Goal: Task Accomplishment & Management: Manage account settings

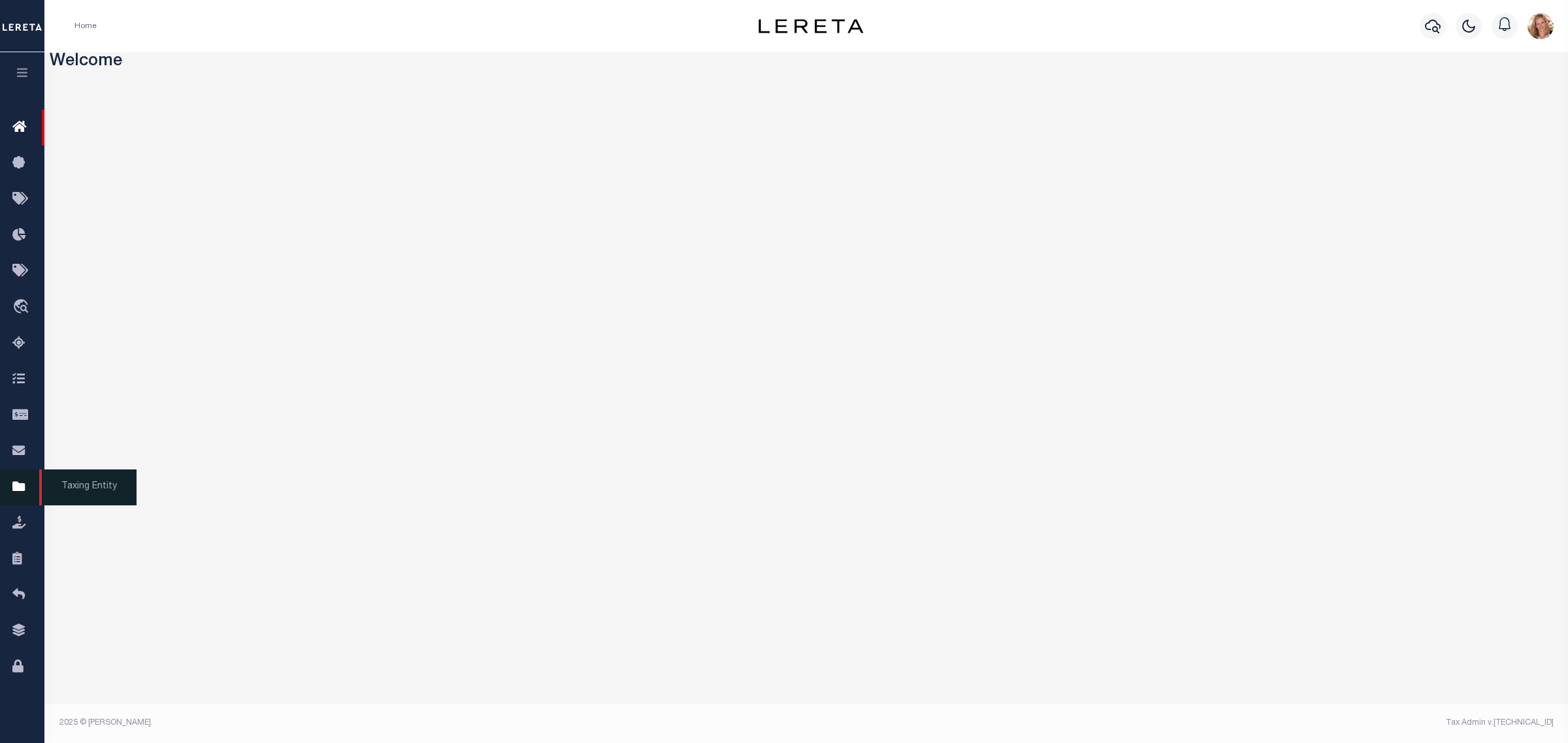
click at [14, 485] on icon at bounding box center [23, 487] width 21 height 16
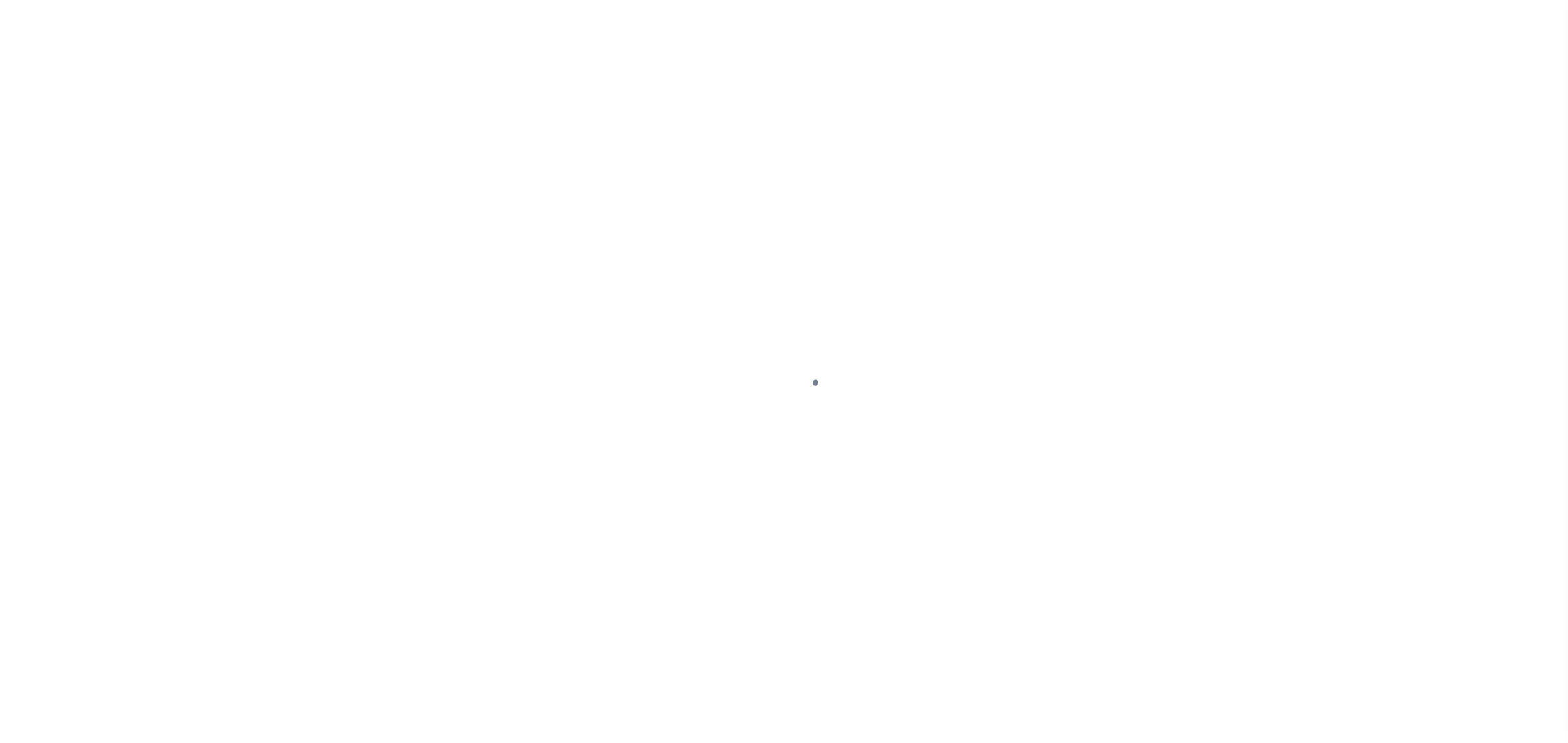
select select "NJ"
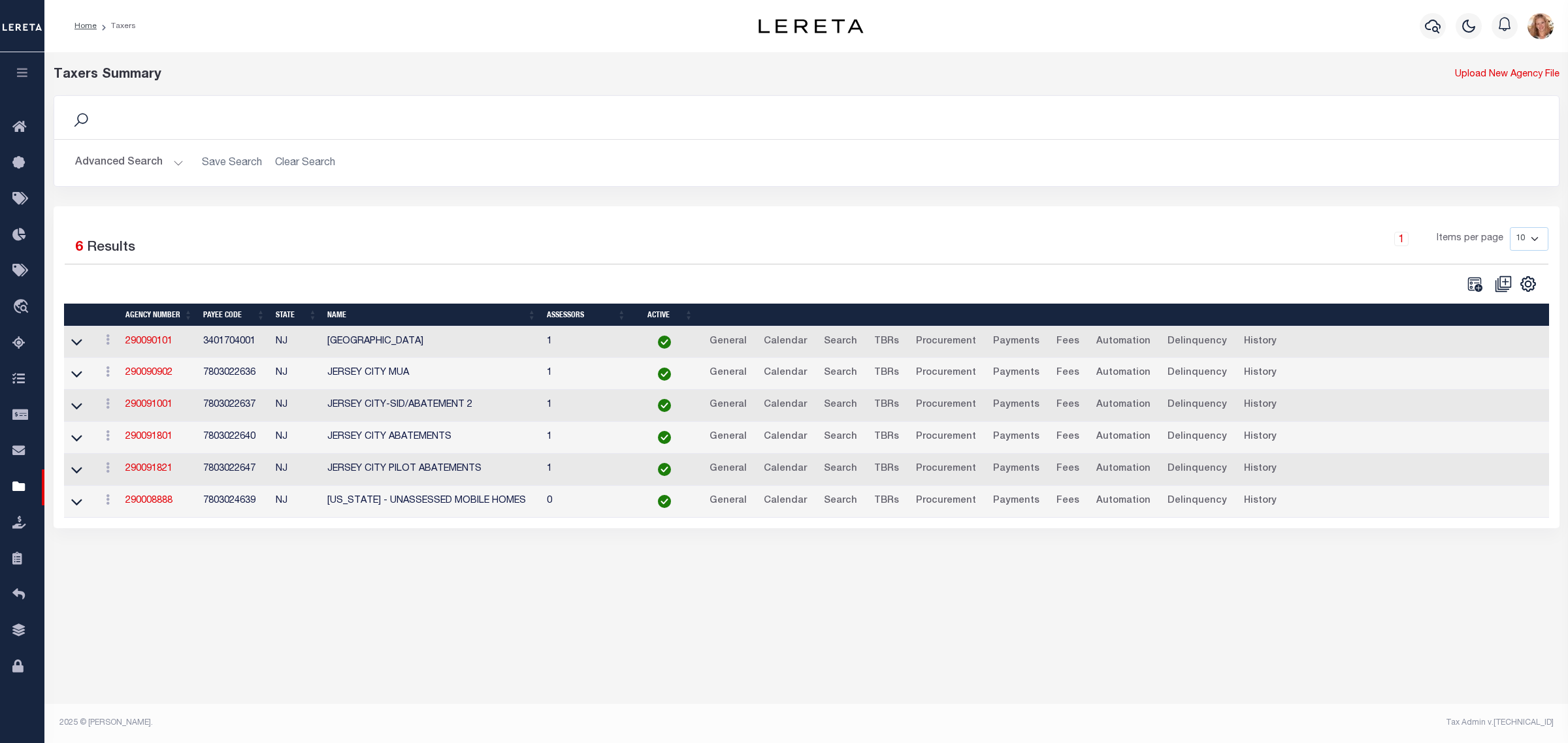
click at [142, 164] on button "Advanced Search" at bounding box center [129, 163] width 109 height 26
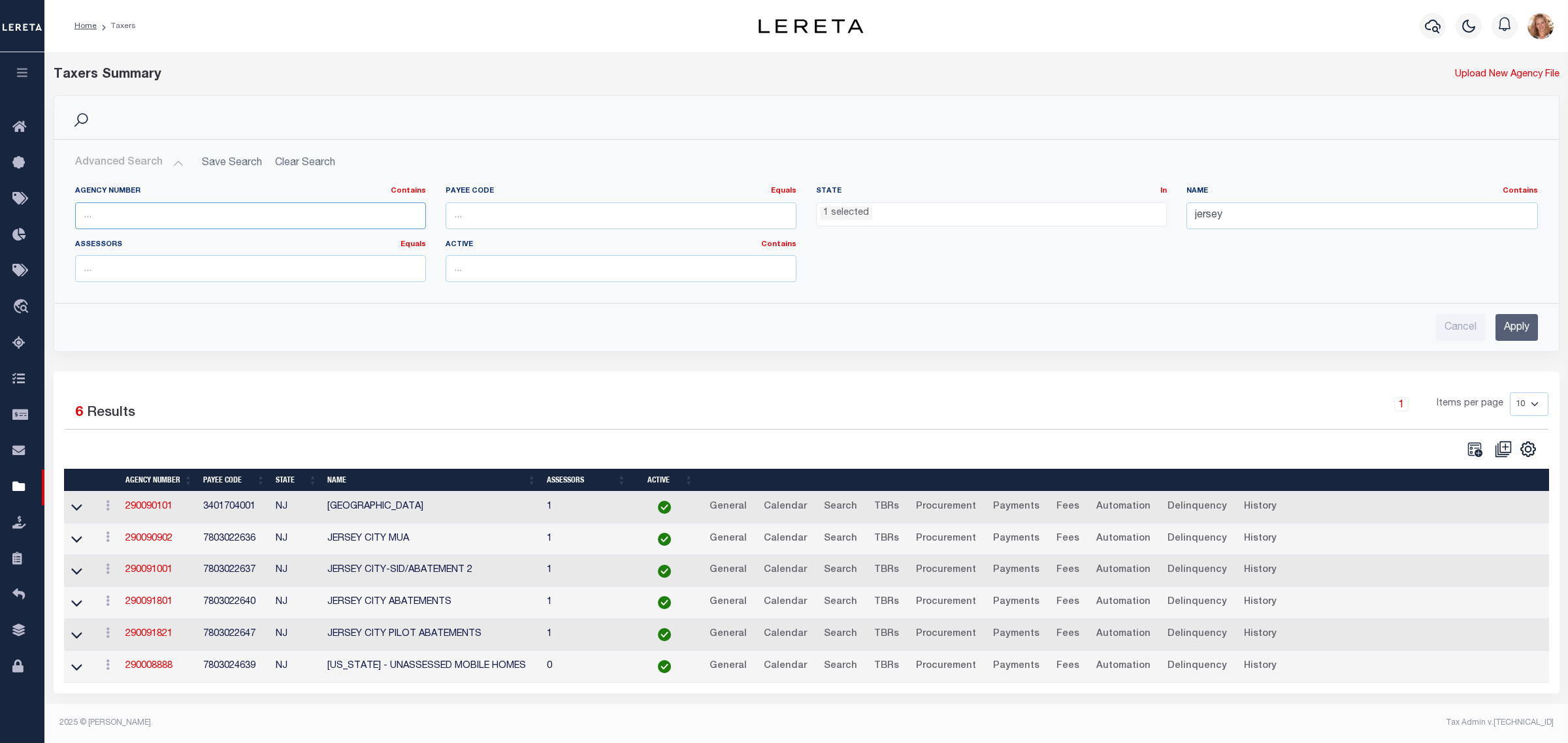
click at [123, 220] on input "text" at bounding box center [251, 215] width 351 height 27
paste input "160110000"
type input "160110000"
click at [936, 203] on ul "1 selected" at bounding box center [991, 211] width 349 height 17
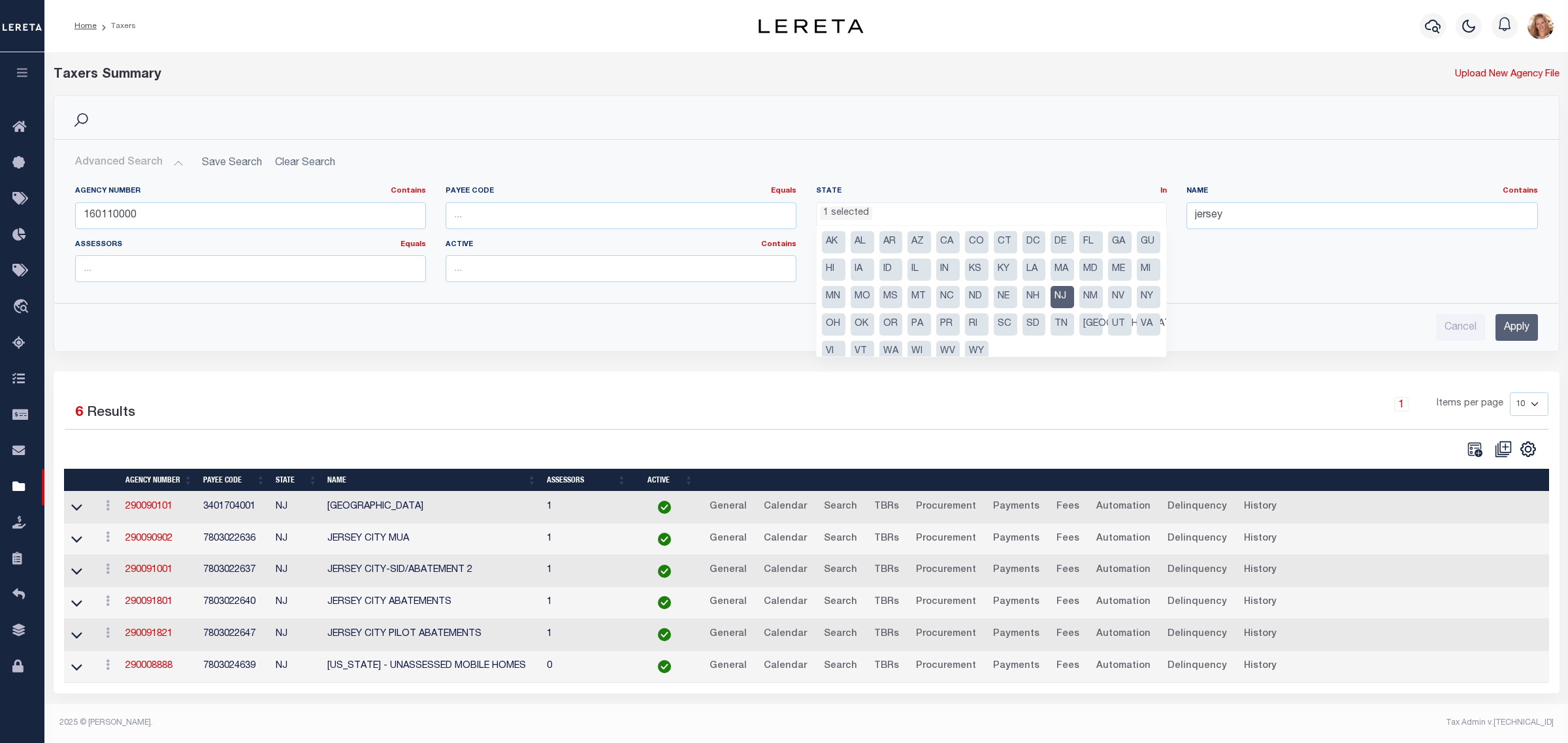
click at [1073, 293] on li "NJ" at bounding box center [1062, 297] width 24 height 22
select select
click at [1202, 220] on input "jersey" at bounding box center [1361, 215] width 351 height 27
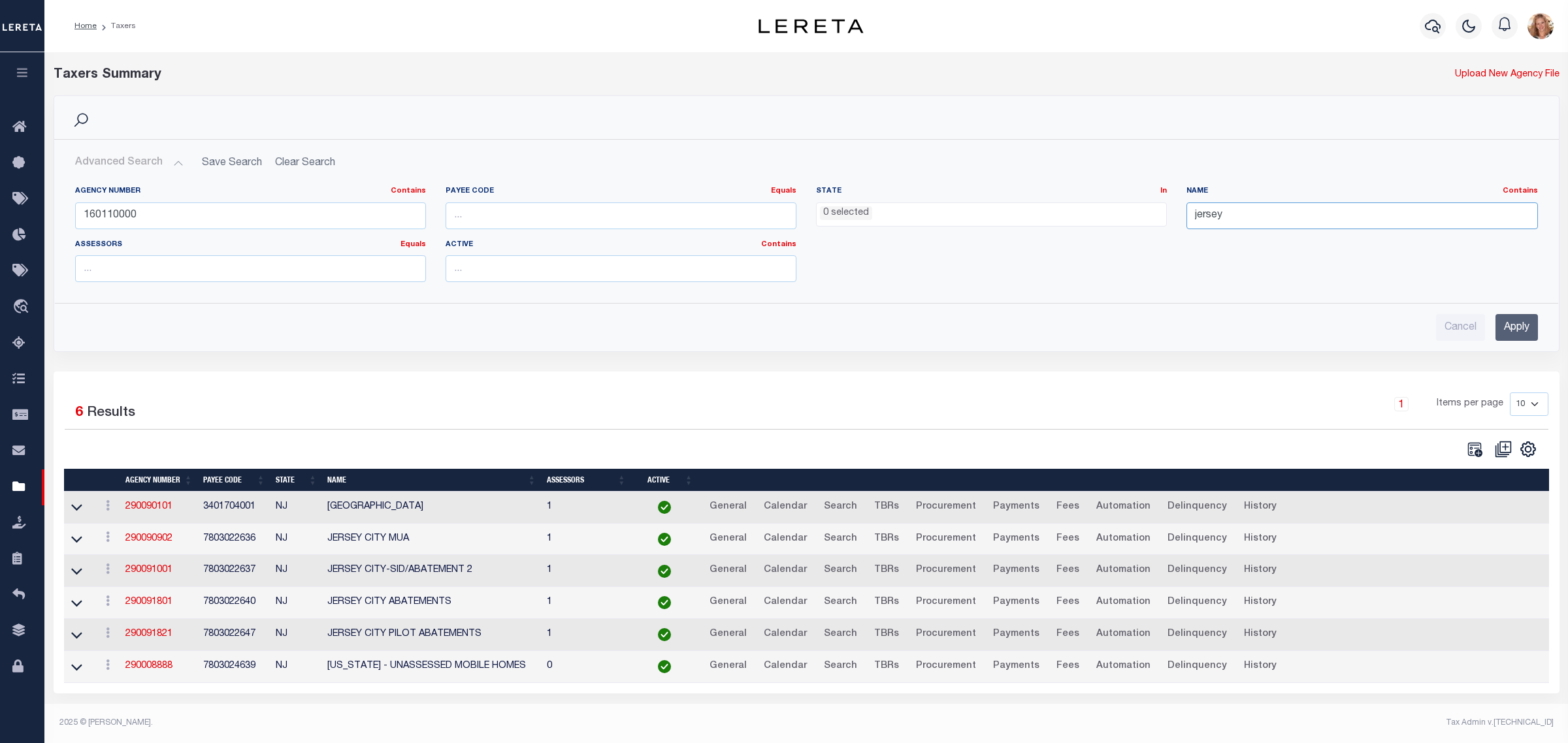
click at [1202, 220] on input "jersey" at bounding box center [1361, 215] width 351 height 27
click at [1522, 330] on input "Apply" at bounding box center [1516, 327] width 42 height 27
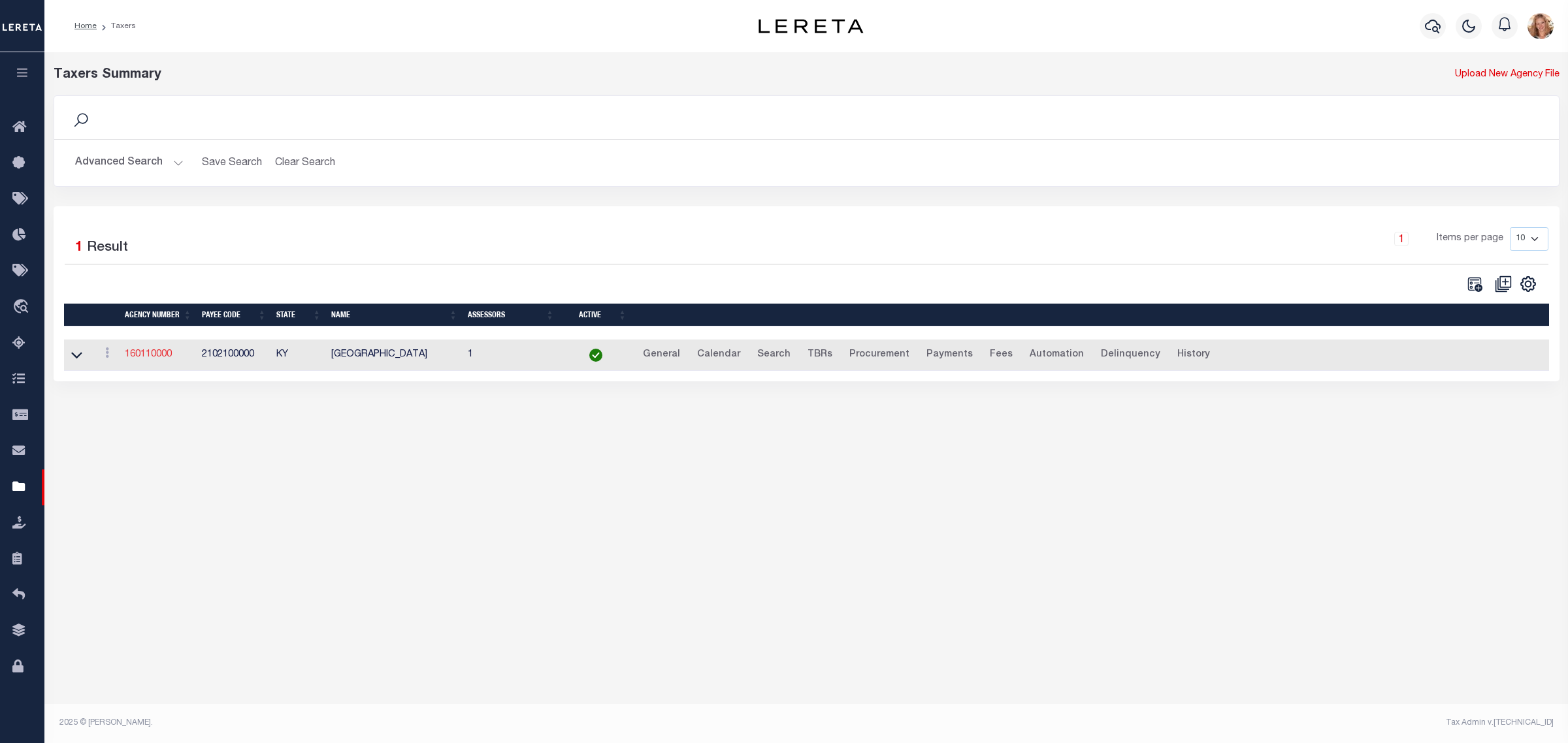
click at [147, 356] on link "160110000" at bounding box center [147, 355] width 47 height 9
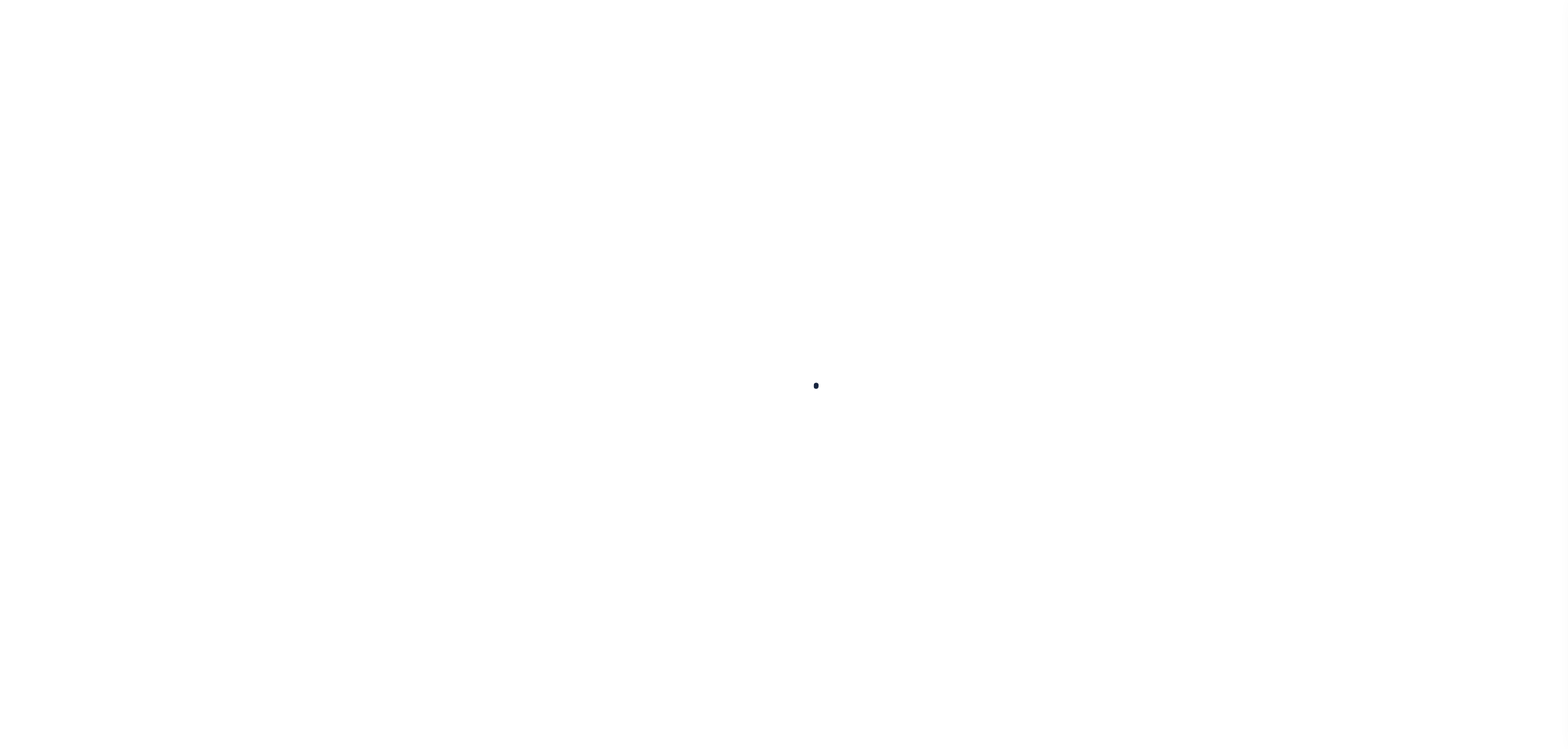
select select
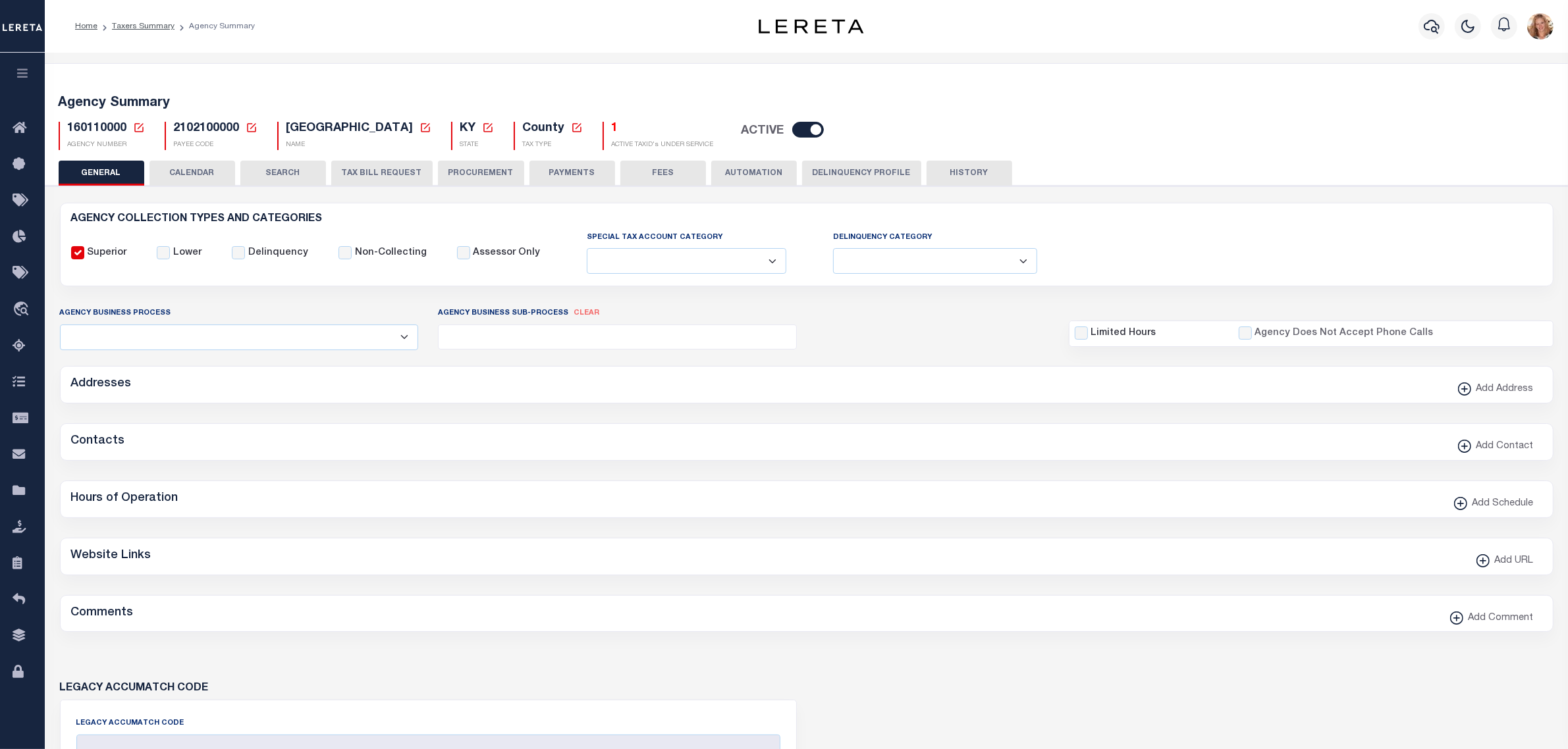
checkbox input "false"
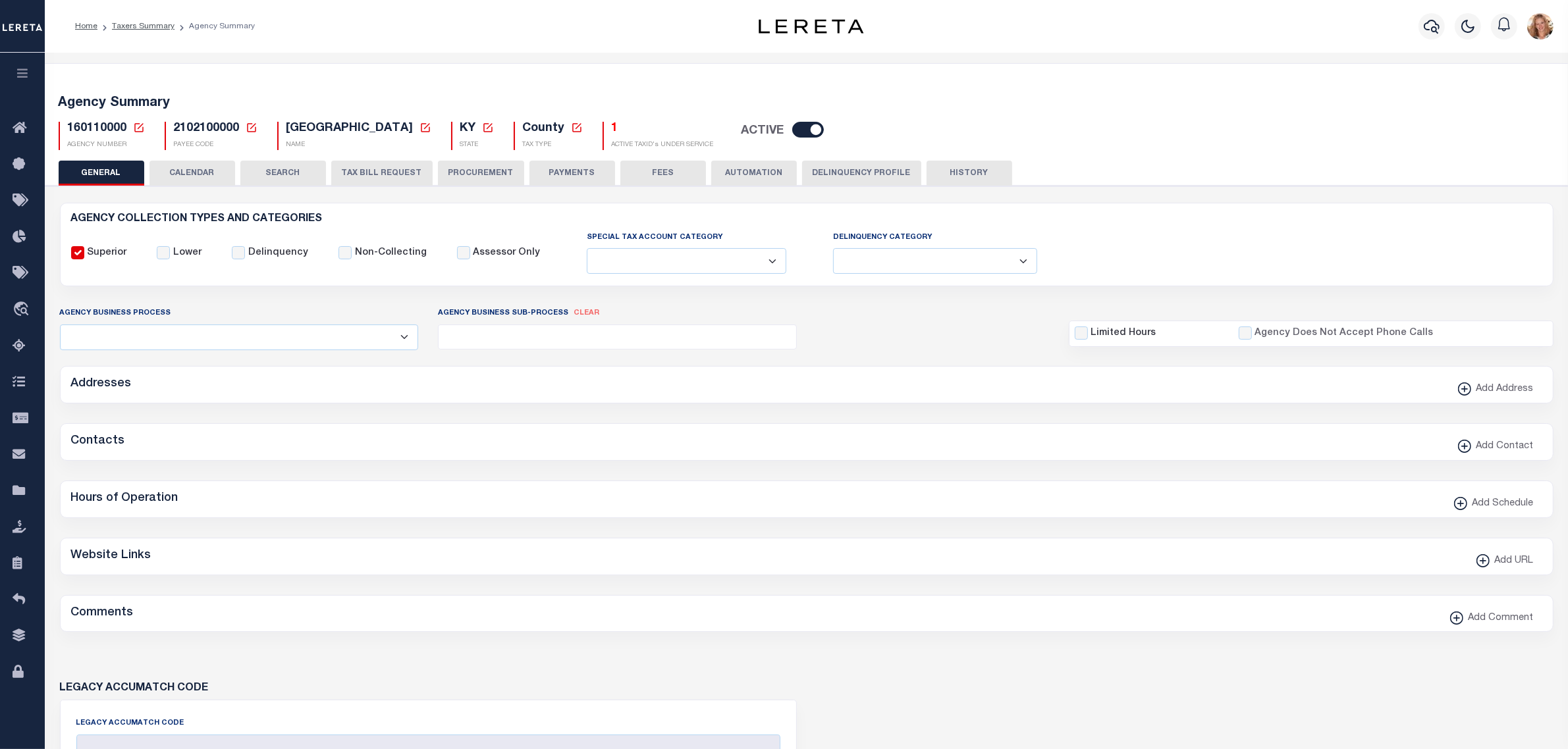
type input "2102100000"
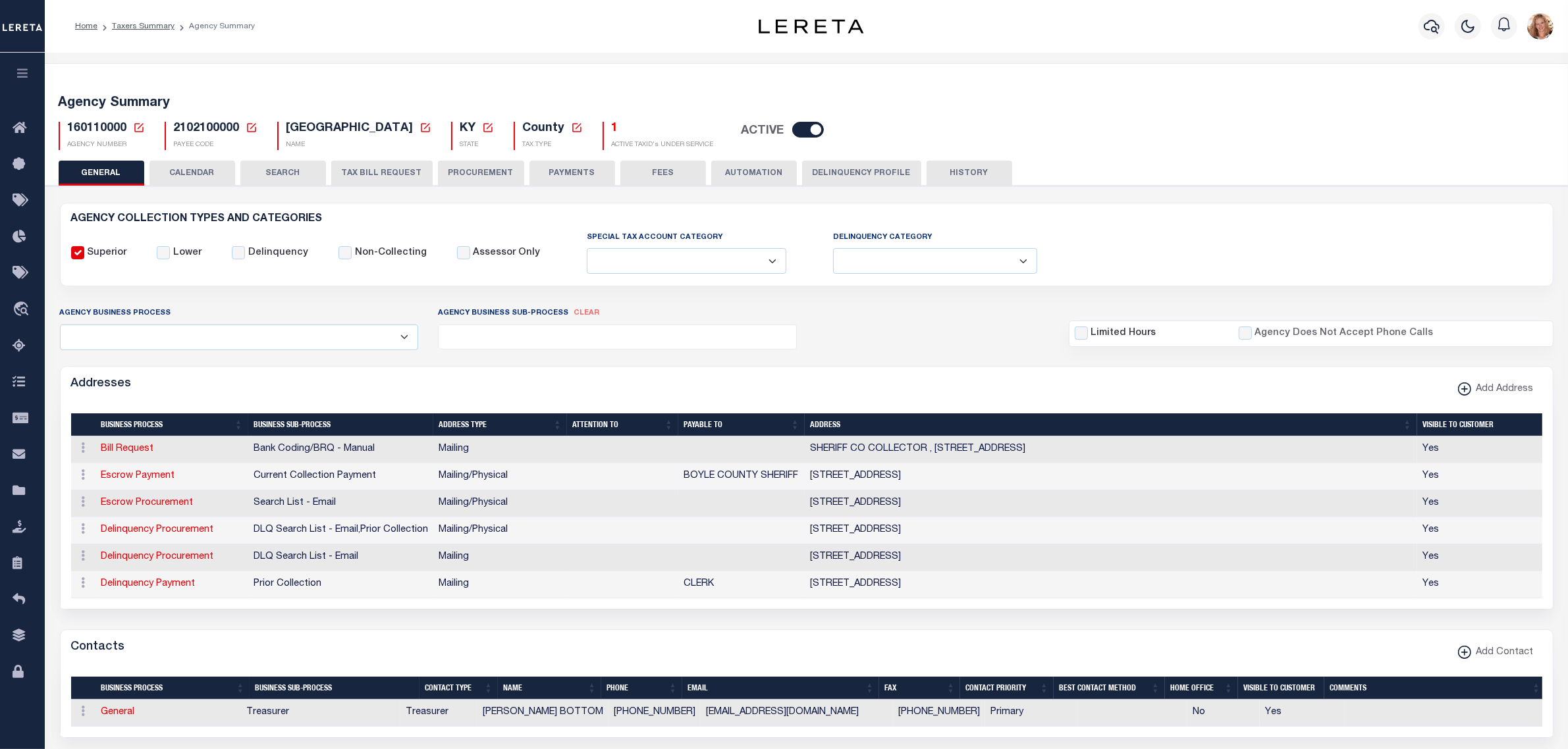
click at [976, 180] on button "HISTORY" at bounding box center [969, 172] width 86 height 25
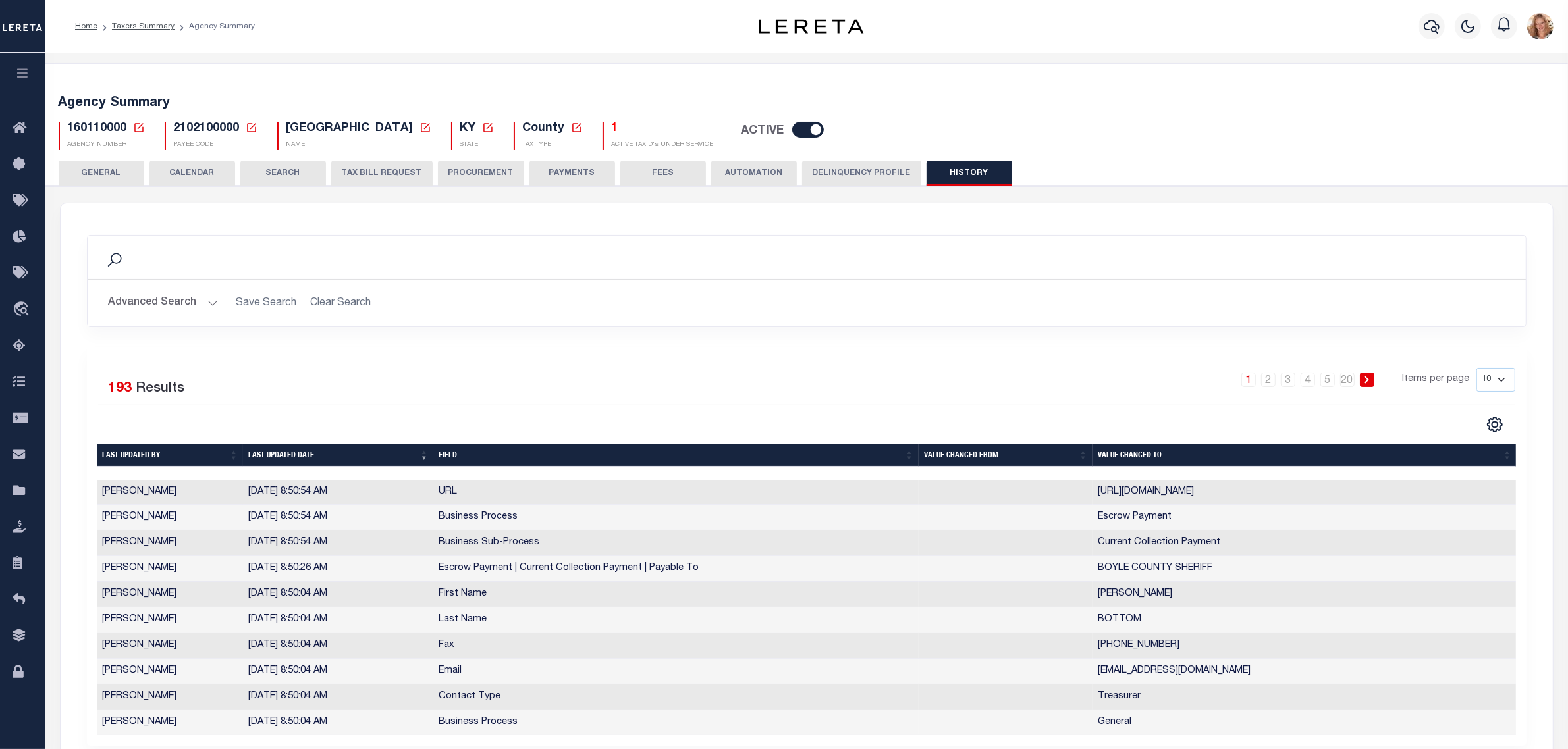
drag, startPoint x: 124, startPoint y: 171, endPoint x: 130, endPoint y: 135, distance: 36.5
click at [124, 171] on button "GENERAL" at bounding box center [101, 172] width 86 height 25
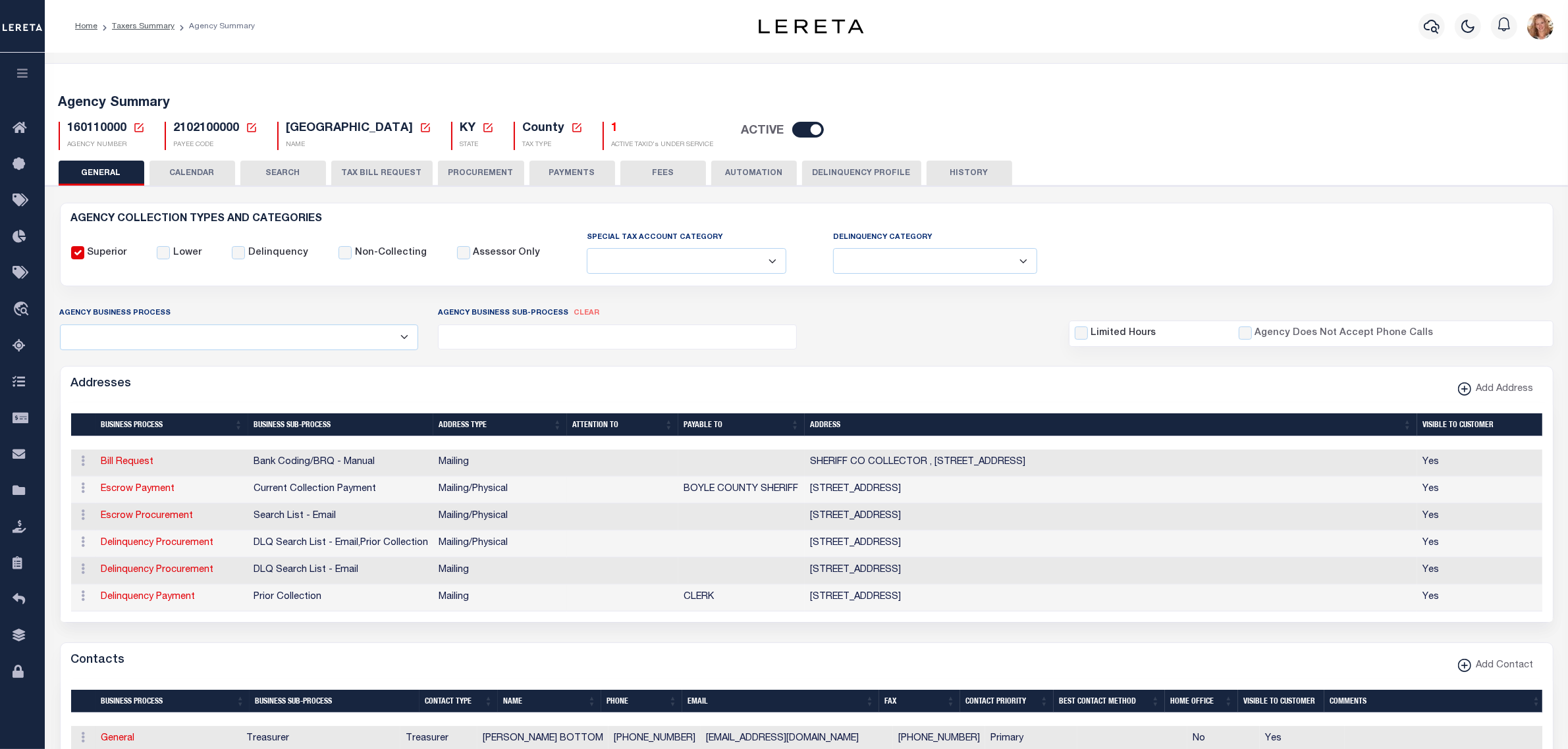
click at [142, 126] on icon at bounding box center [138, 127] width 12 height 12
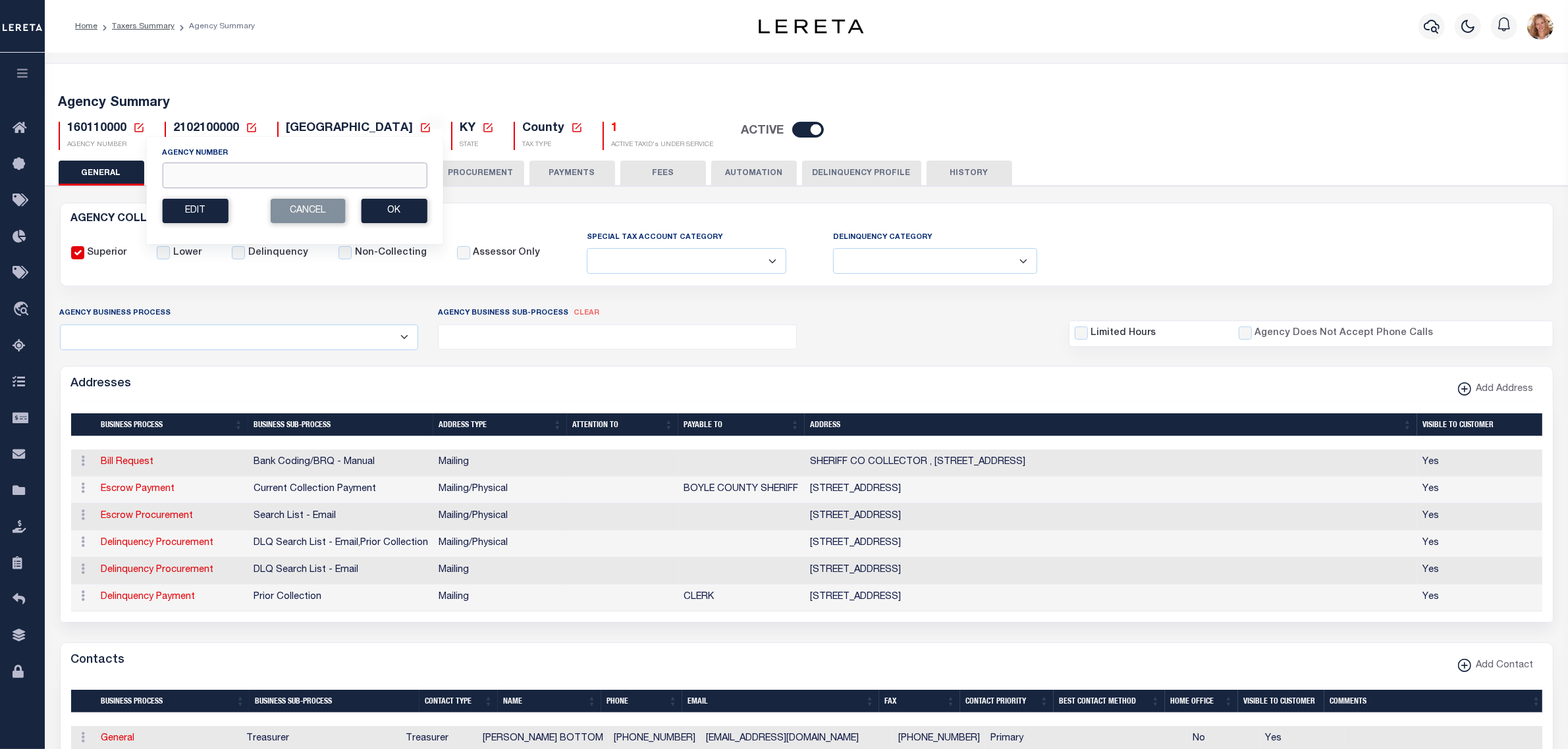
click at [185, 181] on input "Agency Number" at bounding box center [294, 175] width 265 height 26
type input "120720000"
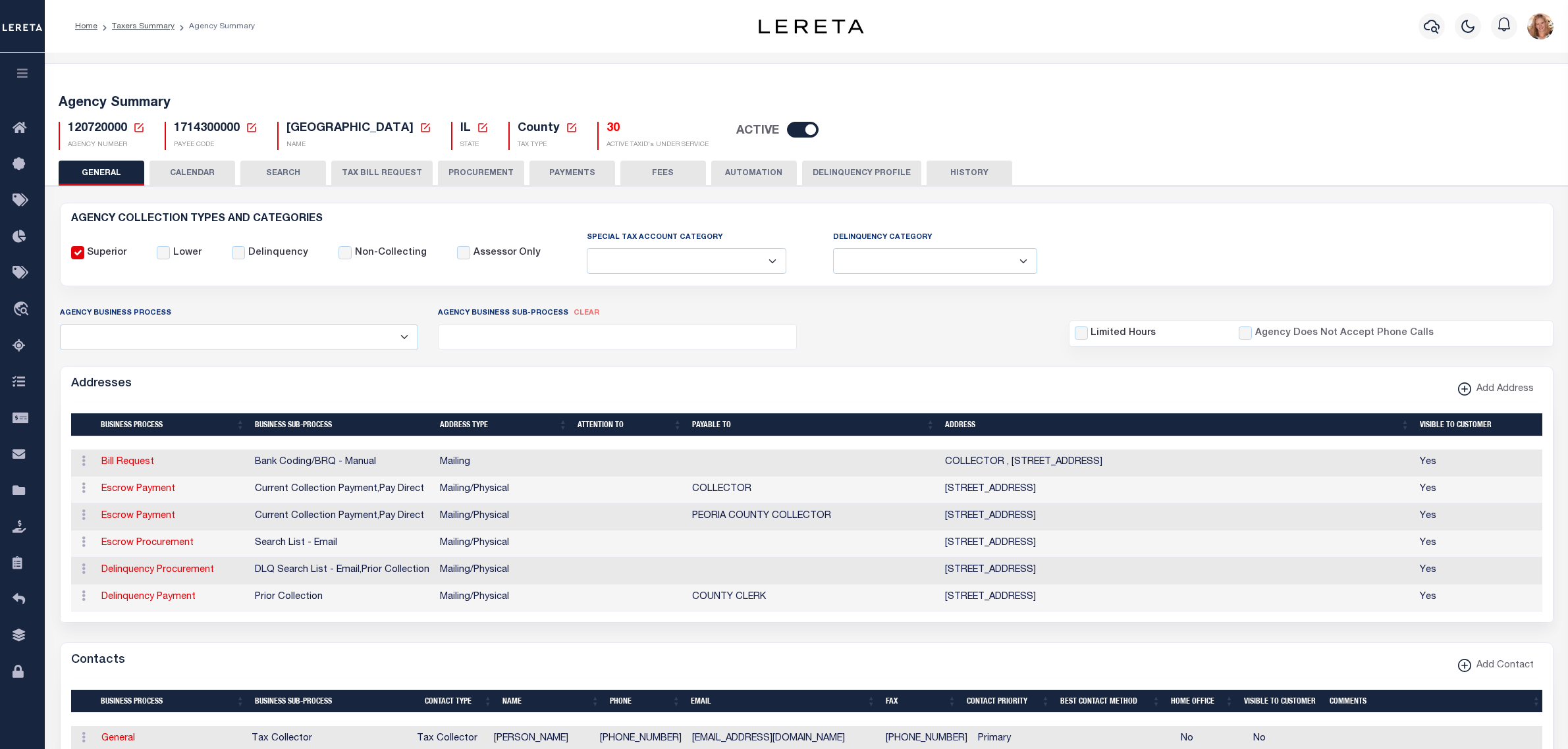
select select
click at [592, 169] on button "PAYMENTS" at bounding box center [572, 172] width 86 height 25
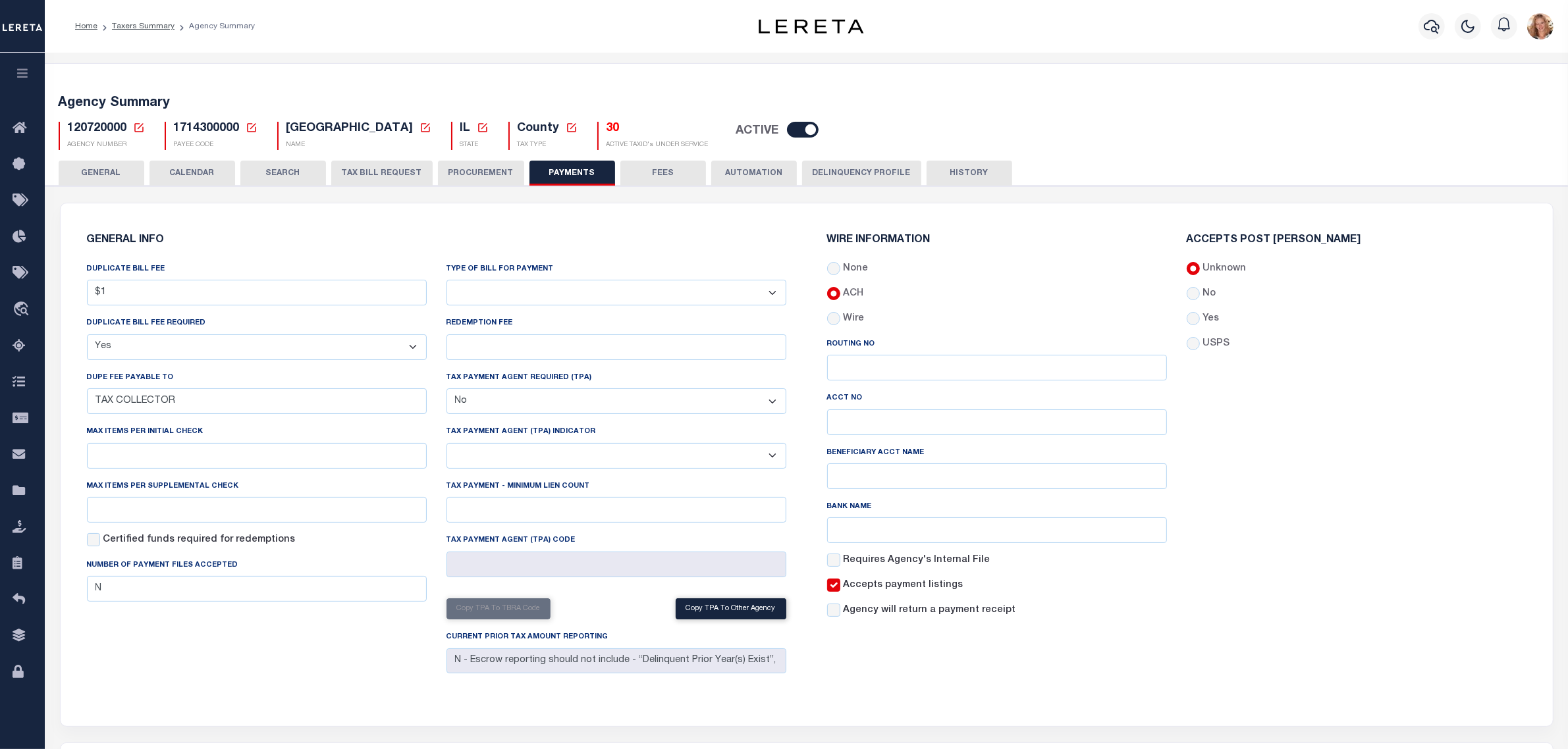
click at [1205, 322] on label "Yes" at bounding box center [1210, 320] width 17 height 15
click at [1200, 322] on input "Yes" at bounding box center [1193, 319] width 13 height 13
radio input "true"
click at [1522, 739] on button "Save Edits" at bounding box center [1502, 731] width 107 height 29
click at [119, 180] on button "GENERAL" at bounding box center [101, 172] width 86 height 25
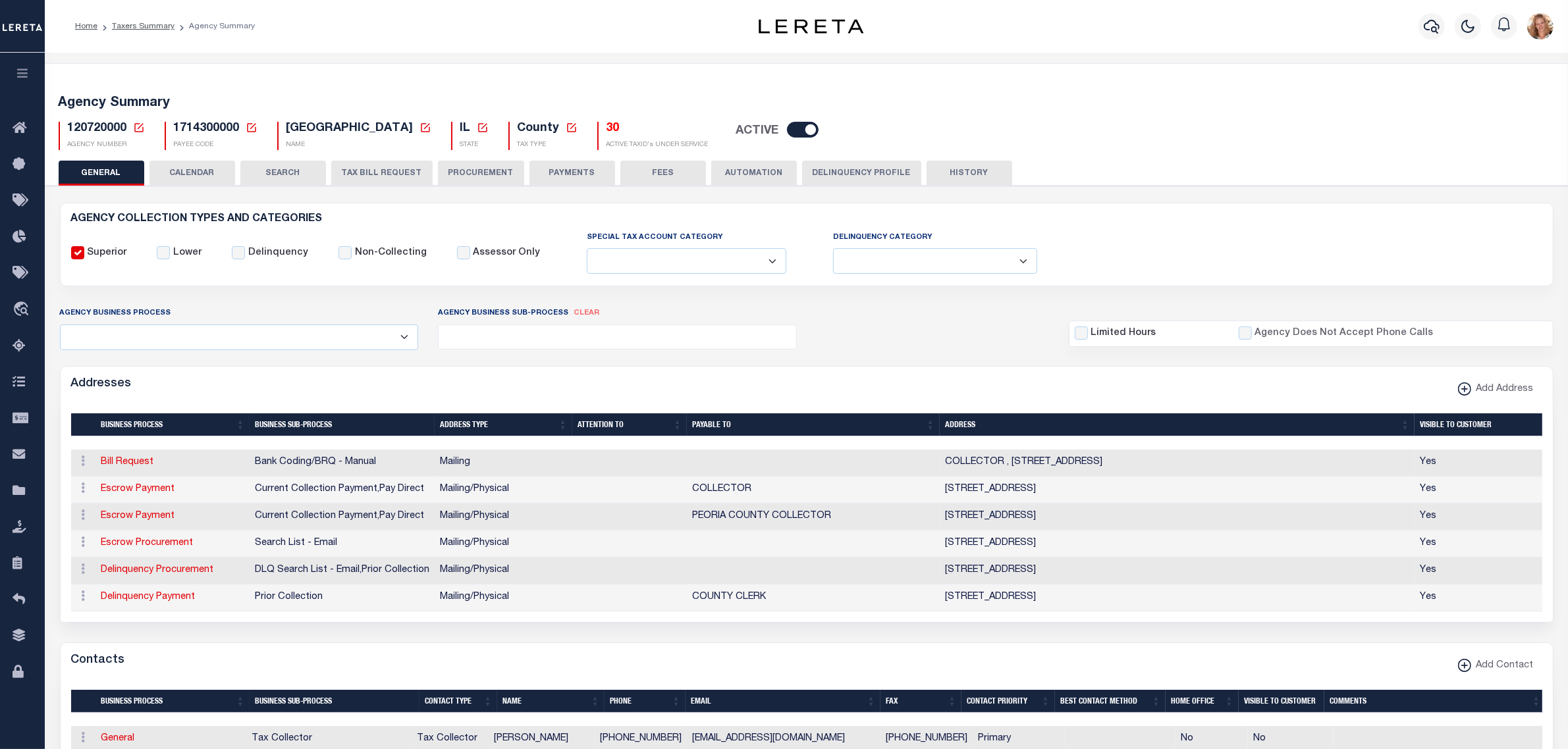
scroll to position [329, 0]
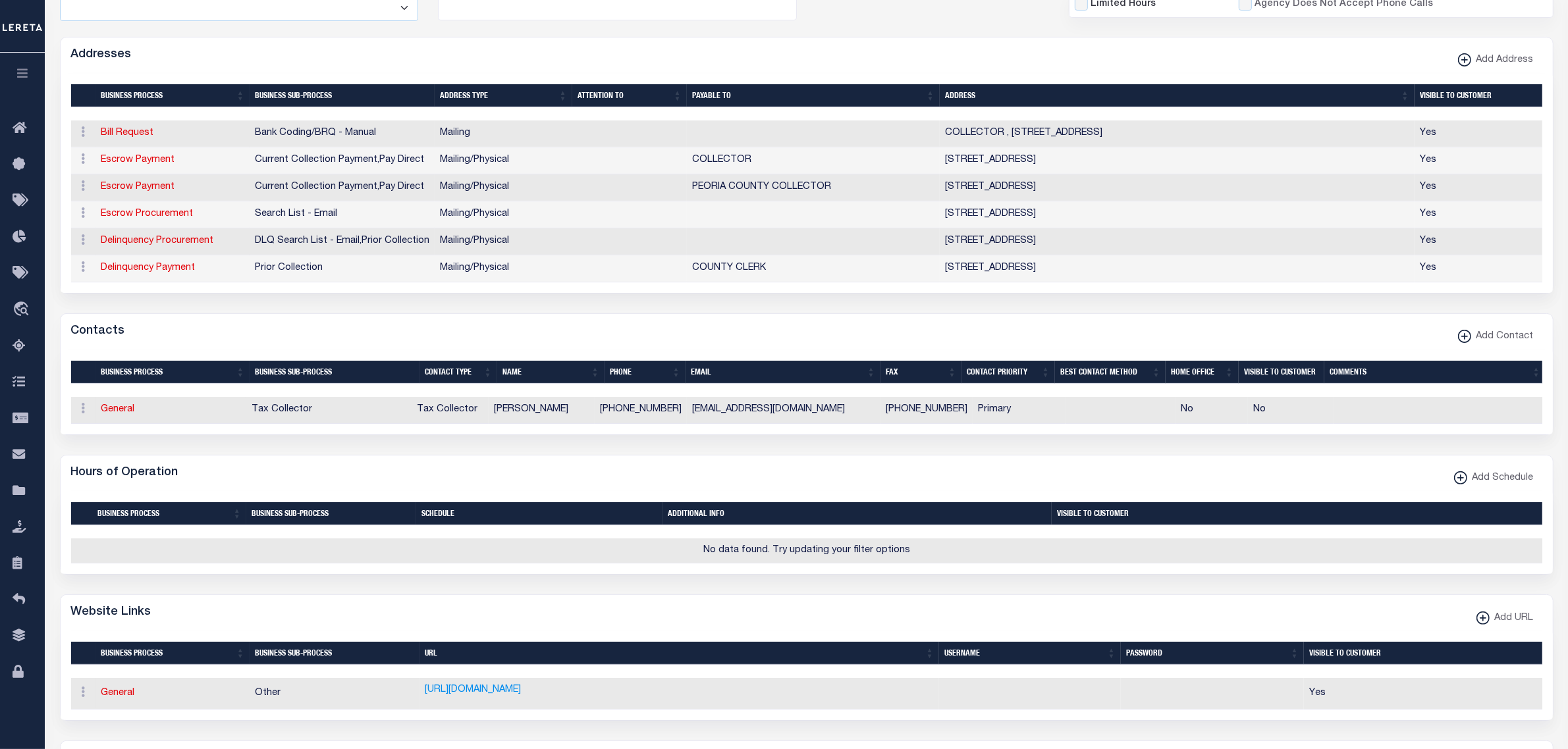
drag, startPoint x: 111, startPoint y: 418, endPoint x: 136, endPoint y: 427, distance: 26.6
click at [111, 414] on link "General" at bounding box center [118, 409] width 33 height 9
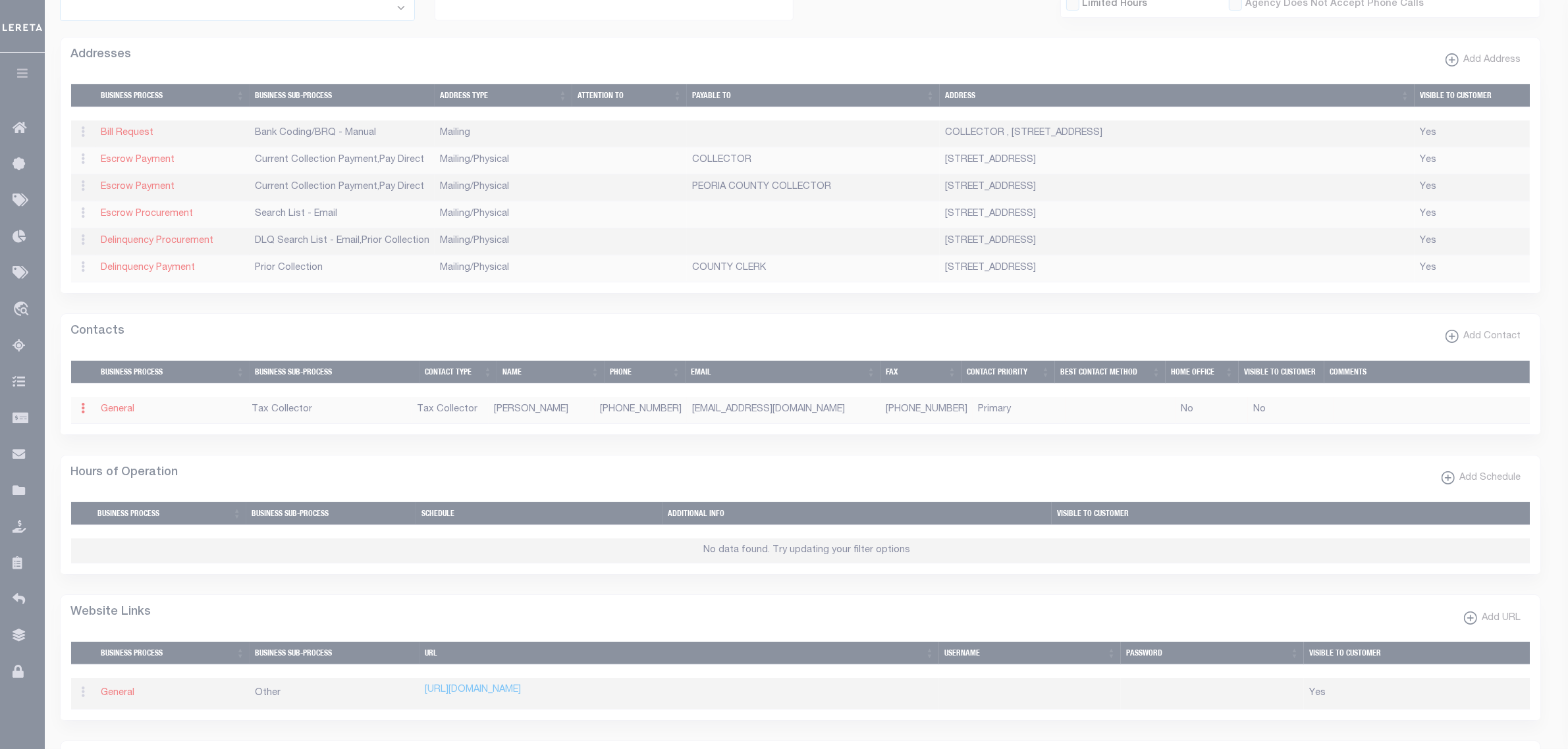
select select "2"
select select "1"
type input "BRANDEN"
type input "MARTIN"
type input "309-208-4846"
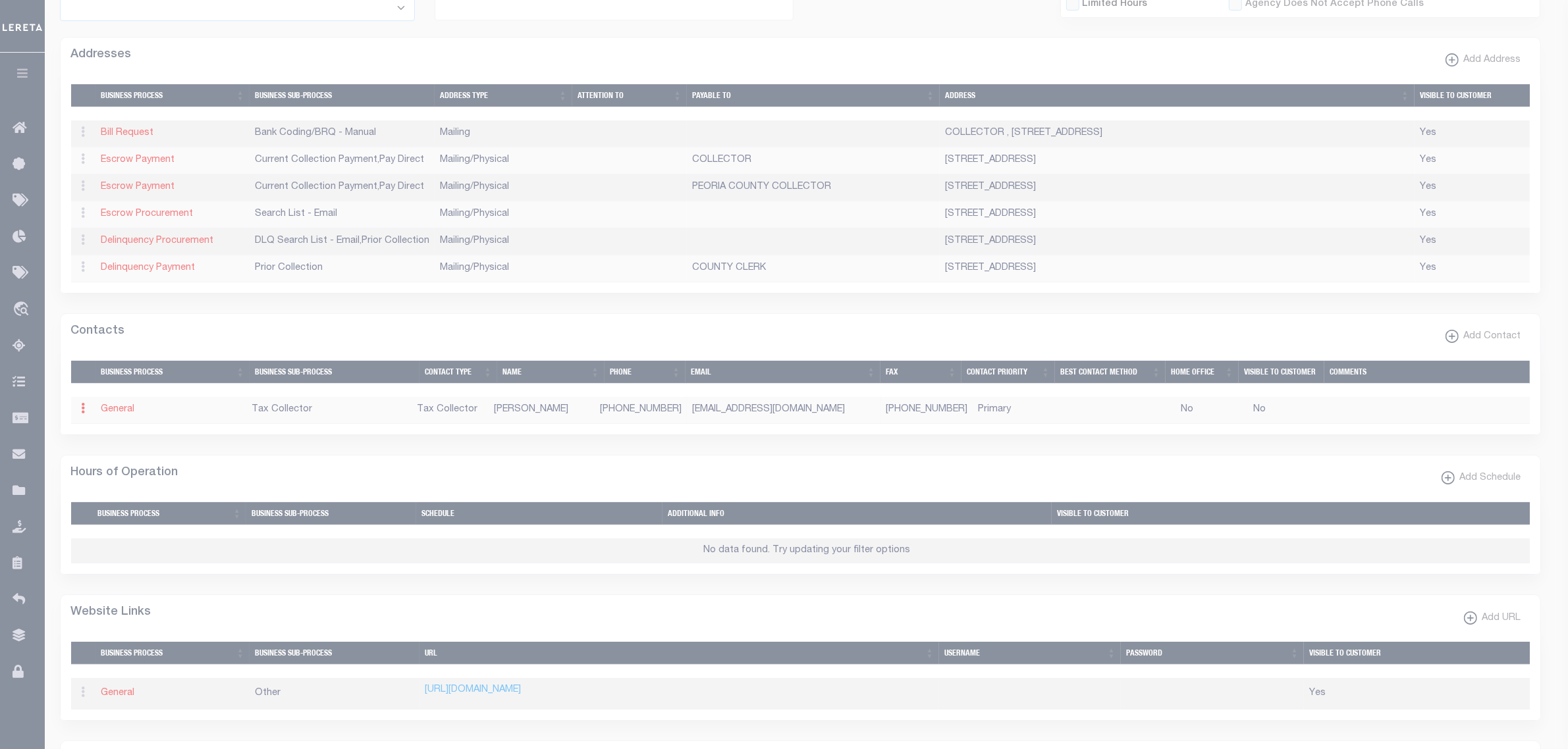
type input "309-677-6203"
type input "TREASURER@PEORIACOUNTY.ORG"
select select "6"
select select "31"
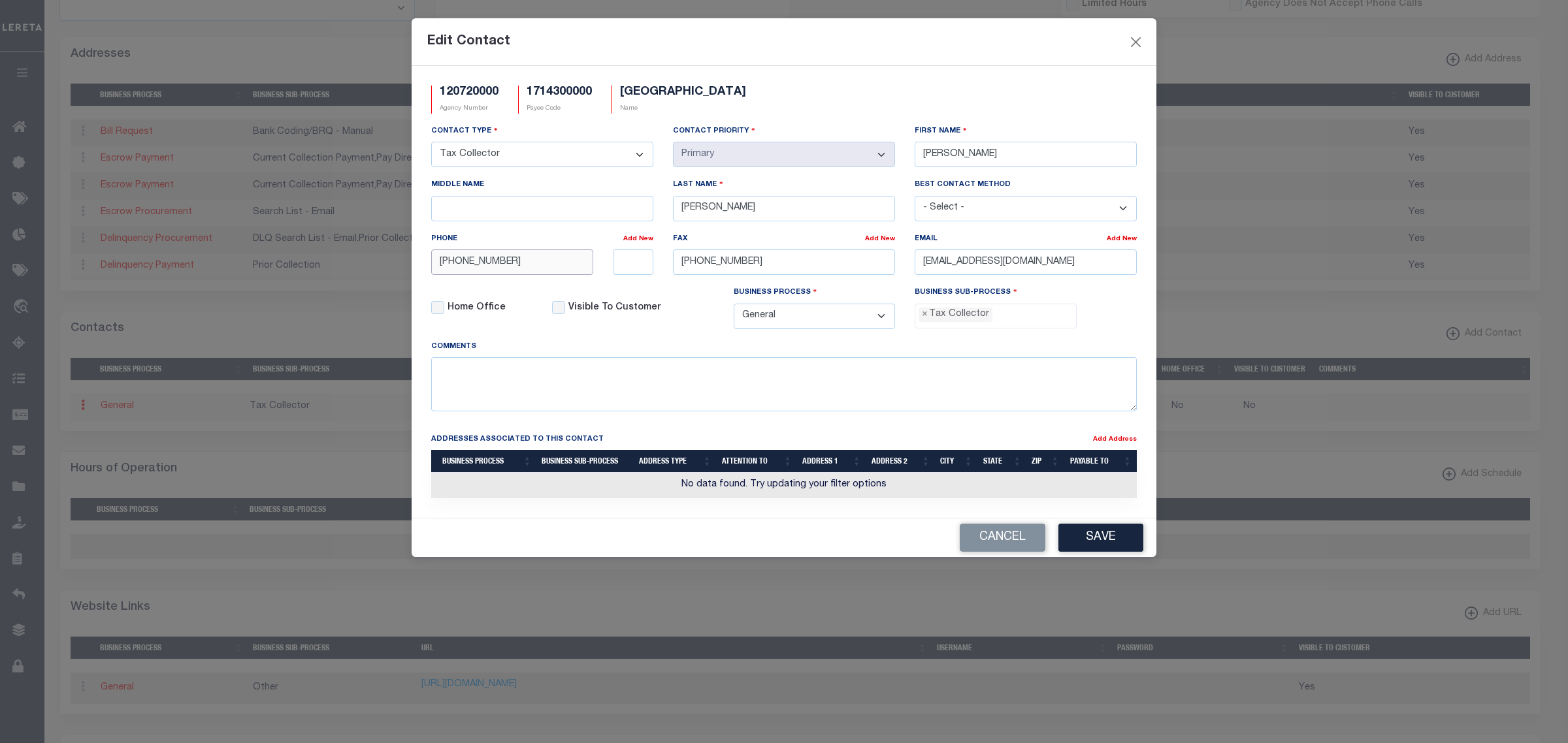
click at [492, 266] on input "309-208-4846" at bounding box center [512, 262] width 162 height 26
type input "309-672-6065"
click at [875, 268] on input "309-677-6203" at bounding box center [784, 262] width 222 height 26
paste input "BMARTIN@PEORIACOUNTY.GOV"
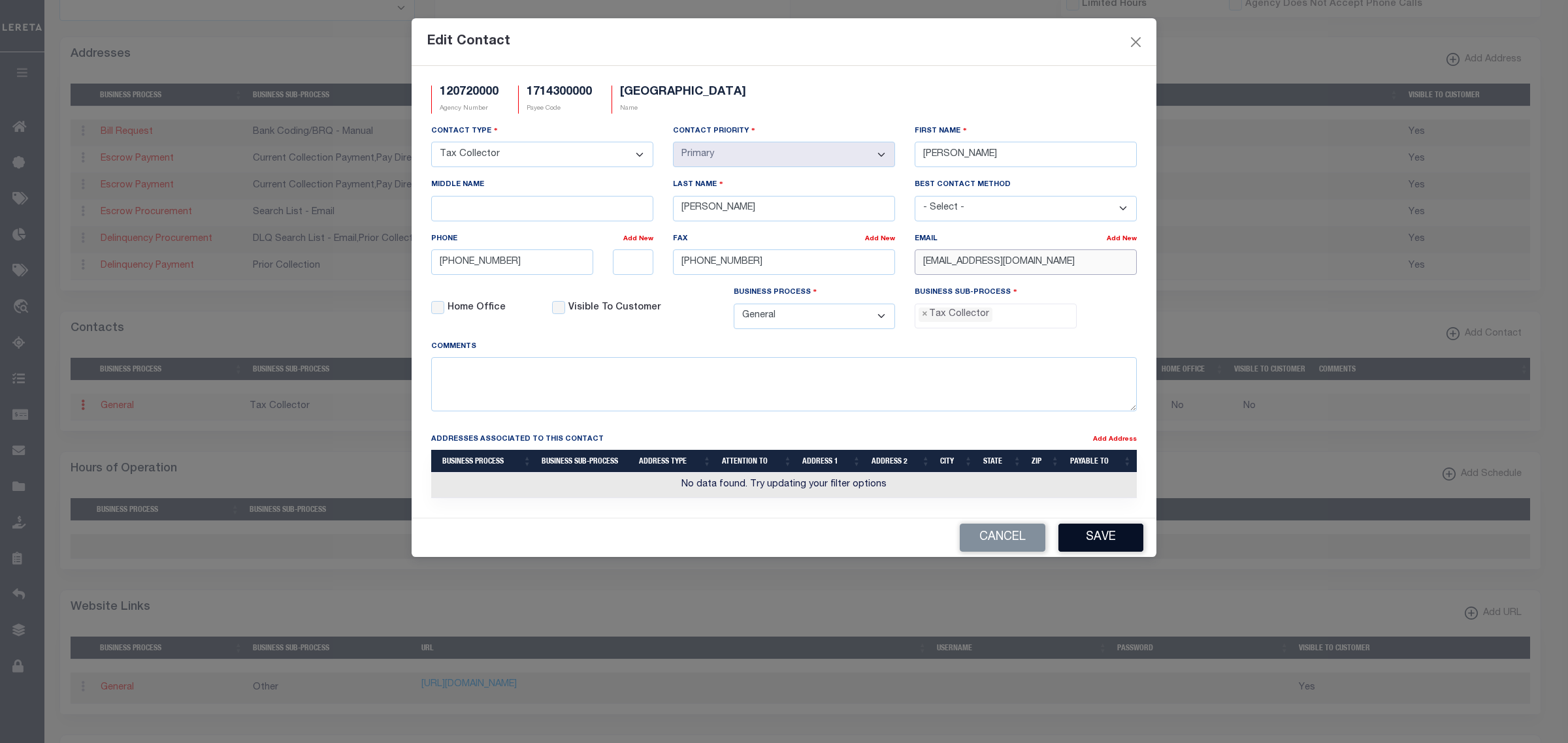
type input "BMARTIN@PEORIACOUNTY.GOV"
drag, startPoint x: 1085, startPoint y: 547, endPoint x: 1075, endPoint y: 575, distance: 29.7
click at [1085, 547] on button "Save" at bounding box center [1100, 537] width 85 height 28
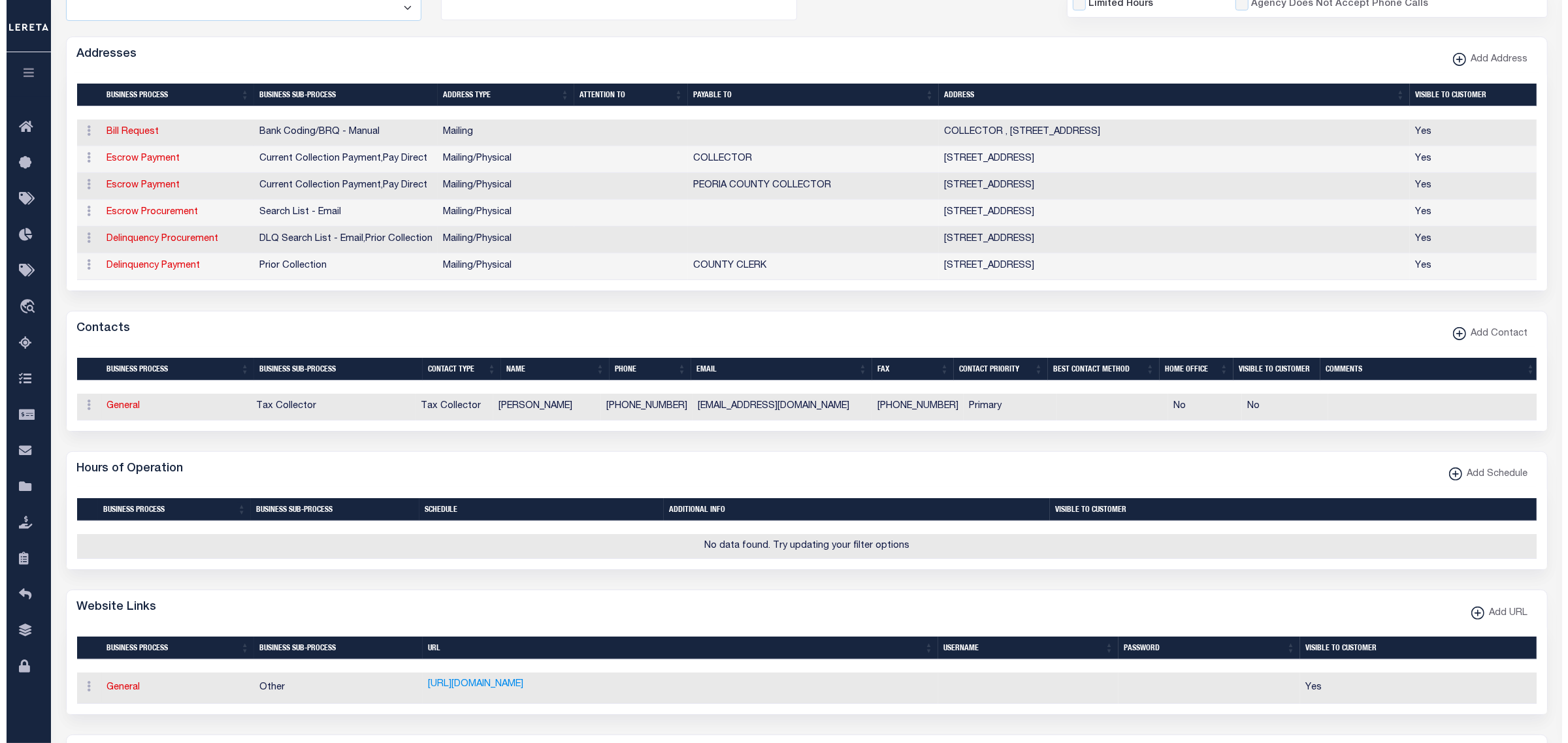
scroll to position [0, 0]
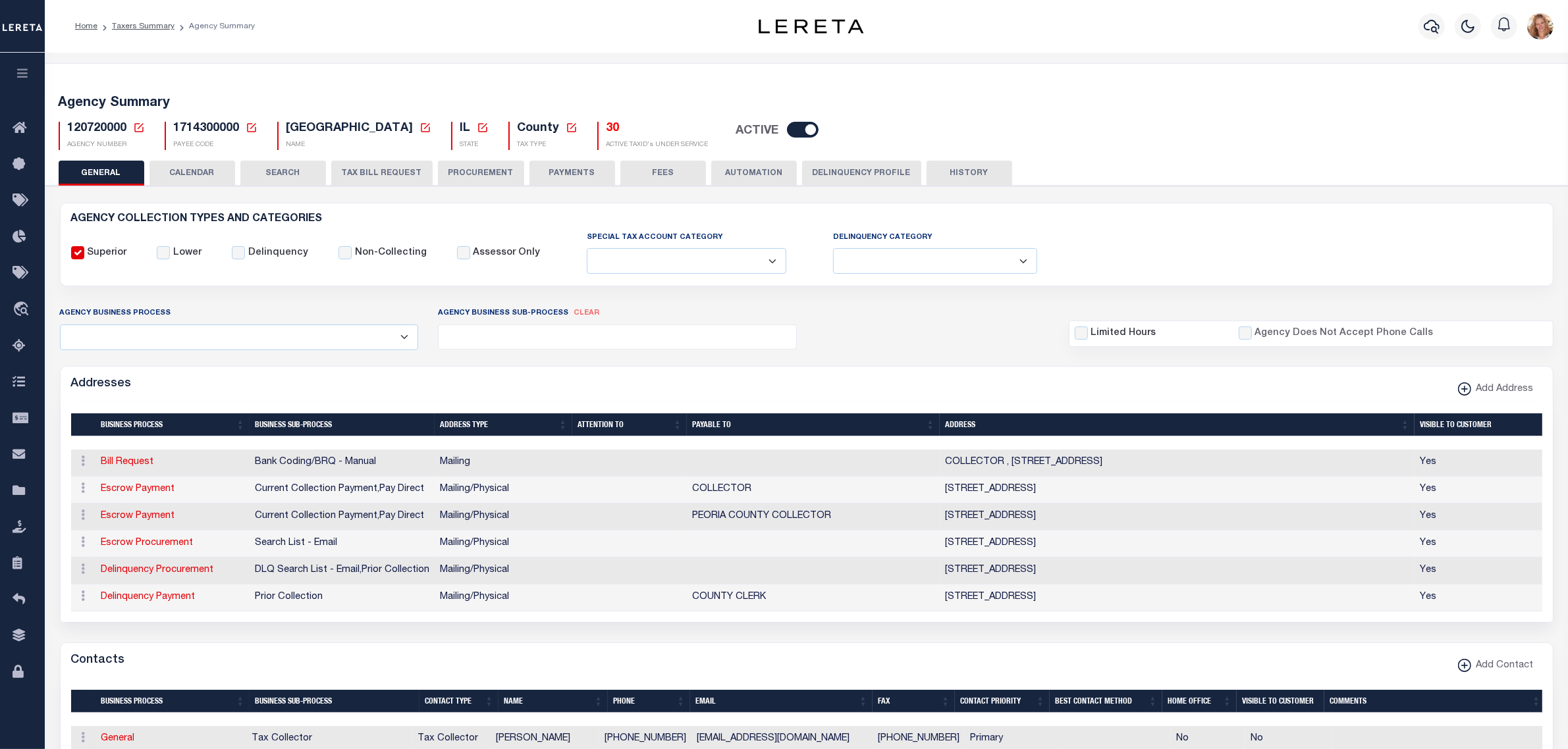
click at [663, 170] on button "FEES" at bounding box center [663, 172] width 86 height 25
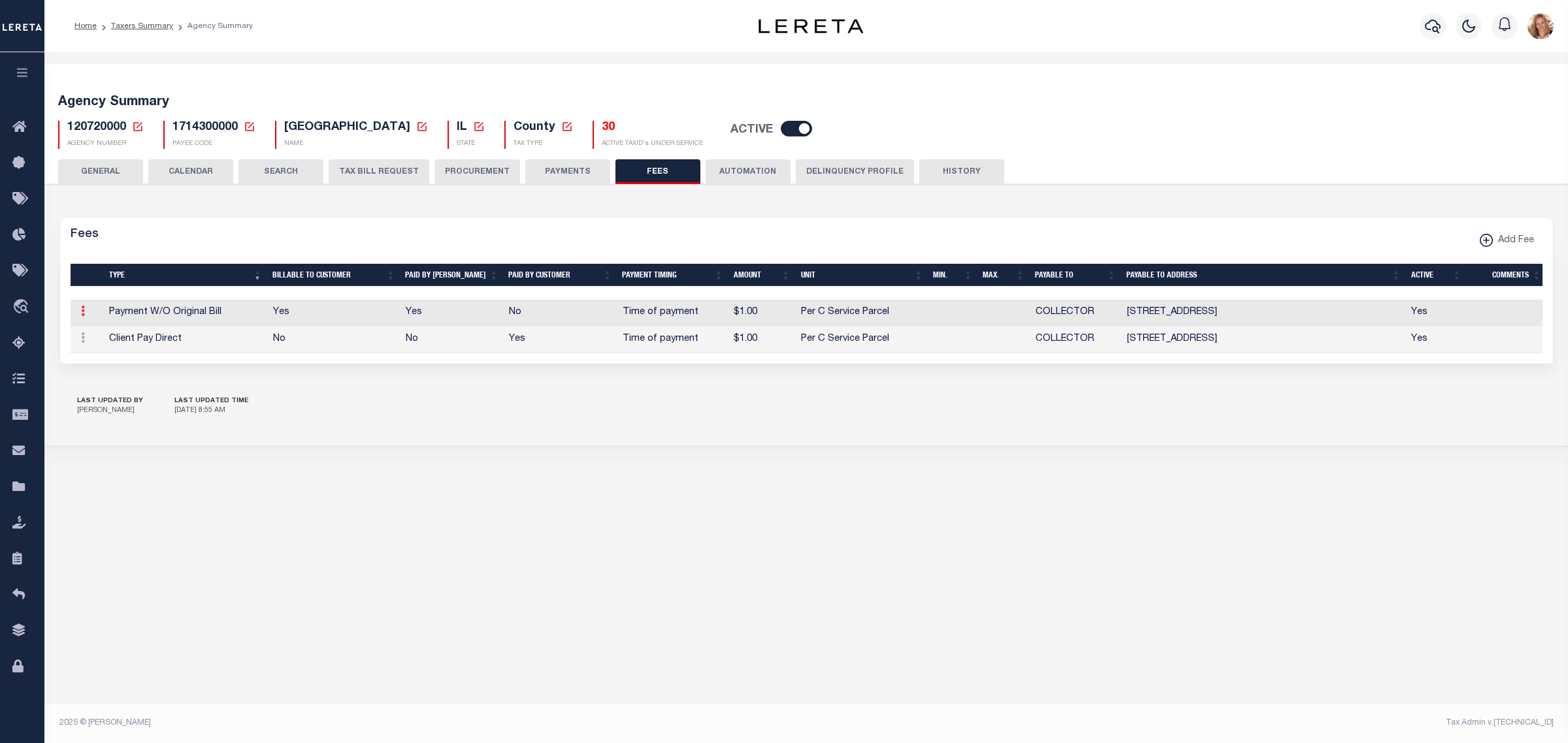
click at [81, 312] on icon at bounding box center [83, 310] width 4 height 10
click at [95, 360] on link "Edit" at bounding box center [106, 353] width 59 height 22
select select
checkbox input "false"
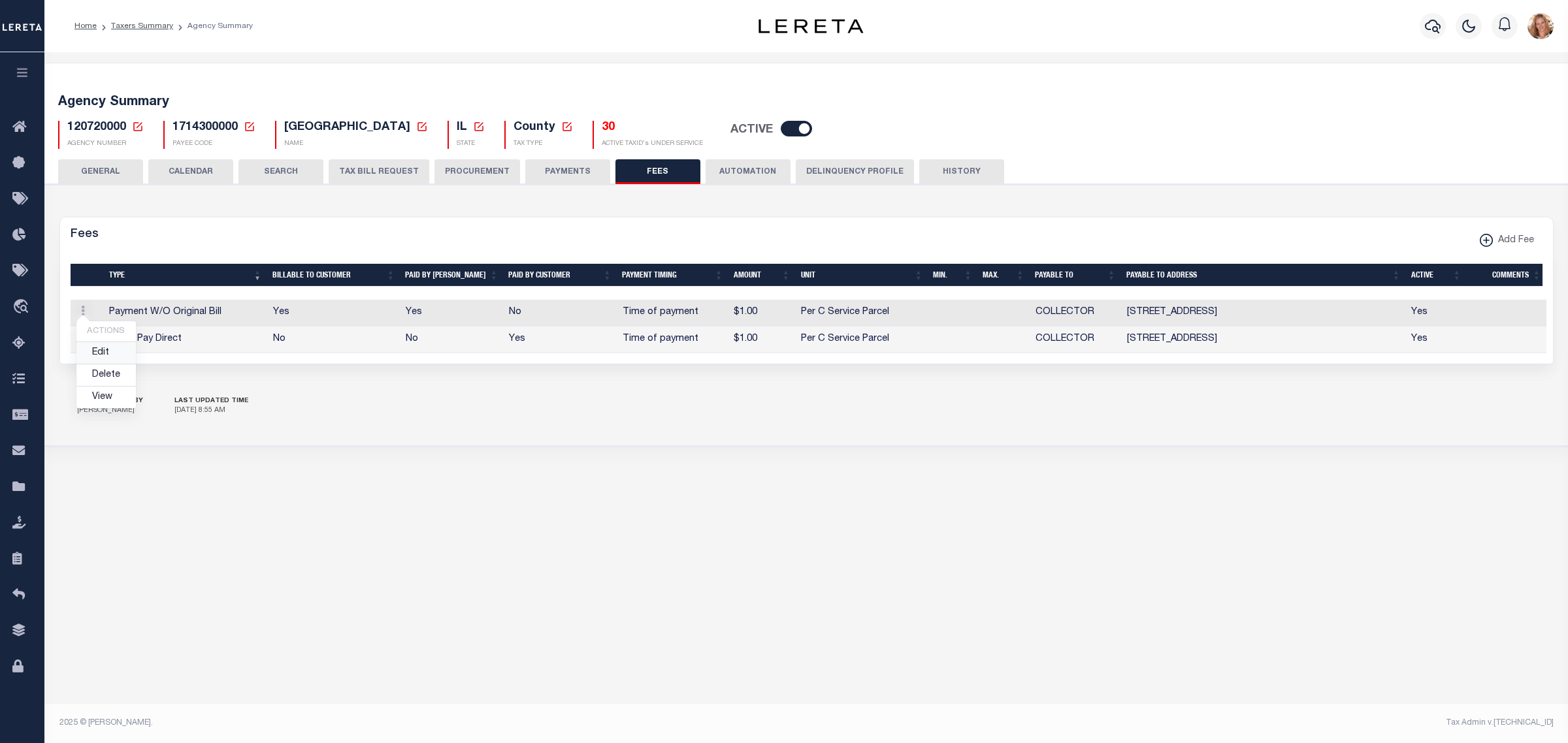
checkbox input "false"
select select "4"
select select "7"
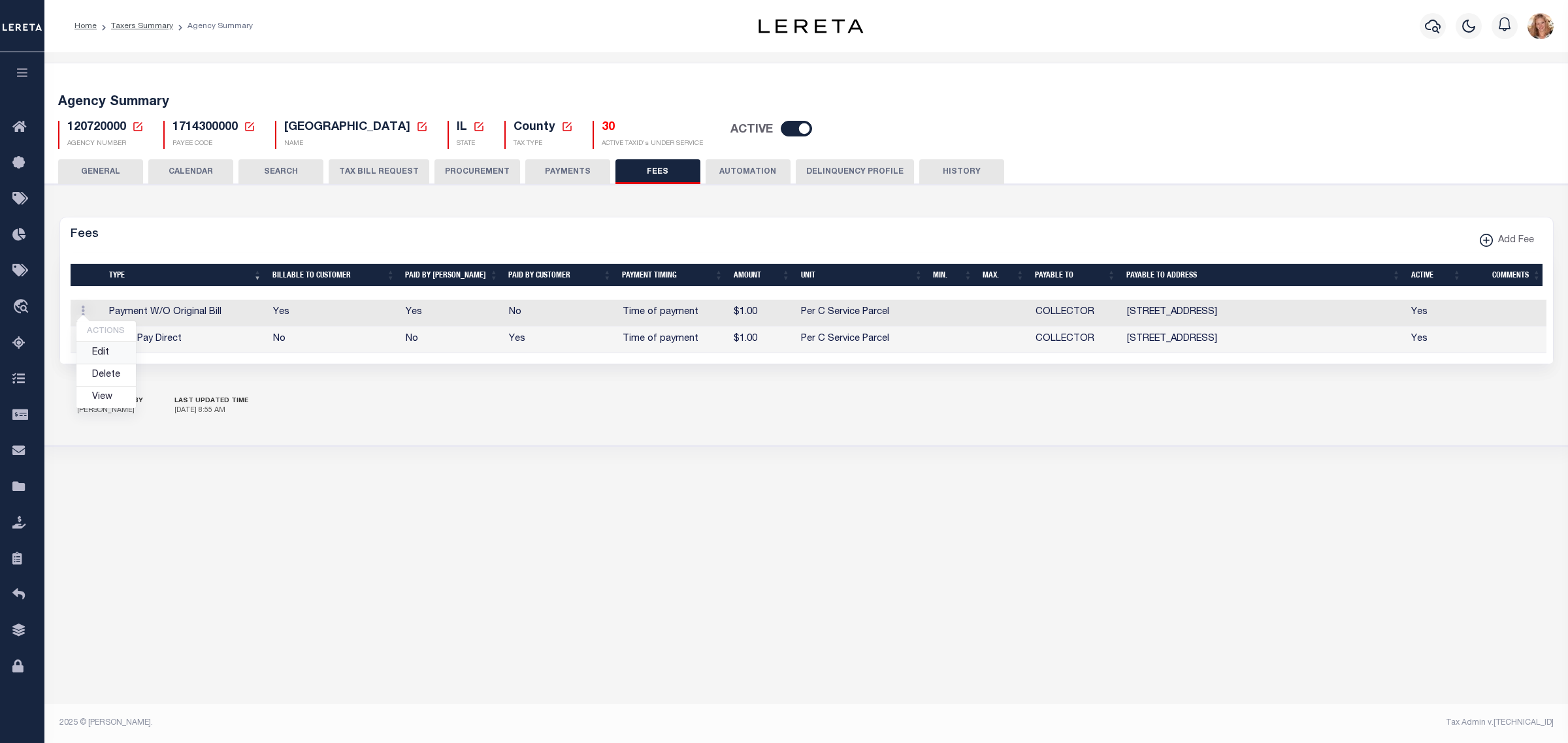
type input "$1"
select select
select select "5"
checkbox input "true"
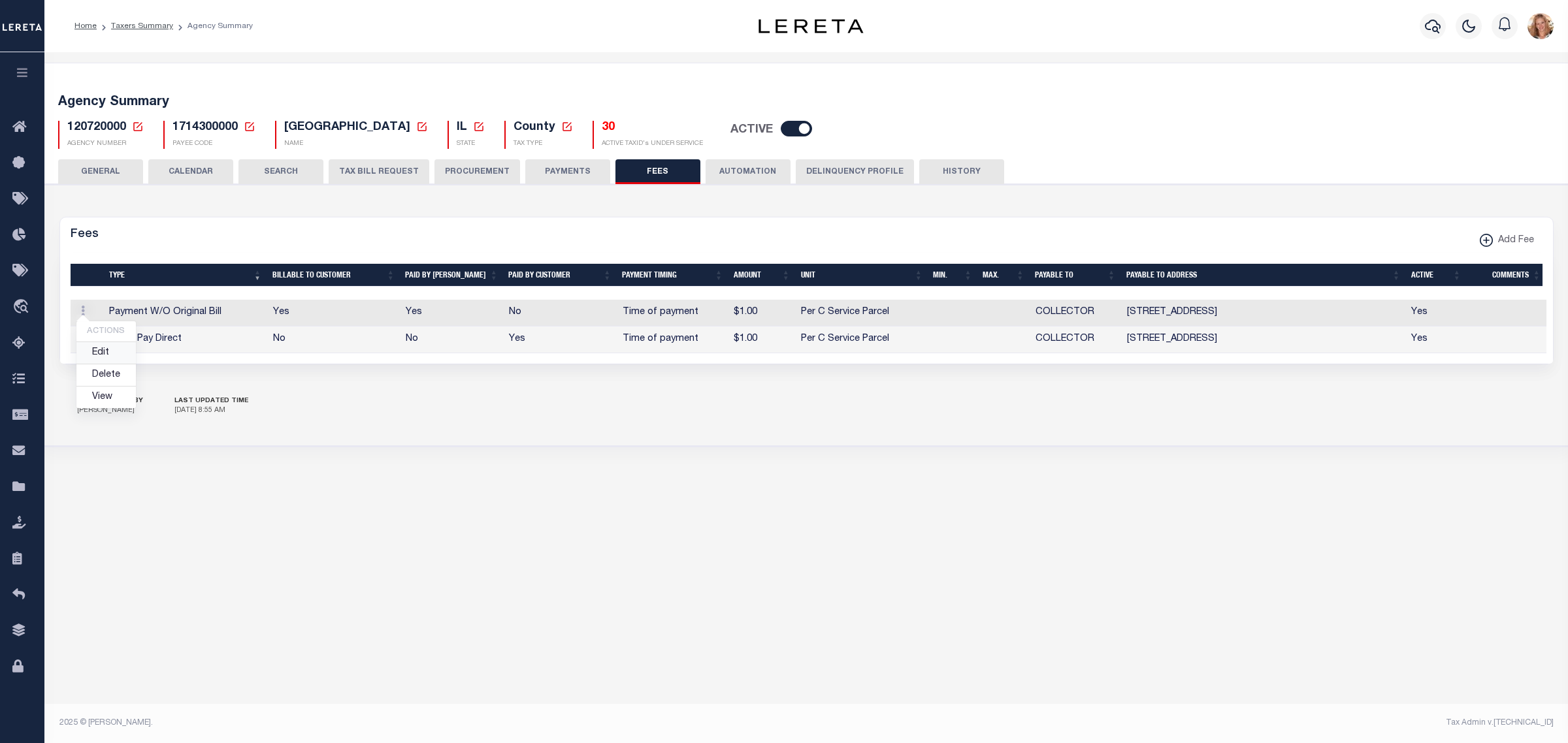
checkbox input "true"
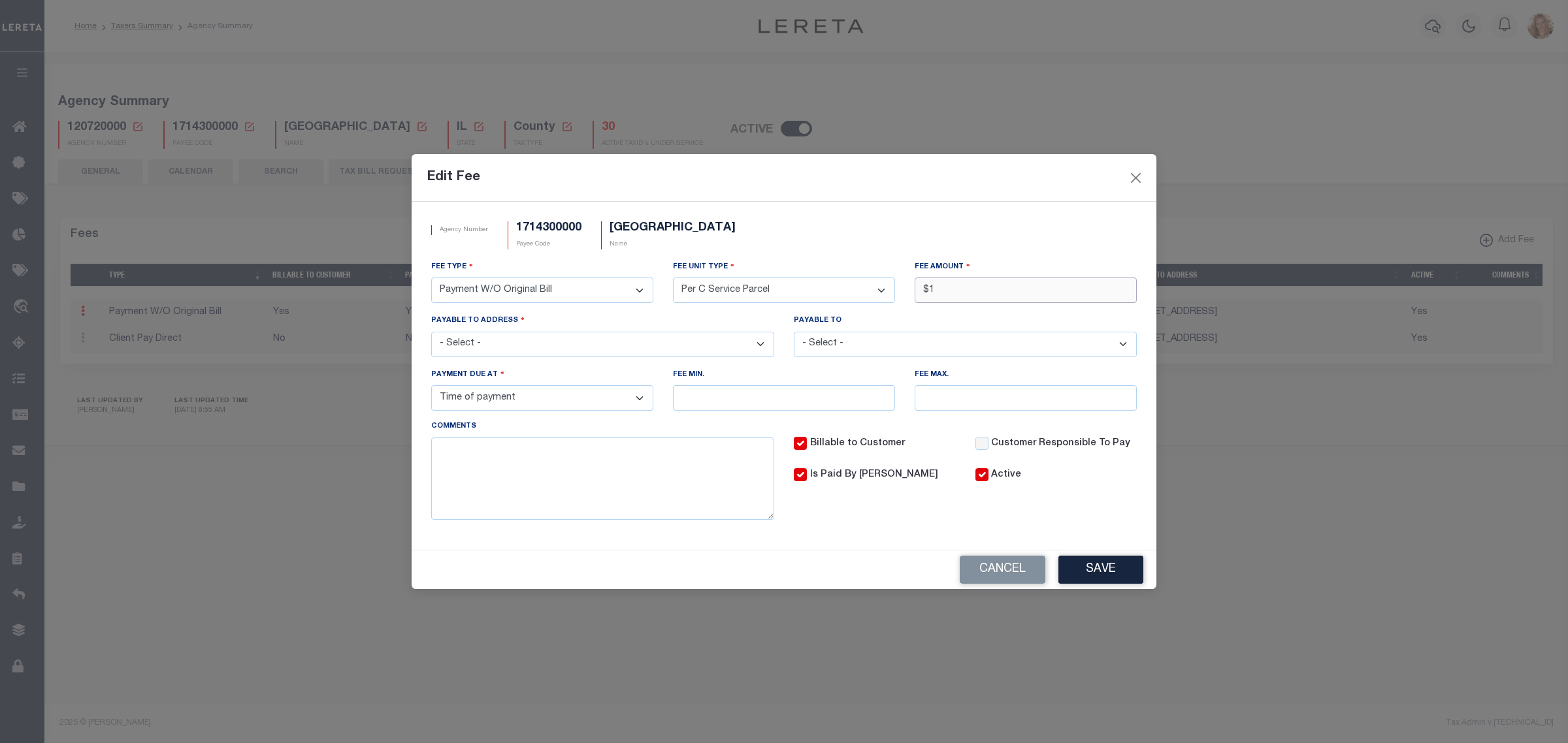
click at [941, 293] on input "$1" at bounding box center [1025, 291] width 222 height 26
type input "$2.00"
click at [1076, 569] on button "Save" at bounding box center [1100, 569] width 85 height 28
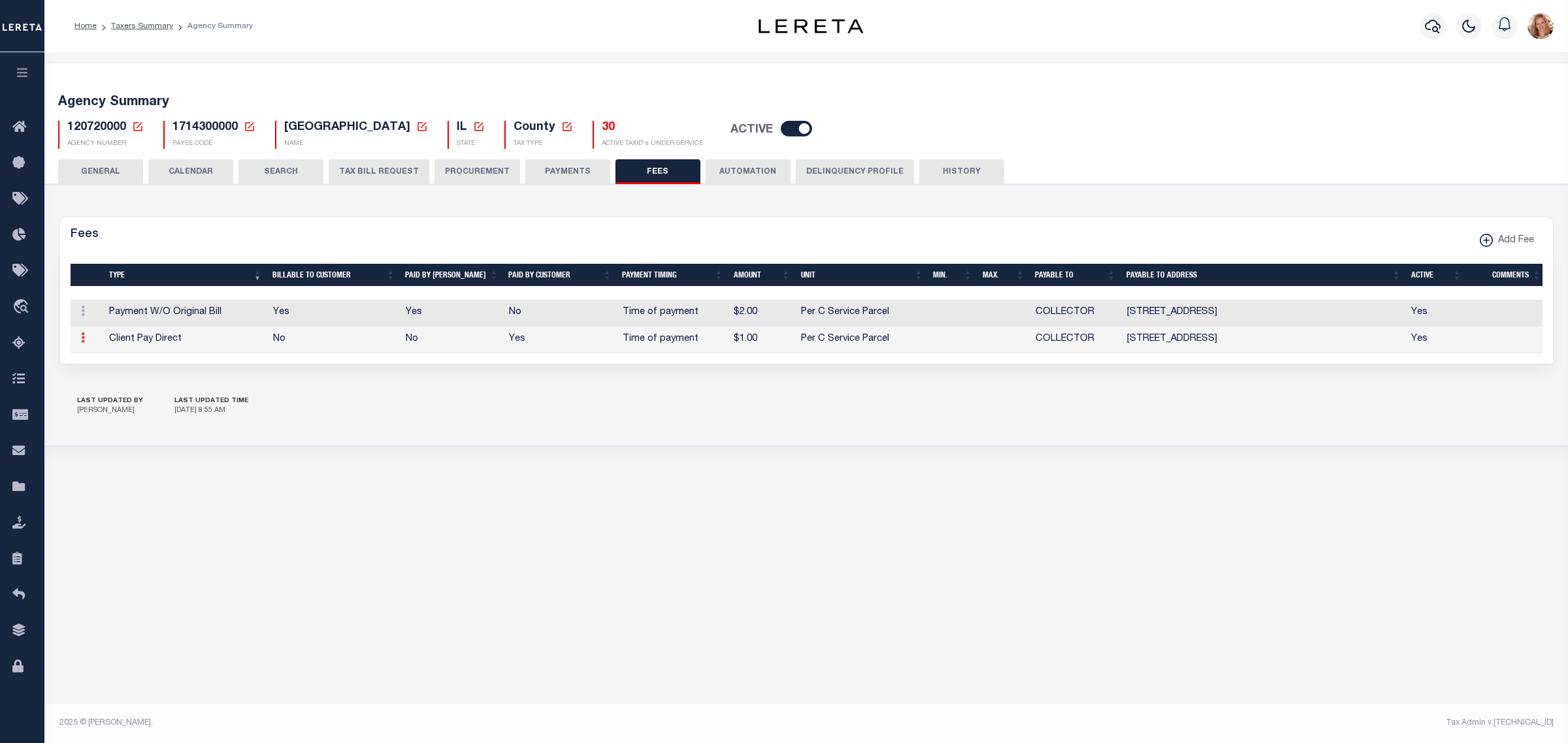
click at [81, 341] on icon at bounding box center [83, 337] width 4 height 10
click at [83, 377] on link "Edit" at bounding box center [106, 380] width 59 height 22
select select
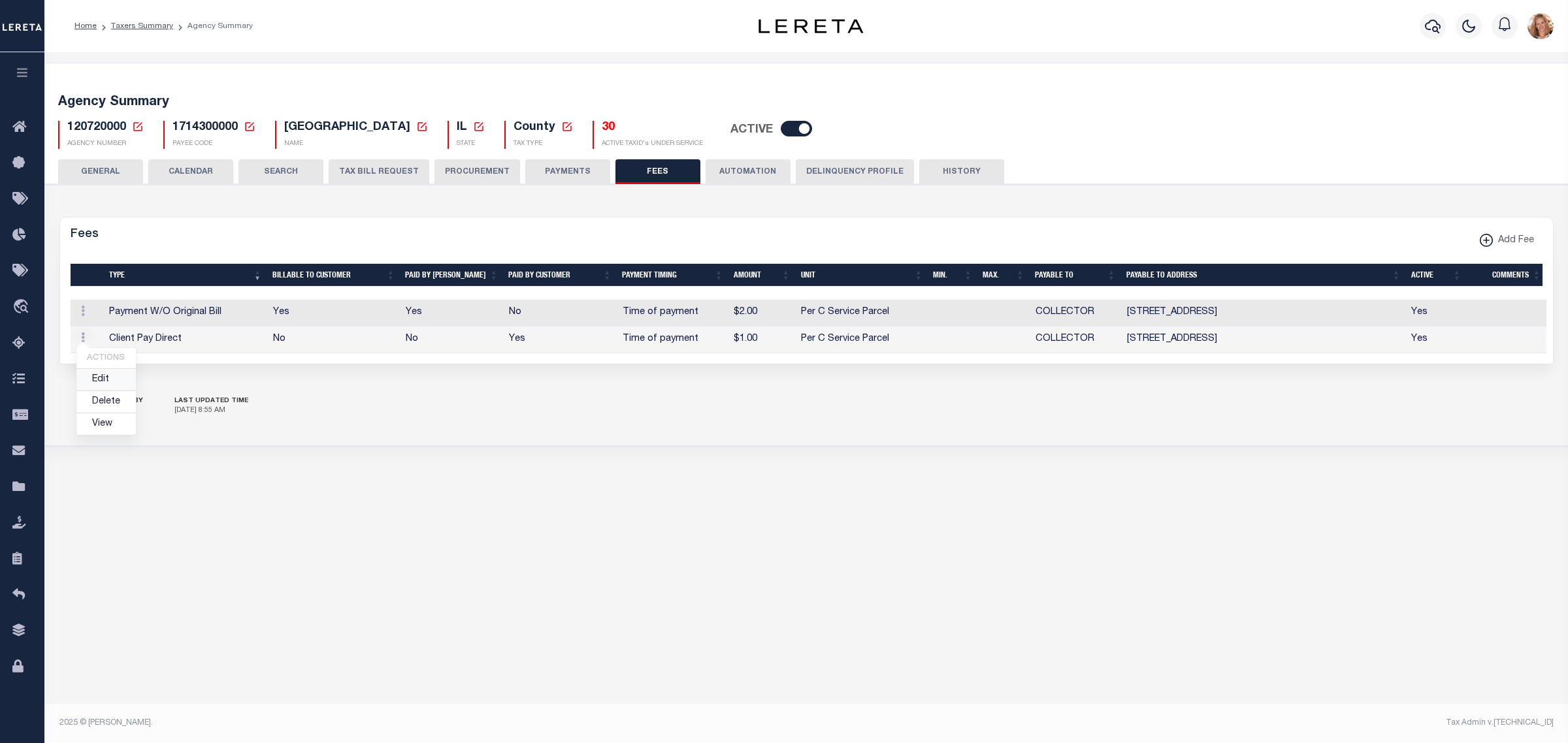
select select
checkbox input "false"
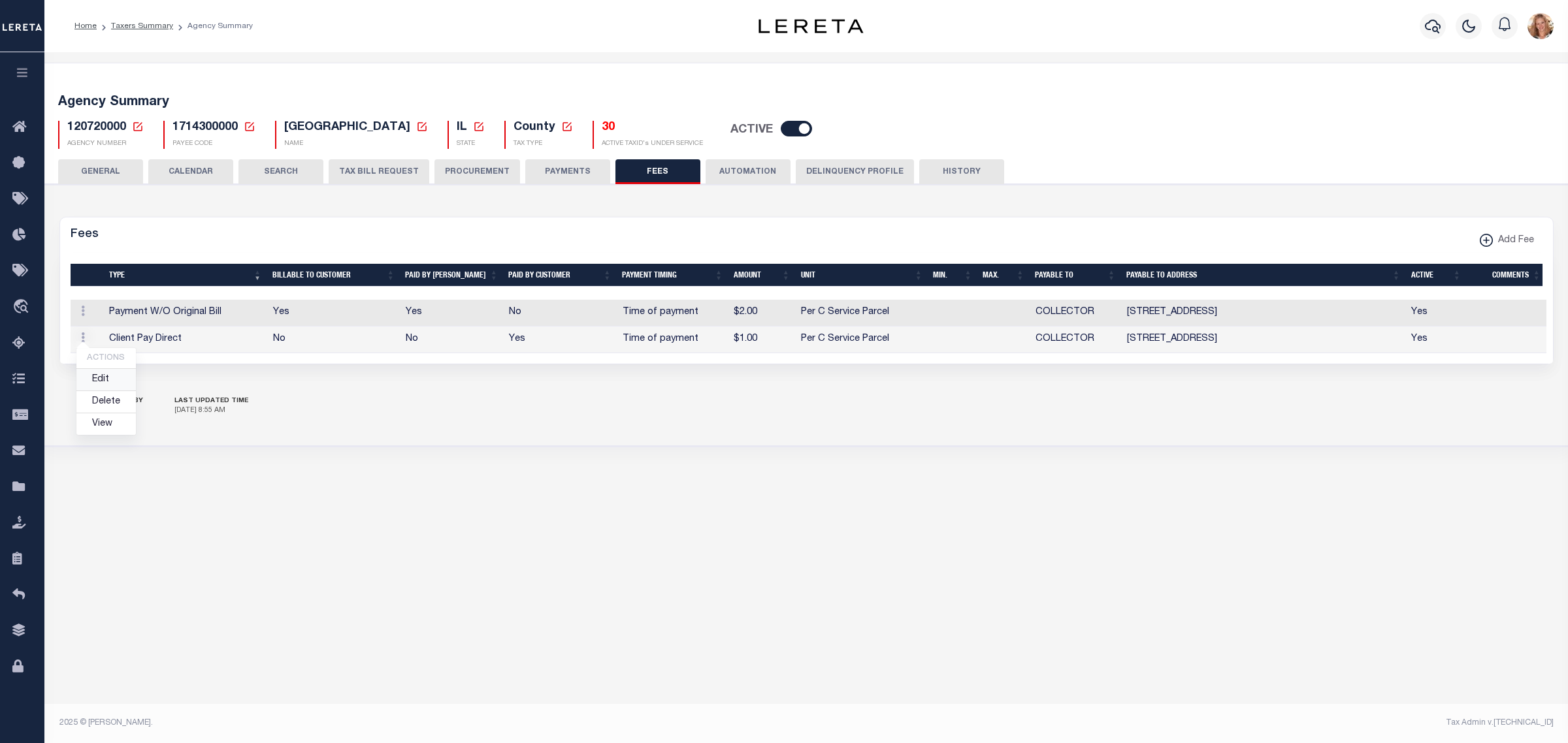
checkbox input "false"
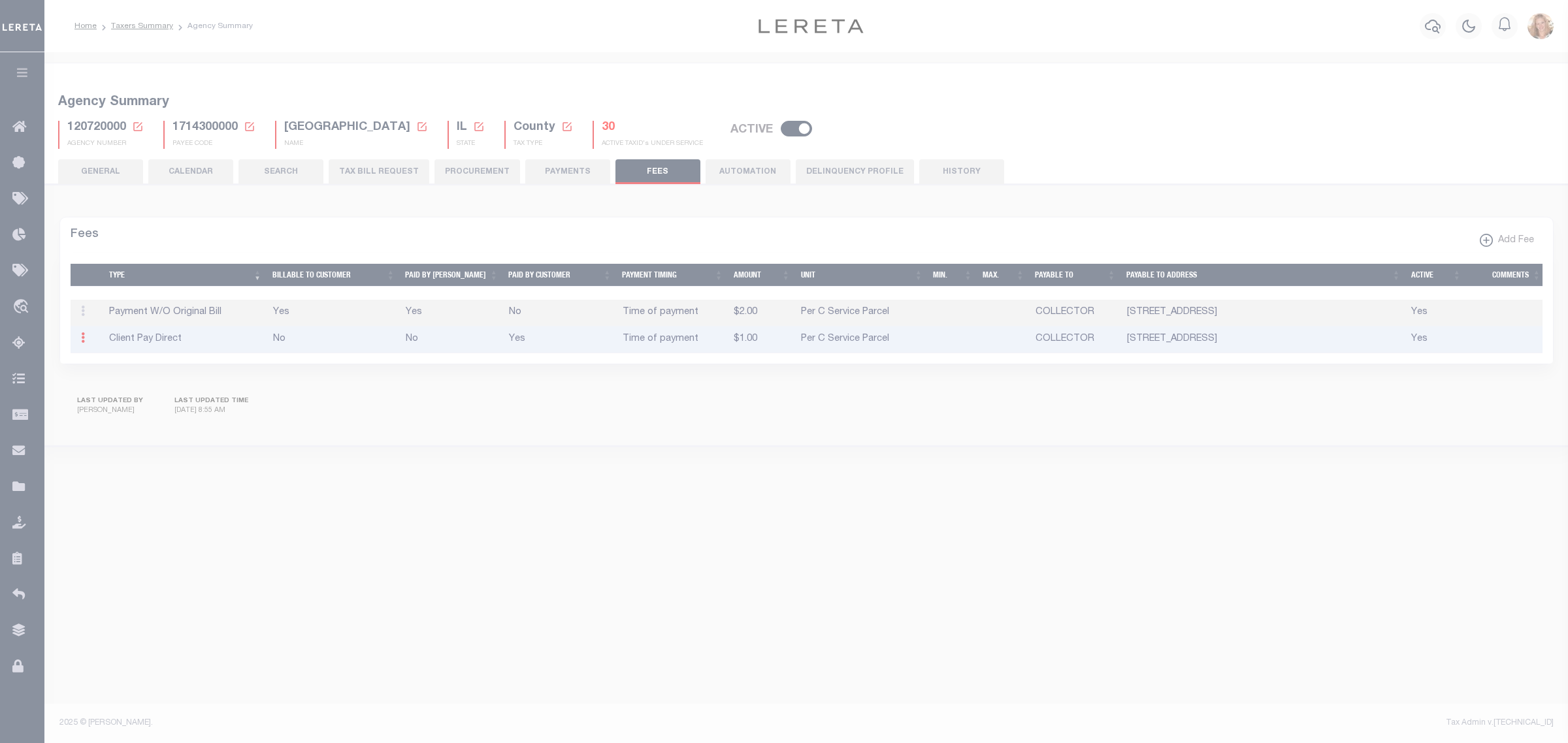
select select "3"
select select "7"
type input "$1"
select select "23663"
select select "158356"
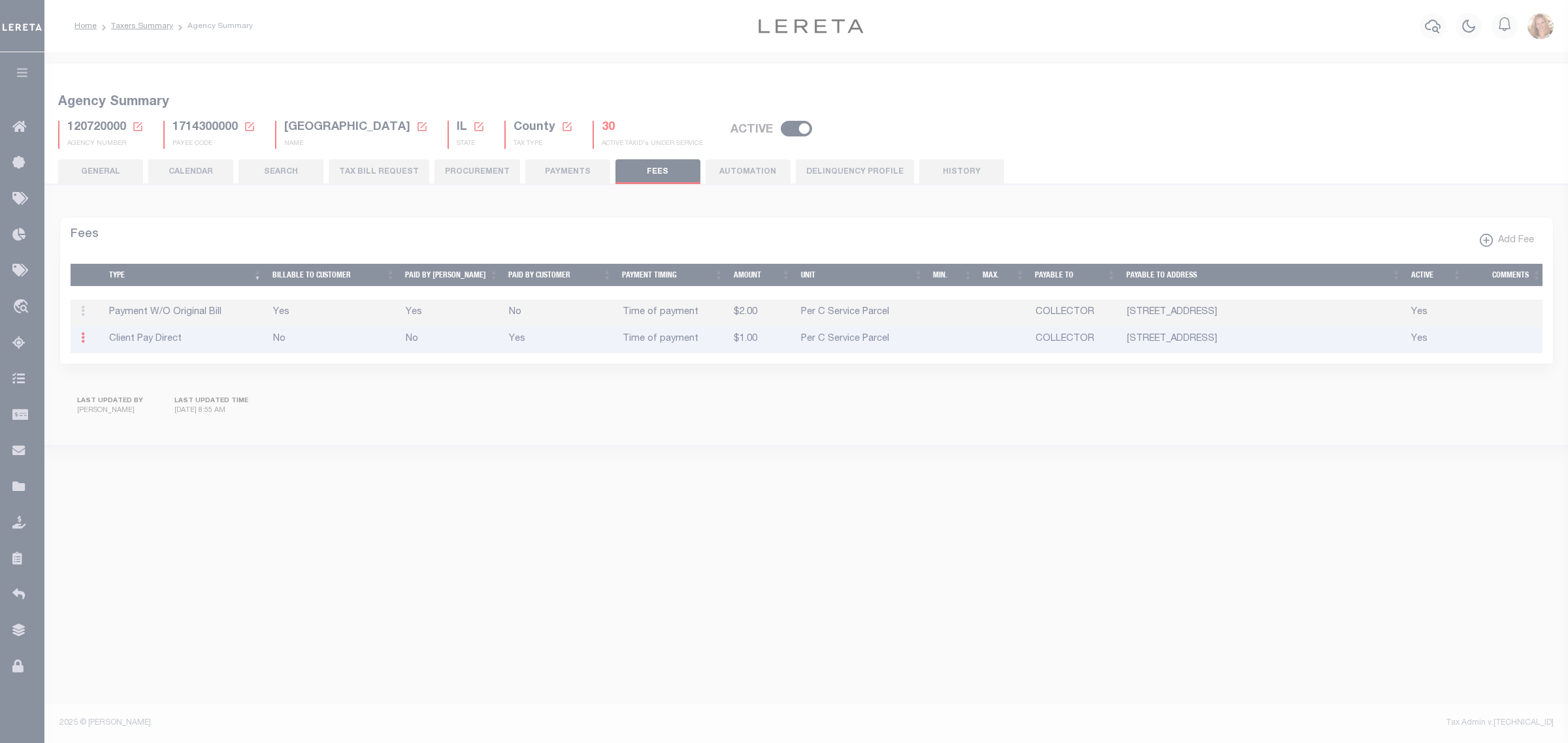
select select "5"
checkbox input "true"
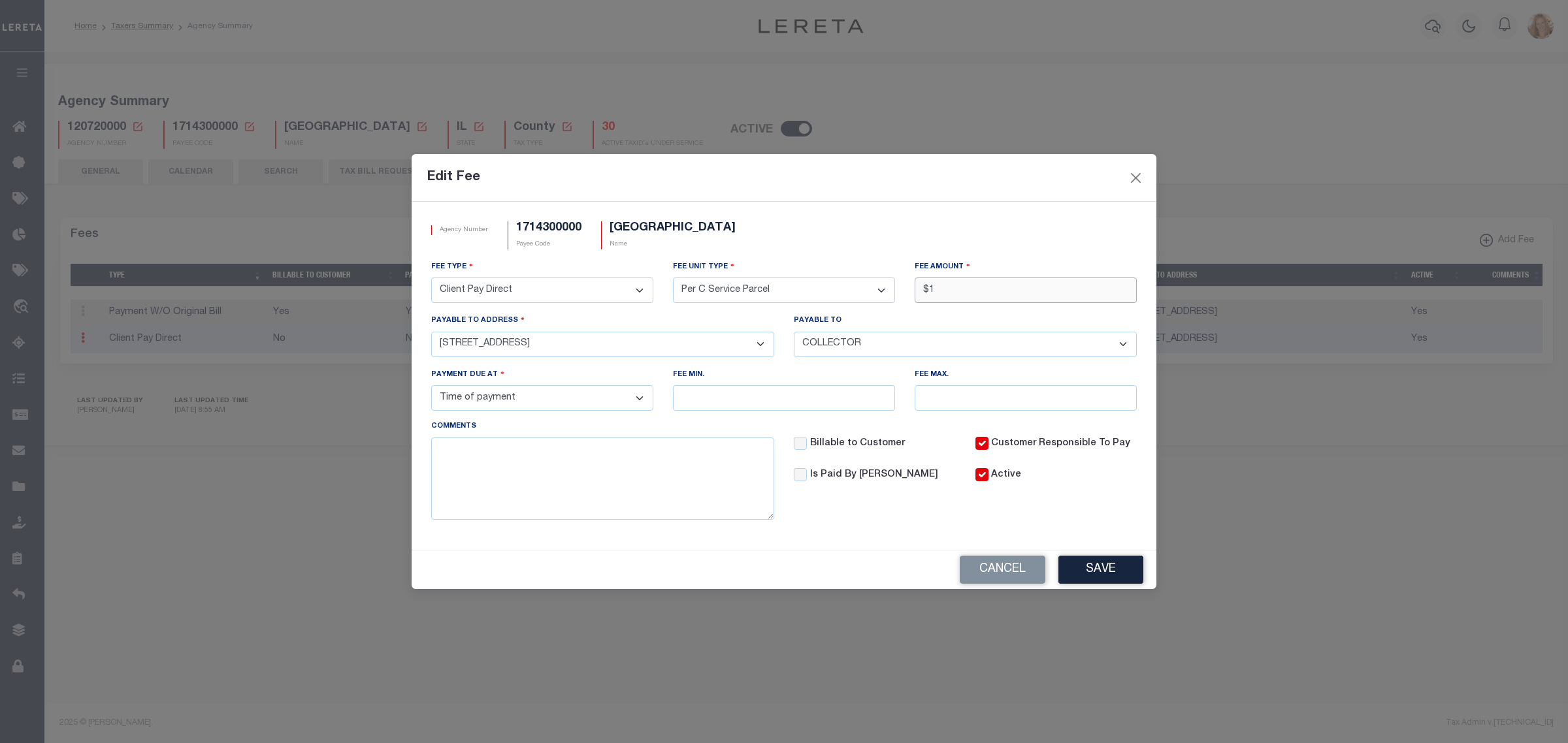
click at [994, 293] on input "$1" at bounding box center [1025, 291] width 222 height 26
click at [1073, 567] on button "Save" at bounding box center [1100, 569] width 85 height 28
type input "$2.00"
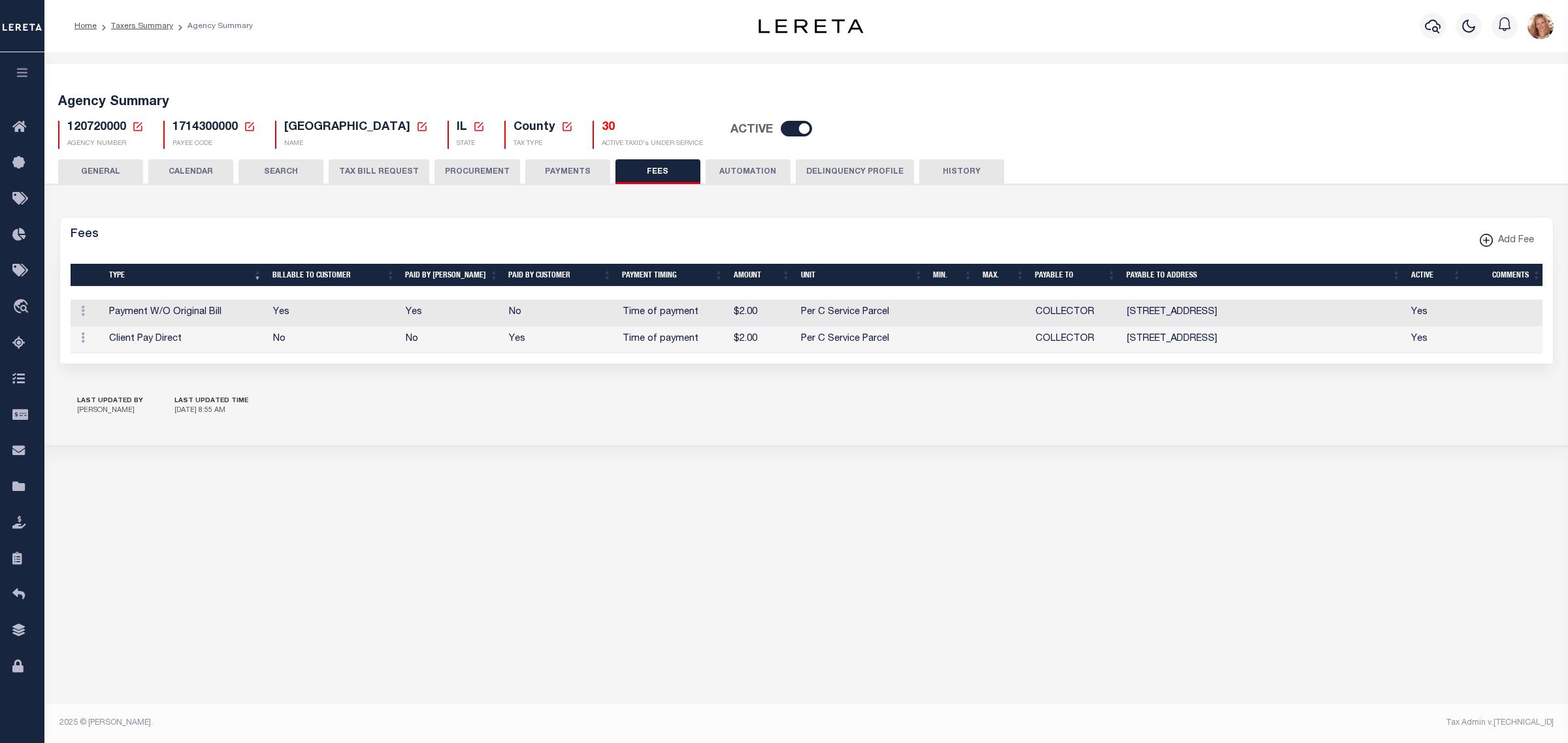
click at [136, 125] on icon at bounding box center [137, 126] width 12 height 12
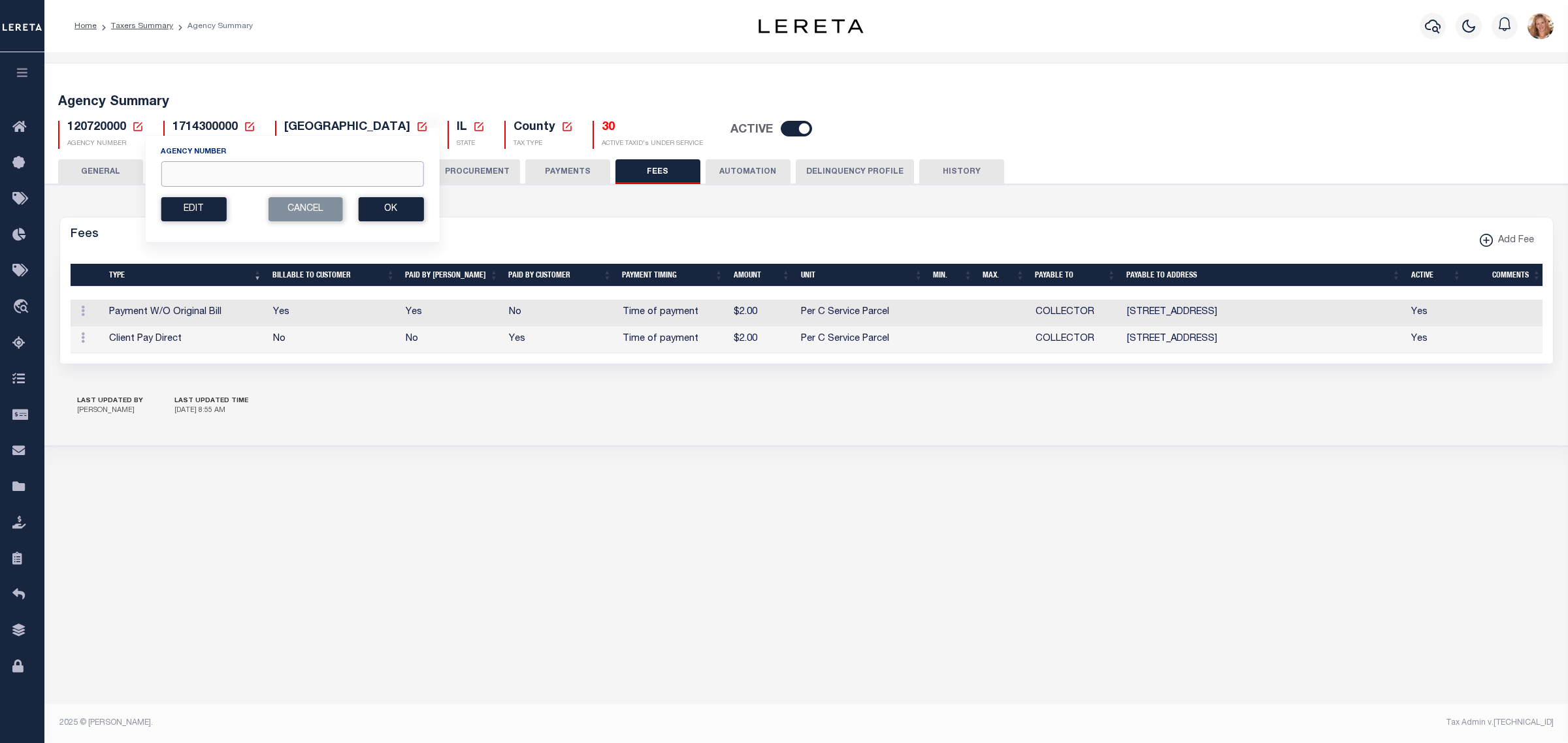
click at [269, 176] on input "Agency Number" at bounding box center [292, 174] width 262 height 26
type input "120728801"
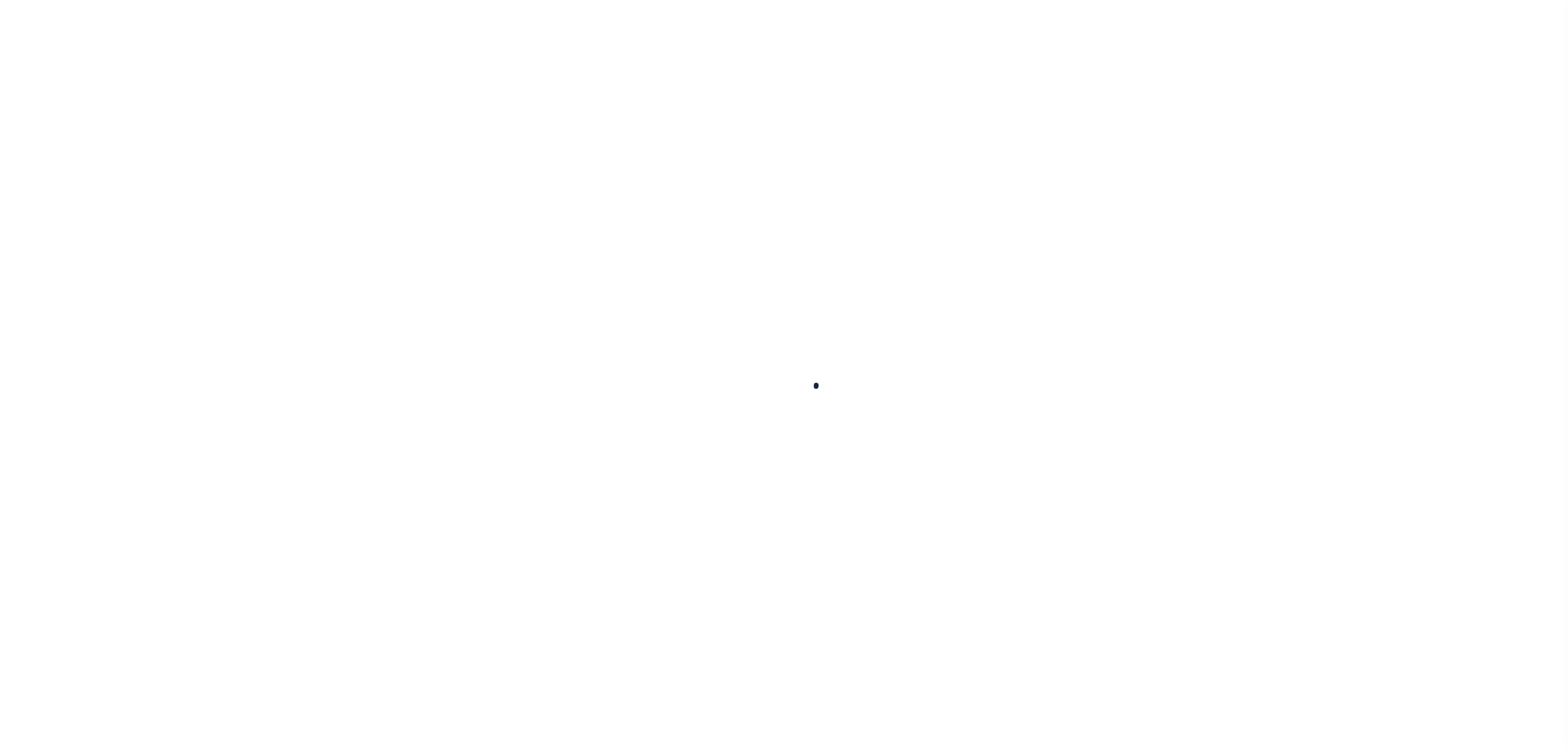
select select
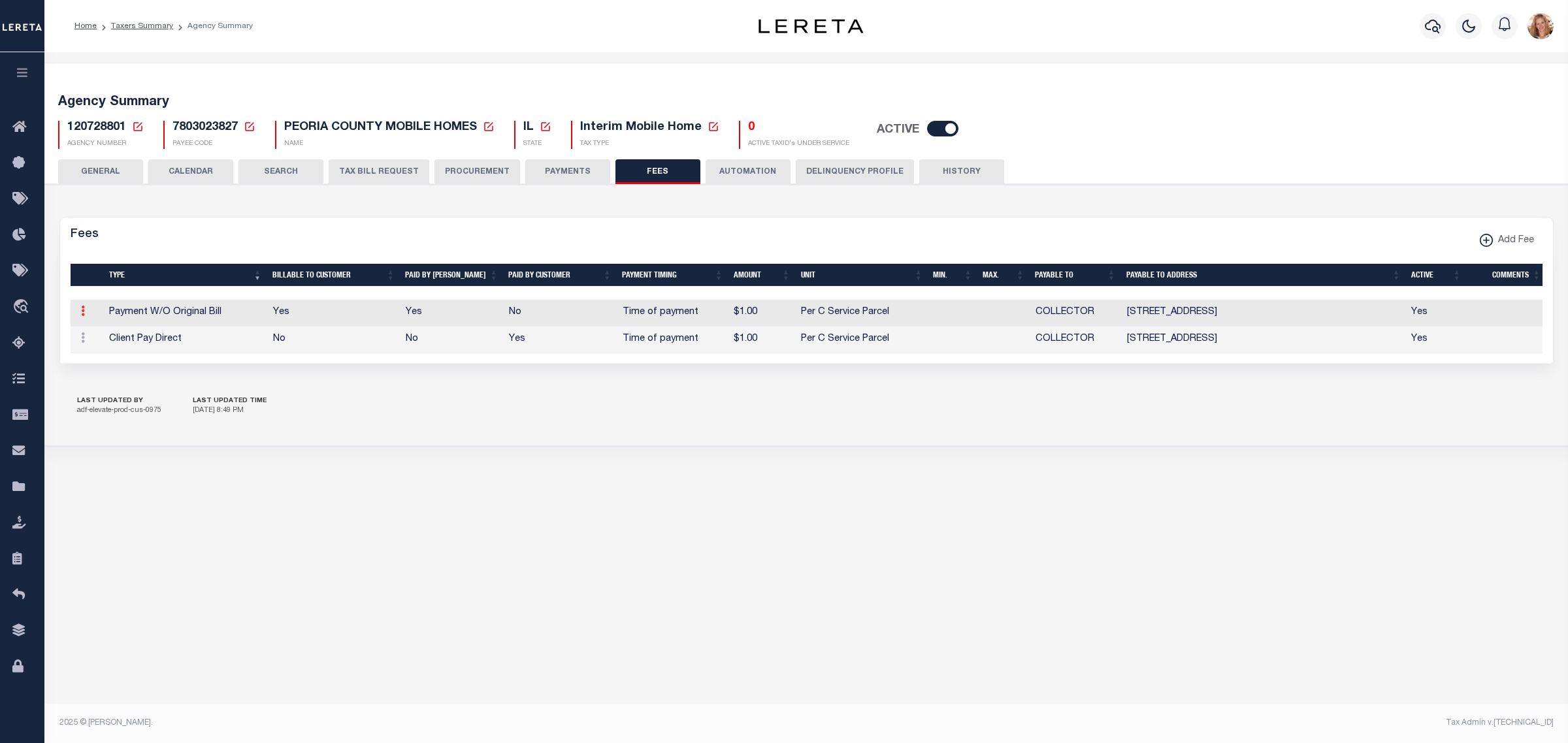
click at [85, 314] on link at bounding box center [83, 312] width 15 height 10
click at [92, 359] on link "Edit" at bounding box center [106, 353] width 59 height 22
select select
checkbox input "false"
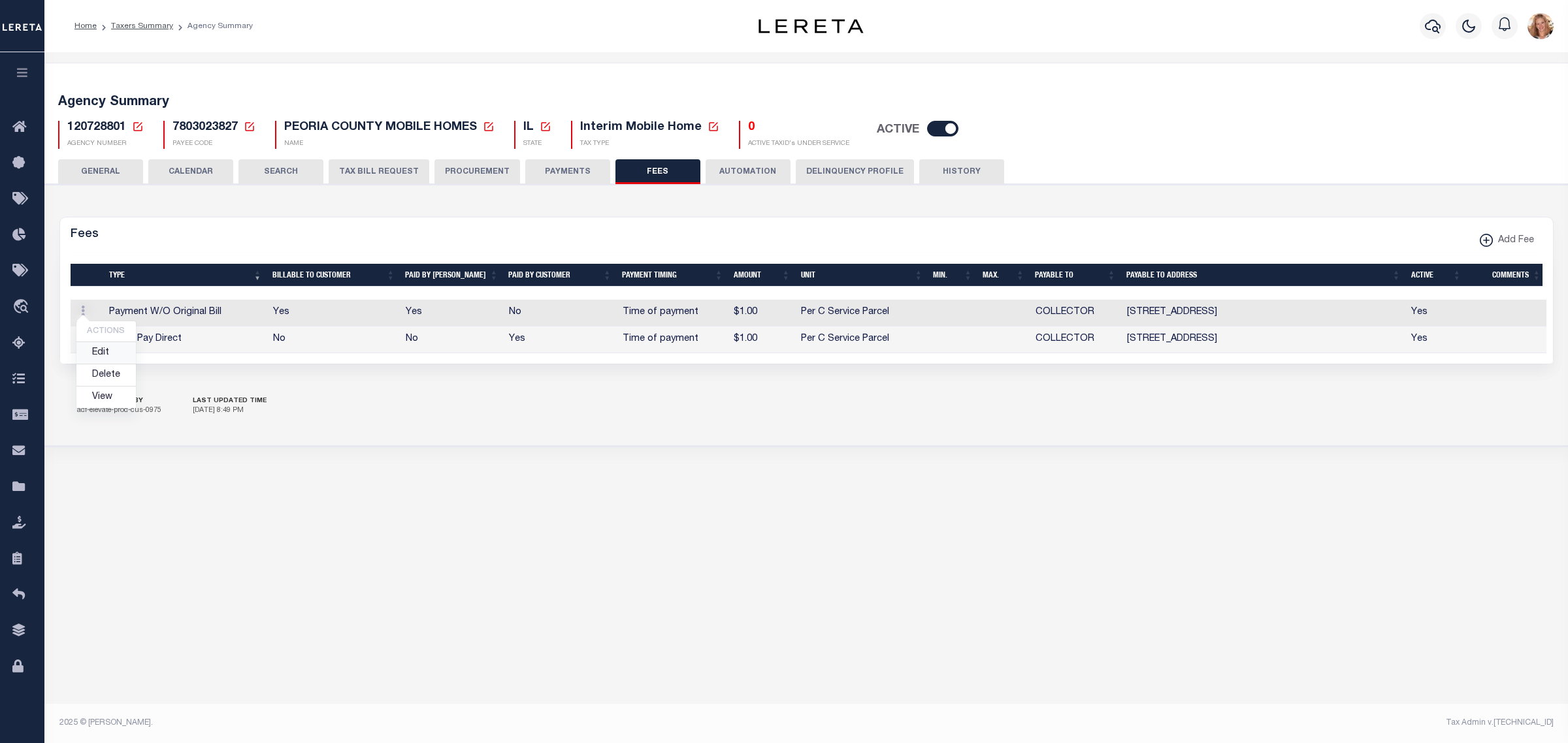
checkbox input "false"
select select "4"
select select "7"
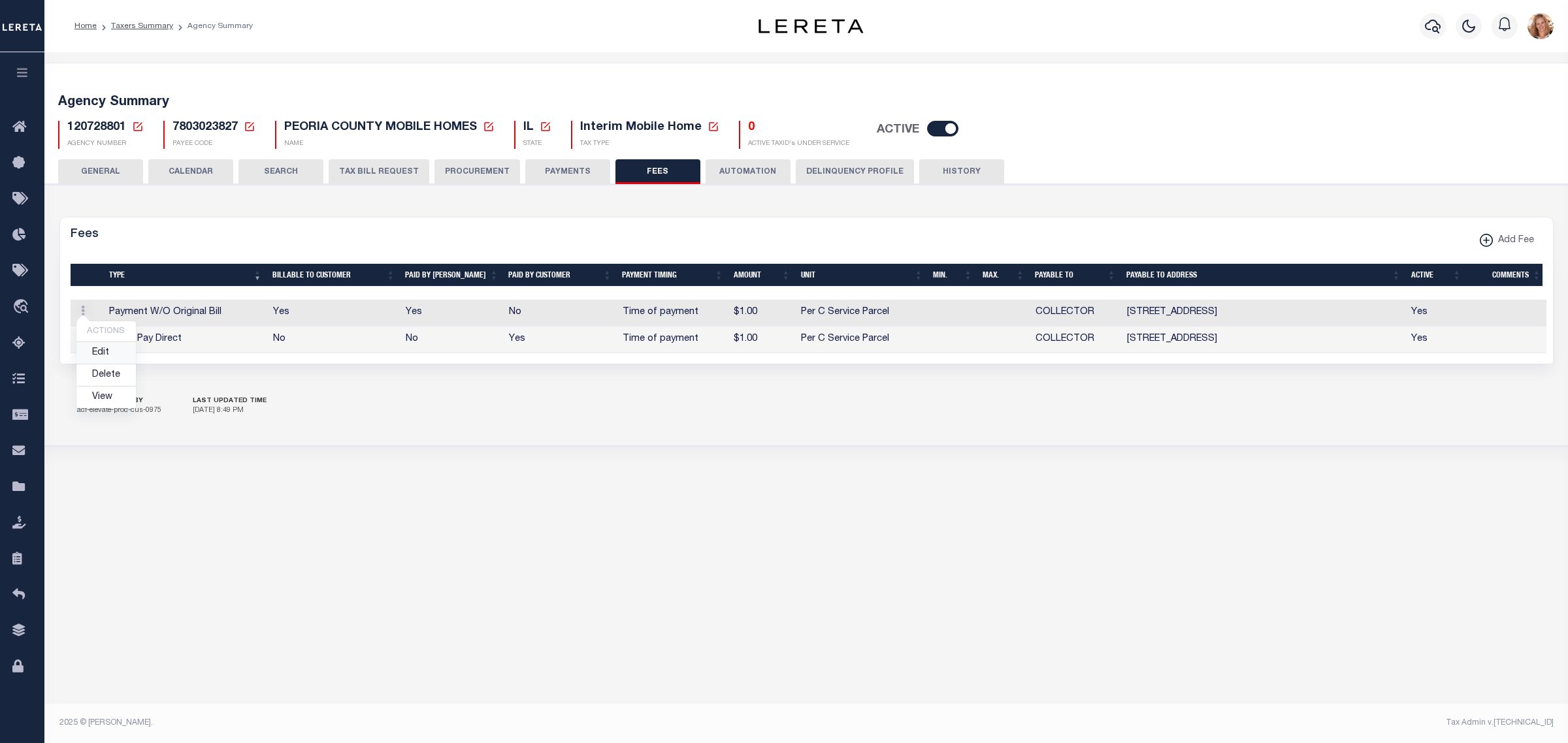
type input "$1"
select select
select select "5"
checkbox input "true"
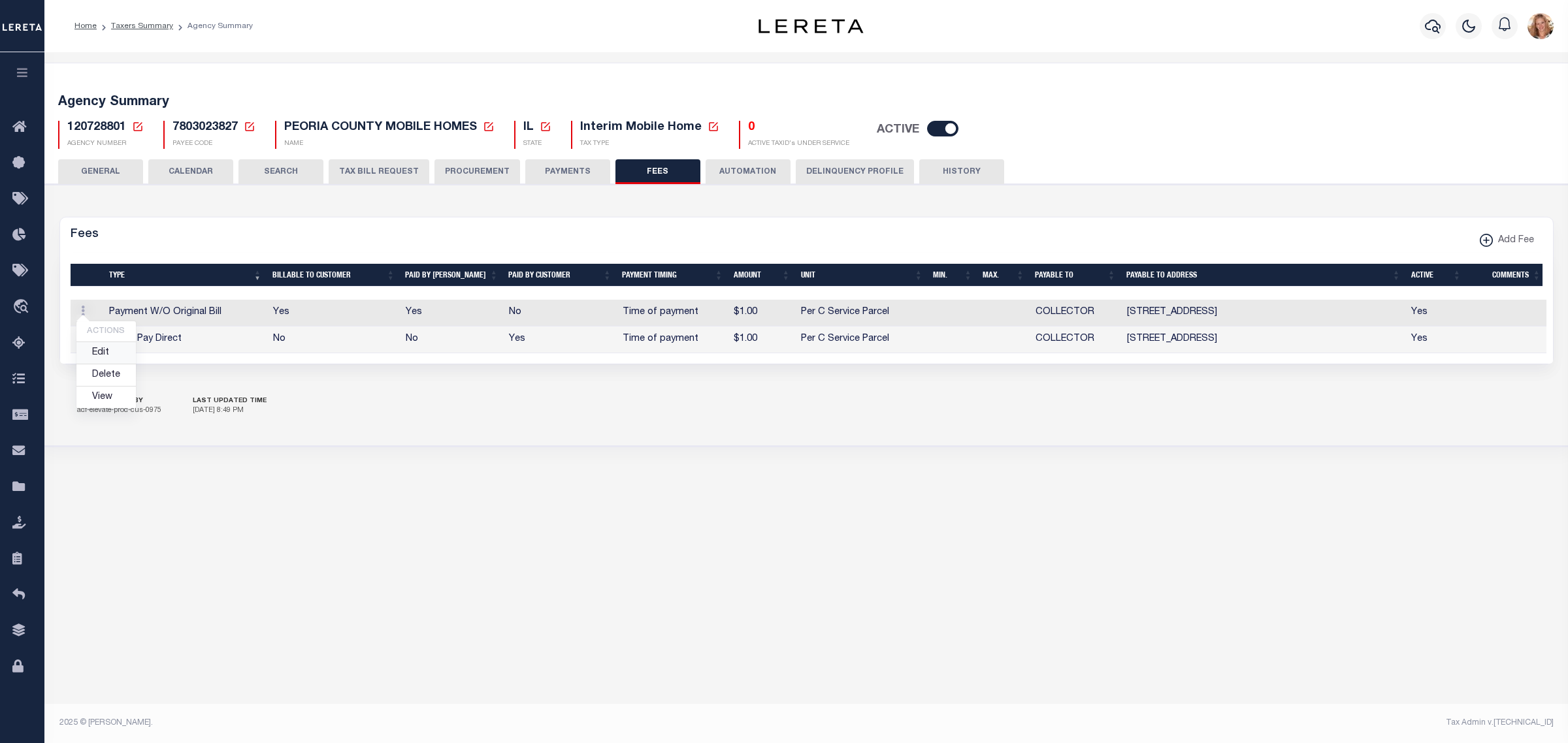
checkbox input "true"
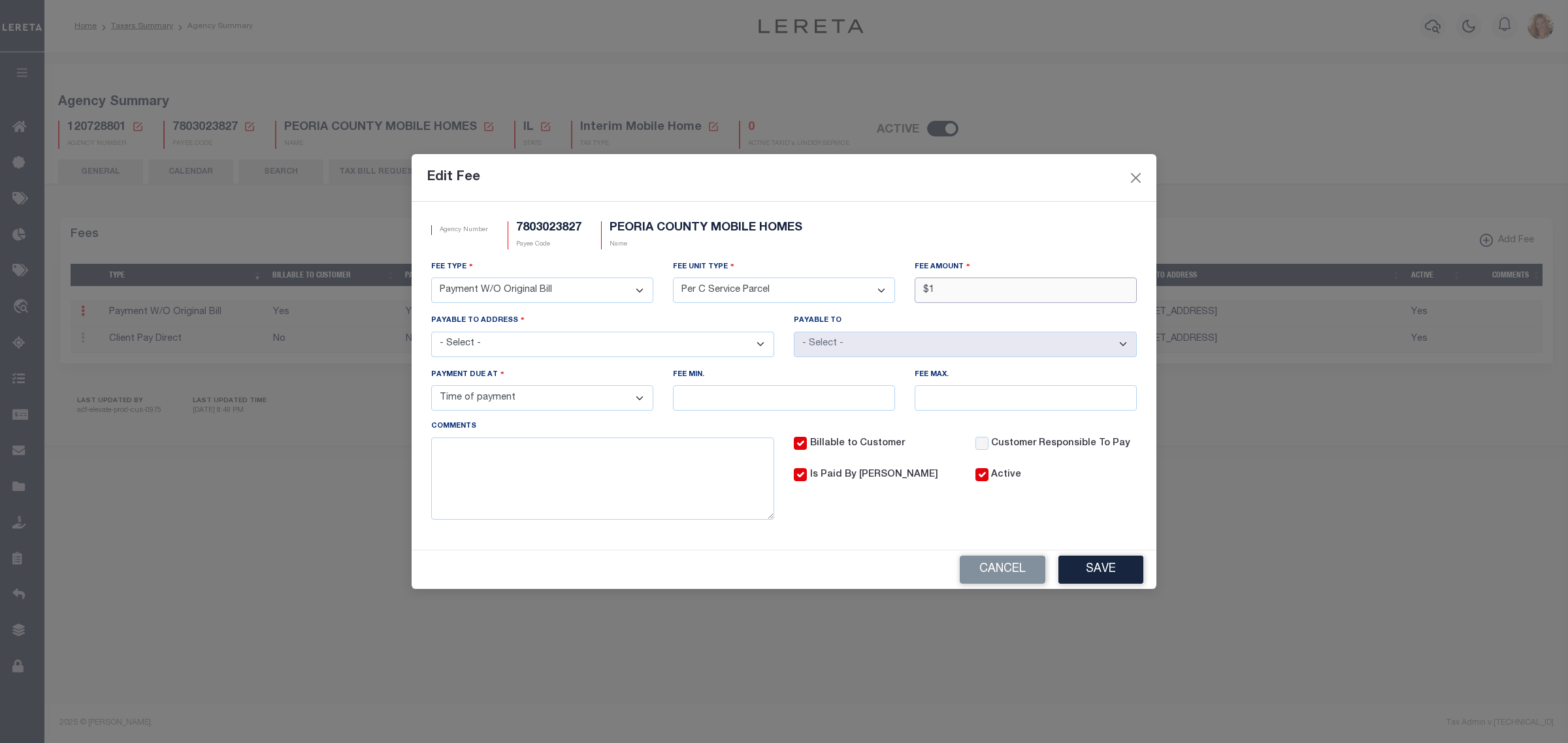
click at [975, 284] on input "$1" at bounding box center [1025, 291] width 222 height 26
click at [1117, 568] on button "Save" at bounding box center [1100, 569] width 85 height 28
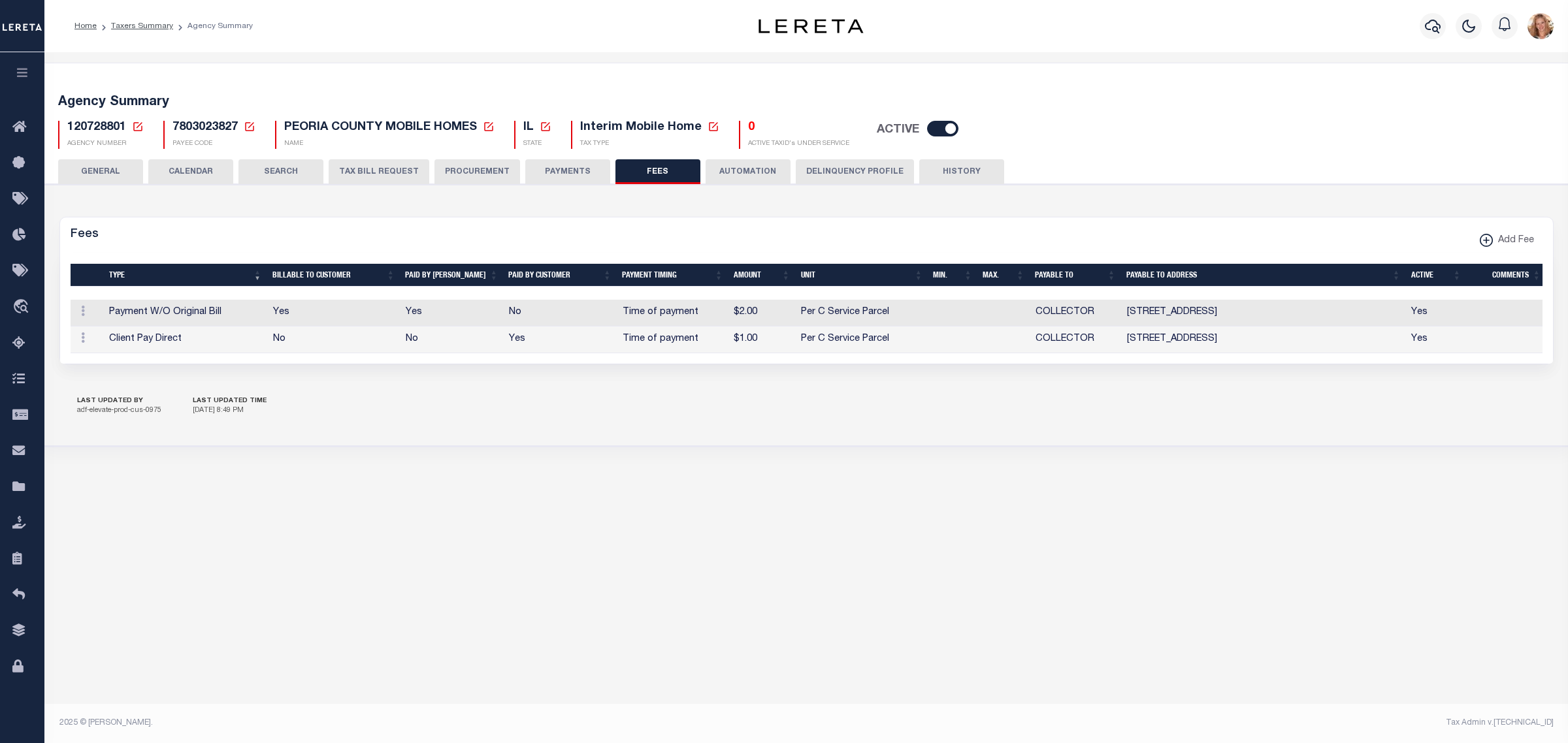
type input "$1"
click at [83, 338] on icon at bounding box center [83, 337] width 4 height 10
click at [99, 384] on link "Edit" at bounding box center [106, 380] width 59 height 22
select select
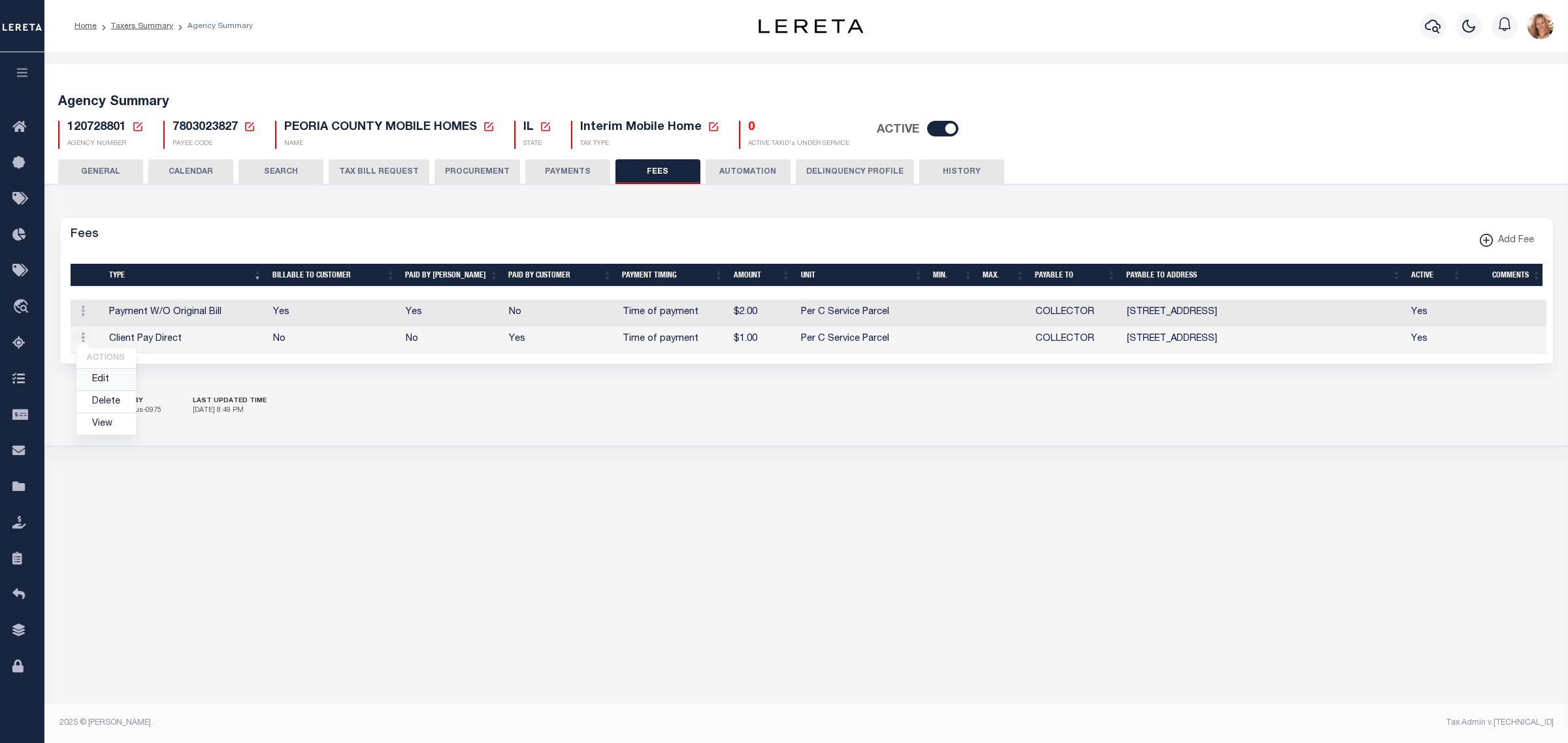
select select
checkbox input "false"
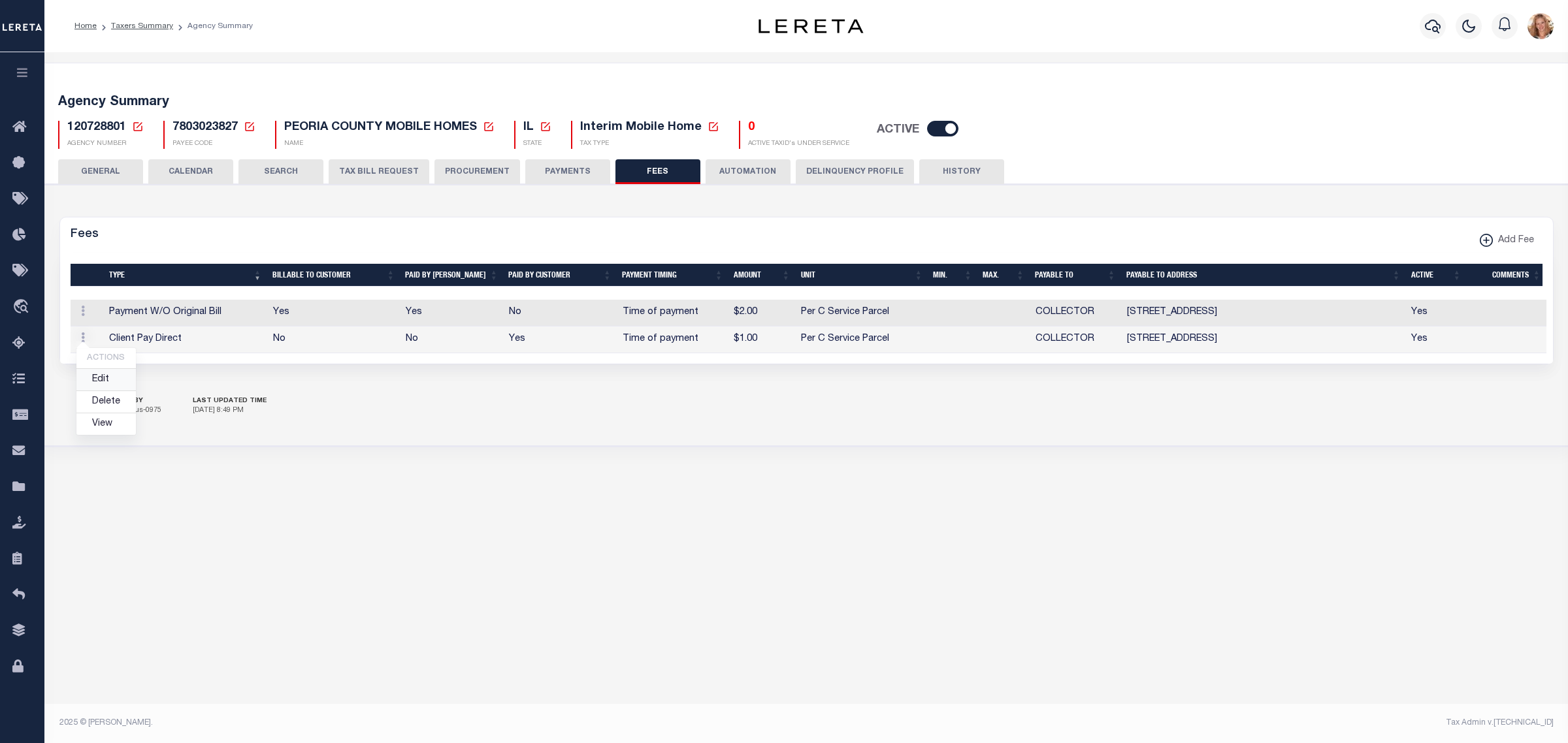
checkbox input "false"
select select "3"
select select "7"
type input "$1"
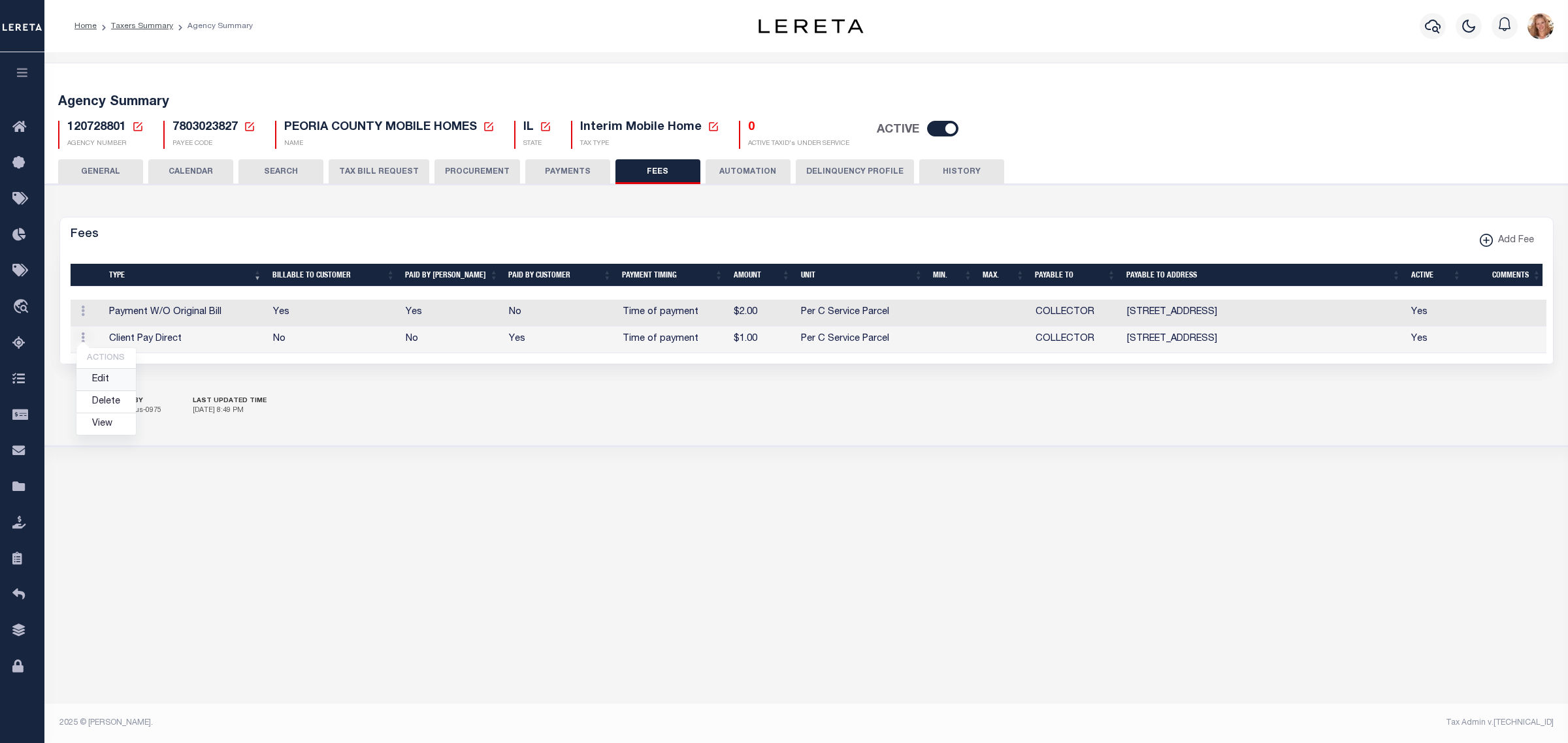
select select "23663"
select select "3093"
select select "5"
checkbox input "true"
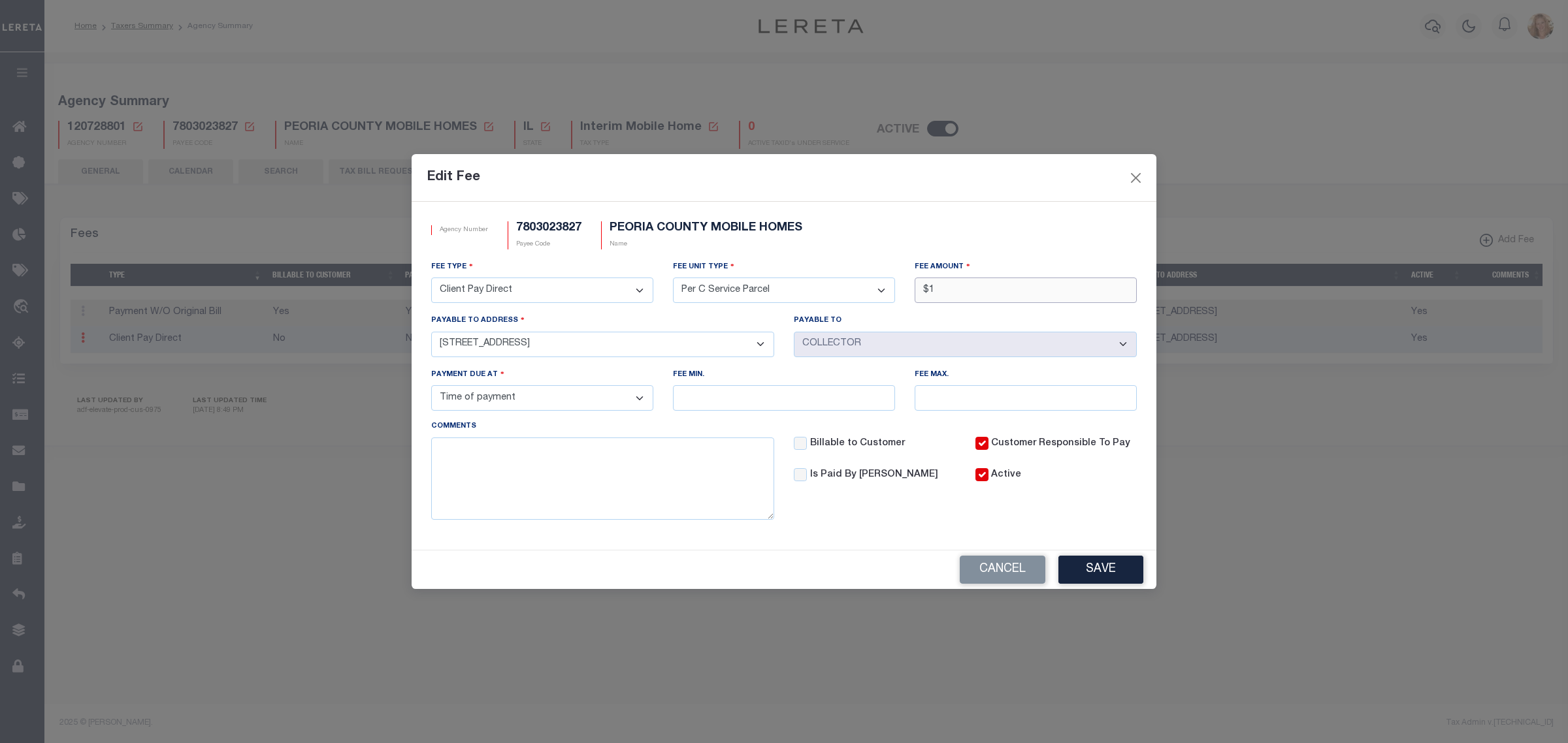
click at [995, 285] on input "$1" at bounding box center [1025, 291] width 222 height 26
type input "$2.00"
click at [1089, 573] on button "Save" at bounding box center [1100, 569] width 85 height 28
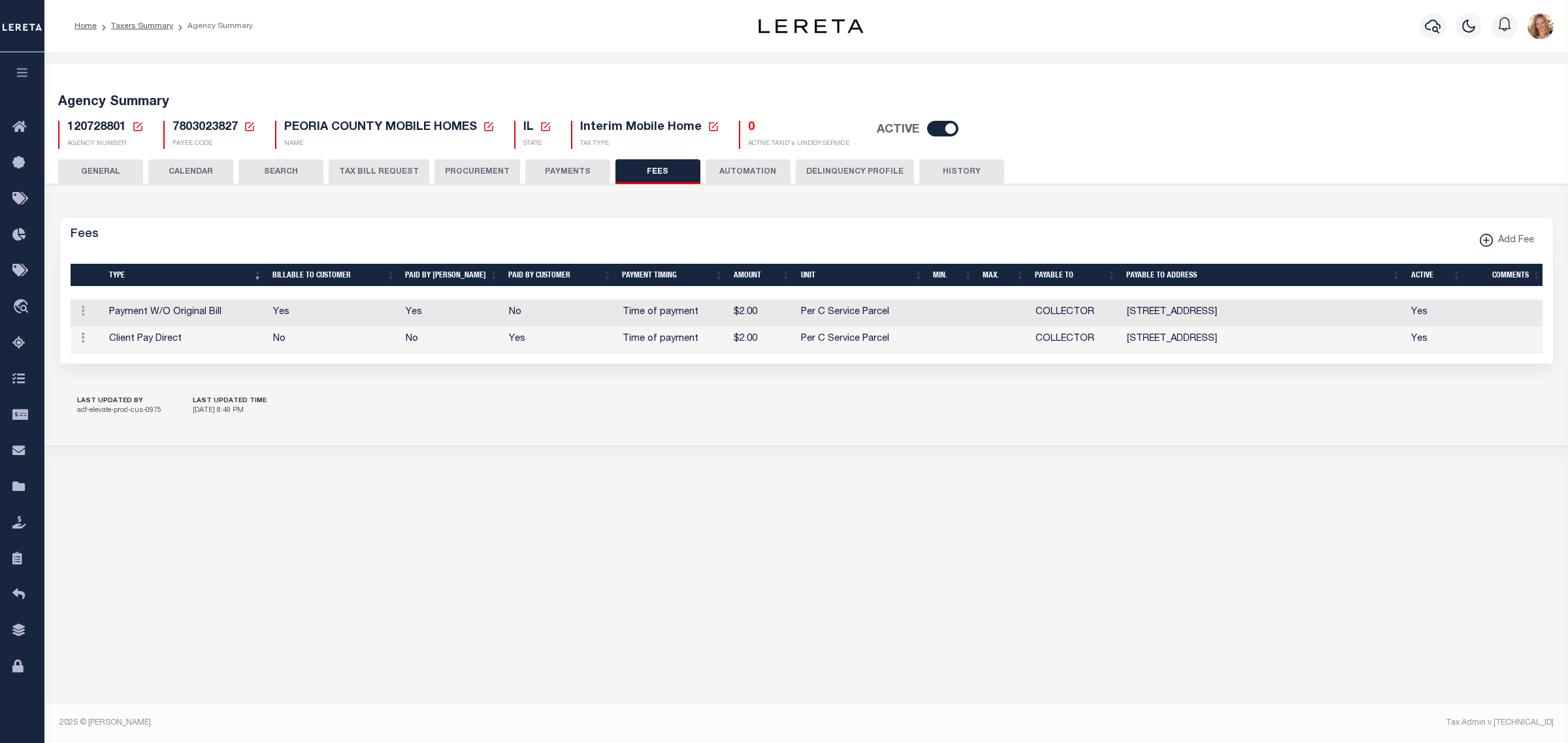
click at [548, 170] on button "PAYMENTS" at bounding box center [567, 171] width 85 height 25
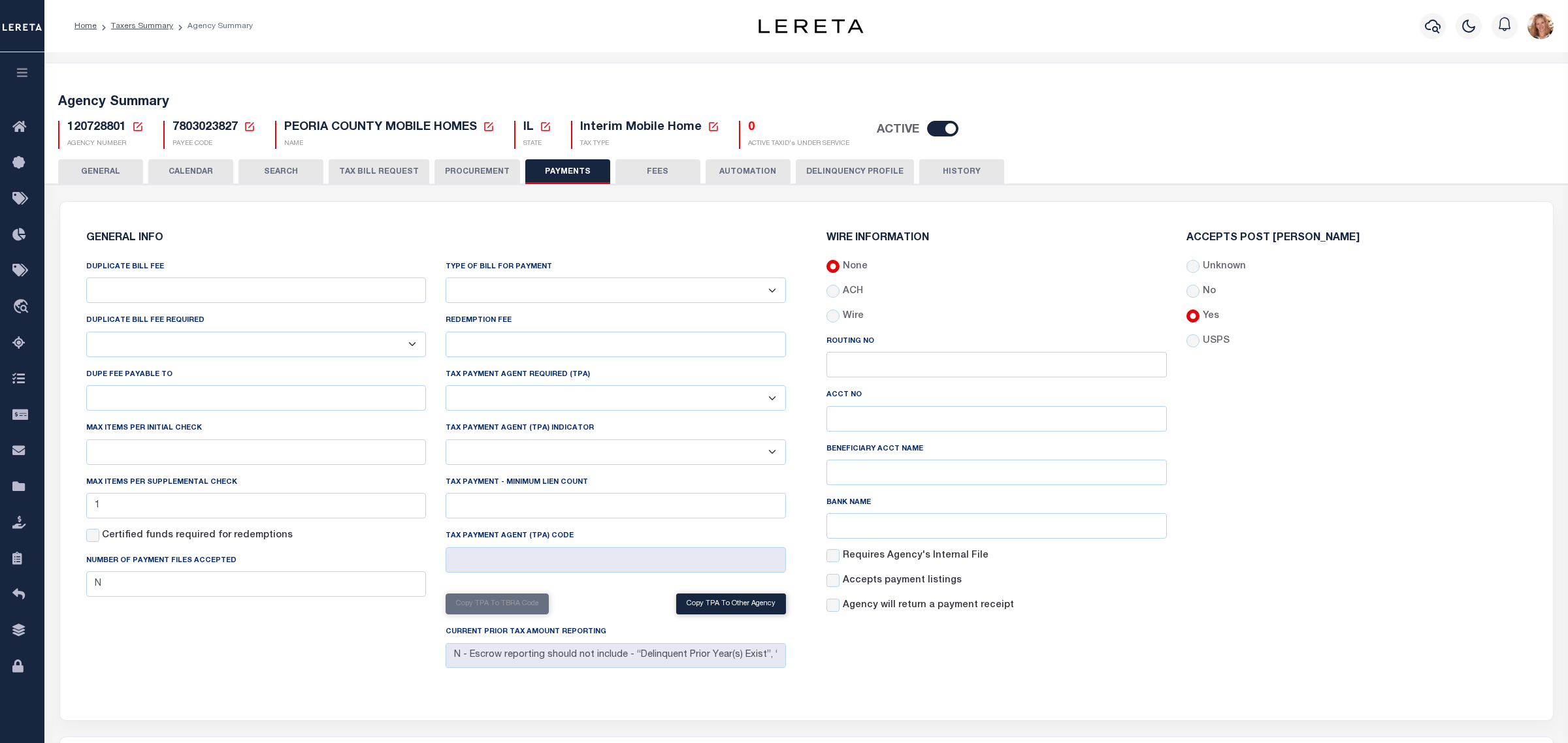
click at [129, 170] on button "GENERAL" at bounding box center [101, 171] width 85 height 25
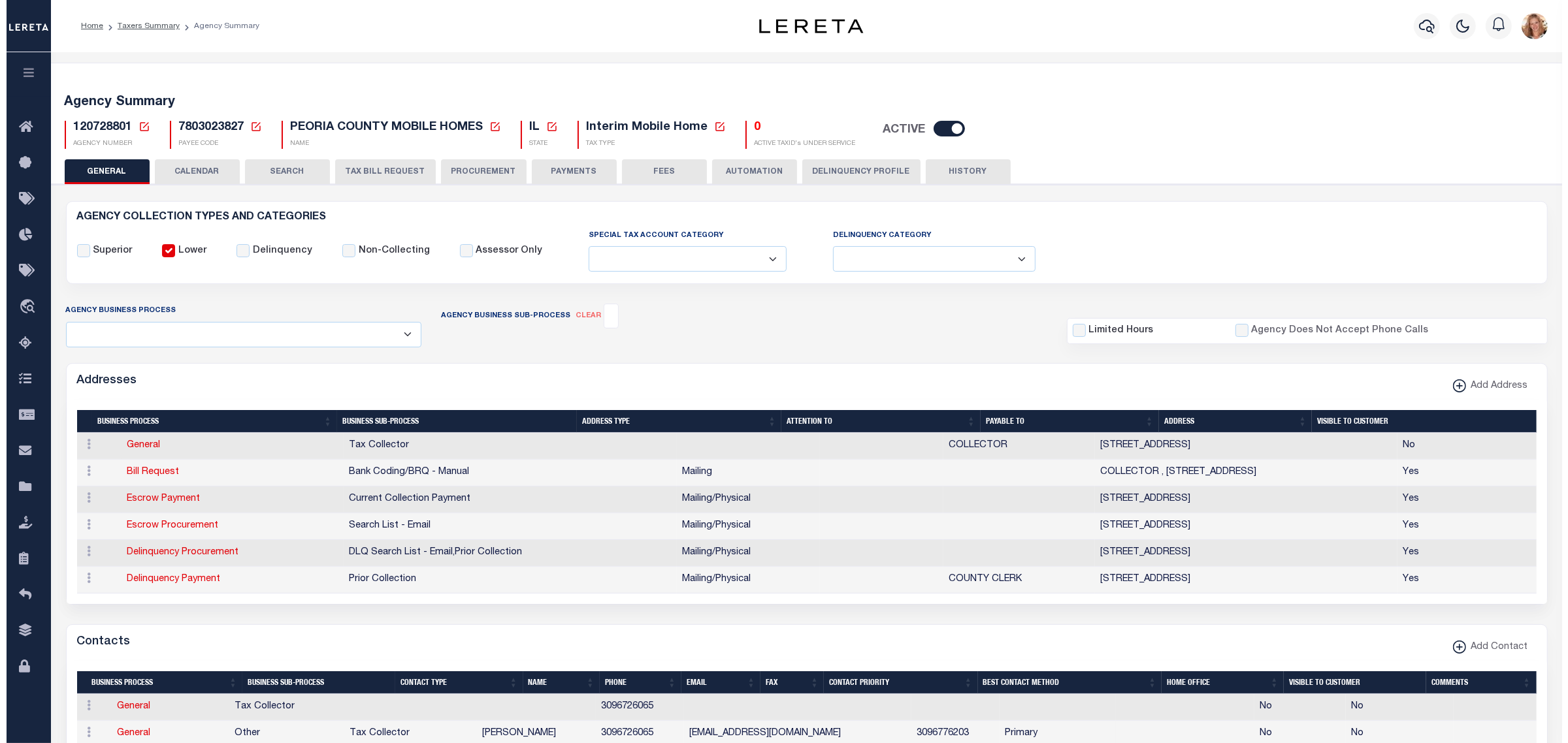
scroll to position [164, 0]
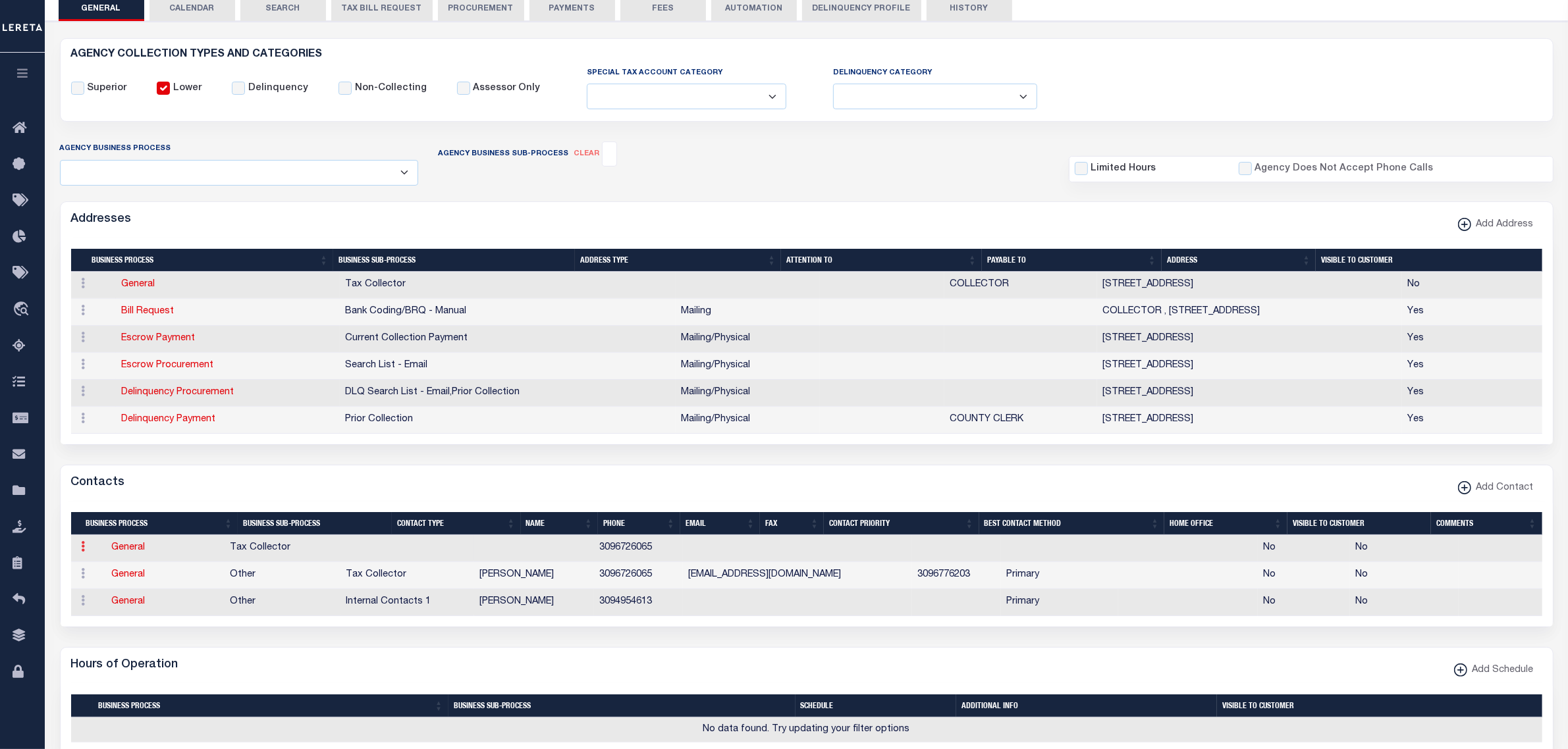
click at [84, 547] on icon at bounding box center [84, 545] width 4 height 10
click at [96, 613] on link "Delete Contact" at bounding box center [127, 612] width 100 height 22
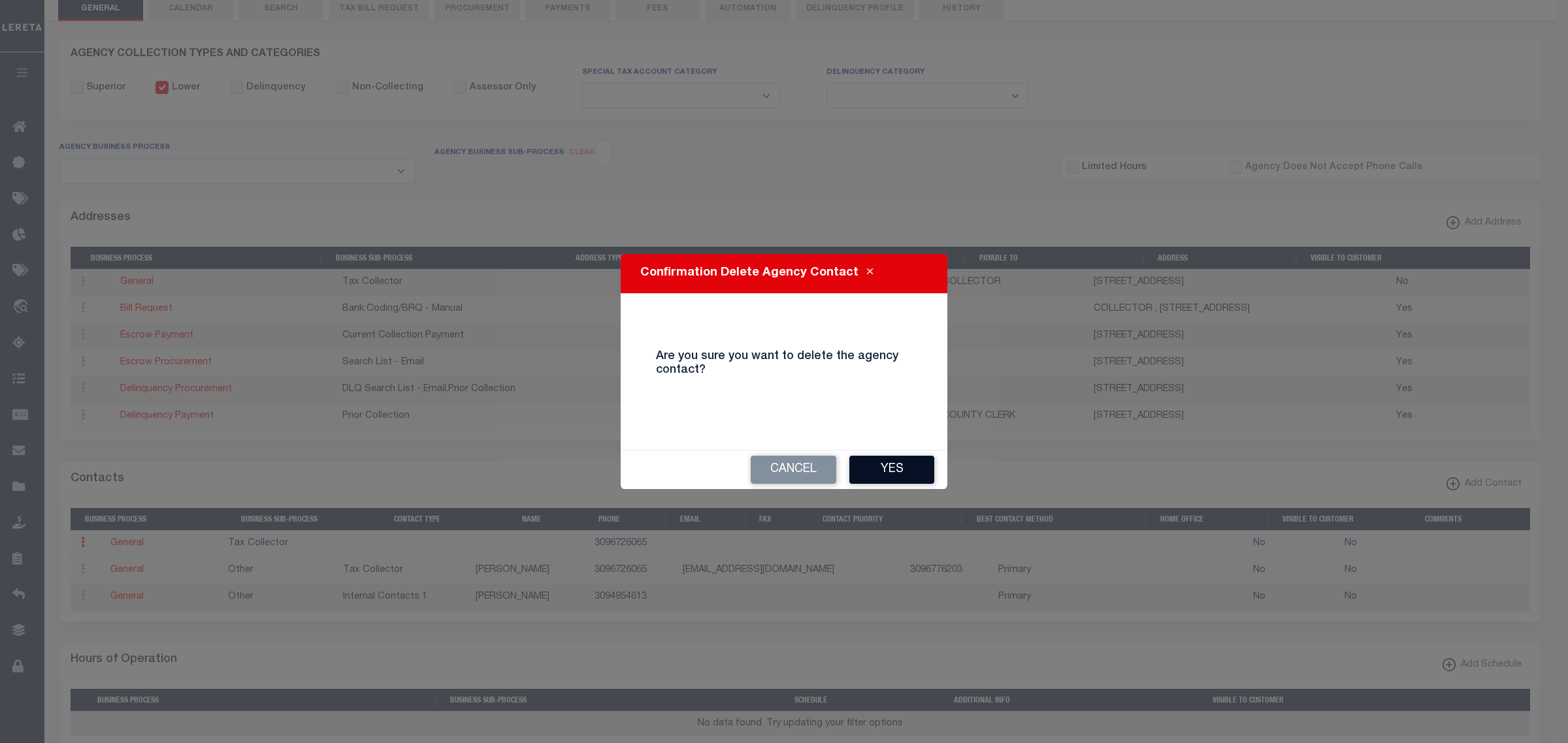
click at [901, 472] on button "Yes" at bounding box center [891, 470] width 85 height 28
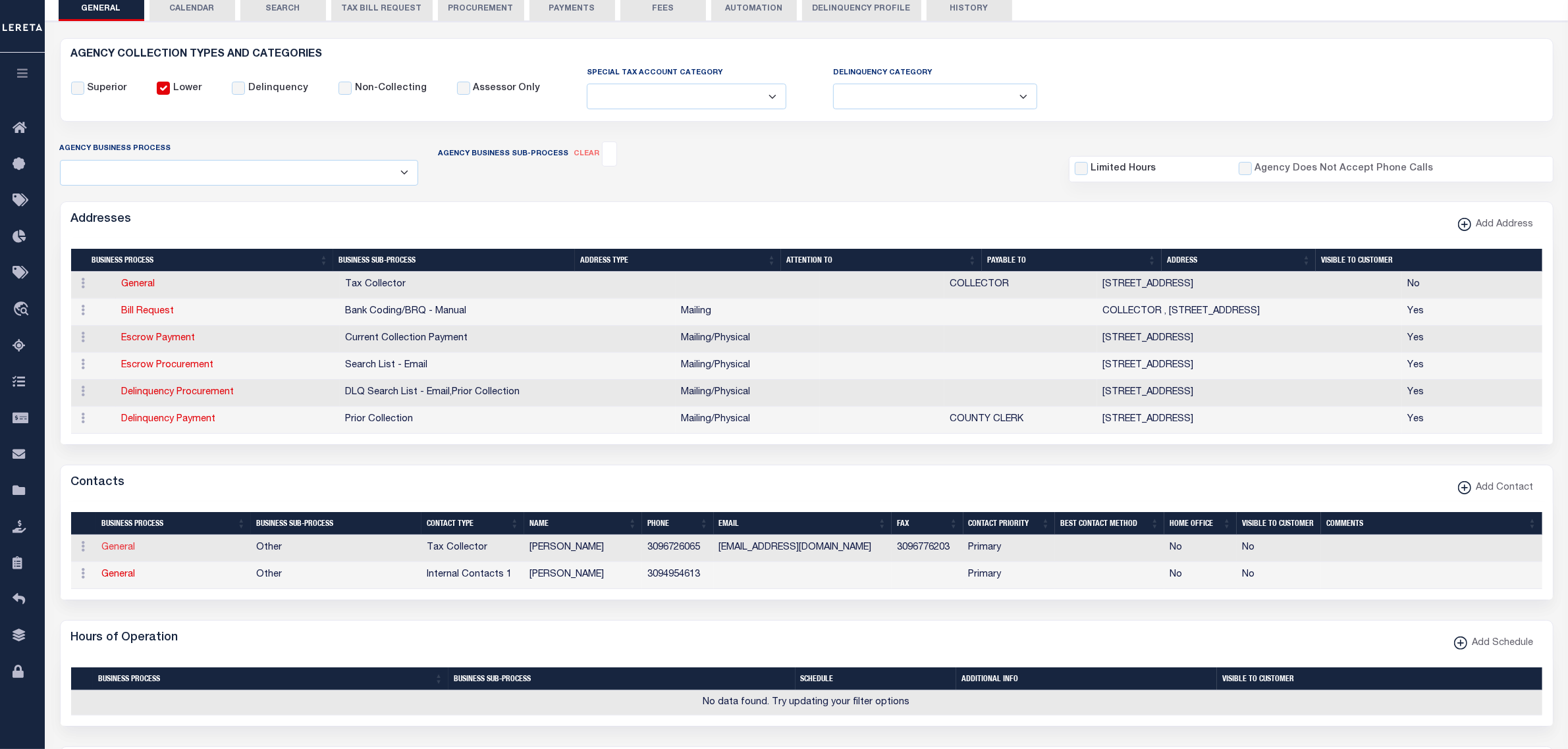
click at [121, 551] on link "General" at bounding box center [118, 547] width 33 height 9
checkbox input "false"
select select
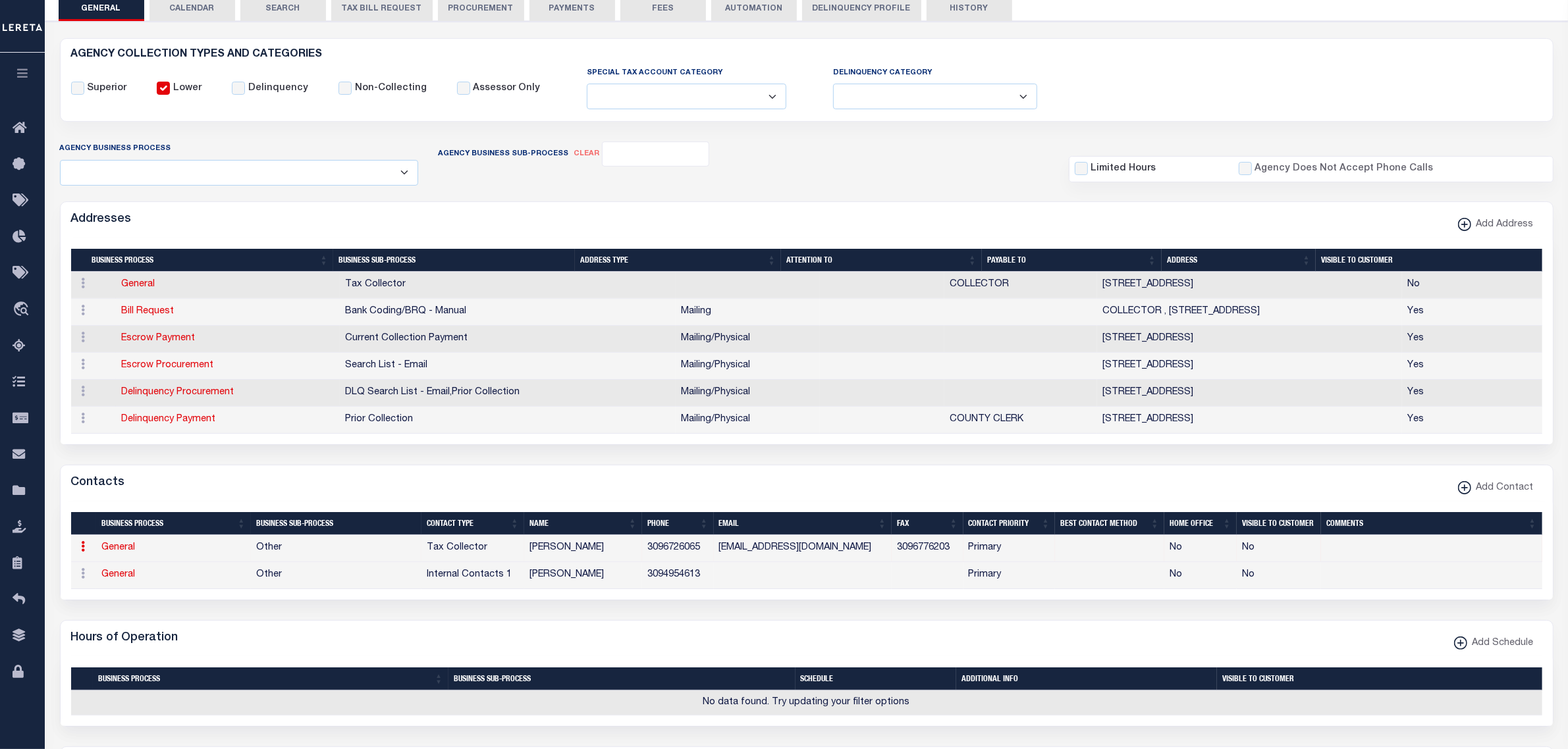
select select "2"
select select "1"
type input "NICOLE"
type input "BJERKE"
select select "6"
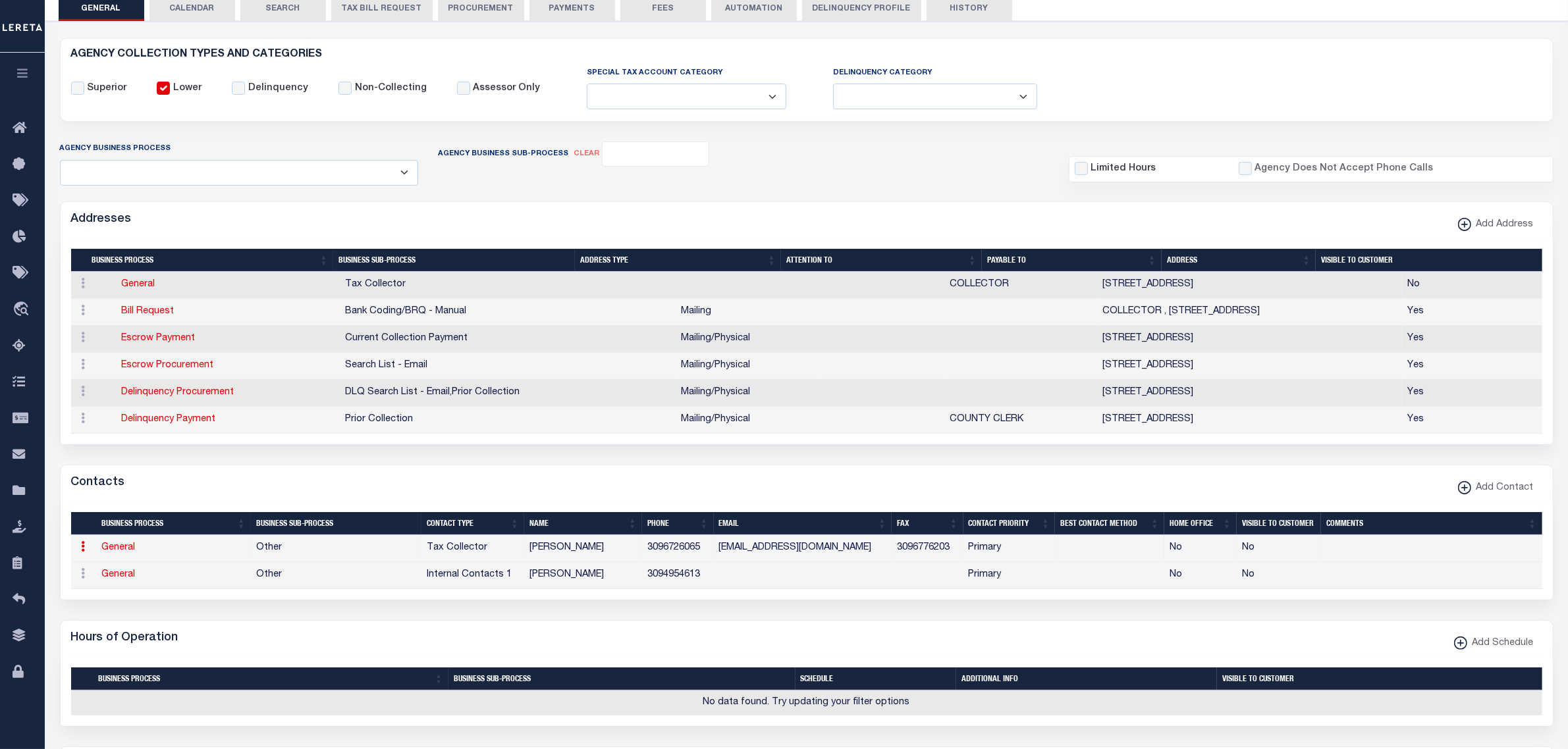
select select
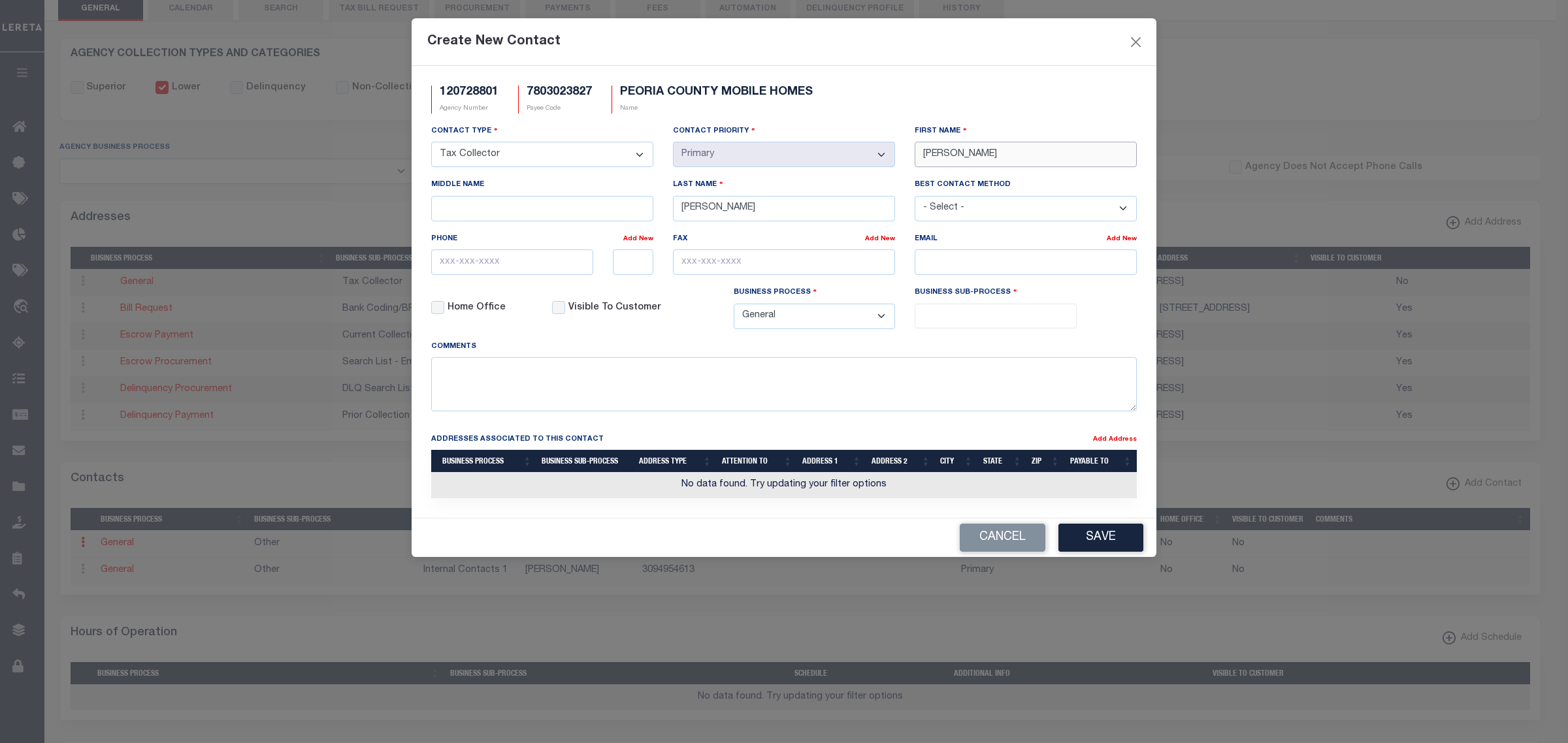
click at [937, 159] on input "NICOLE" at bounding box center [1025, 154] width 222 height 26
type input "BRANDEN"
type input "MARTIN"
click at [519, 274] on input "text" at bounding box center [512, 262] width 162 height 26
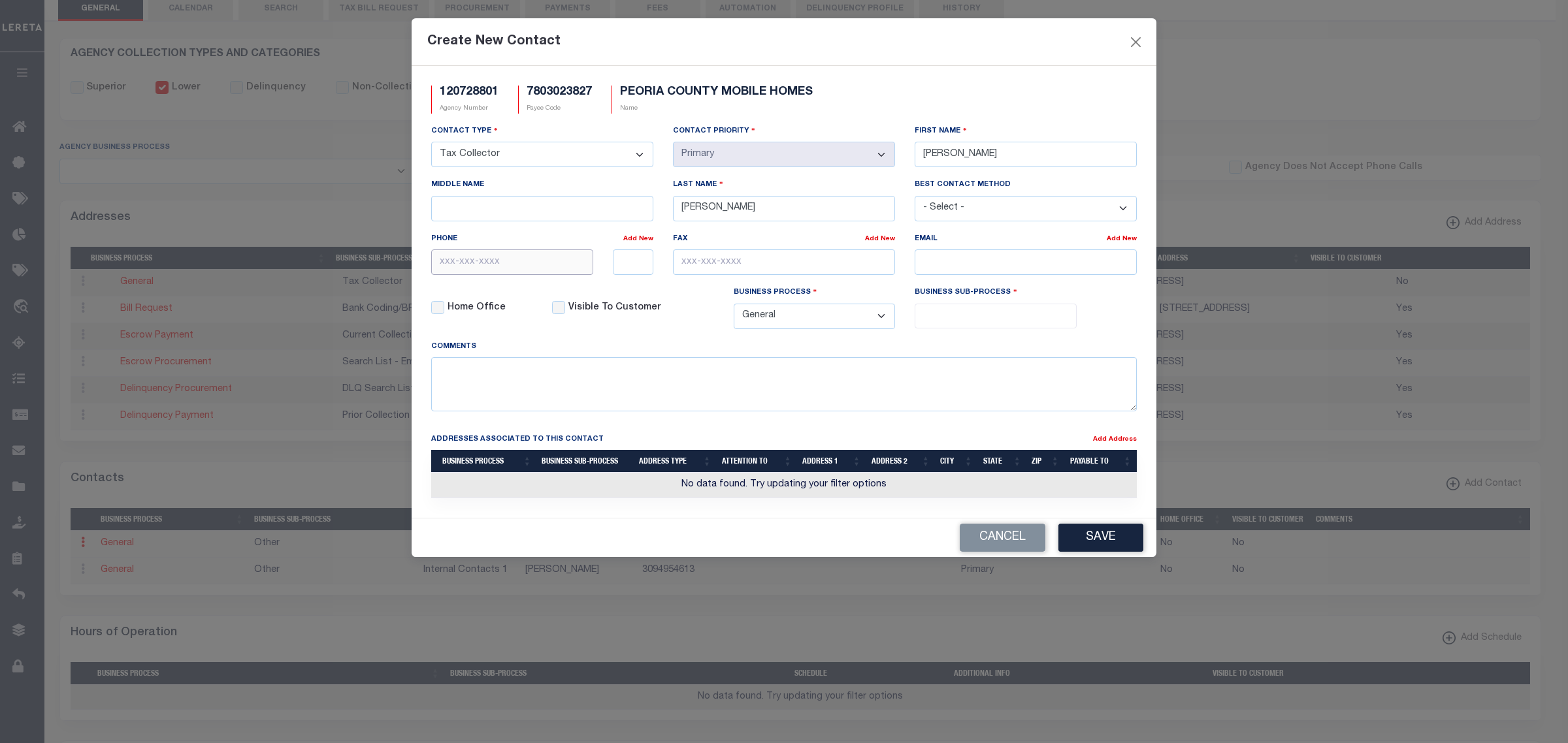
paste input "309-672-6065"
type input "309-672-6065"
click at [624, 268] on input "text" at bounding box center [633, 262] width 41 height 26
type input "5"
click at [841, 268] on input "text" at bounding box center [784, 262] width 222 height 26
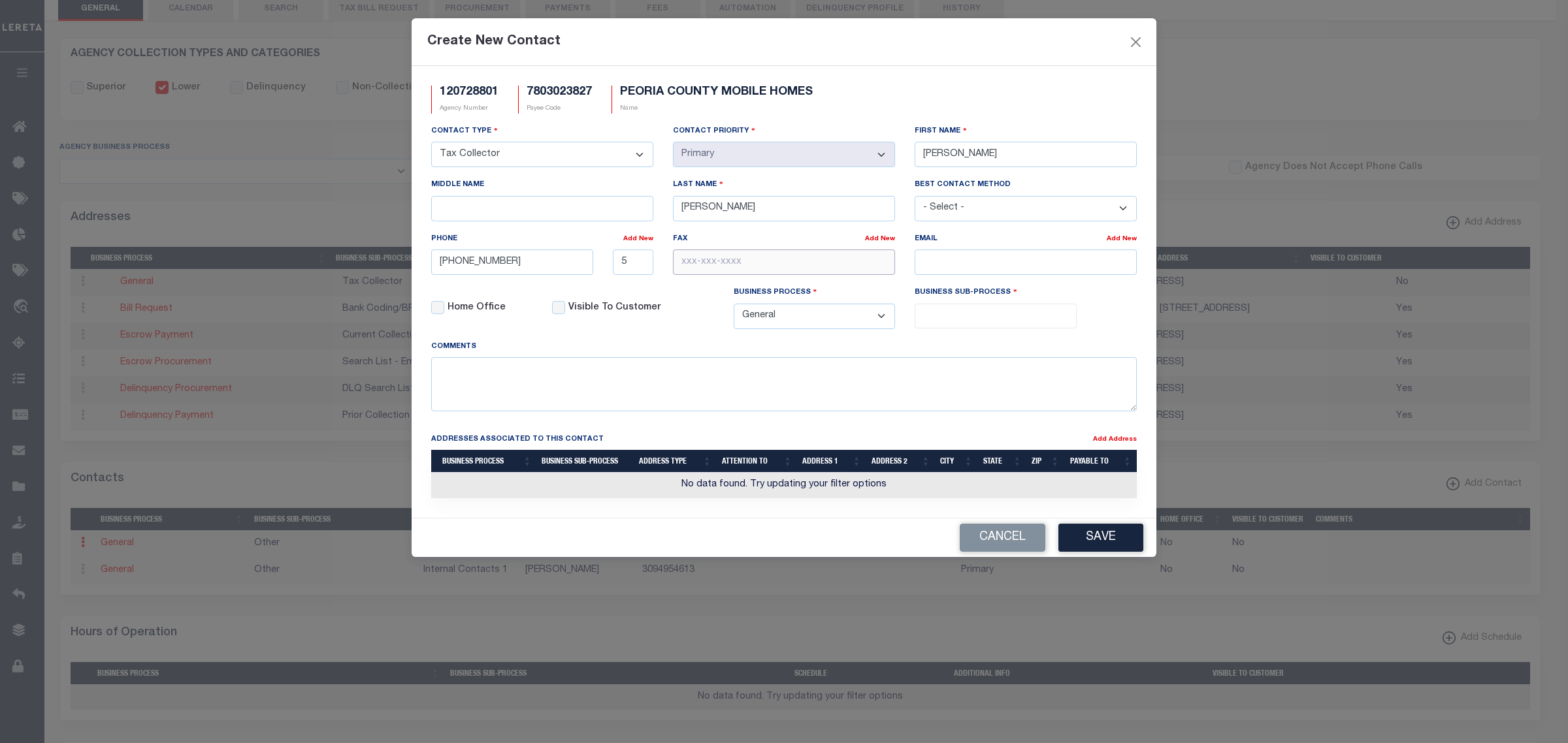
paste input "309-677-6203"
type input "309-677-6203"
click at [968, 269] on input "email" at bounding box center [1025, 262] width 222 height 26
paste input "BMARTIN@PEORIACOUNTY.GOV"
type input "BMARTIN@PEORIACOUNTY.GOV"
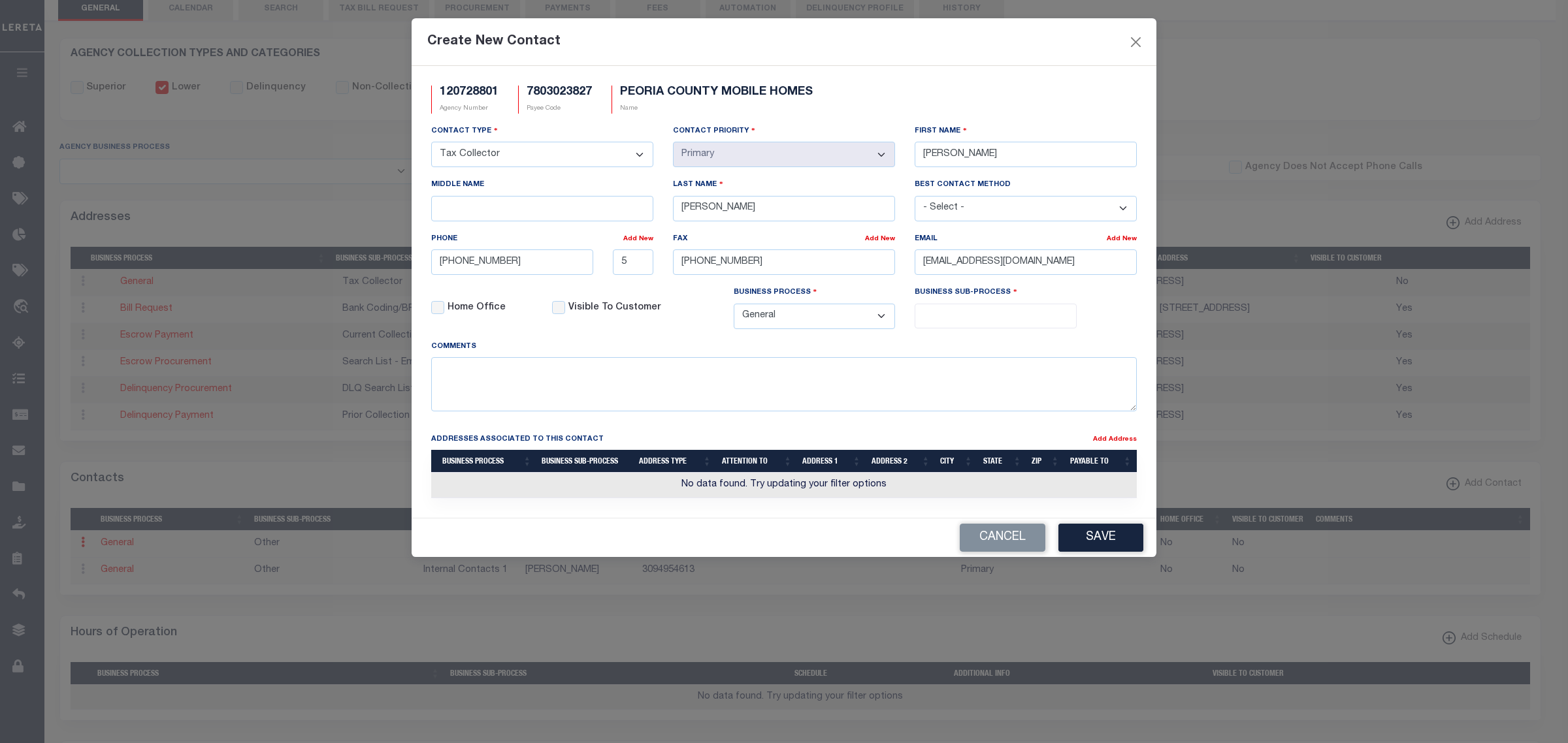
click at [916, 317] on ul at bounding box center [996, 313] width 161 height 17
select select "31"
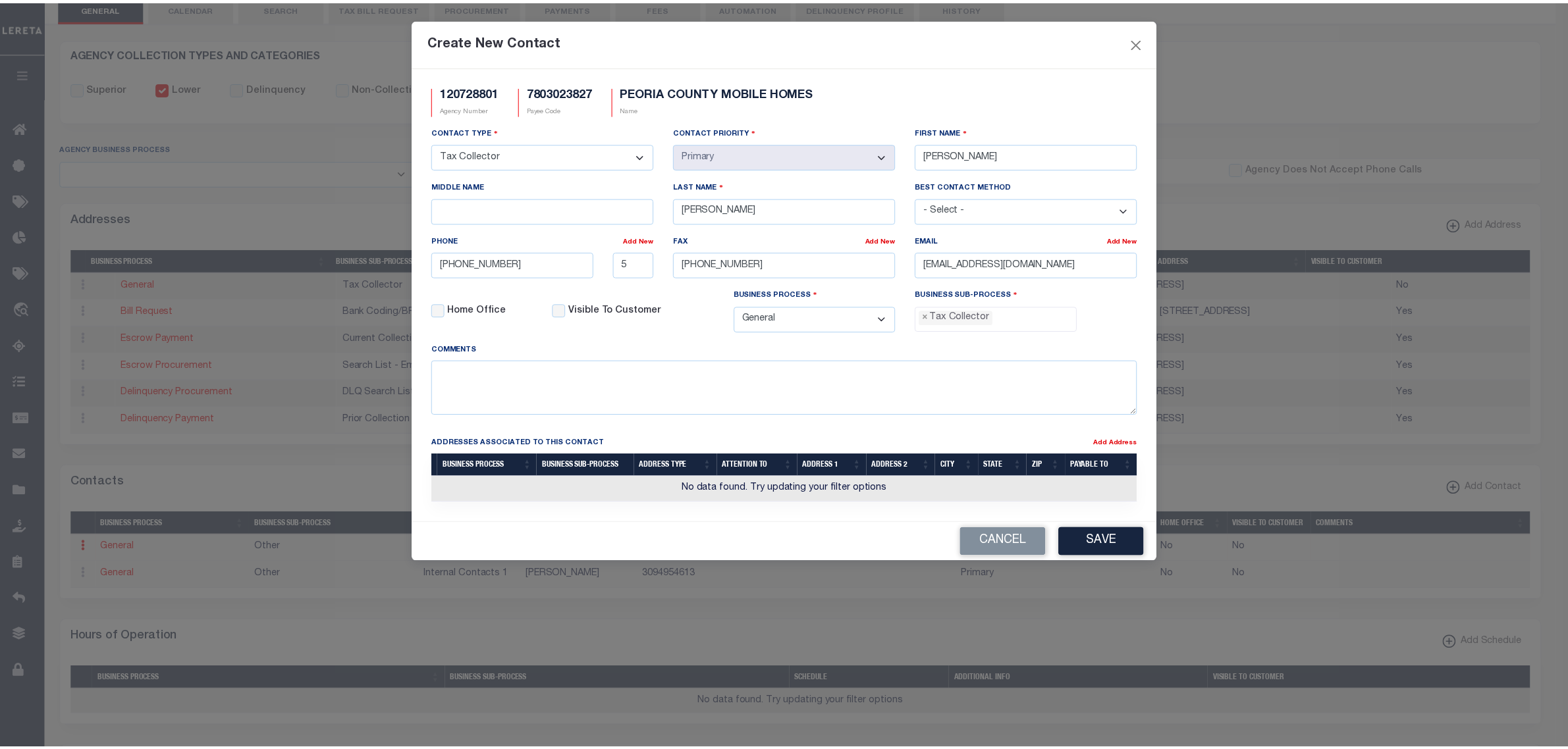
scroll to position [34, 0]
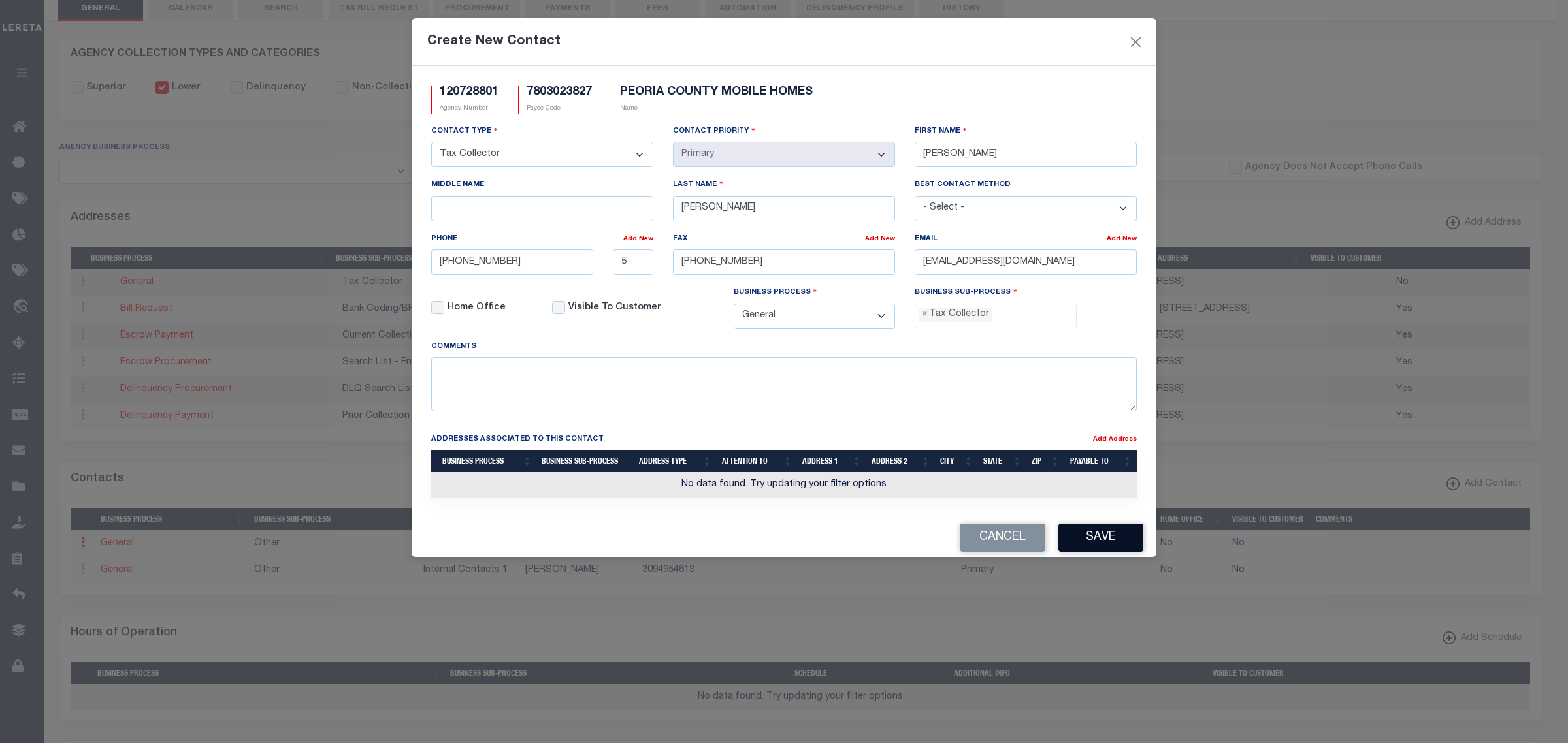
click at [1101, 547] on button "Save" at bounding box center [1100, 537] width 85 height 28
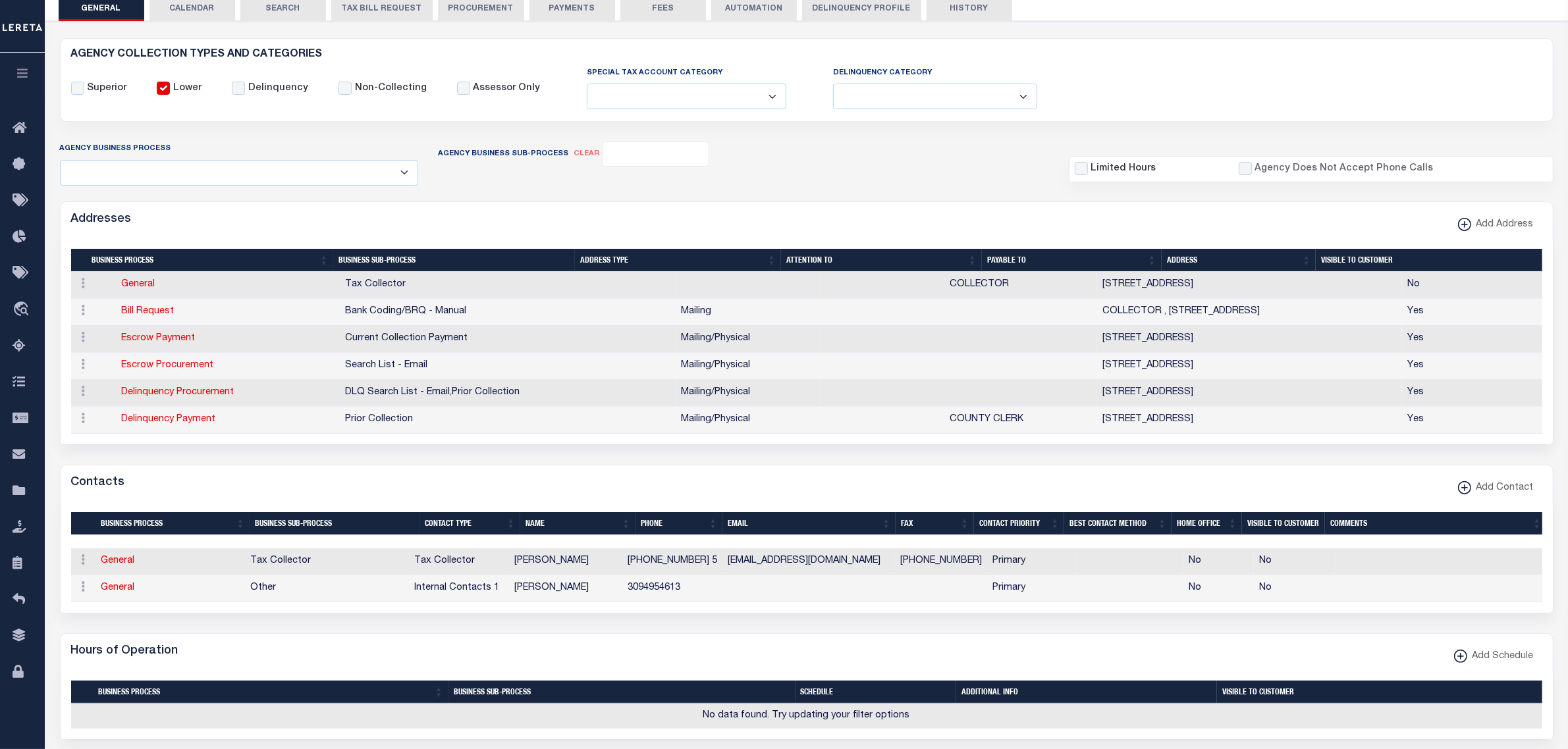
scroll to position [0, 0]
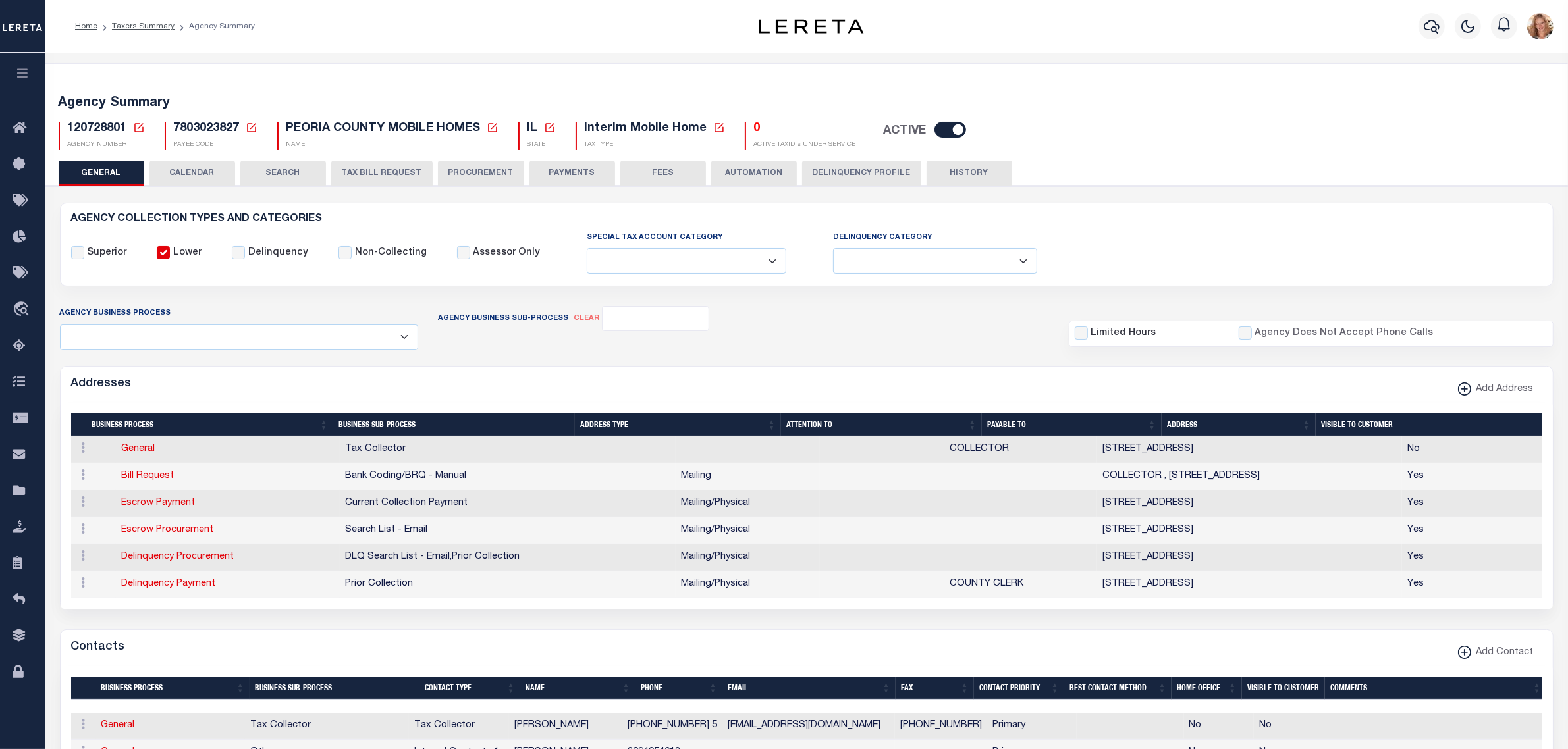
click at [138, 130] on icon at bounding box center [138, 127] width 12 height 12
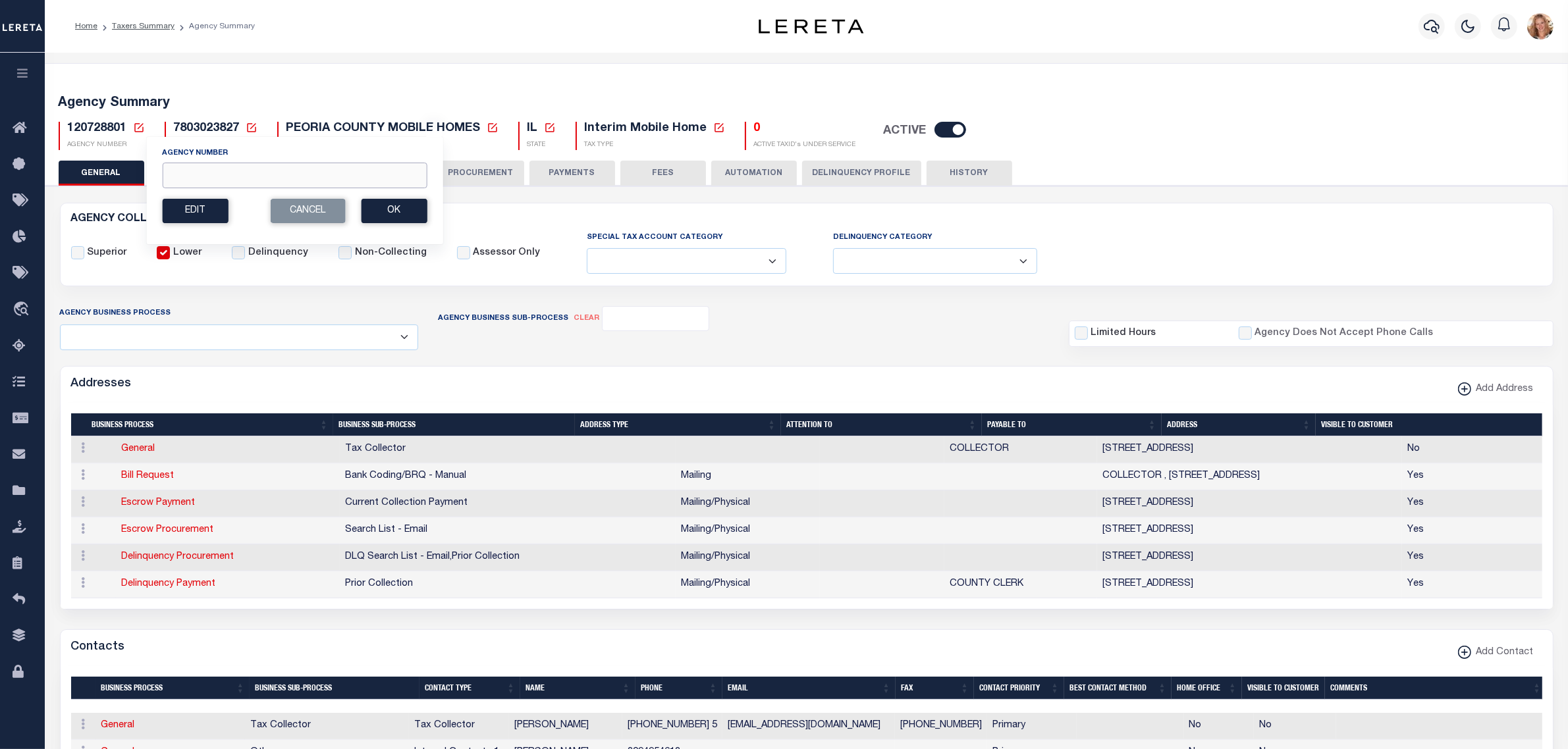
click at [211, 171] on input "Agency Number" at bounding box center [294, 175] width 265 height 26
type input "180050218"
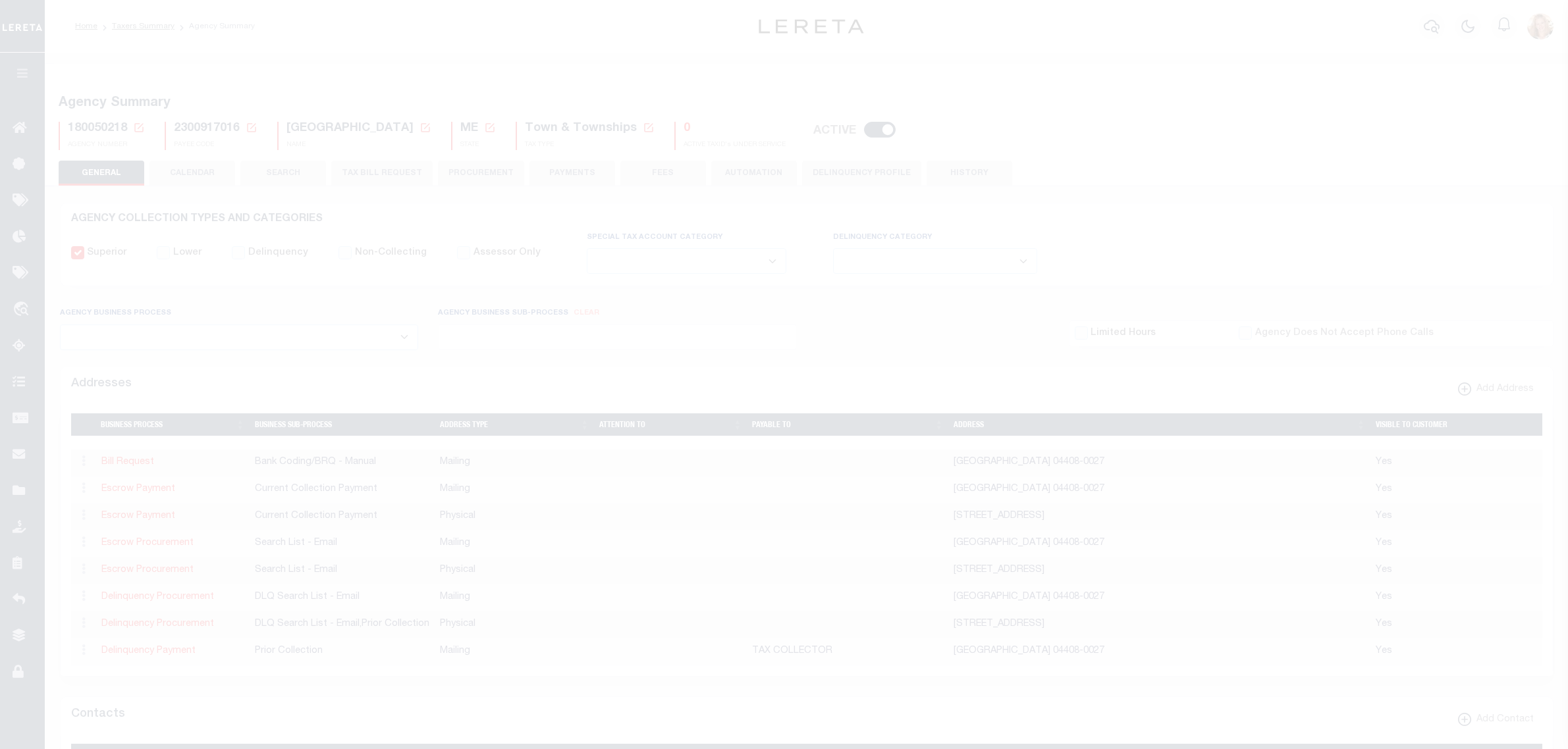
select select
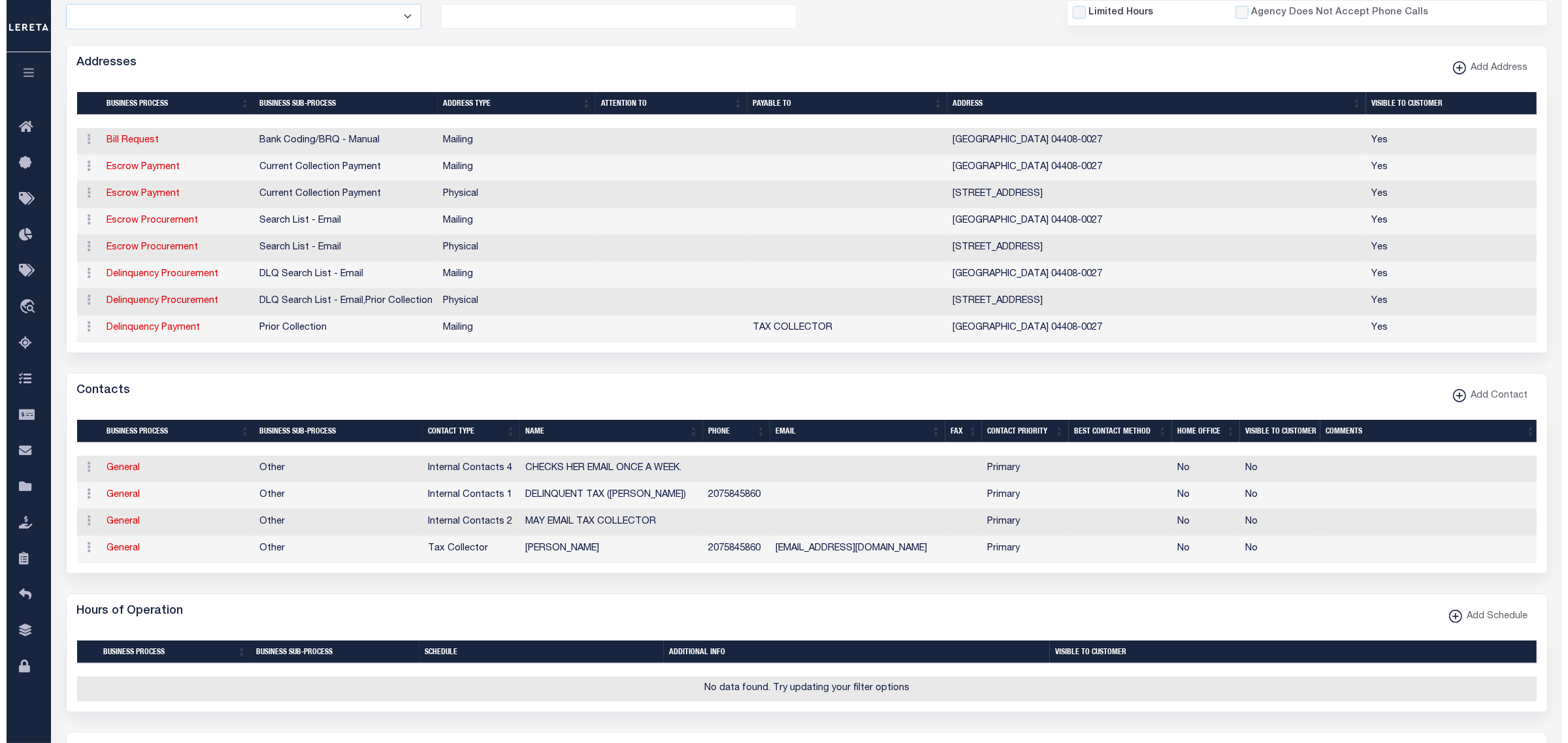
scroll to position [408, 0]
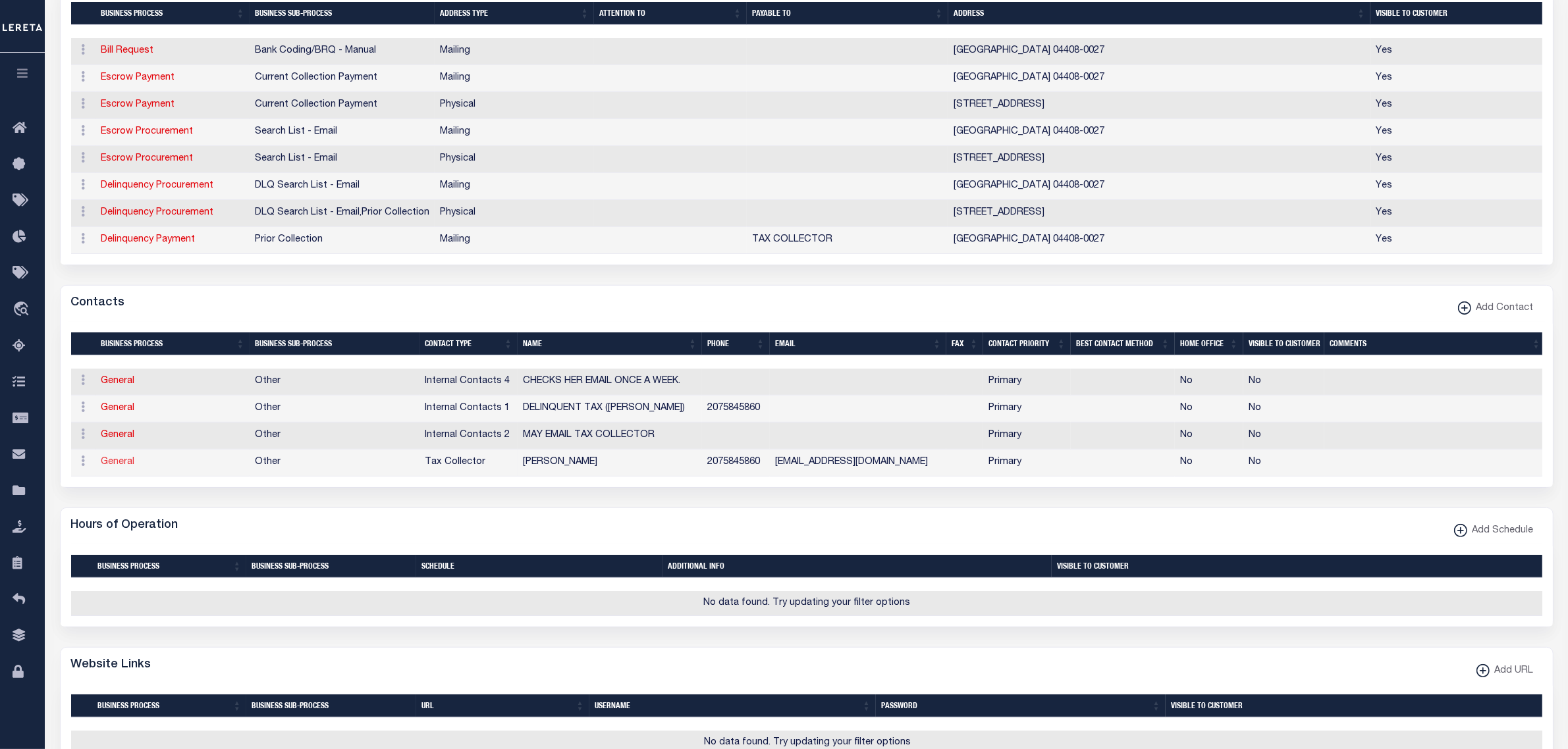
click at [127, 467] on link "General" at bounding box center [118, 462] width 33 height 9
checkbox input "false"
select select
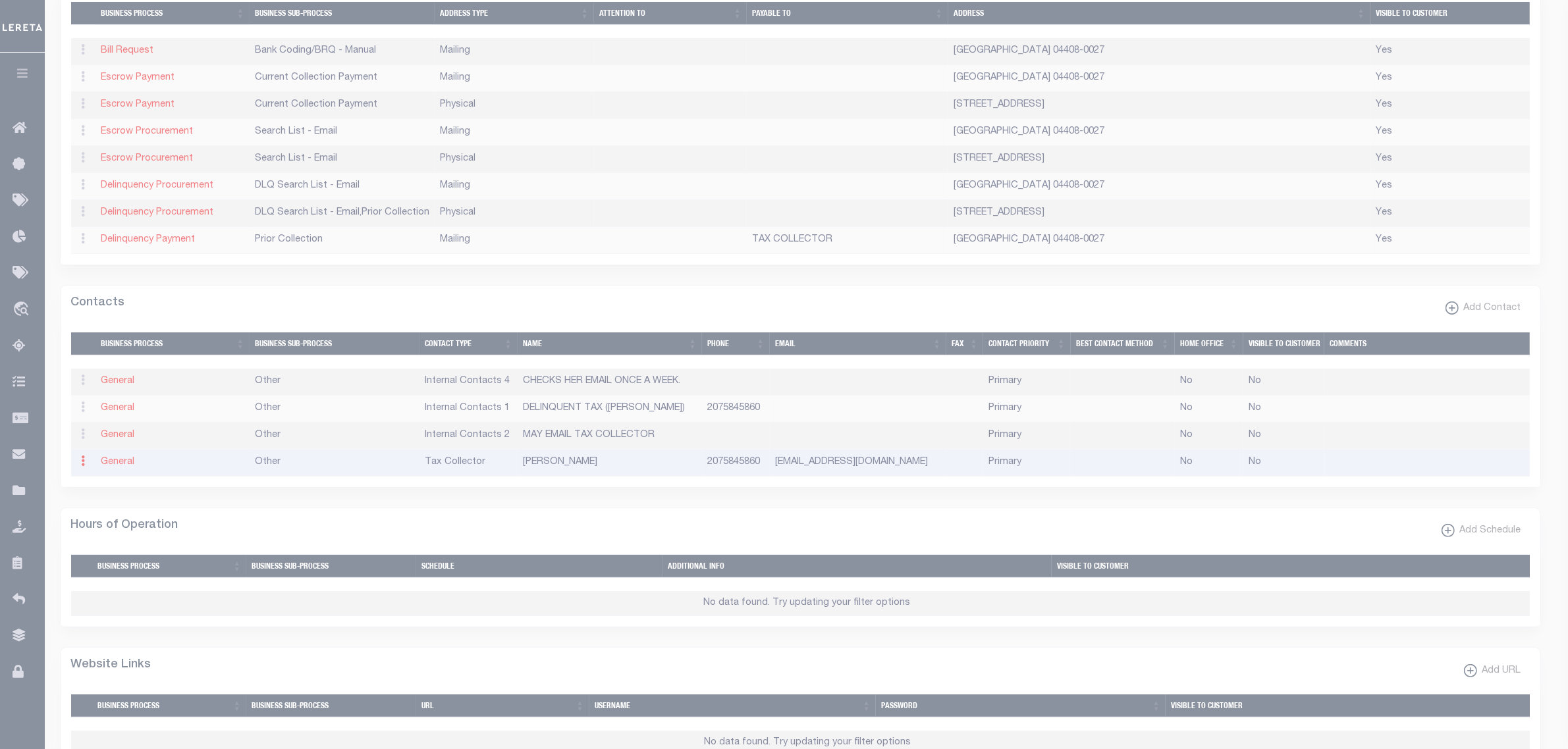
select select "2"
select select "1"
type input "TAMIA"
type input "FLEMING"
type input "2075845860"
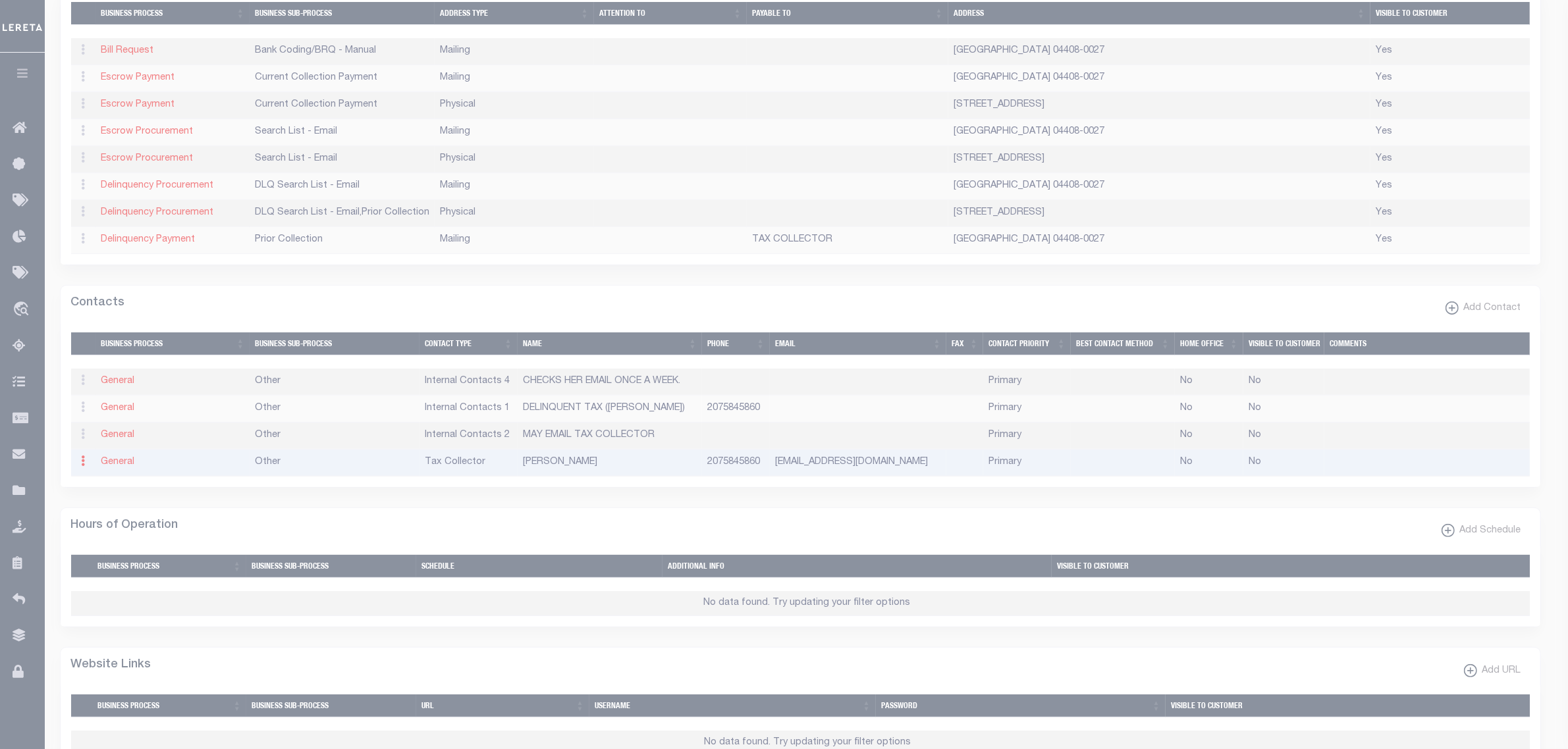
type input "TOWNOFGREATPOND@MAIL.COM"
select select "6"
select select "39"
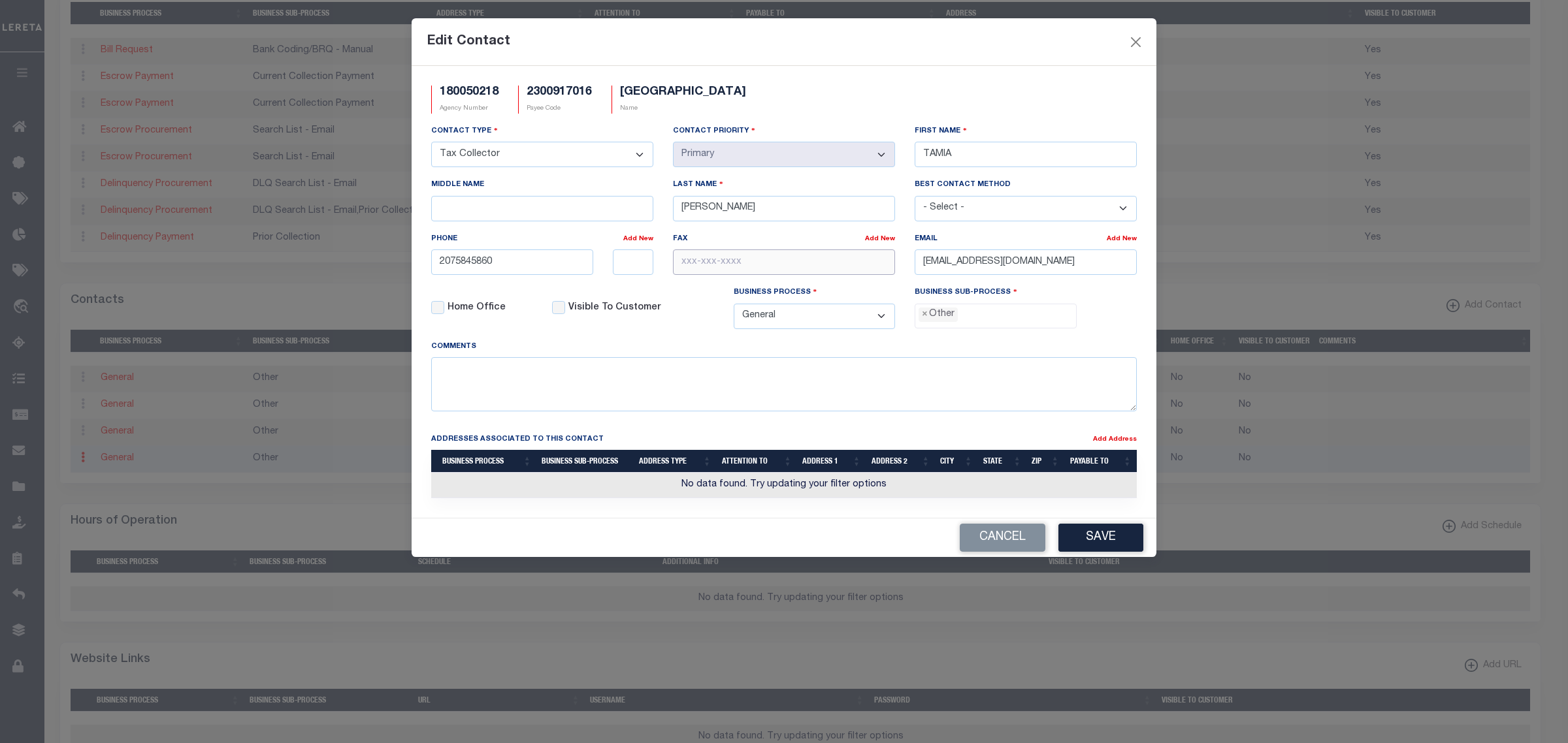
click at [863, 261] on input "text" at bounding box center [784, 262] width 222 height 26
paste input "GREATPONDTAXCOLLECTOR@G"
type input "GREATPONDTAXCOLLECTOR@GMAIL.COM"
click at [514, 261] on input "2075845860" at bounding box center [512, 262] width 162 height 26
type input "207-584-5860"
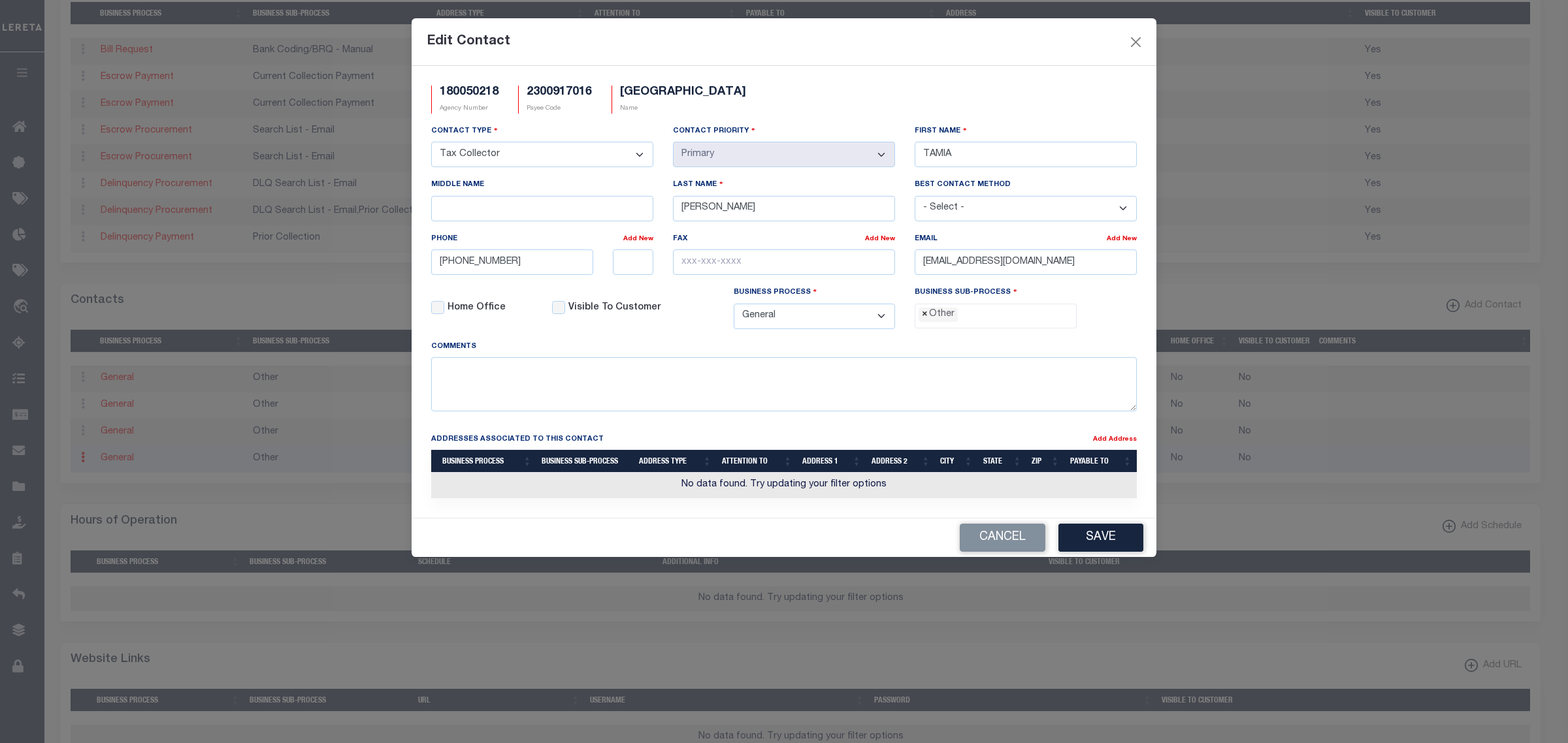
click at [923, 322] on span "×" at bounding box center [924, 314] width 5 height 15
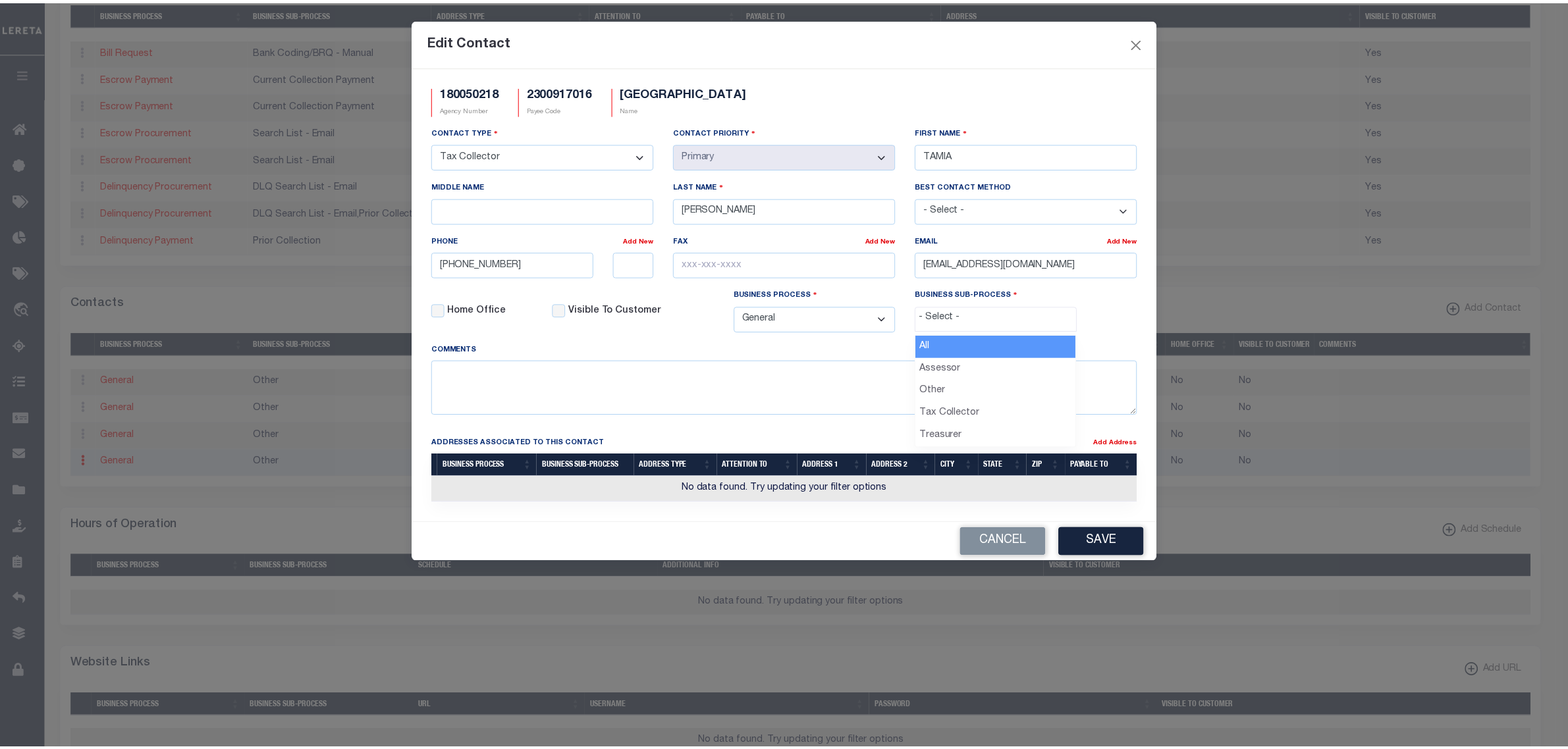
scroll to position [23, 0]
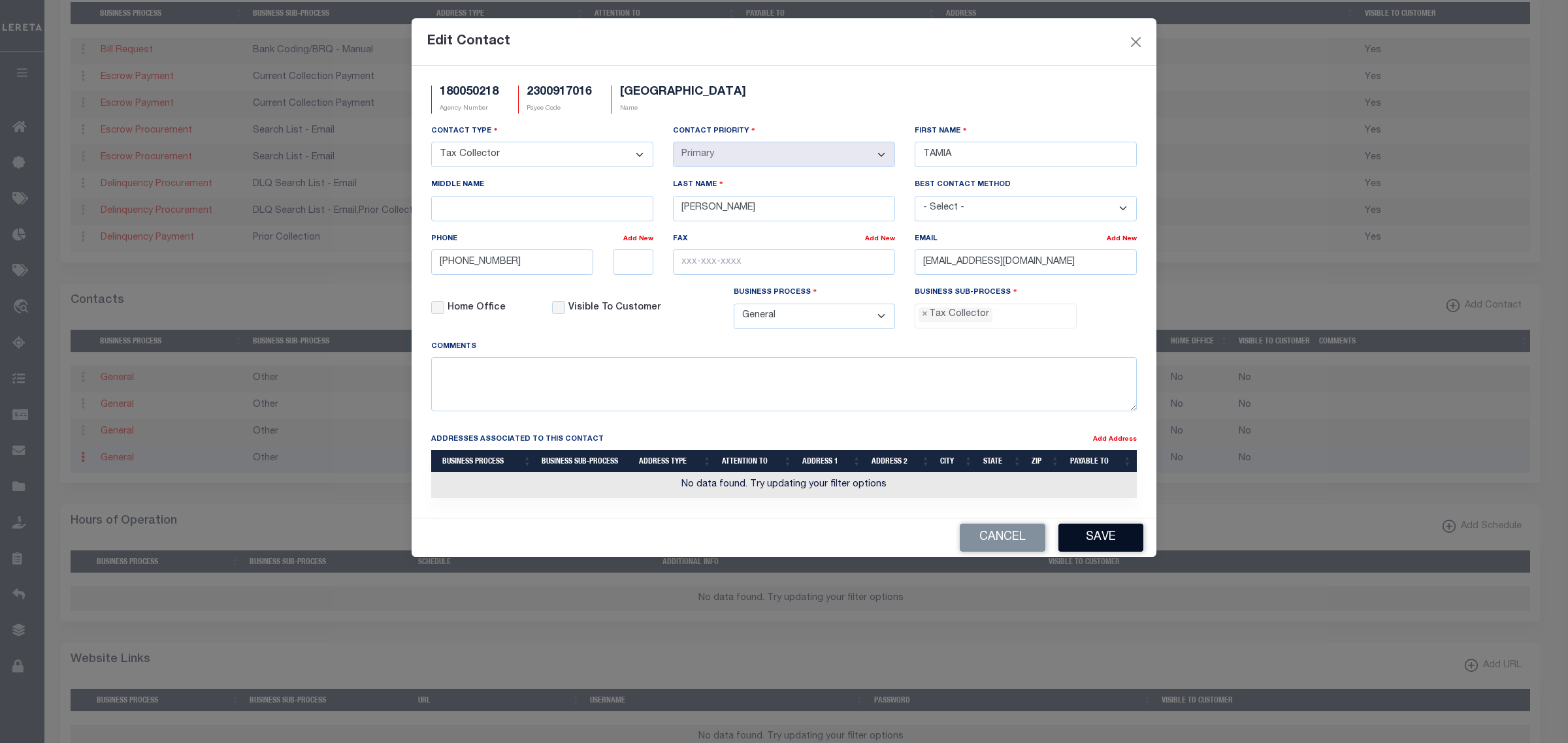
select select "31"
click at [1076, 547] on button "Save" at bounding box center [1100, 537] width 85 height 28
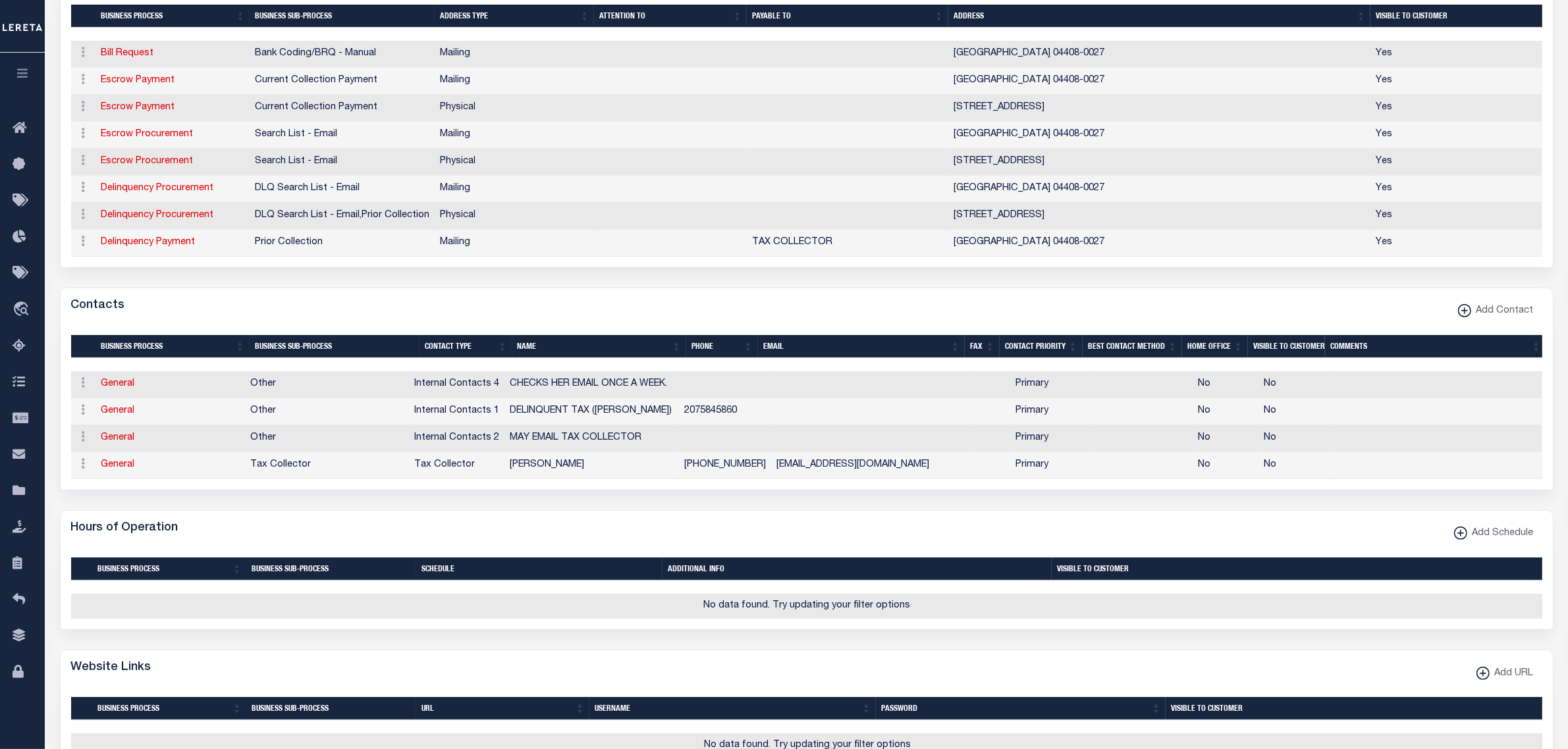
scroll to position [0, 0]
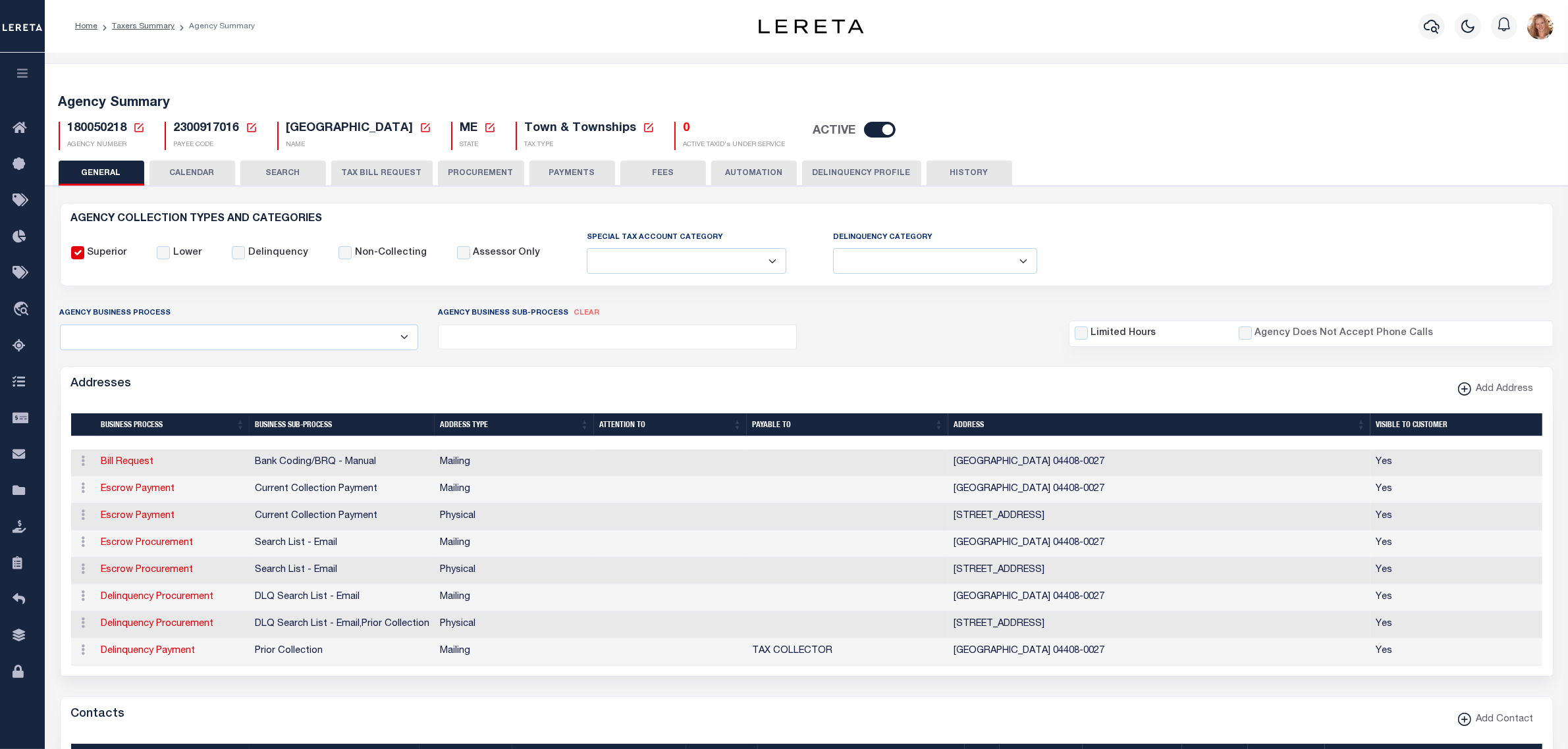
click at [563, 173] on button "PAYMENTS" at bounding box center [572, 172] width 86 height 25
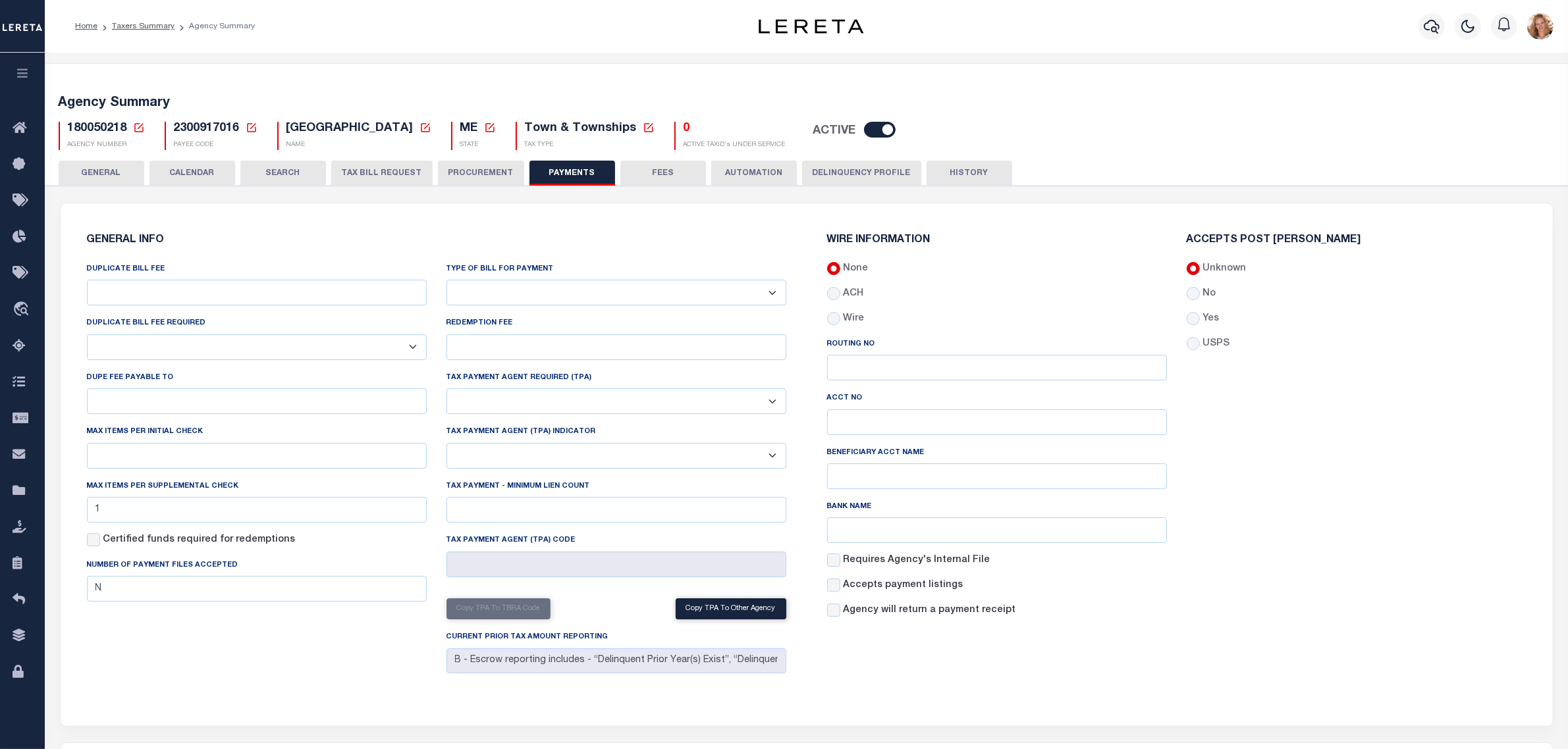
click at [1202, 318] on label "Yes" at bounding box center [1210, 320] width 17 height 15
click at [1200, 318] on input "Yes" at bounding box center [1193, 319] width 13 height 13
radio input "true"
click at [1503, 734] on button "Save Edits" at bounding box center [1502, 731] width 107 height 29
click at [116, 181] on button "GENERAL" at bounding box center [101, 172] width 86 height 25
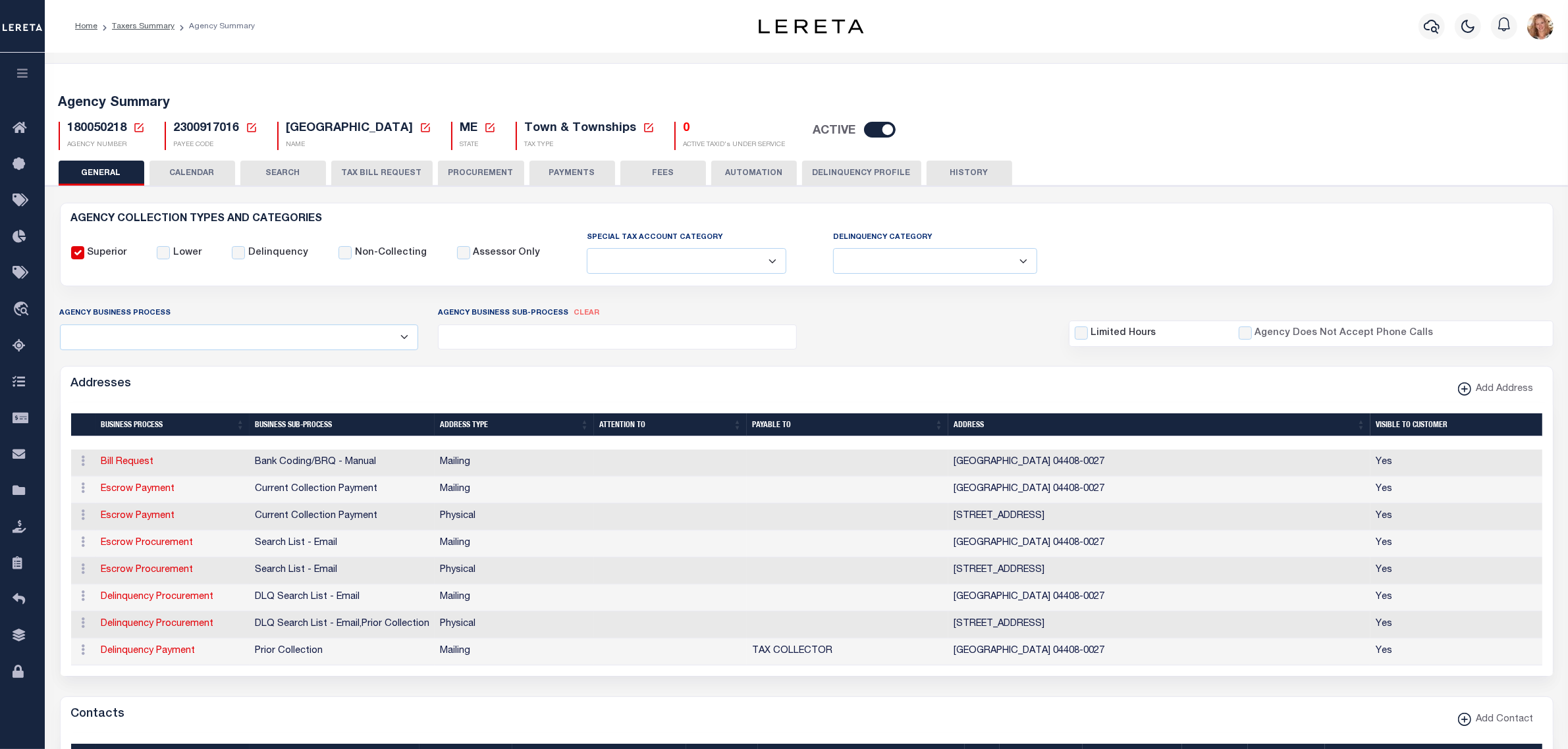
click at [136, 130] on icon at bounding box center [138, 127] width 12 height 12
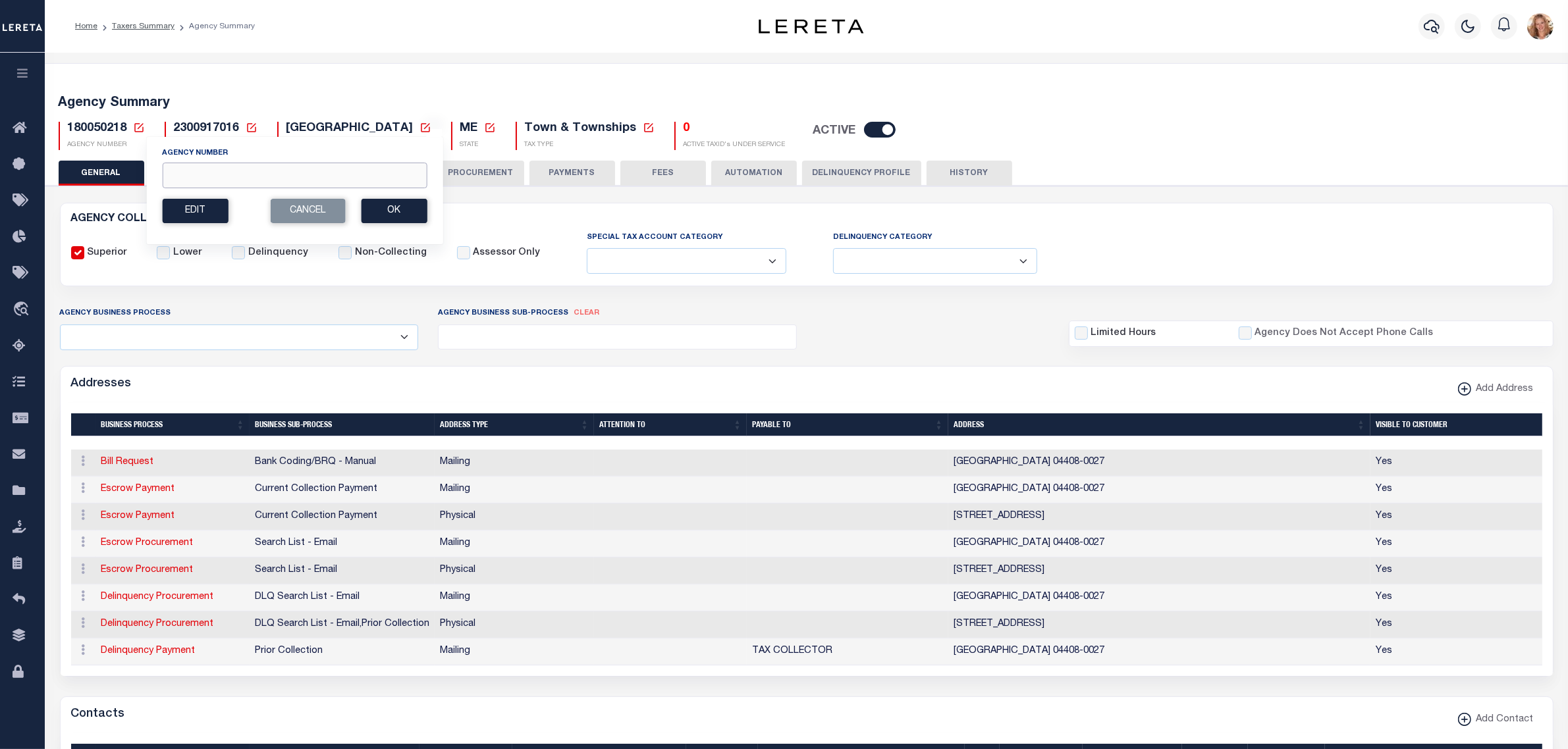
click at [183, 174] on input "Agency Number" at bounding box center [294, 175] width 265 height 26
type input "180020223"
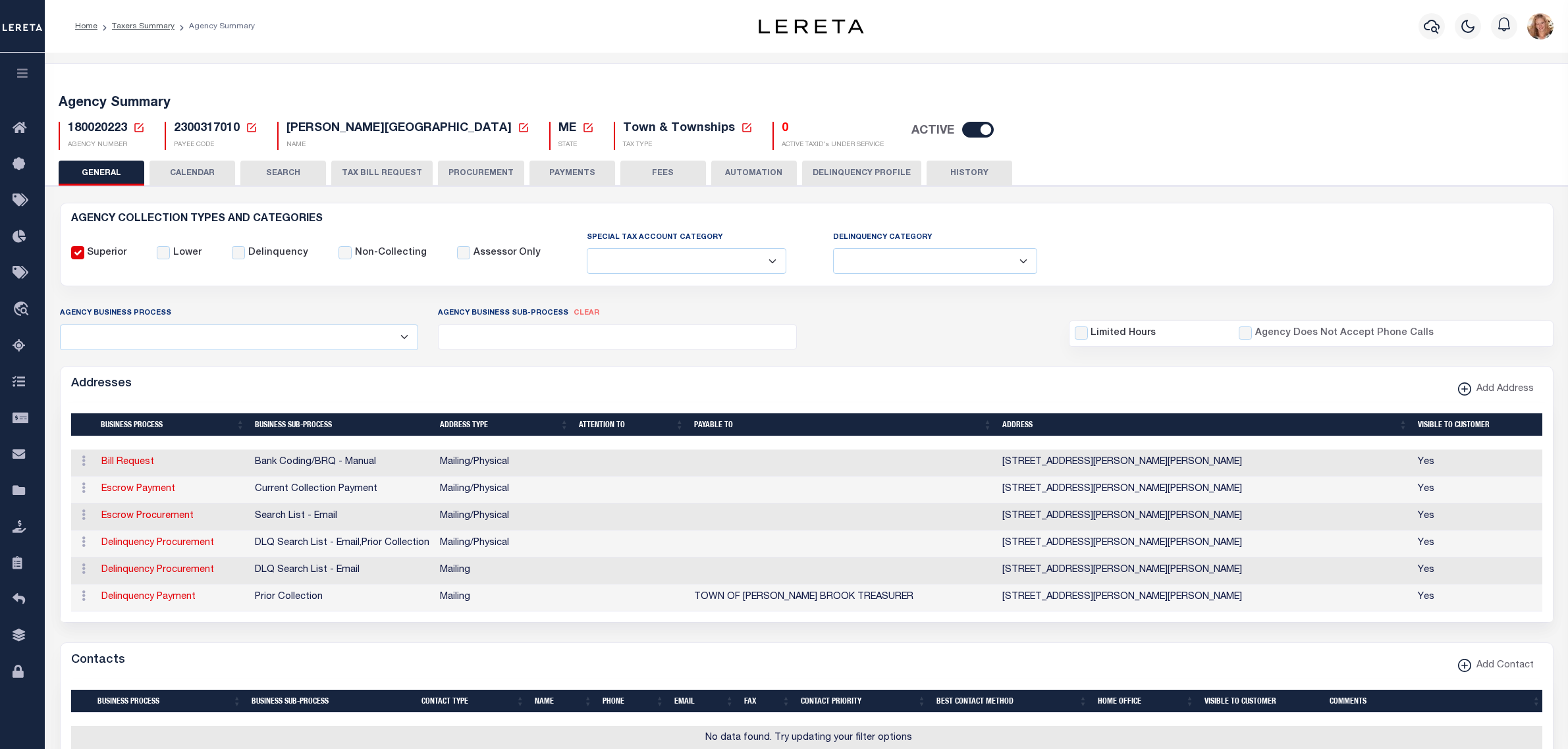
select select
drag, startPoint x: 546, startPoint y: 167, endPoint x: 887, endPoint y: 334, distance: 379.7
click at [546, 167] on button "PAYMENTS" at bounding box center [572, 172] width 86 height 25
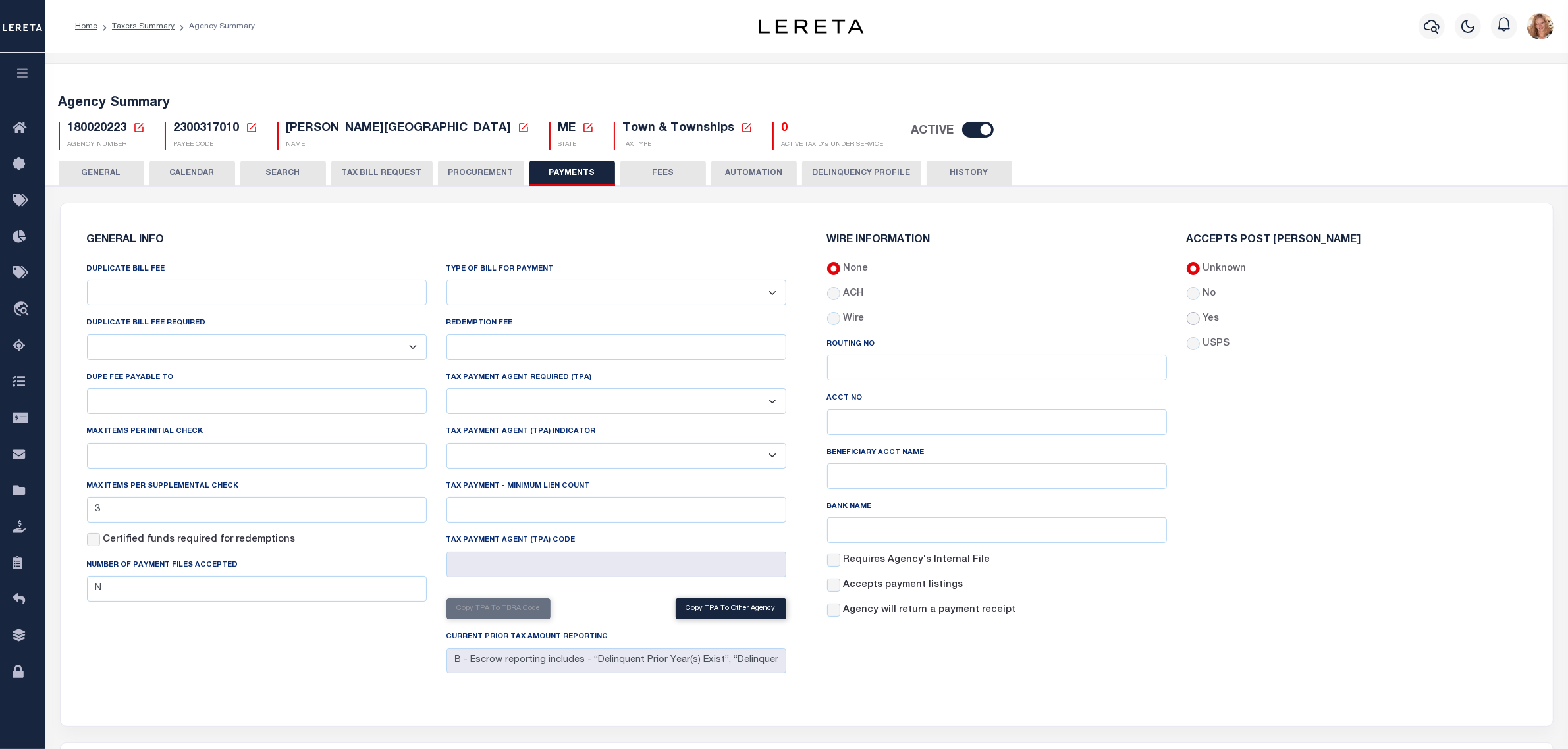
click at [1197, 323] on input "Yes" at bounding box center [1193, 319] width 13 height 13
radio input "true"
click at [1492, 736] on button "Save Edits" at bounding box center [1502, 731] width 107 height 29
click at [120, 179] on button "GENERAL" at bounding box center [101, 172] width 86 height 25
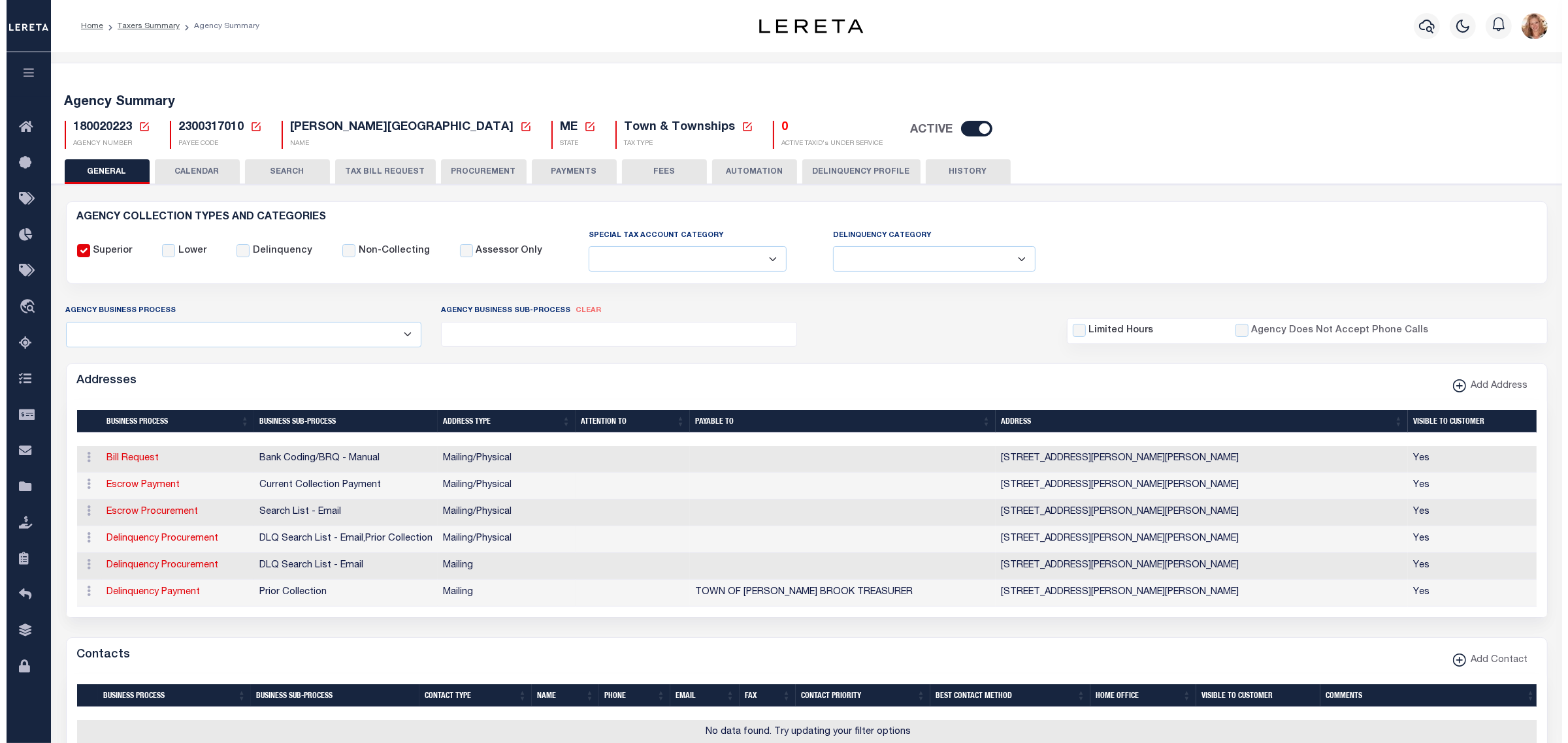
scroll to position [245, 0]
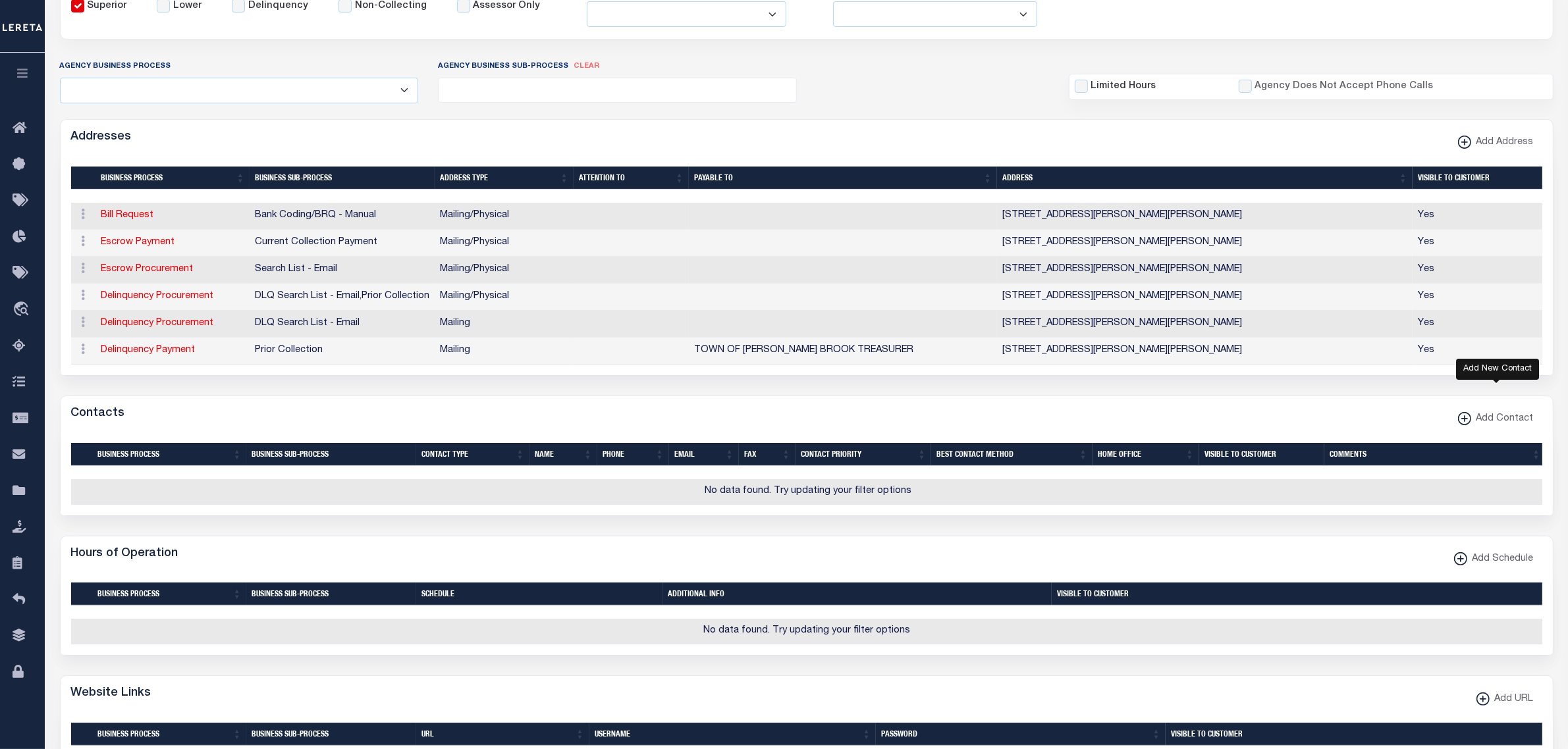
click at [1500, 427] on span "Add Contact" at bounding box center [1503, 419] width 63 height 15
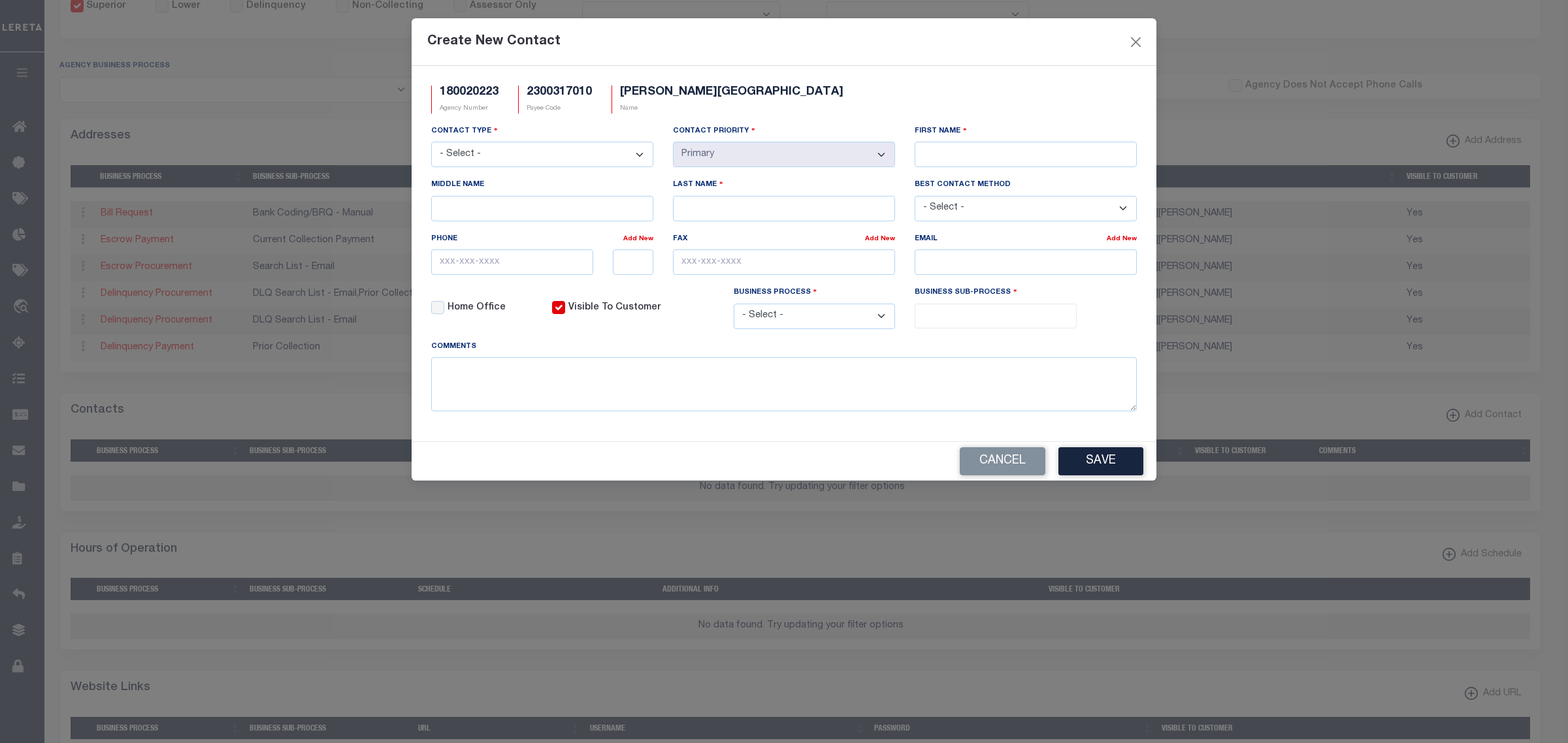
click at [579, 152] on select "- Select - Assessor Clerk Internal Contacts 1 Internal Contacts 2 Internal Cont…" at bounding box center [542, 154] width 222 height 26
select select "2"
click at [432, 143] on select "- Select - Assessor Clerk Internal Contacts 1 Internal Contacts 2 Internal Cont…" at bounding box center [542, 154] width 222 height 26
click at [997, 167] on input "First Name" at bounding box center [1025, 154] width 222 height 26
type input "s"
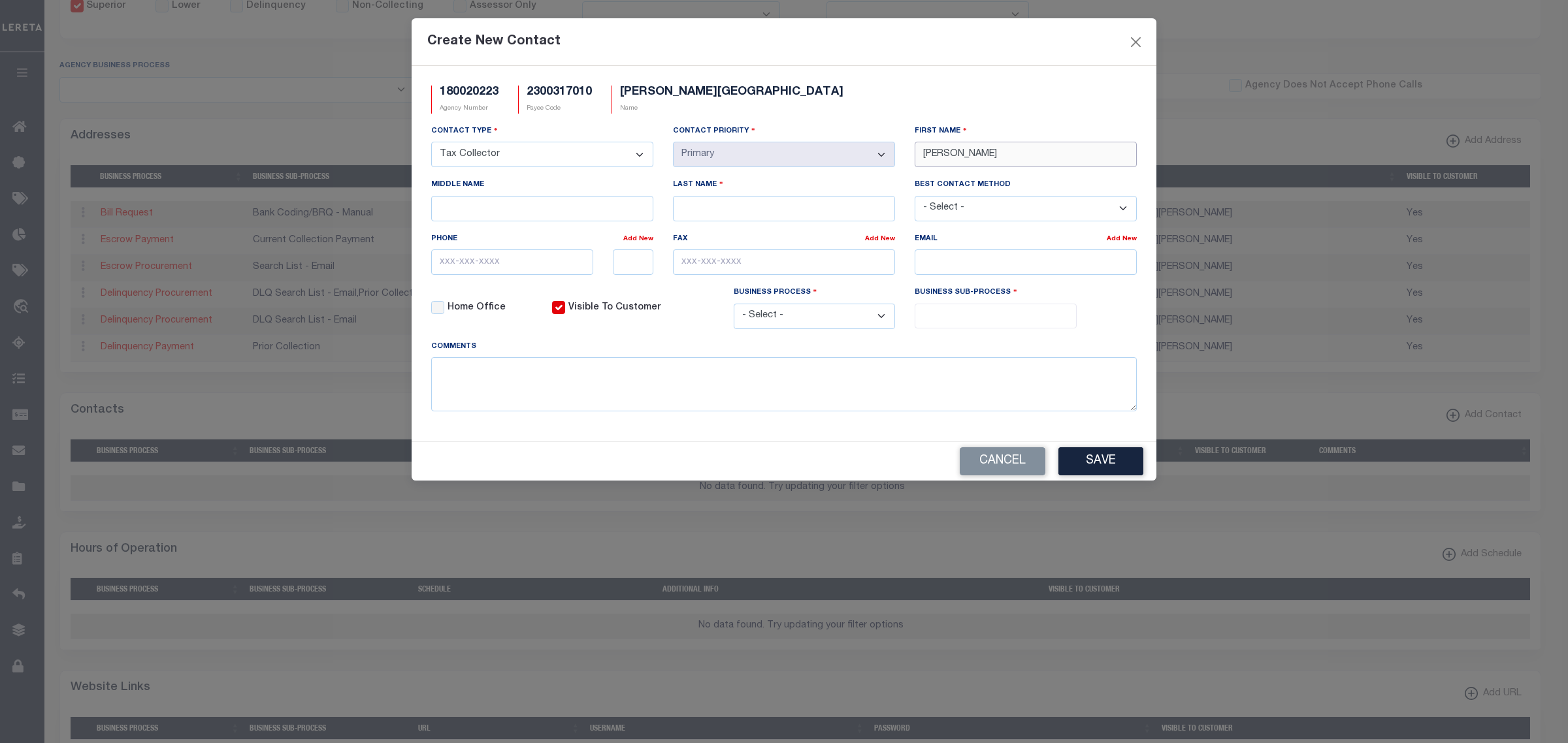
type input "[PERSON_NAME]"
drag, startPoint x: 475, startPoint y: 262, endPoint x: 10, endPoint y: 203, distance: 468.7
click at [475, 262] on input "text" at bounding box center [512, 262] width 162 height 26
paste input "[PHONE_NUMBER]"
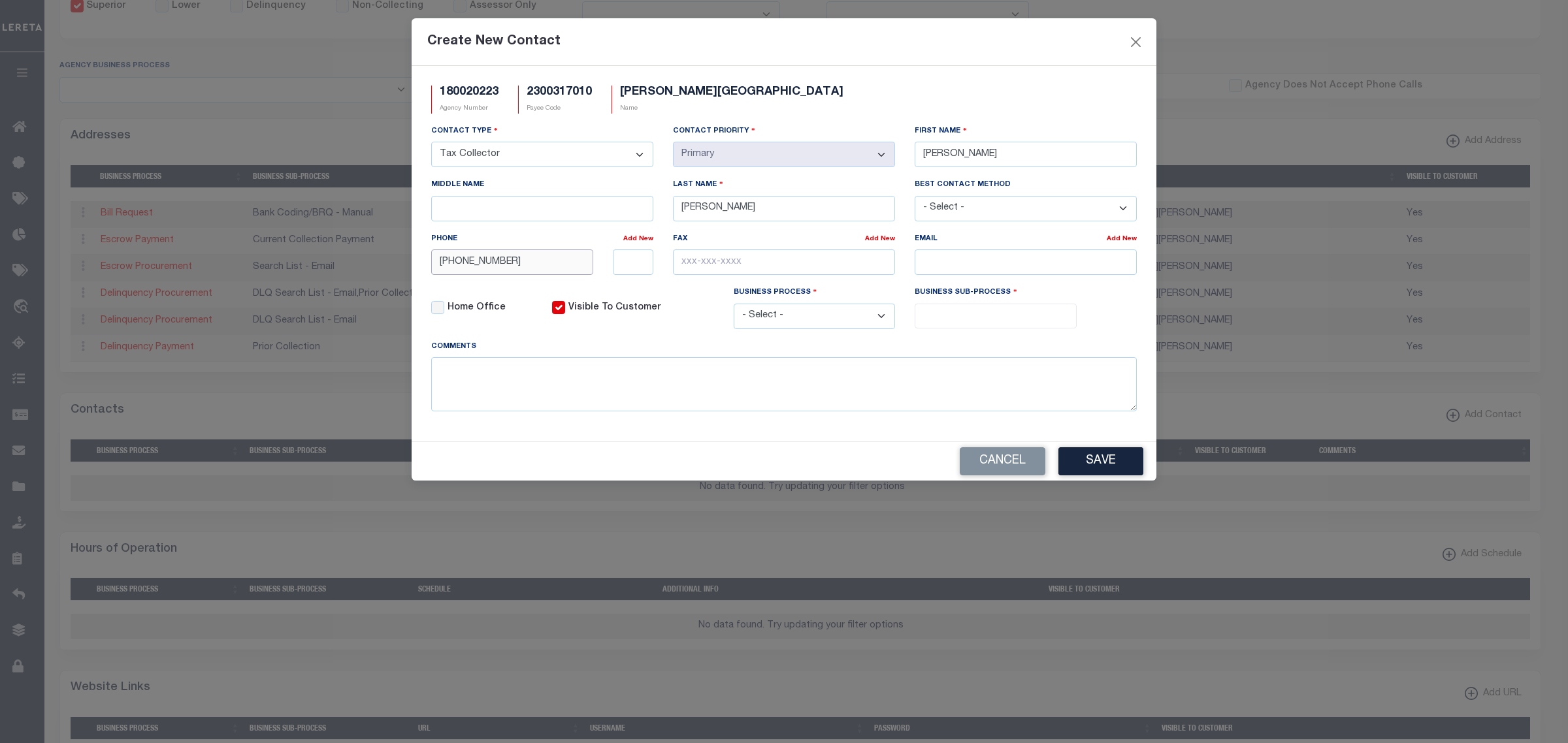
type input "[PHONE_NUMBER]"
click at [759, 269] on input "text" at bounding box center [784, 262] width 222 height 26
paste input "[PHONE_NUMBER]"
type input "[PHONE_NUMBER]"
drag, startPoint x: 953, startPoint y: 262, endPoint x: 937, endPoint y: 271, distance: 18.4
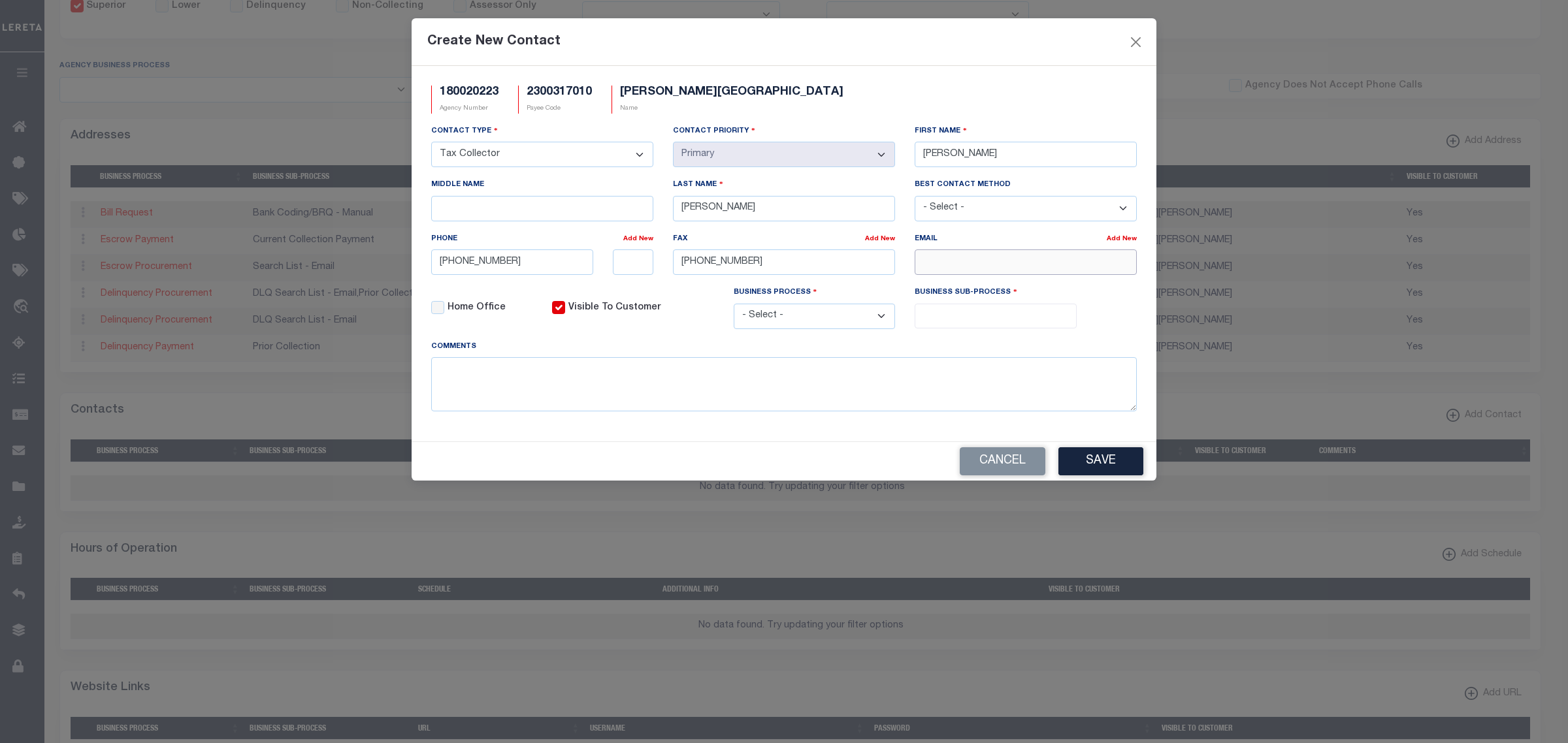
click at [953, 262] on input "email" at bounding box center [1025, 262] width 222 height 26
paste input "[EMAIL_ADDRESS][DOMAIN_NAME]"
type input "[EMAIL_ADDRESS][DOMAIN_NAME]"
click at [877, 324] on select "- Select - All Automation Bill Request Delinquency Payment Delinquency Procurem…" at bounding box center [814, 316] width 162 height 26
select select "6"
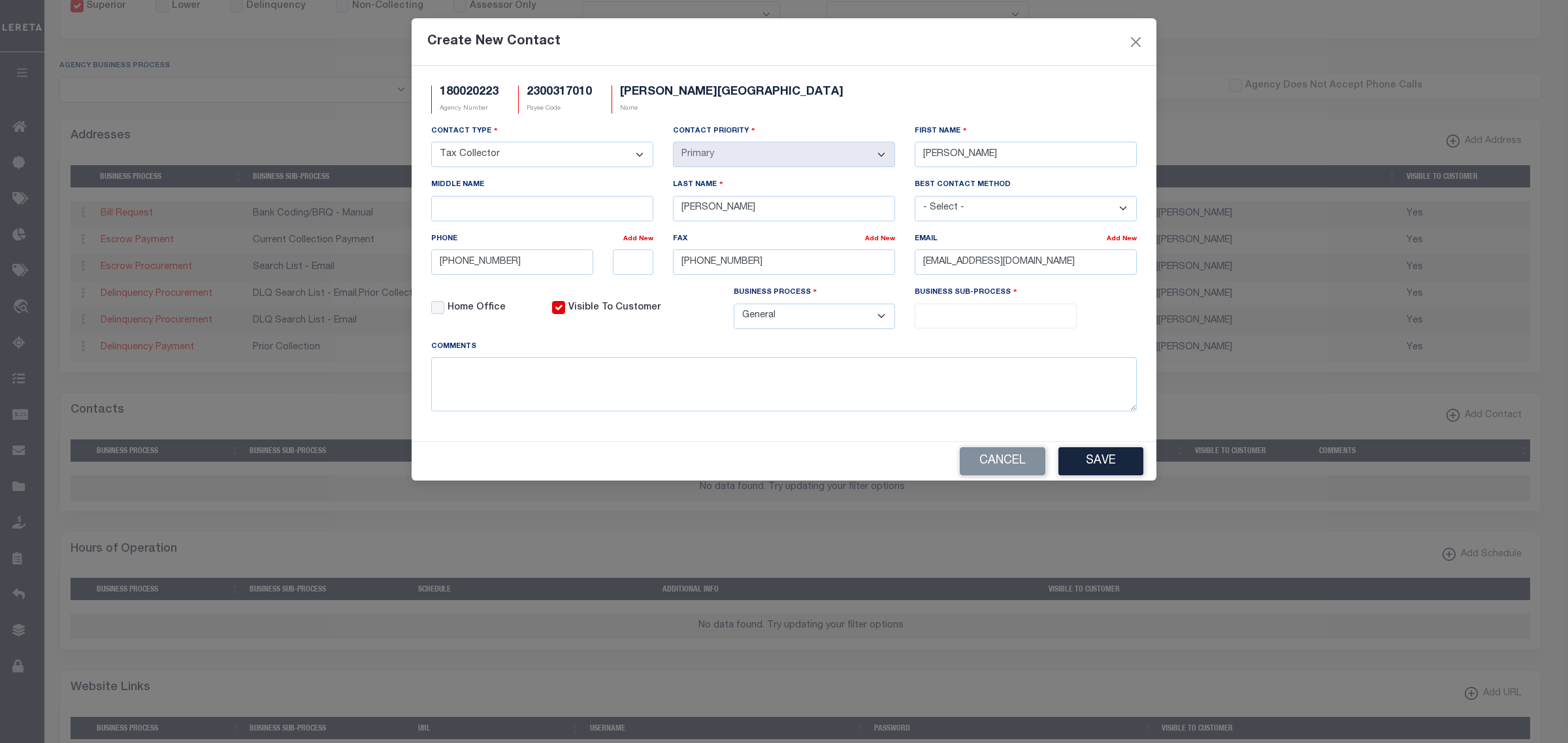
click at [733, 309] on select "- Select - All Automation Bill Request Delinquency Payment Delinquency Procurem…" at bounding box center [814, 316] width 162 height 26
click at [954, 327] on span at bounding box center [995, 315] width 162 height 25
select select "32"
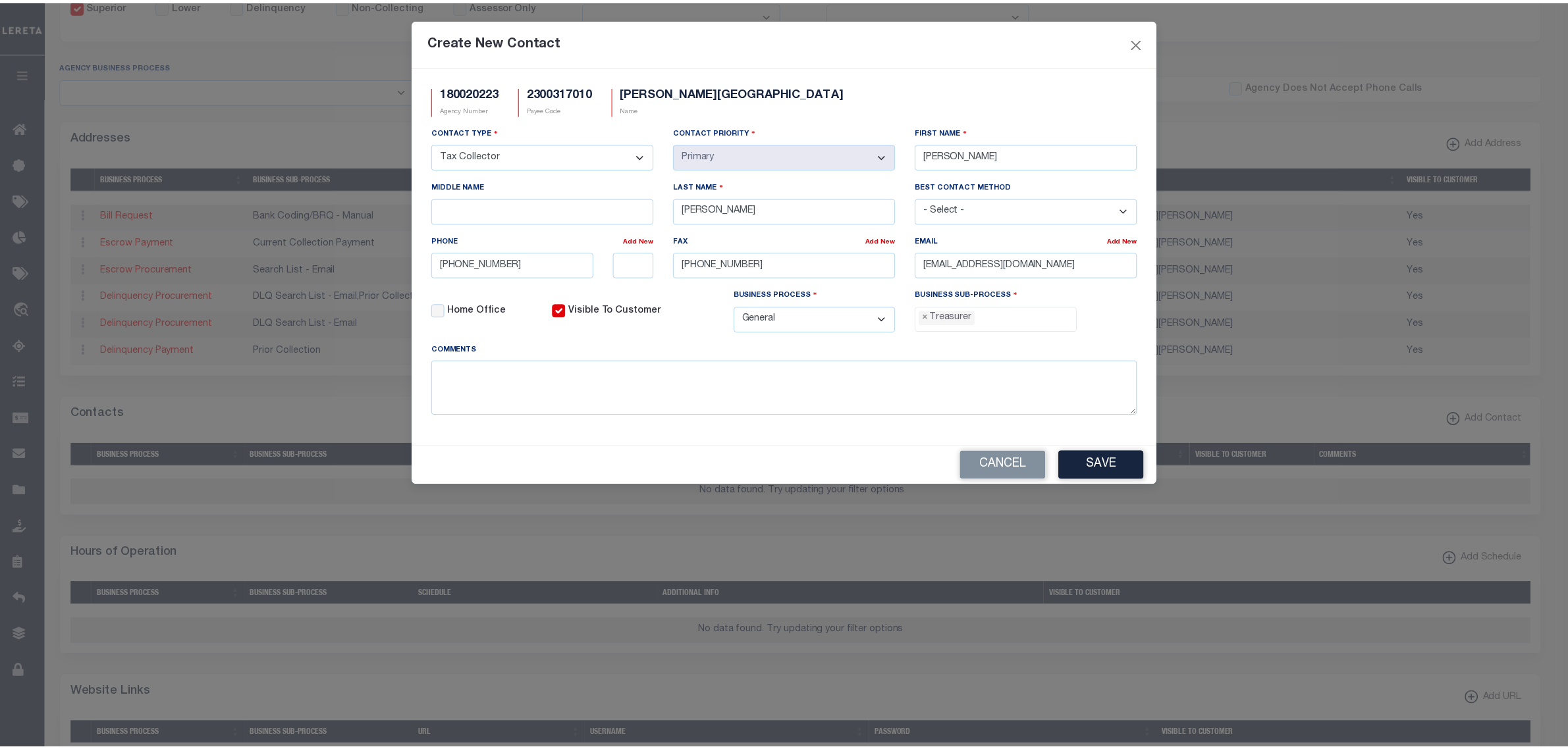
scroll to position [46, 0]
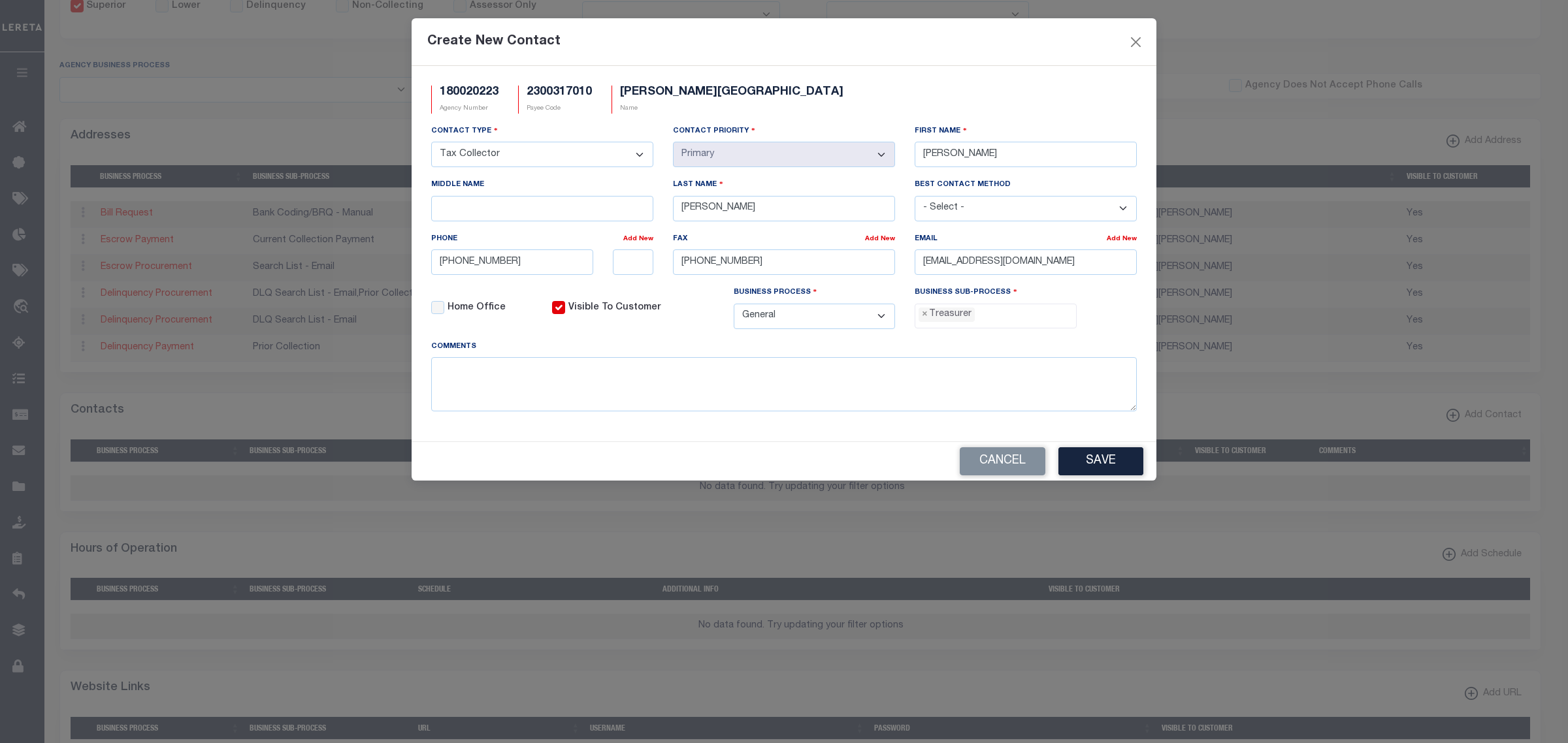
click at [957, 317] on li "× Treasurer" at bounding box center [945, 314] width 56 height 15
click at [925, 320] on span "×" at bounding box center [924, 314] width 5 height 15
select select "31"
click at [1104, 474] on button "Save" at bounding box center [1100, 461] width 85 height 28
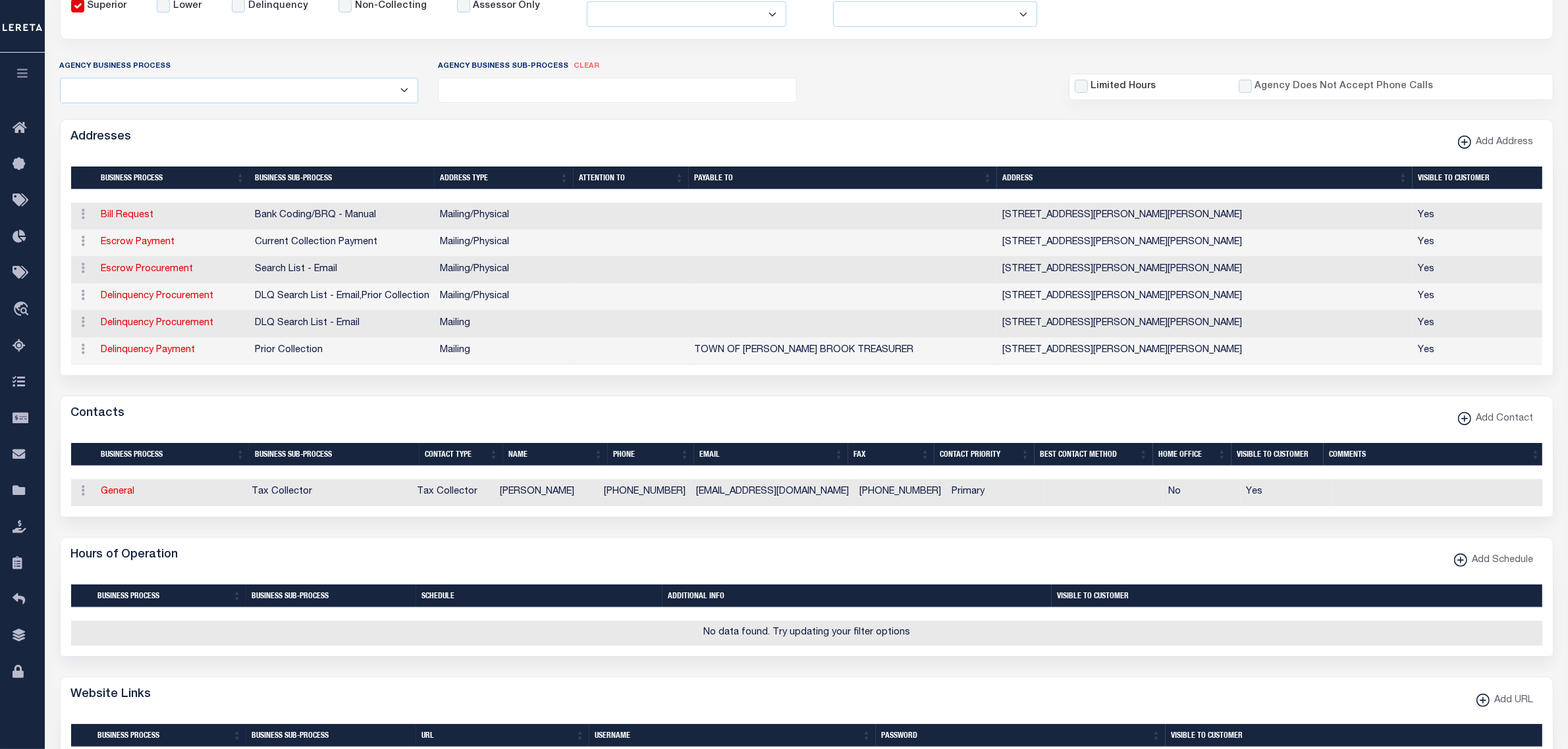
click at [357, 139] on div "Addresses Add Address" at bounding box center [807, 137] width 1492 height 36
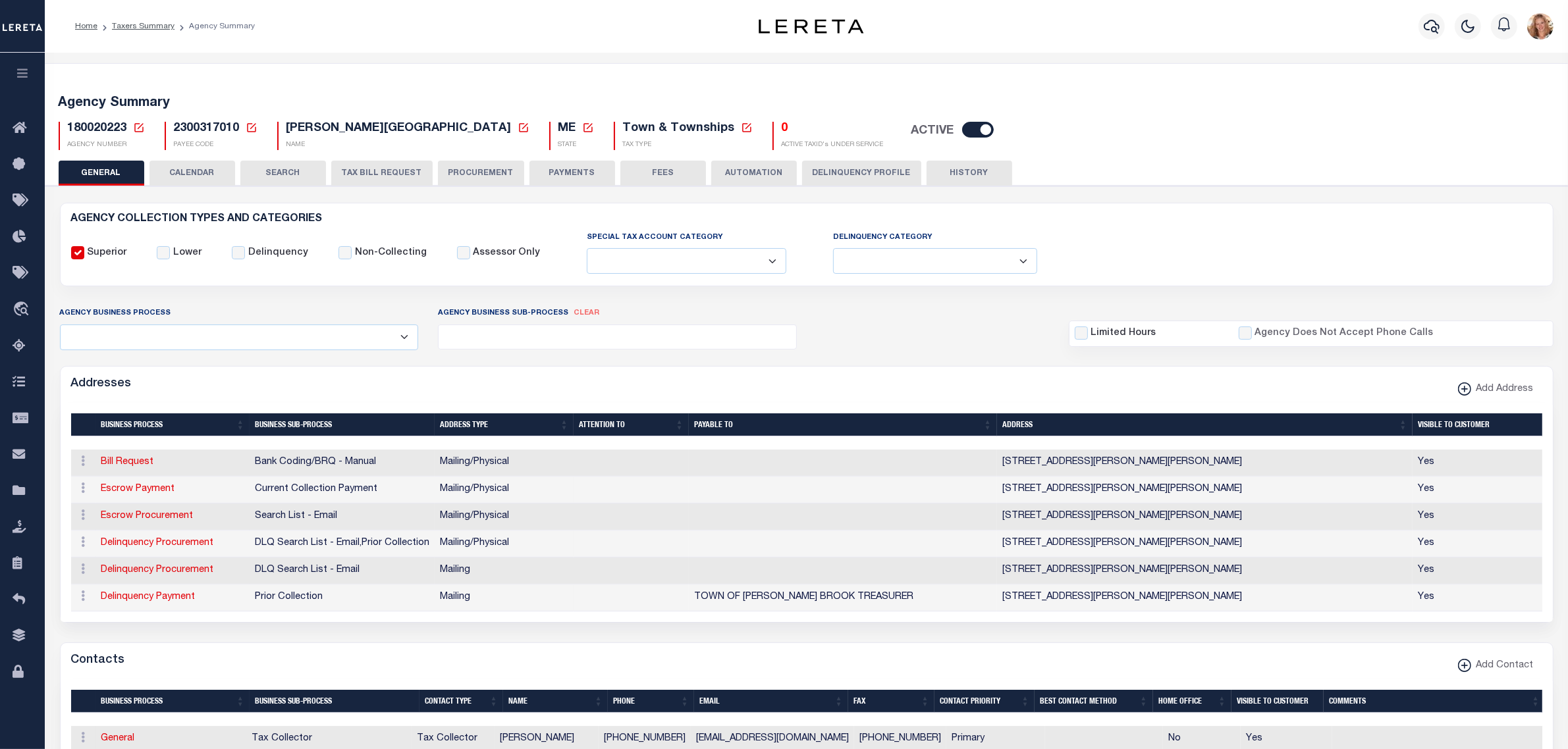
click at [138, 127] on icon at bounding box center [139, 128] width 9 height 9
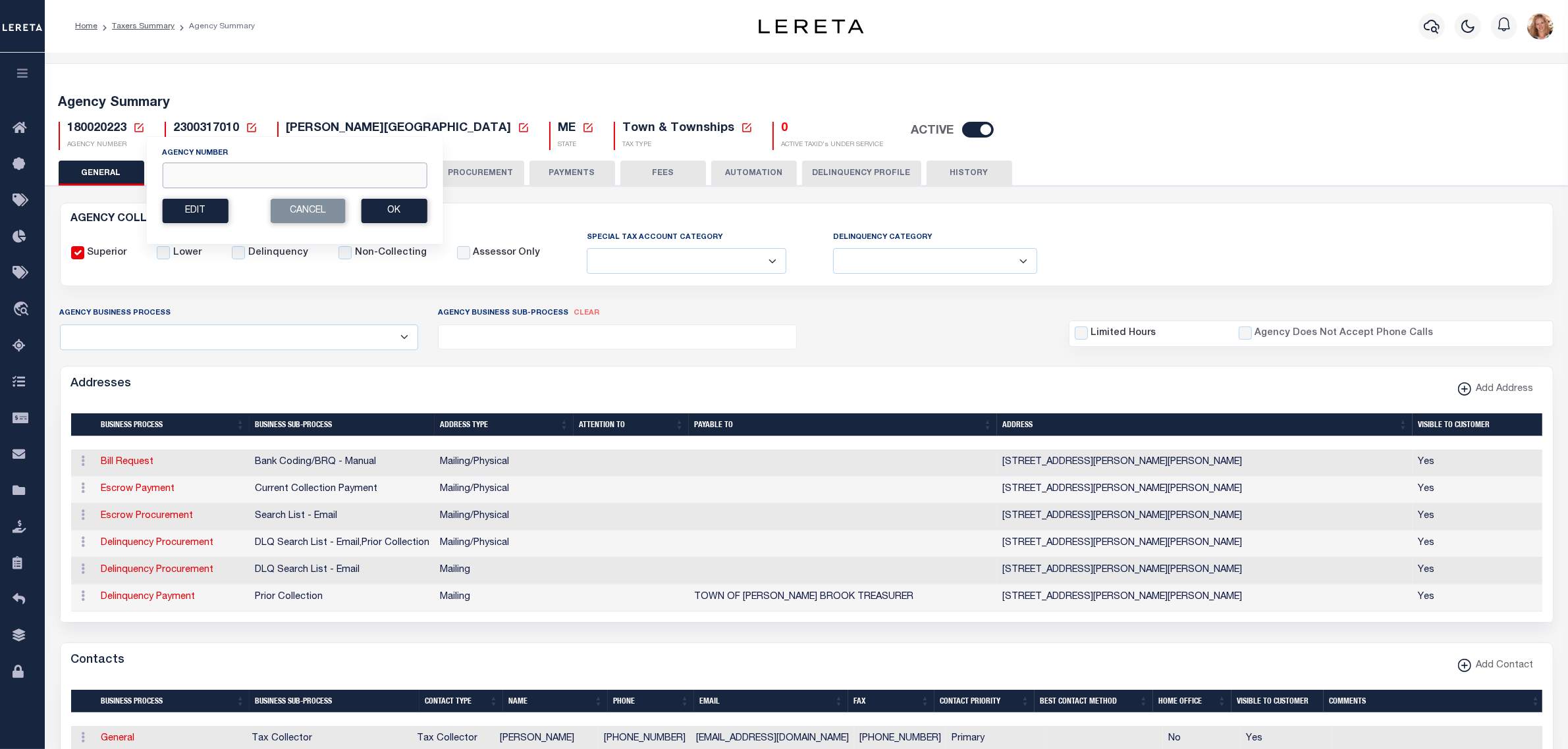
click at [179, 172] on input "Agency Number" at bounding box center [294, 175] width 265 height 26
type input "180160212"
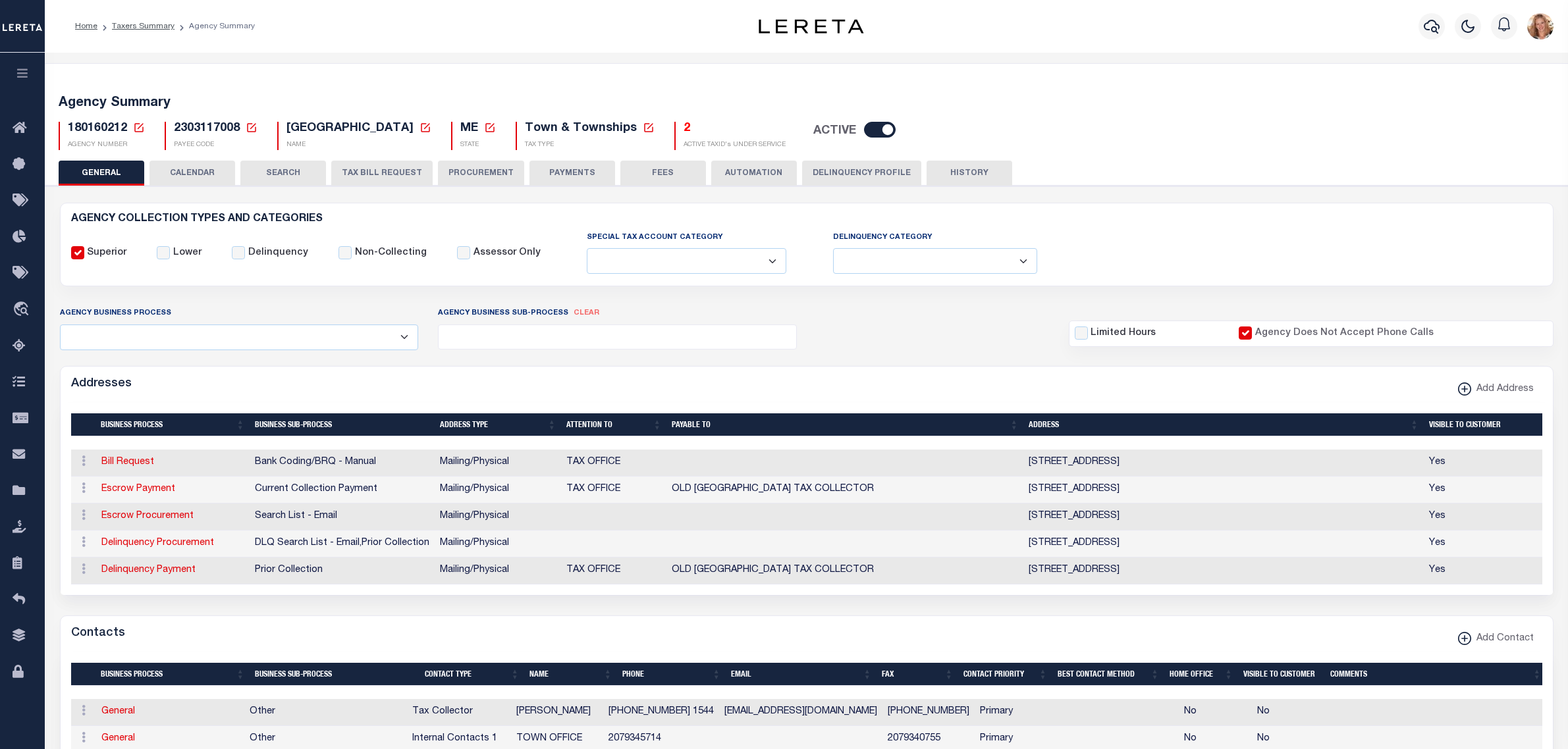
select select
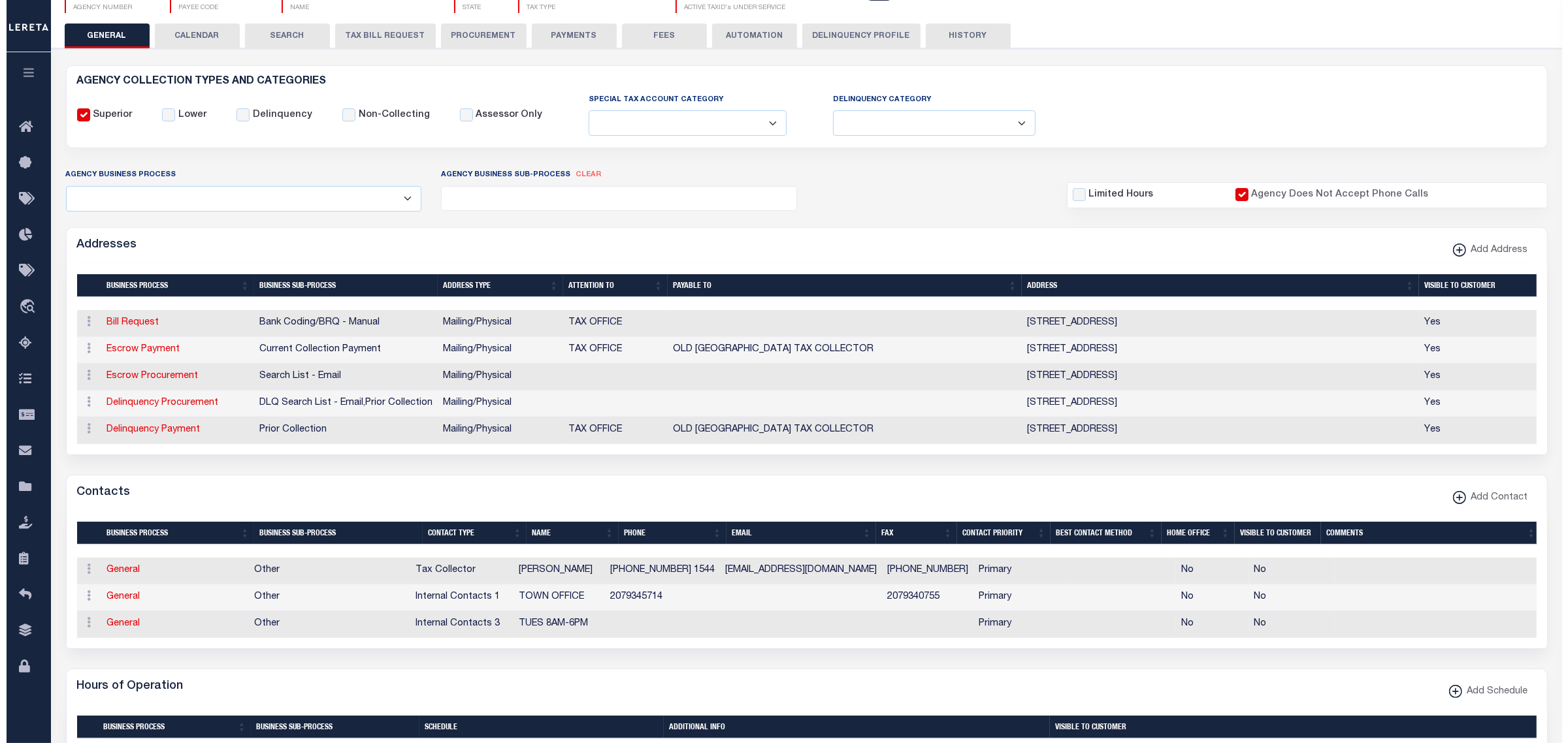
scroll to position [245, 0]
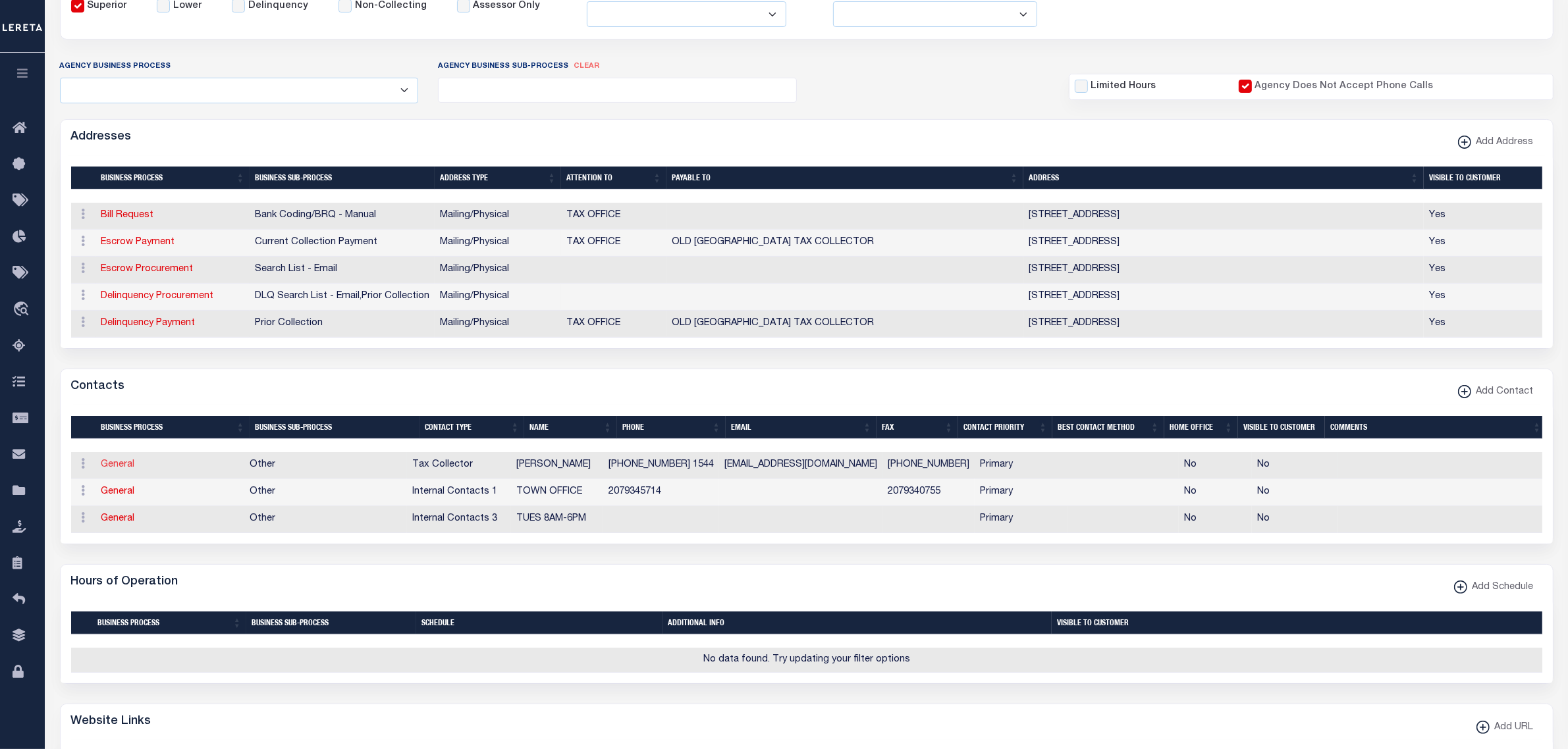
click at [110, 469] on link "General" at bounding box center [118, 464] width 33 height 9
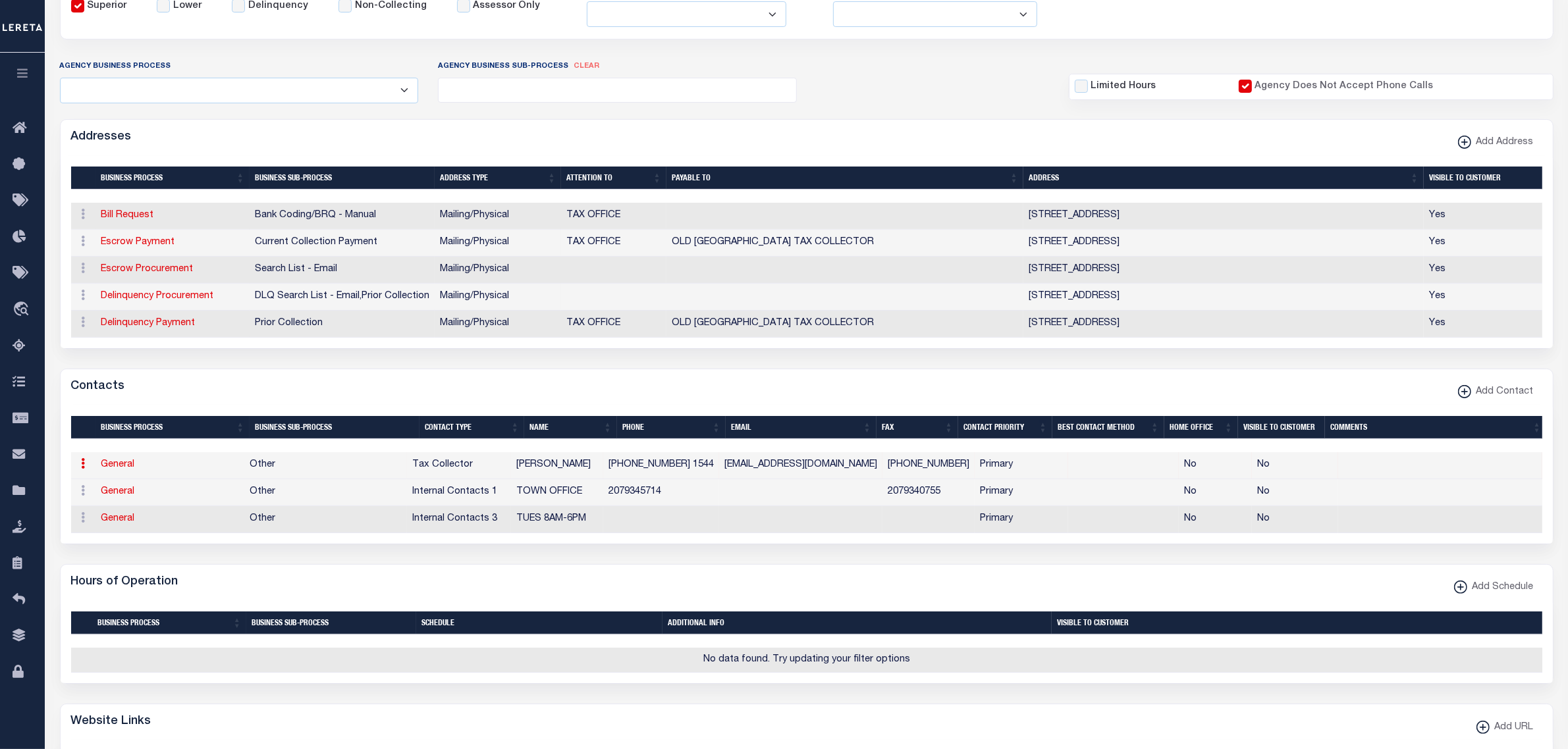
select select "39"
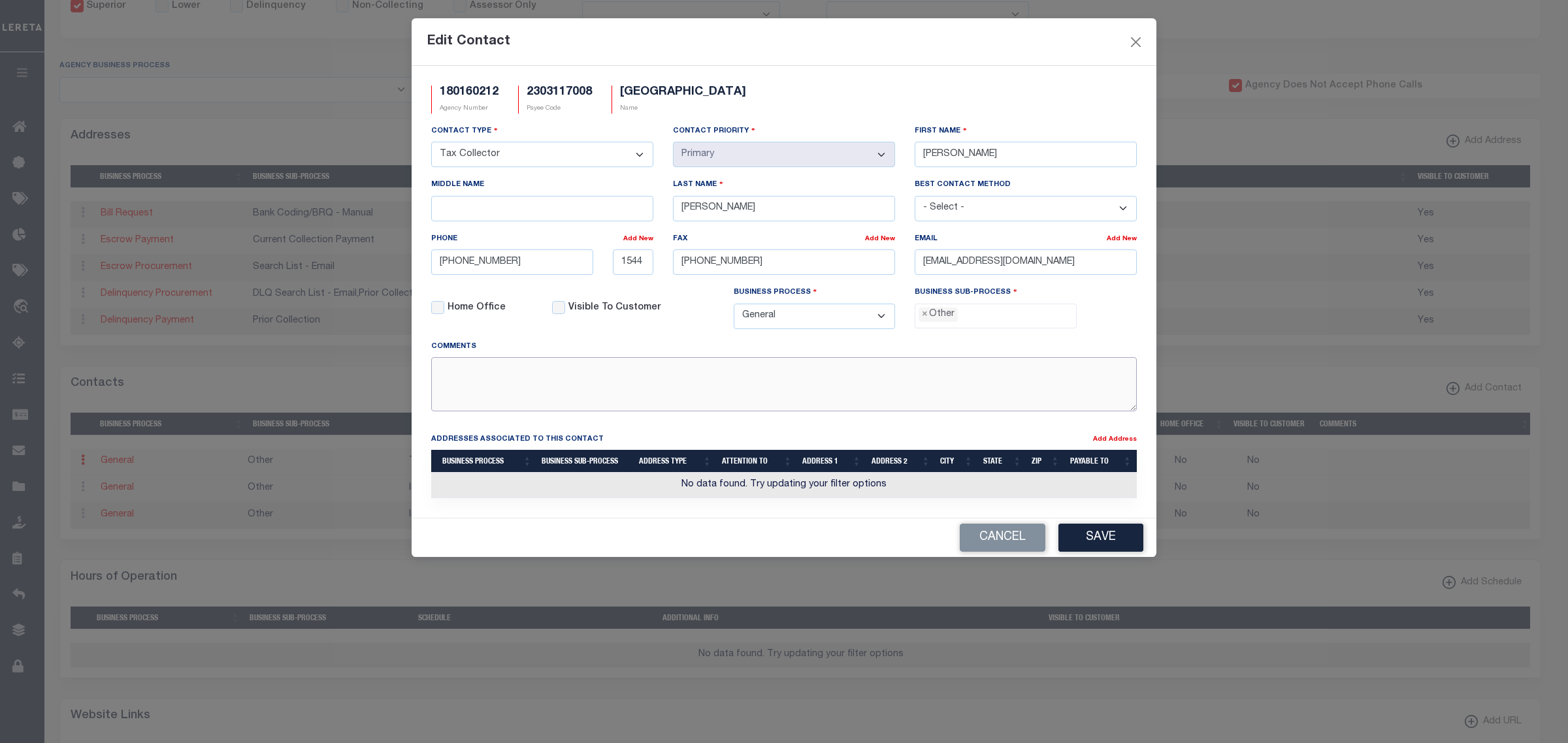
click at [954, 372] on textarea at bounding box center [784, 384] width 706 height 54
paste textarea "[EMAIL_ADDRESS][DOMAIN_NAME]"
type textarea "[EMAIL_ADDRESS][DOMAIN_NAME]"
drag, startPoint x: 1051, startPoint y: 264, endPoint x: 893, endPoint y: 264, distance: 158.0
click at [893, 264] on div "Contact Type - Select - Assessor Clerk Internal Contacts 1 Internal Contacts 2 …" at bounding box center [784, 232] width 725 height 216
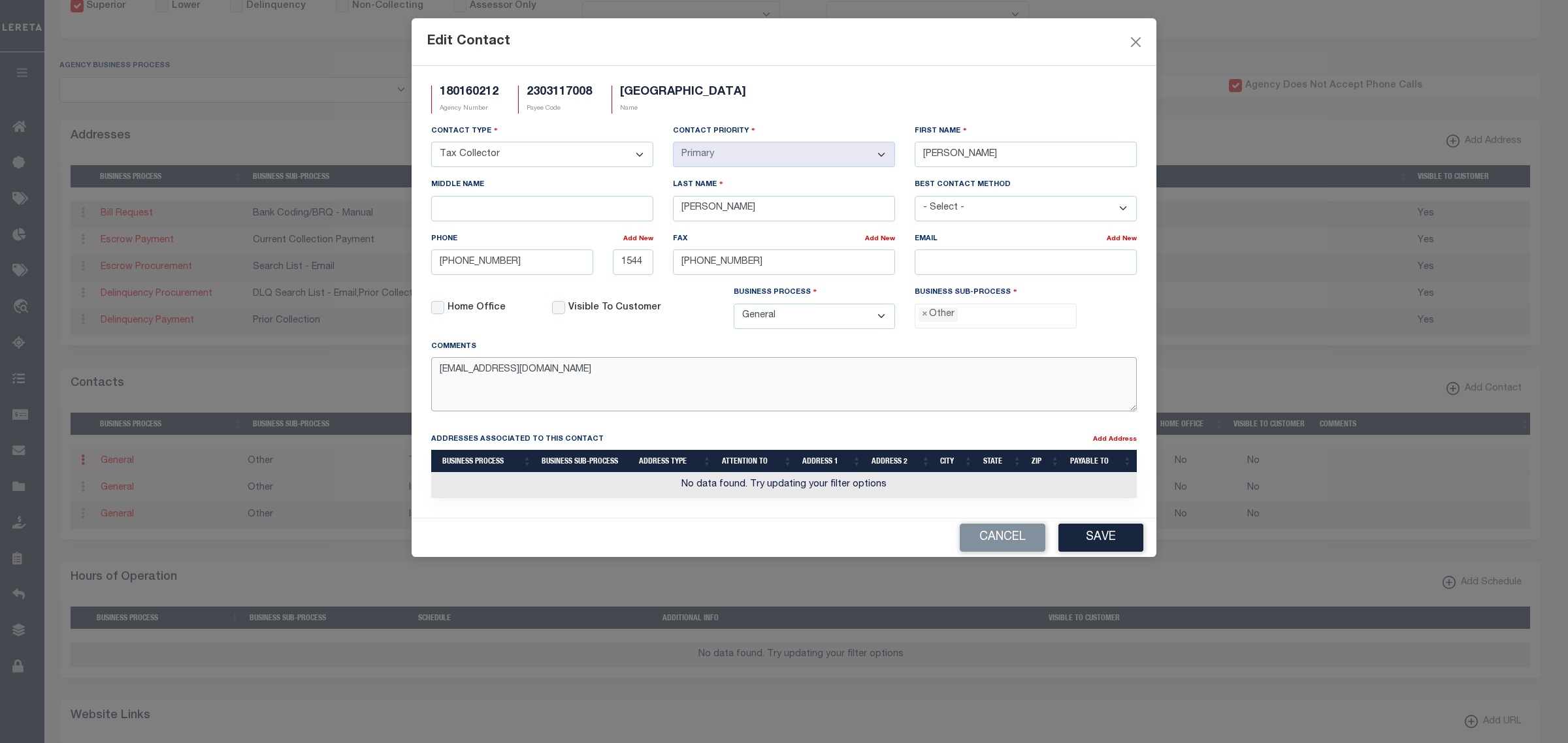
click at [712, 376] on textarea "[EMAIL_ADDRESS][DOMAIN_NAME]" at bounding box center [784, 384] width 706 height 54
paste textarea "[EMAIL_ADDRESS][DOMAIN_NAME]"
type textarea "[EMAIL_ADDRESS][DOMAIN_NAME]"
click at [967, 269] on input "email" at bounding box center [1025, 262] width 222 height 26
paste input "[EMAIL_ADDRESS][DOMAIN_NAME]"
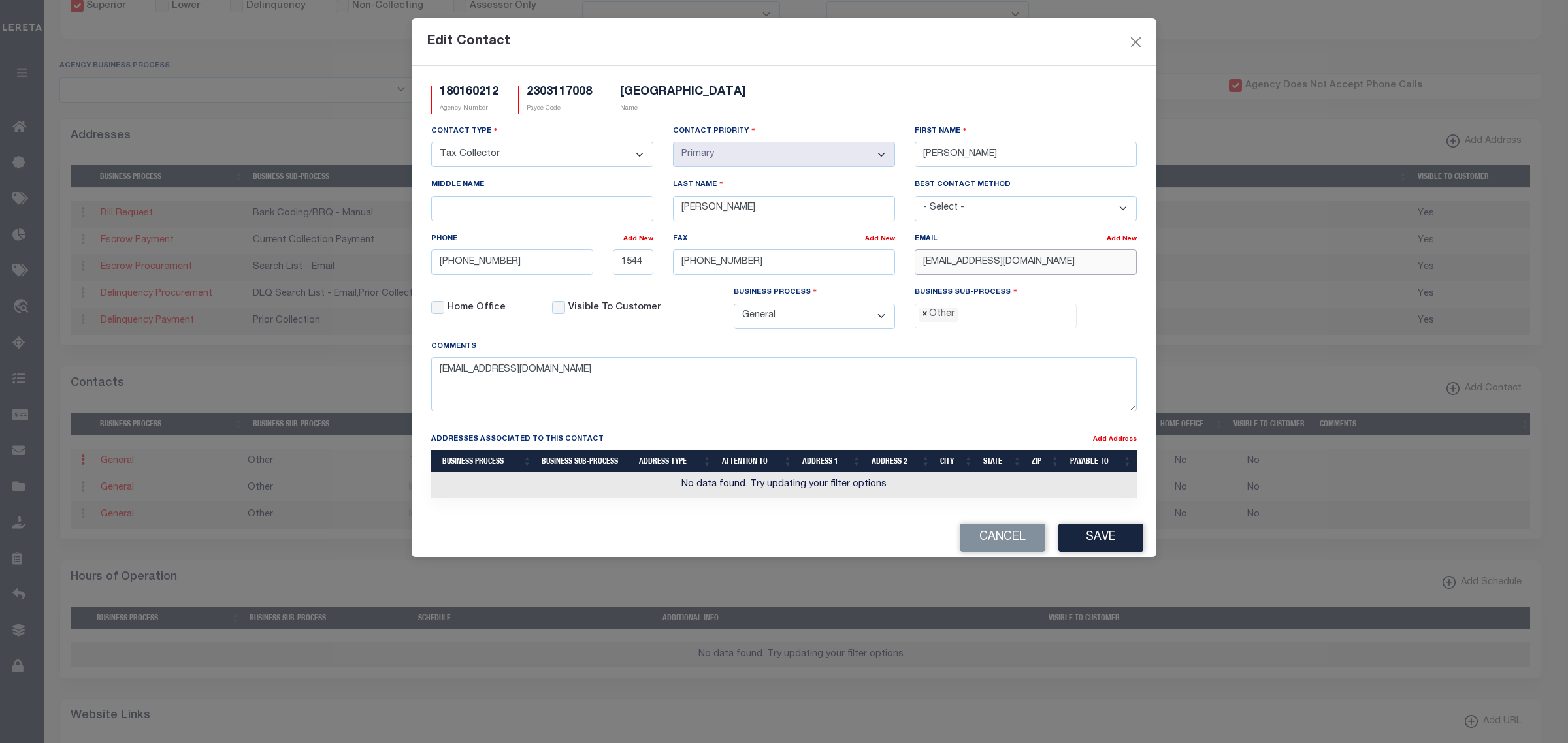
type input "[EMAIL_ADDRESS][DOMAIN_NAME]"
click at [923, 320] on span "×" at bounding box center [924, 314] width 5 height 15
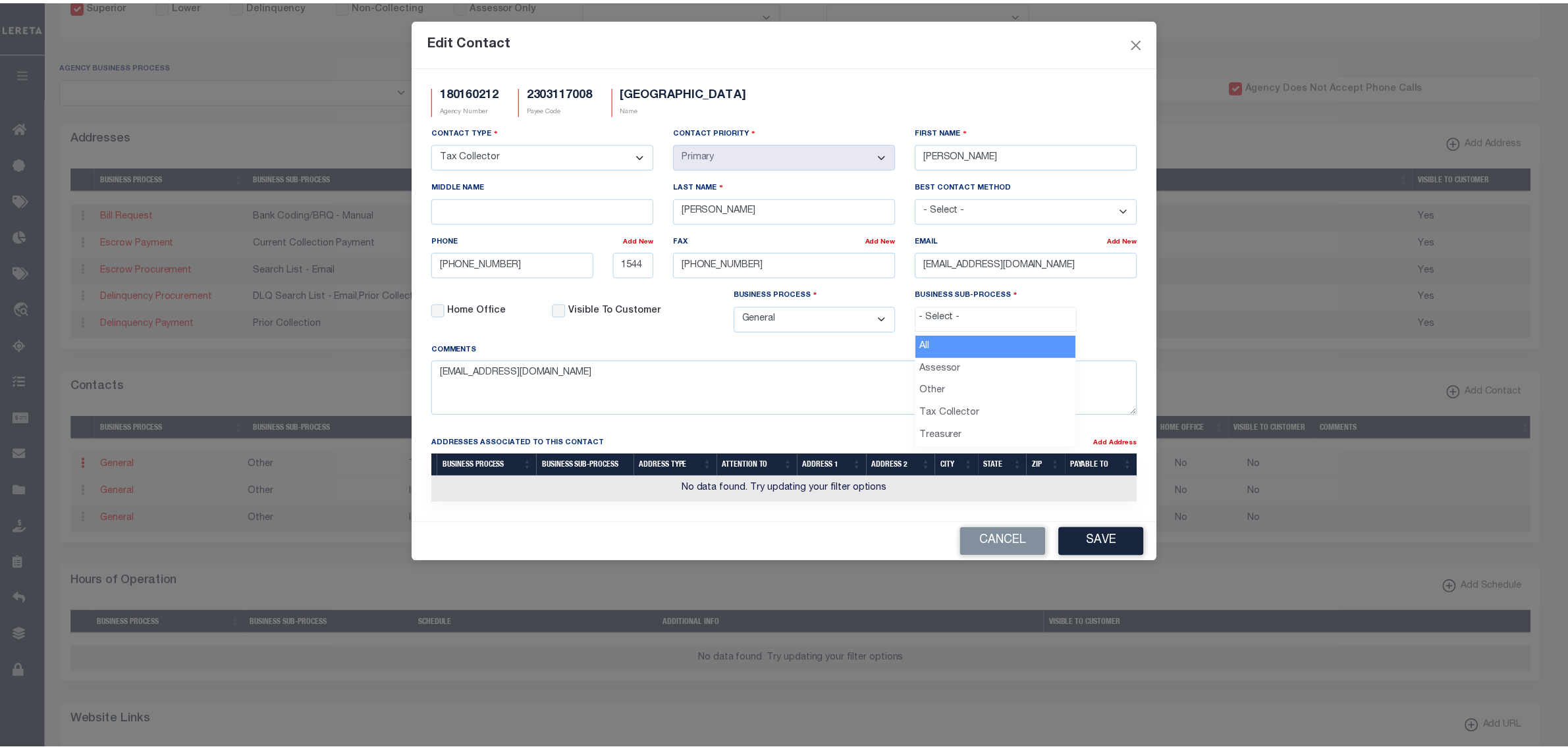
scroll to position [23, 0]
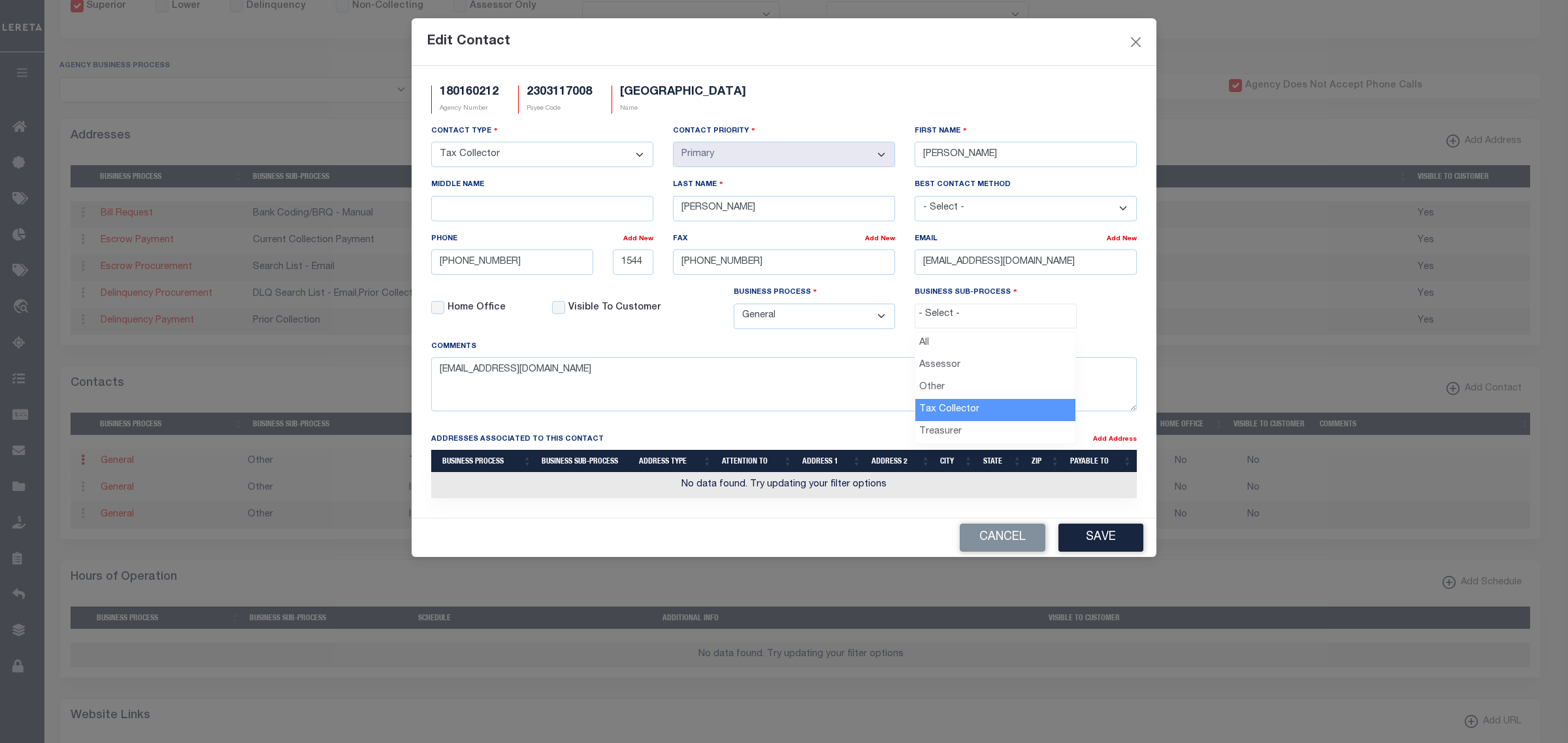
select select "31"
click at [1082, 527] on div "Cancel Save" at bounding box center [784, 537] width 744 height 38
click at [1081, 538] on button "Save" at bounding box center [1100, 537] width 85 height 28
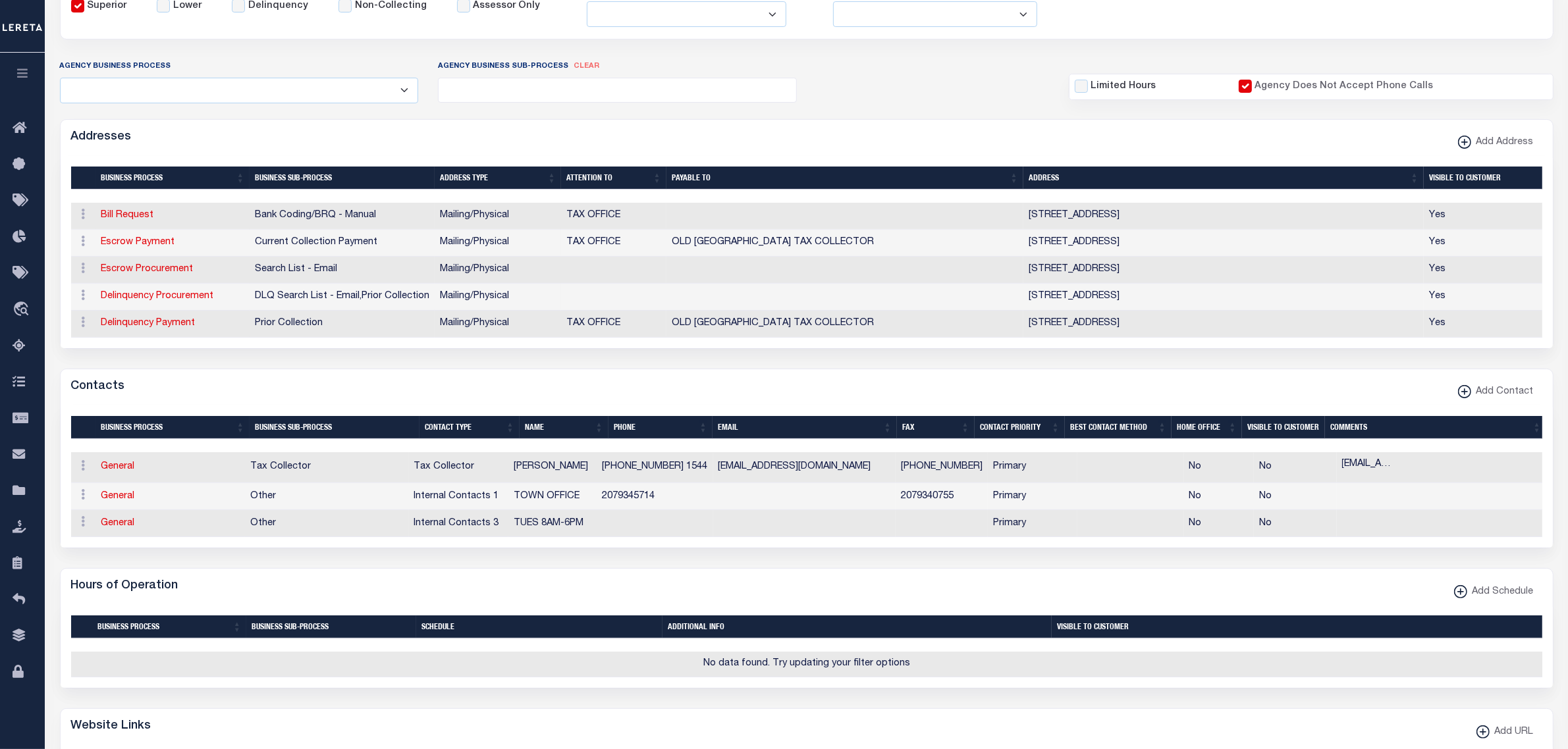
scroll to position [0, 0]
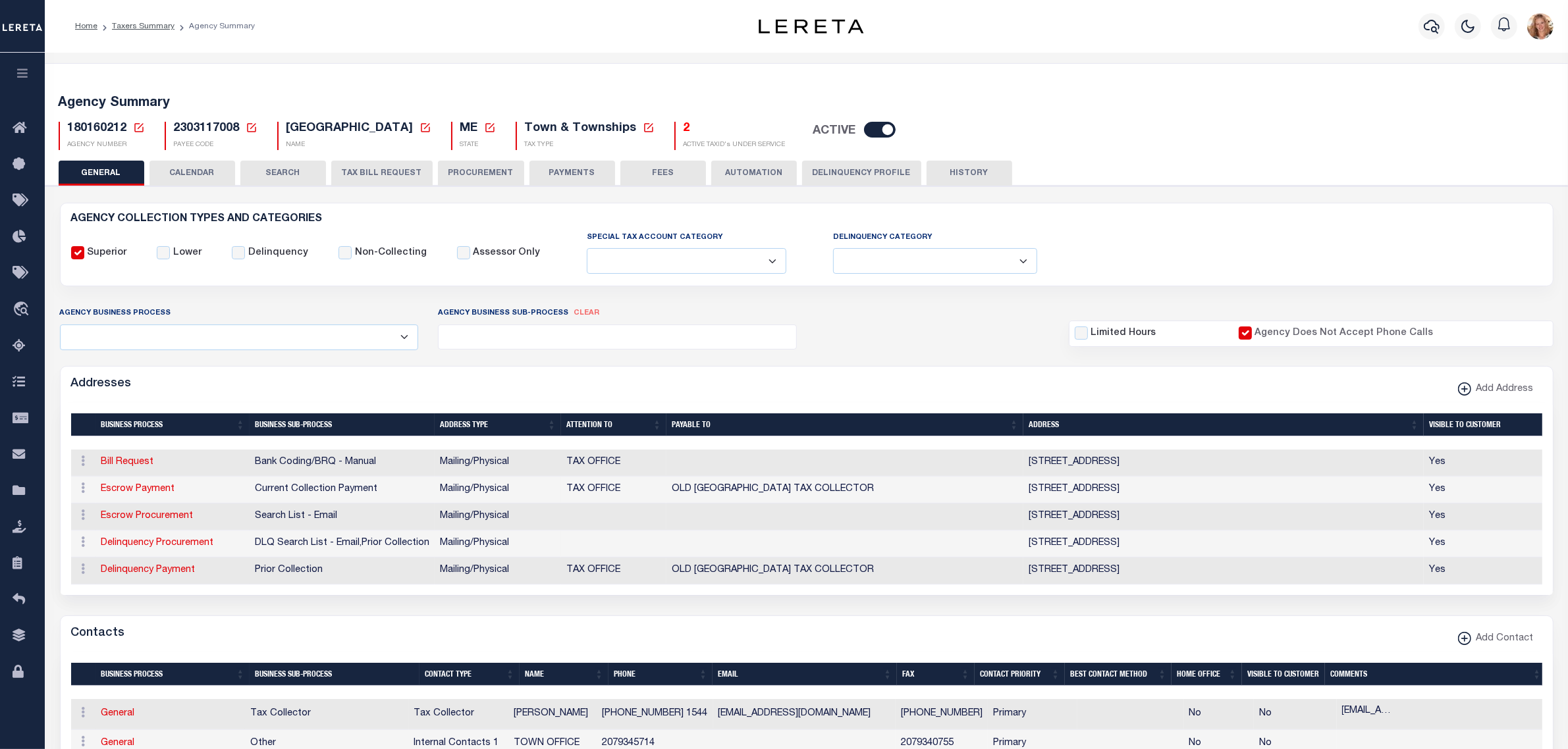
click at [139, 128] on icon at bounding box center [138, 127] width 12 height 12
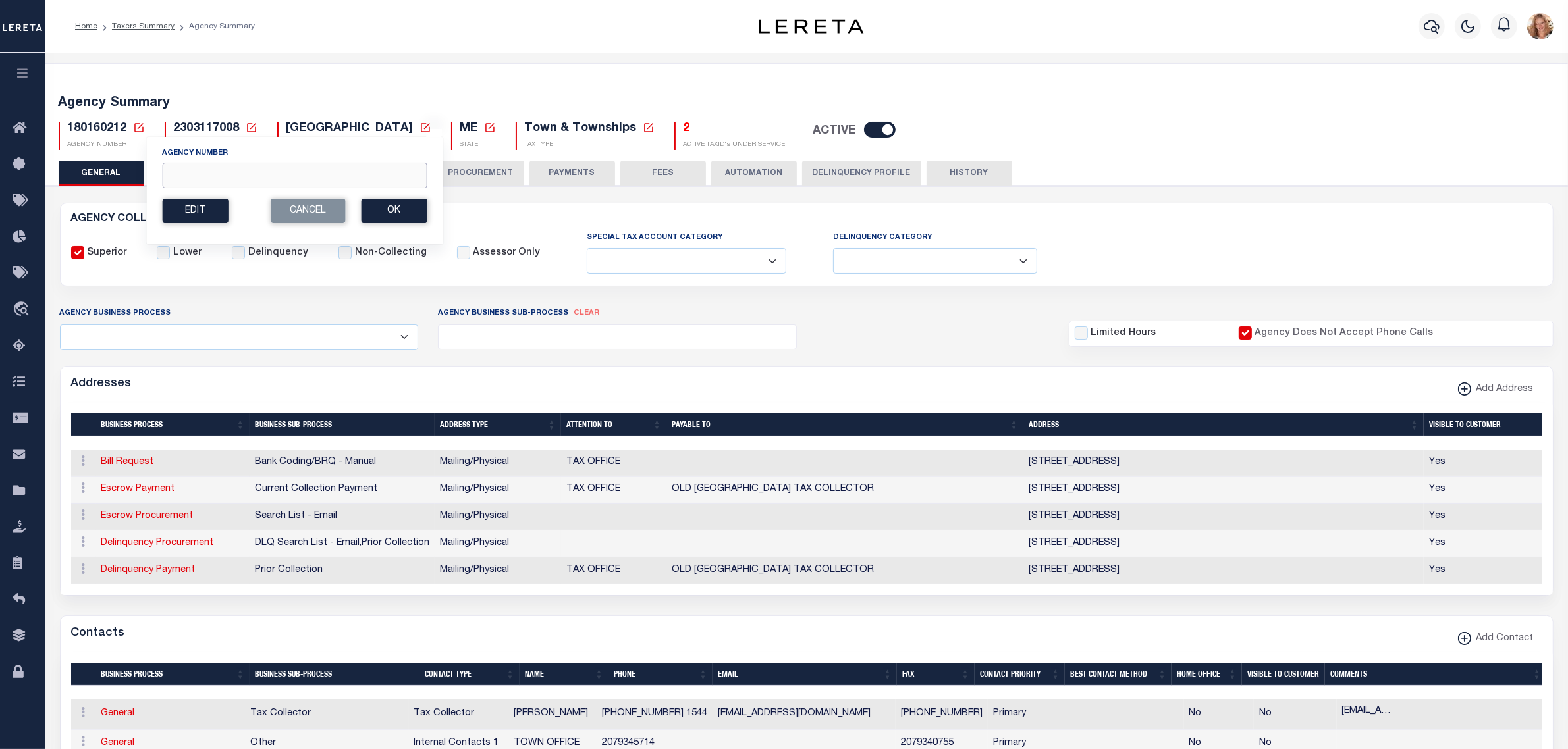
click at [195, 172] on input "Agency Number" at bounding box center [294, 175] width 265 height 26
type input "180168212"
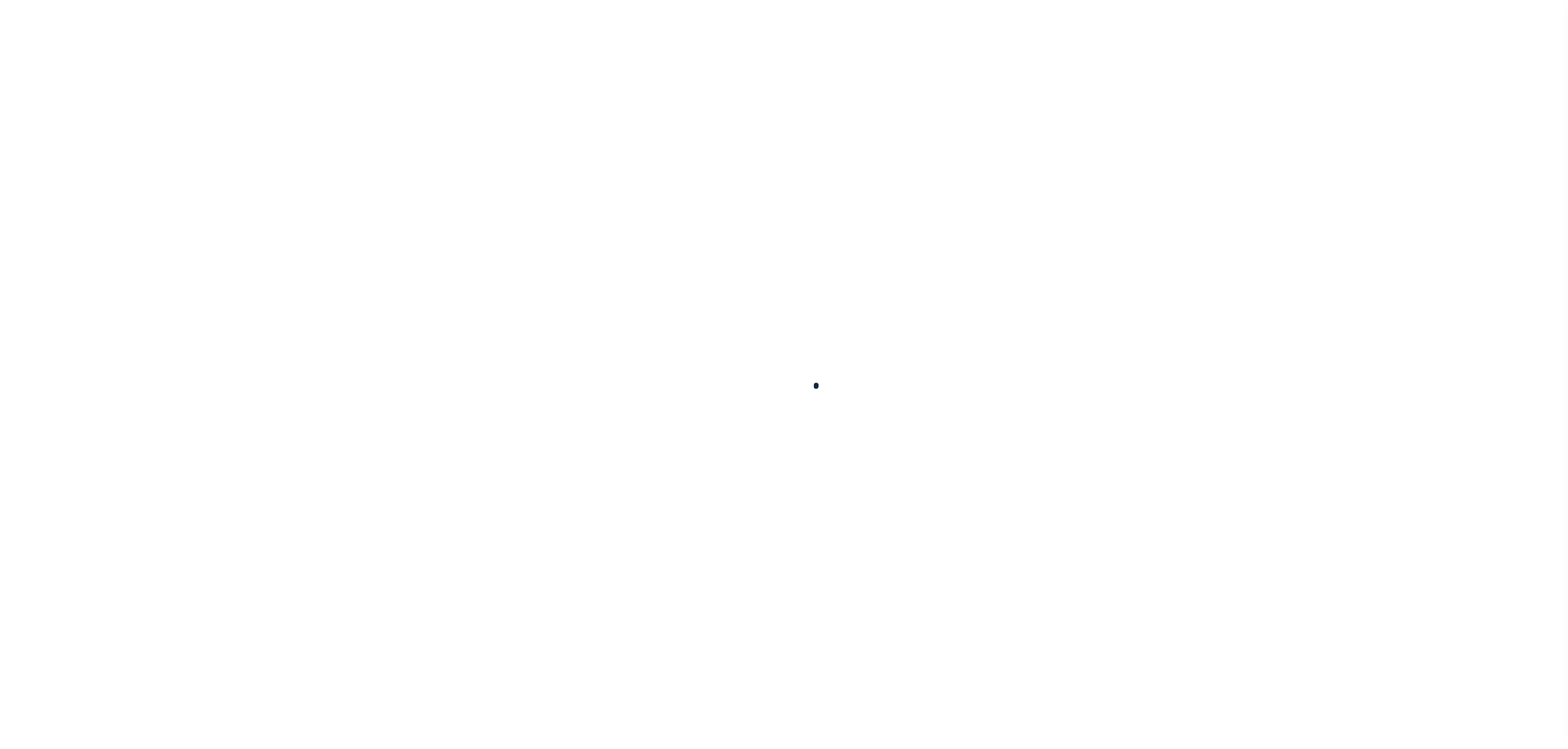
select select
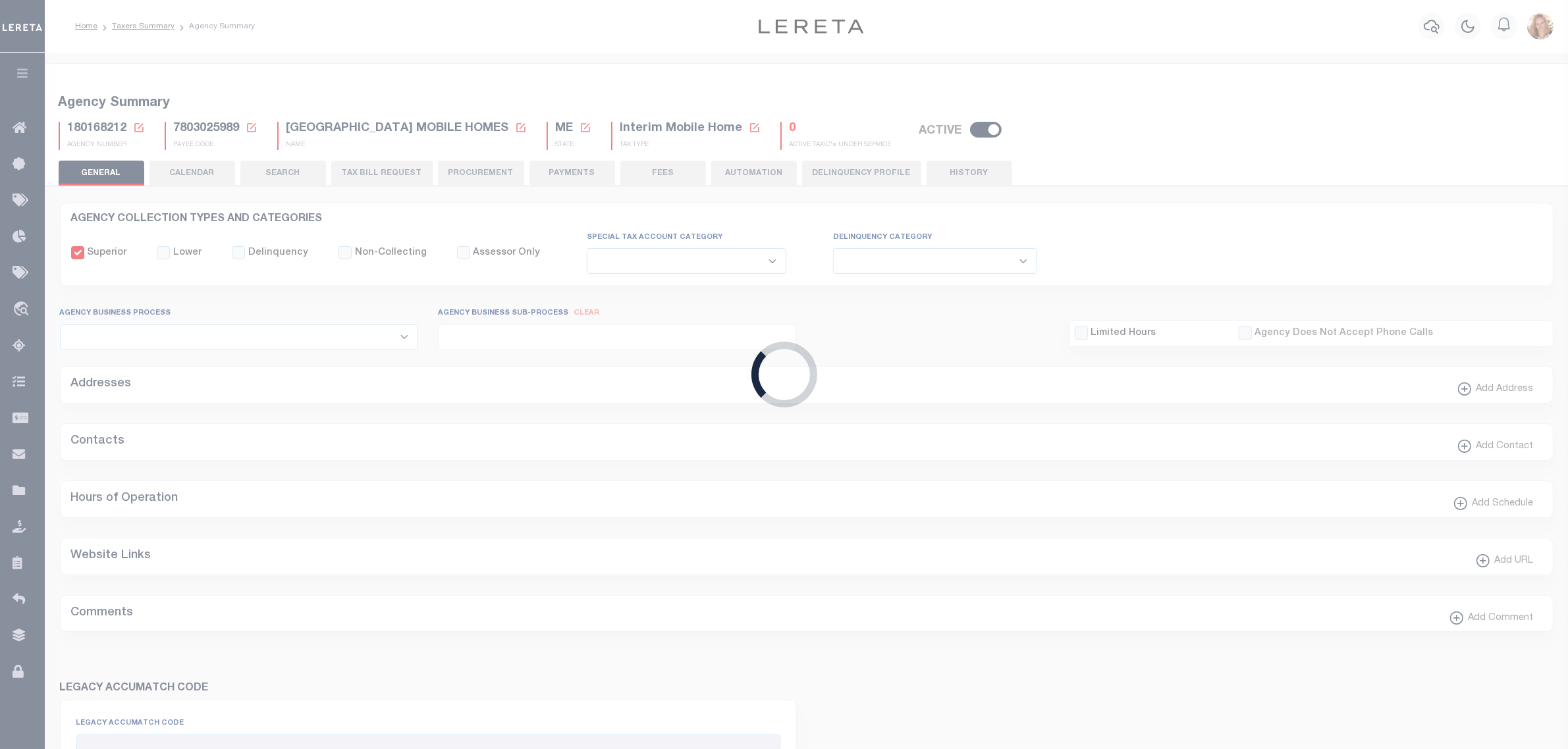
checkbox input "false"
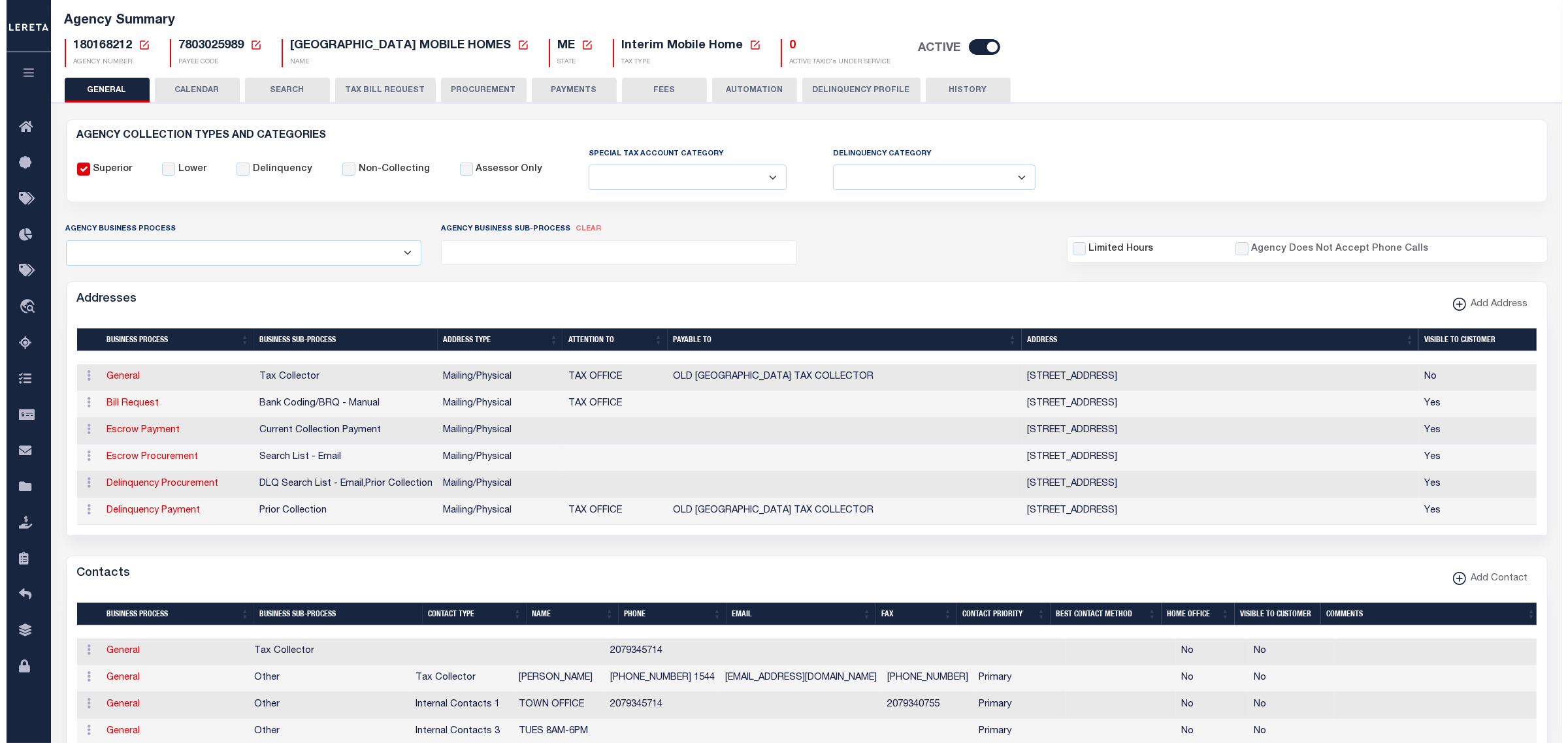
scroll to position [164, 0]
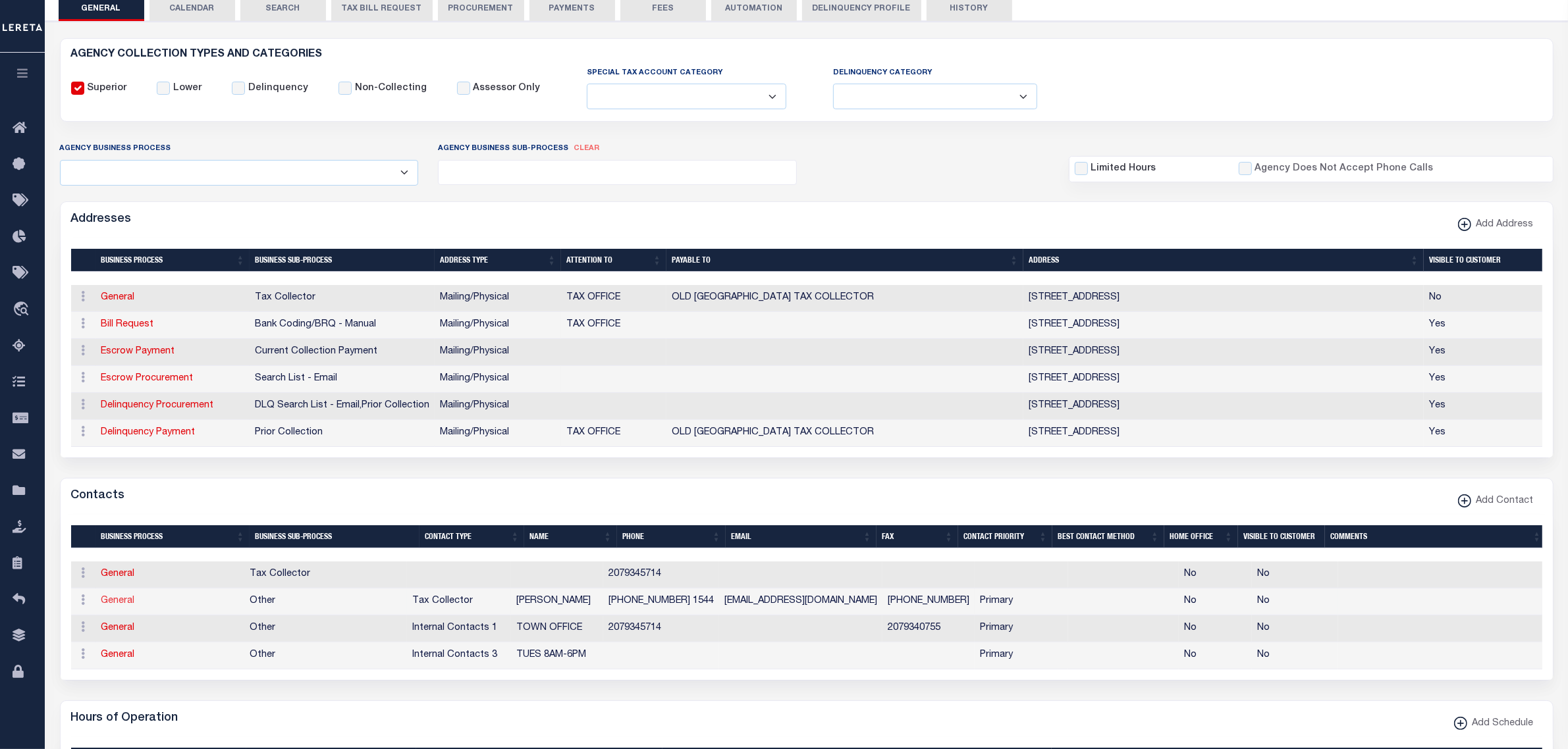
click at [117, 605] on link "General" at bounding box center [118, 601] width 33 height 9
checkbox input "false"
select select
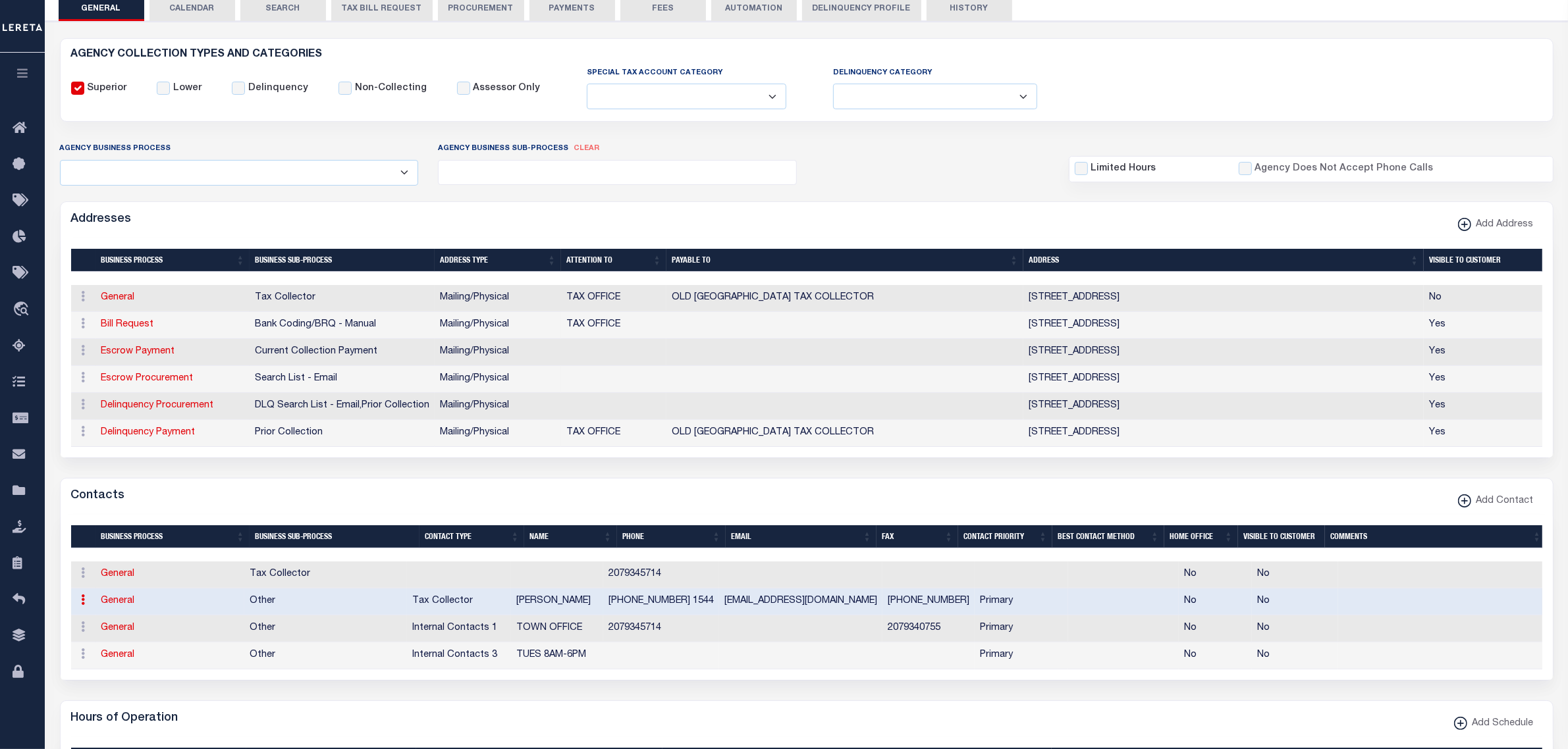
select select "2"
select select "1"
type input "[PERSON_NAME]"
type input "[PHONE_NUMBER]"
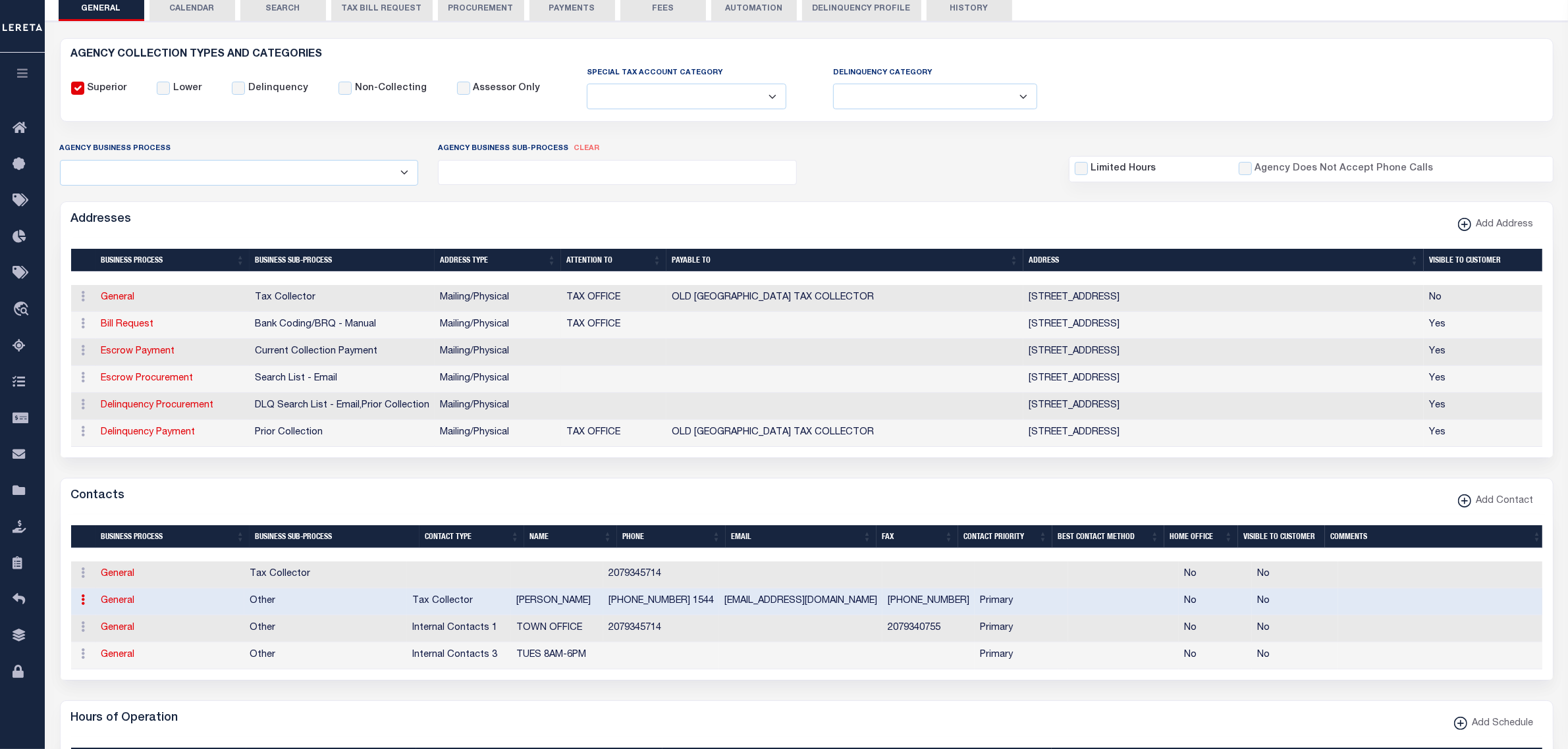
type input "1544"
type input "[PHONE_NUMBER]"
type input "[EMAIL_ADDRESS][DOMAIN_NAME]"
select select "6"
select select "39"
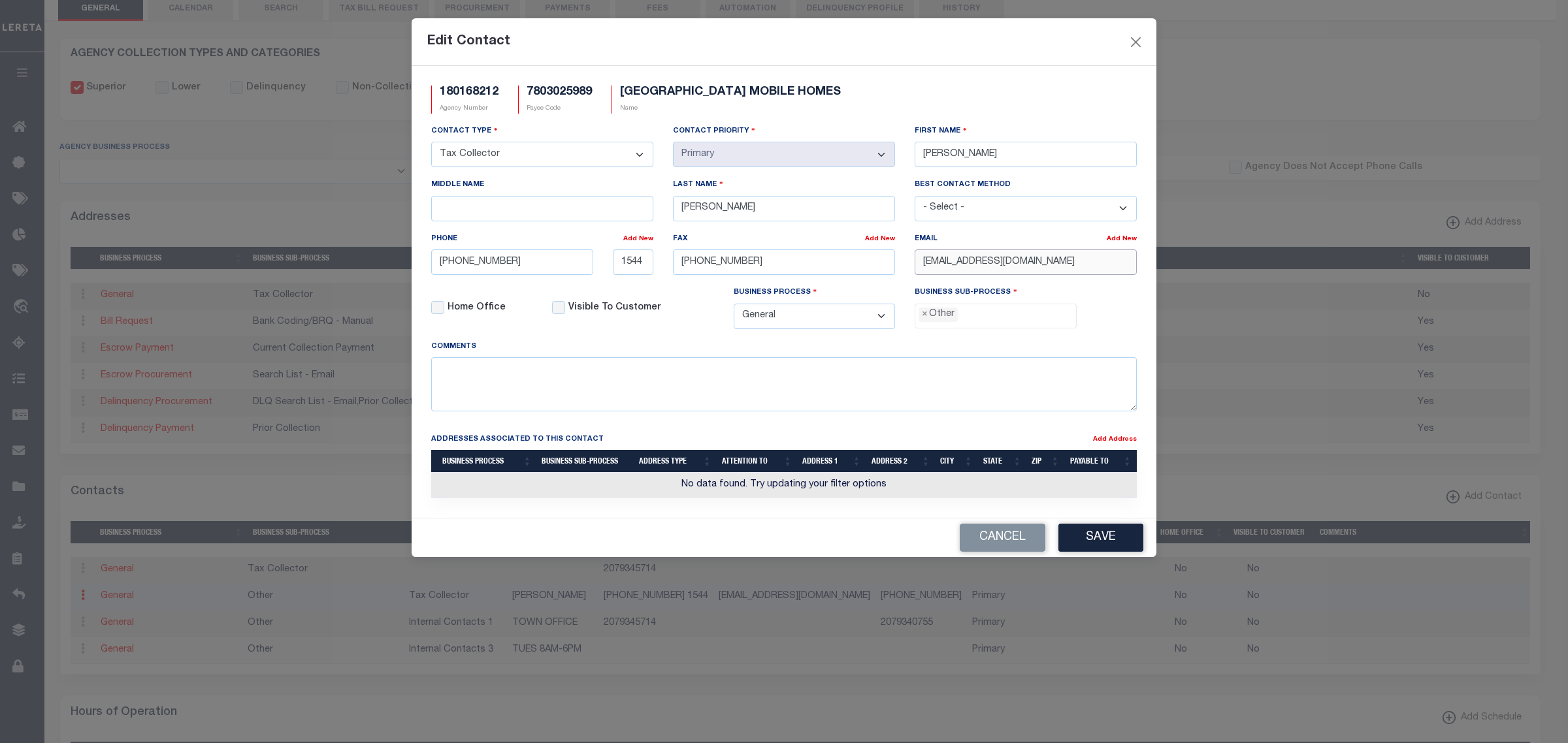
drag, startPoint x: 1062, startPoint y: 274, endPoint x: 916, endPoint y: 275, distance: 146.0
click at [916, 275] on input "[EMAIL_ADDRESS][DOMAIN_NAME]" at bounding box center [1025, 262] width 222 height 26
click at [724, 397] on textarea at bounding box center [784, 384] width 706 height 54
paste textarea "[EMAIL_ADDRESS][DOMAIN_NAME]"
type textarea "[EMAIL_ADDRESS][DOMAIN_NAME]"
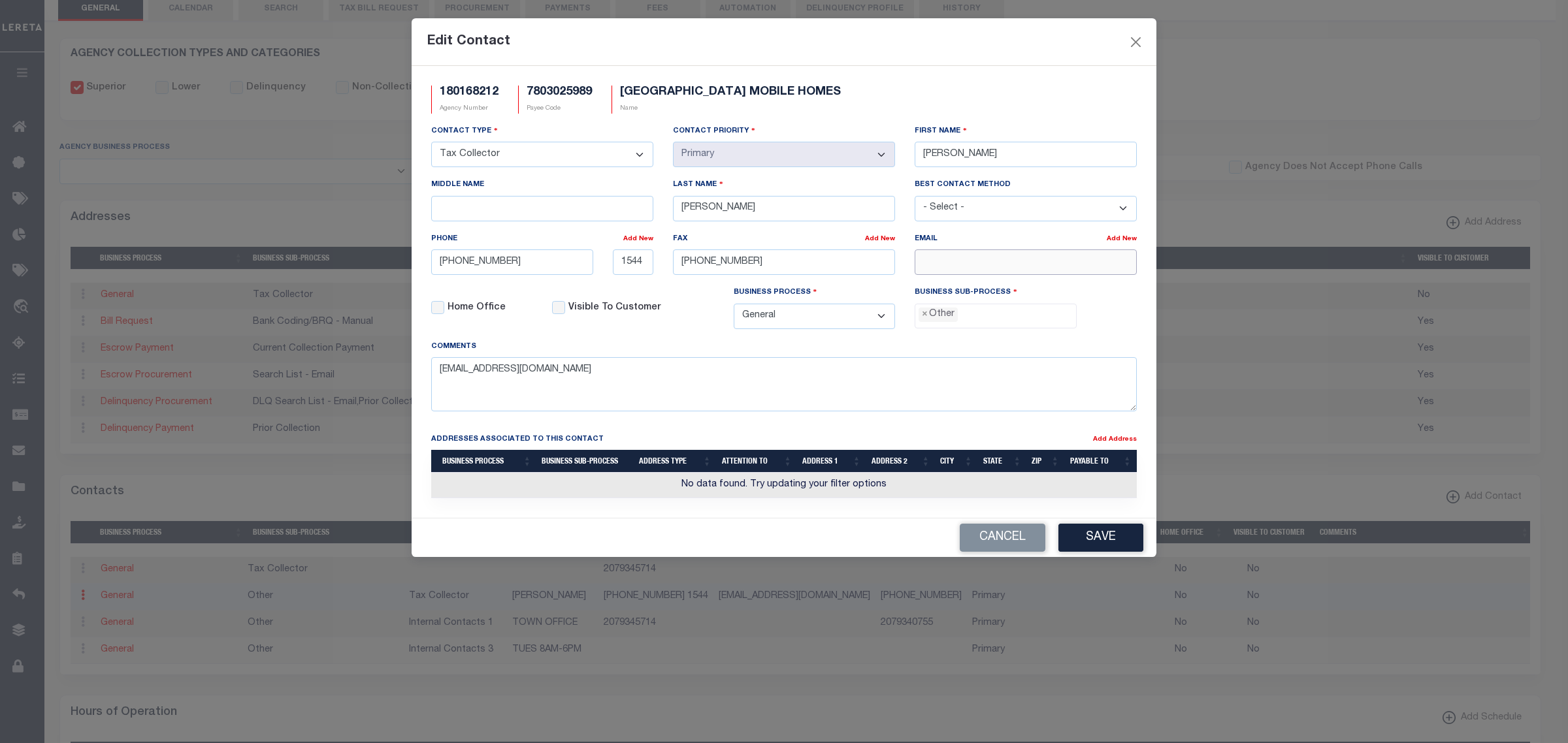
click at [957, 269] on input "email" at bounding box center [1025, 262] width 222 height 26
paste input "TAXCOLLECTOR@OOBMAINE.COM"
type input "TAXCOLLECTOR@OOBMAINE.COM"
click at [925, 319] on span "×" at bounding box center [924, 314] width 5 height 15
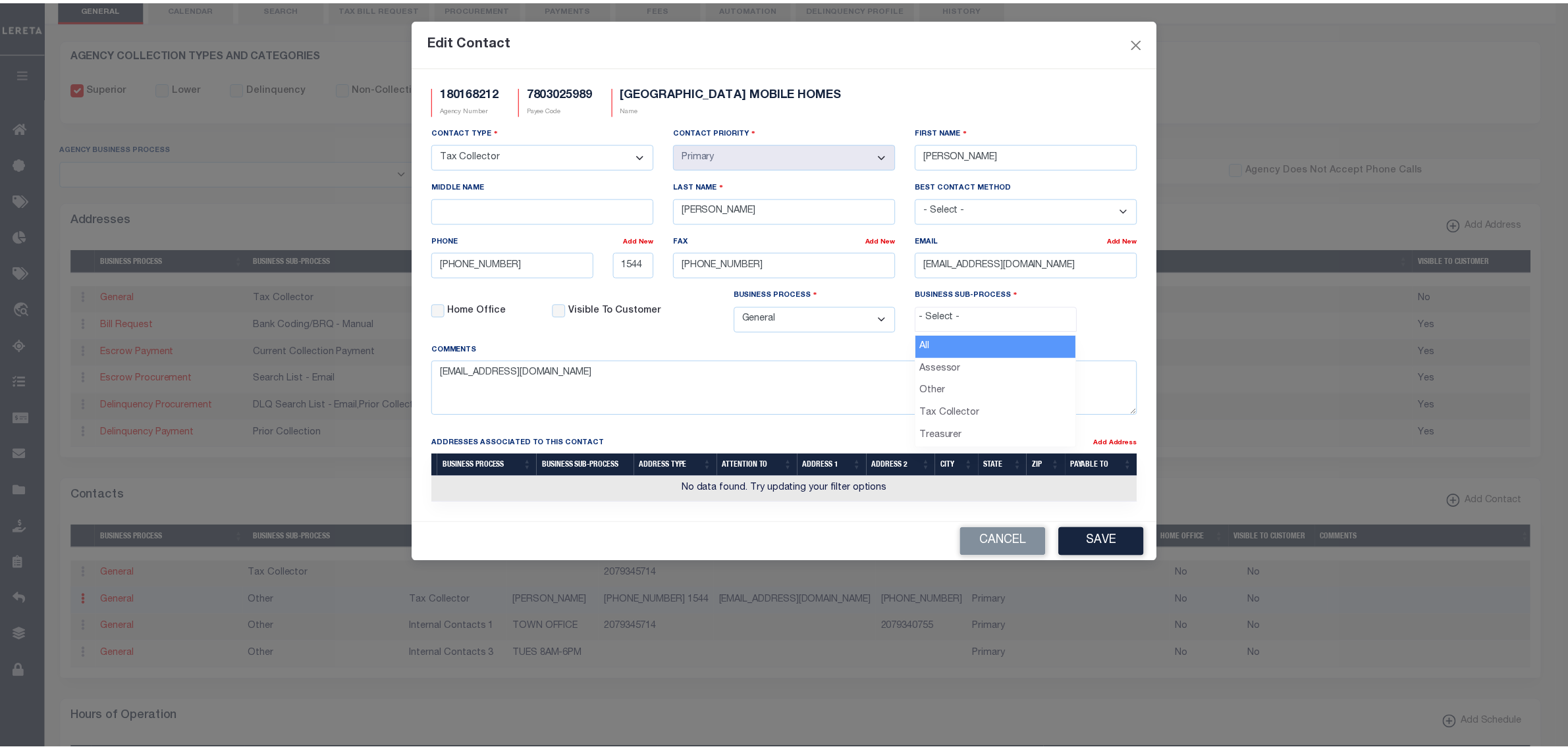
scroll to position [23, 0]
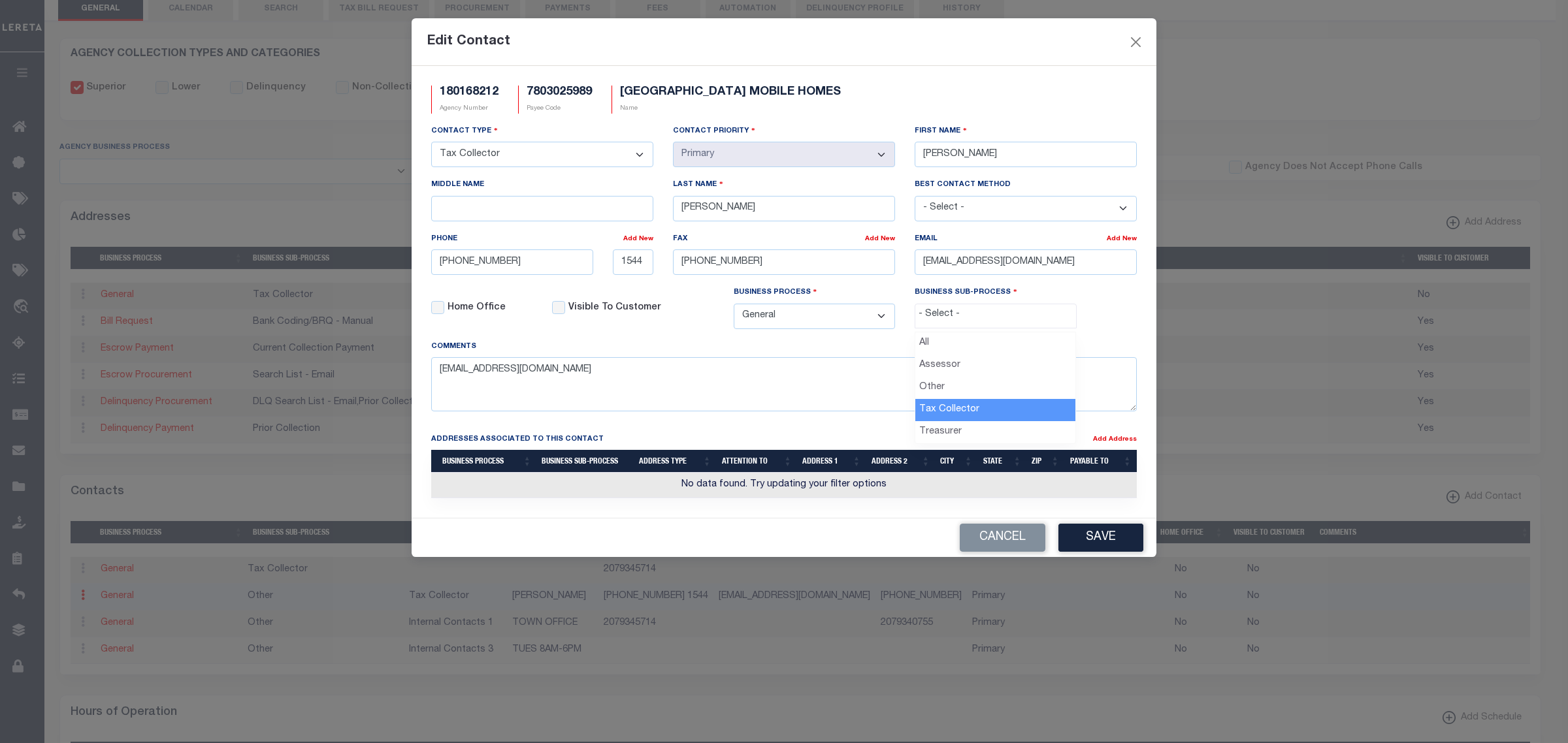
select select "31"
click at [1079, 552] on button "Save" at bounding box center [1100, 537] width 85 height 28
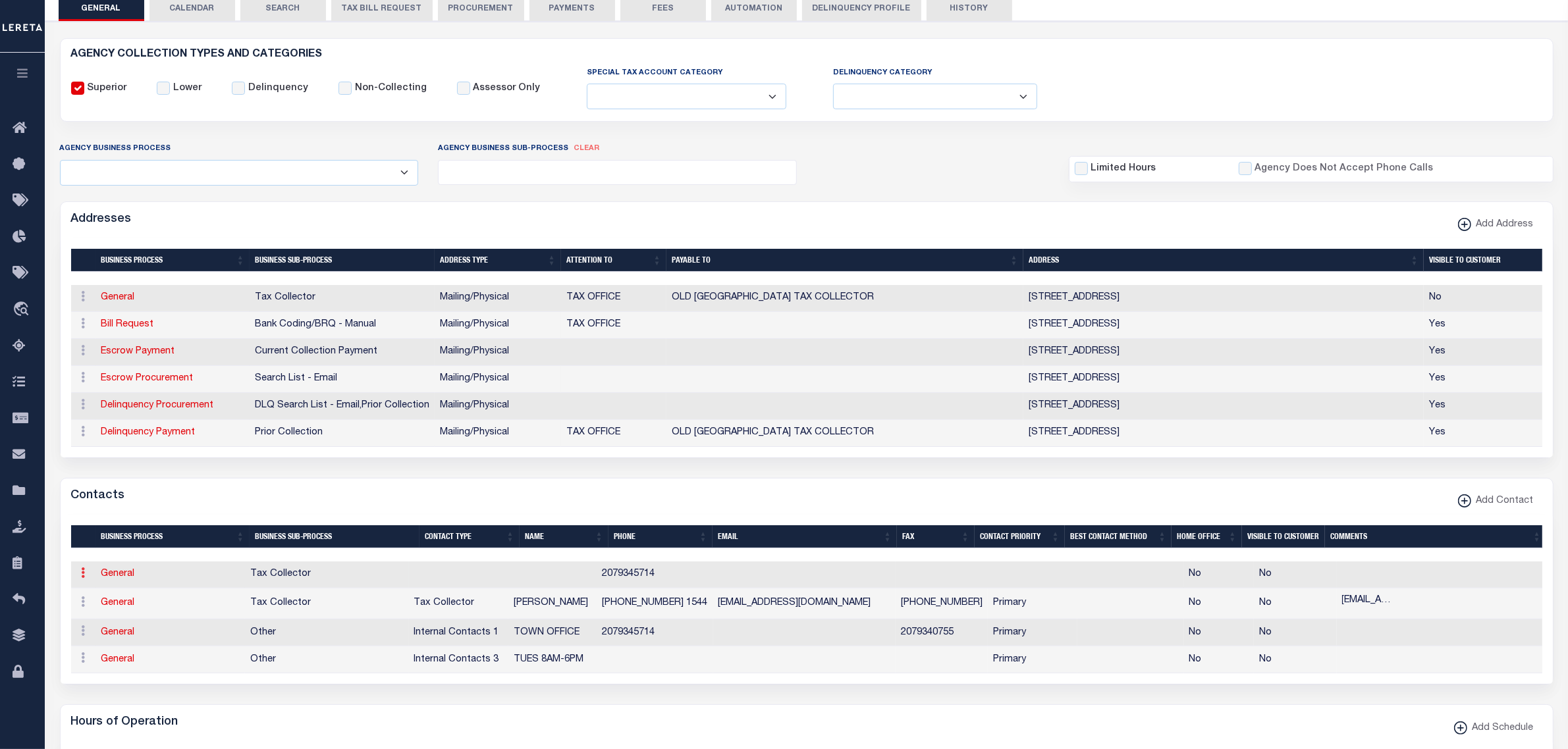
click at [86, 579] on link at bounding box center [84, 574] width 15 height 10
click at [113, 649] on link "Delete Contact" at bounding box center [127, 638] width 100 height 22
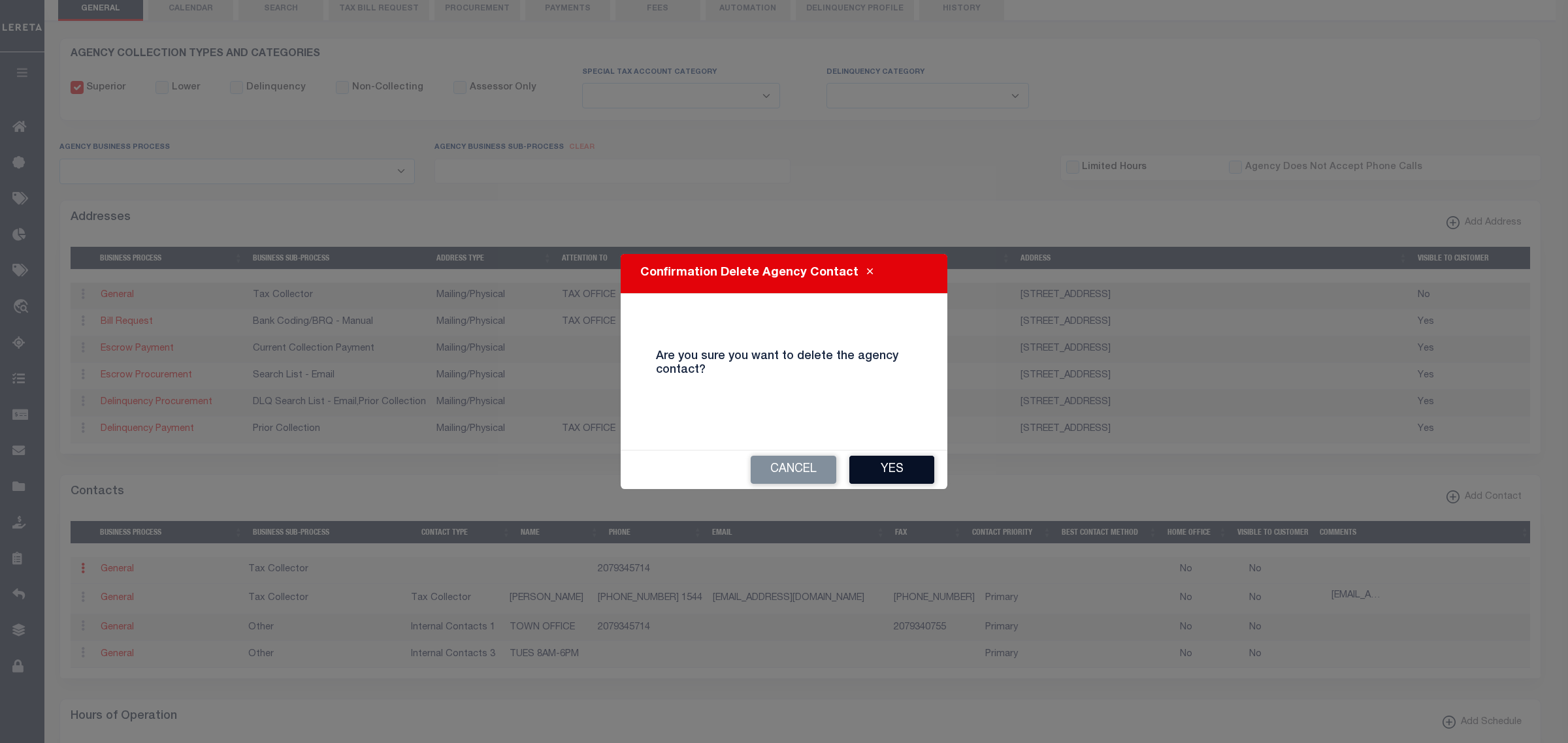
click at [870, 469] on button "Yes" at bounding box center [891, 470] width 85 height 28
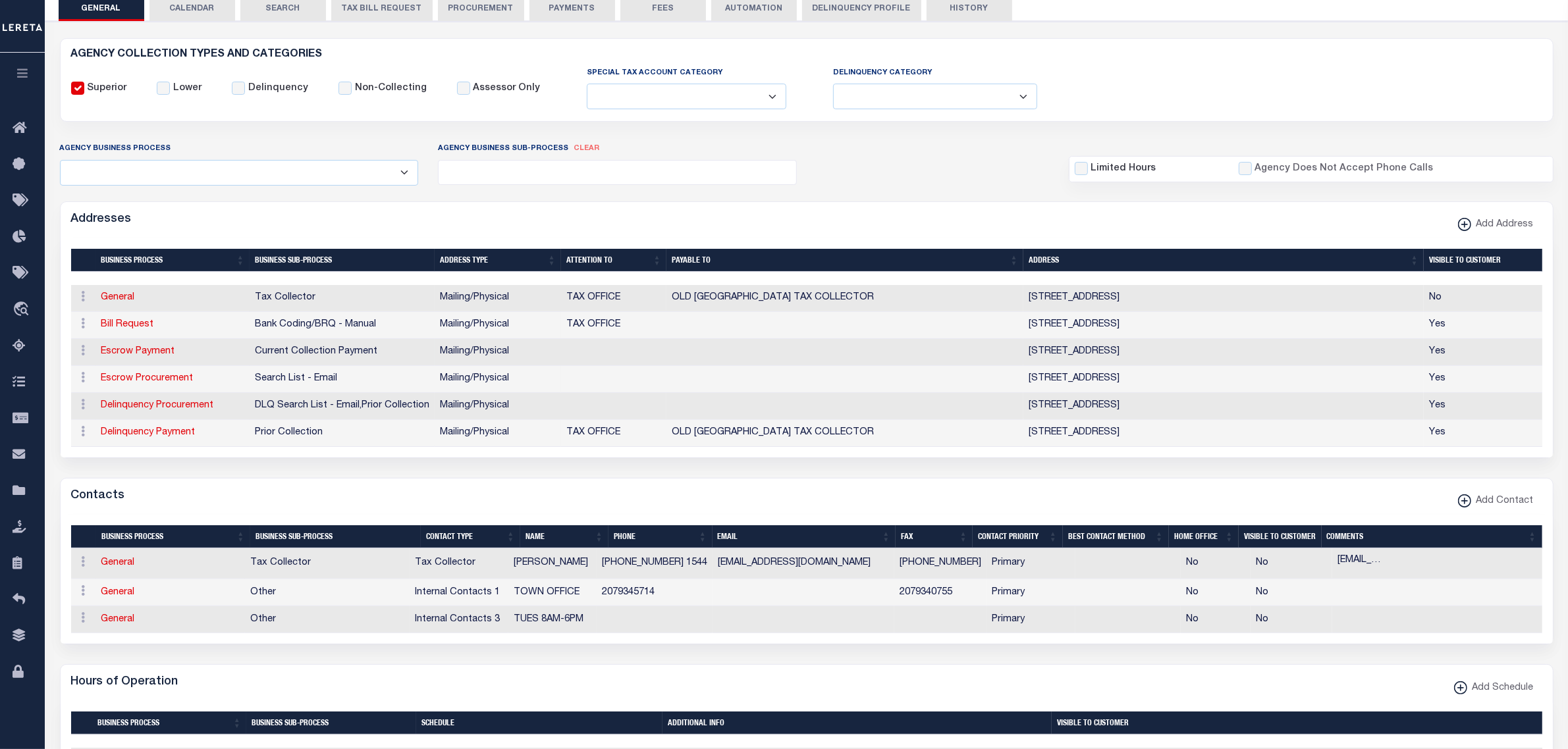
scroll to position [0, 0]
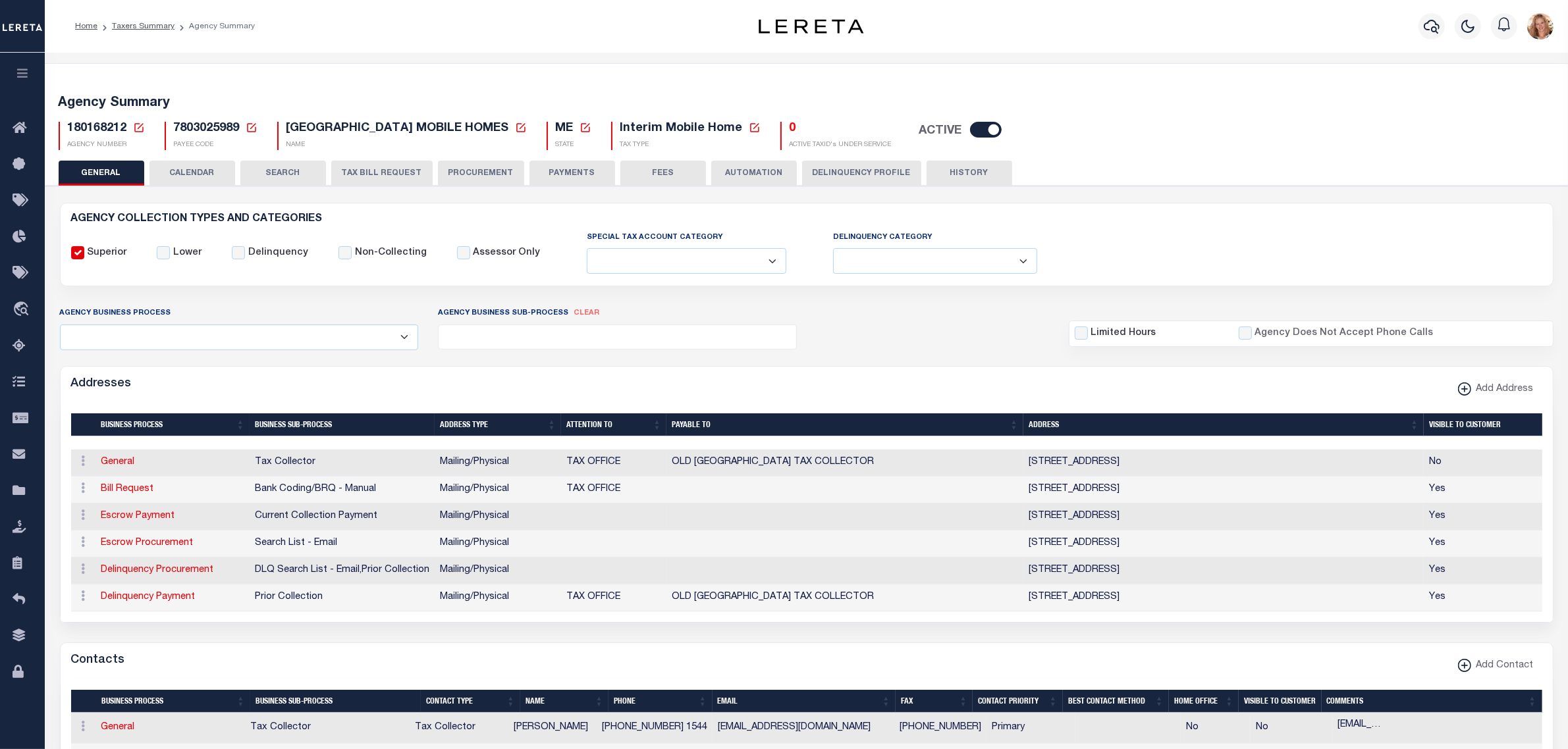
click at [140, 125] on icon at bounding box center [139, 128] width 9 height 9
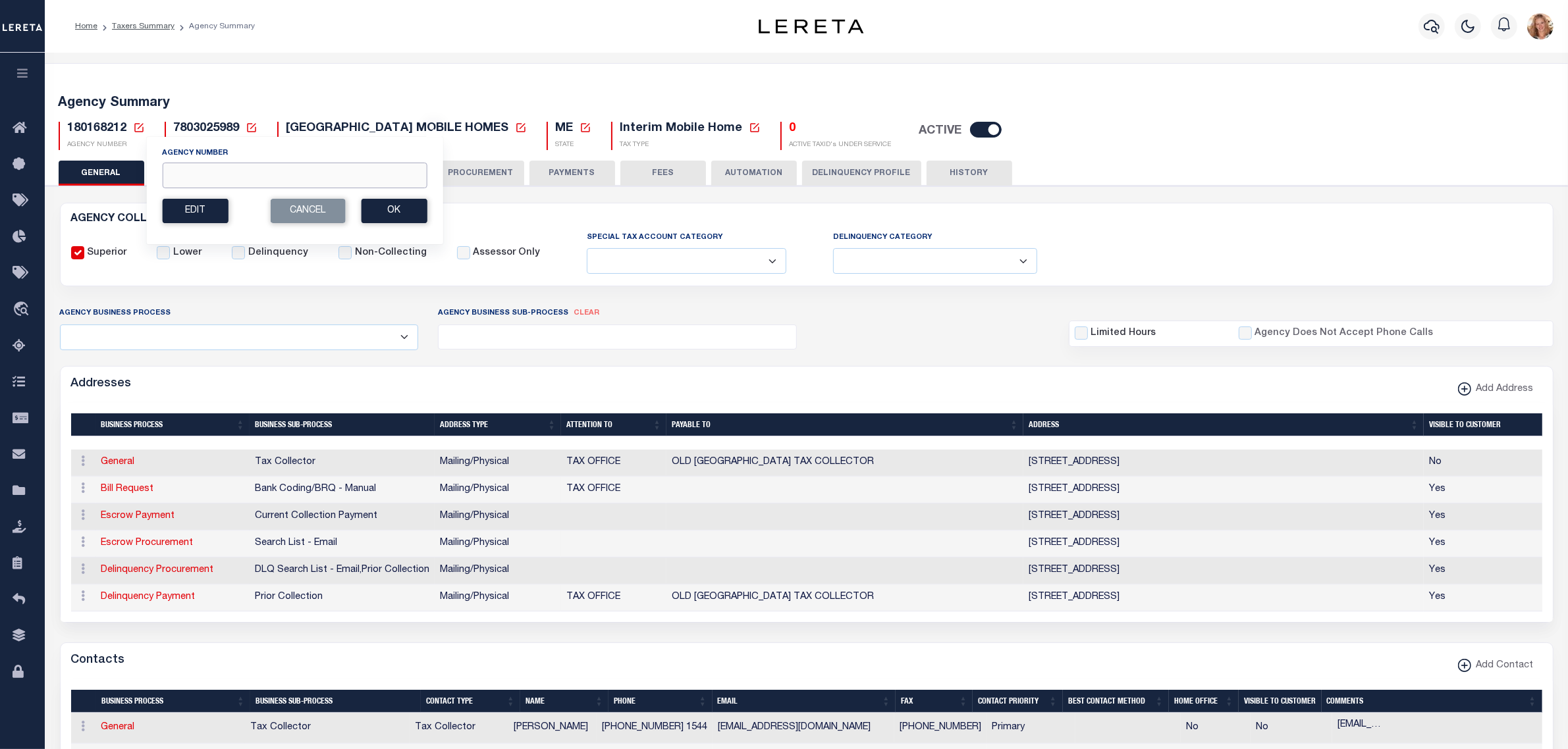
click at [198, 170] on input "Agency Number" at bounding box center [294, 175] width 265 height 26
type input "180160212"
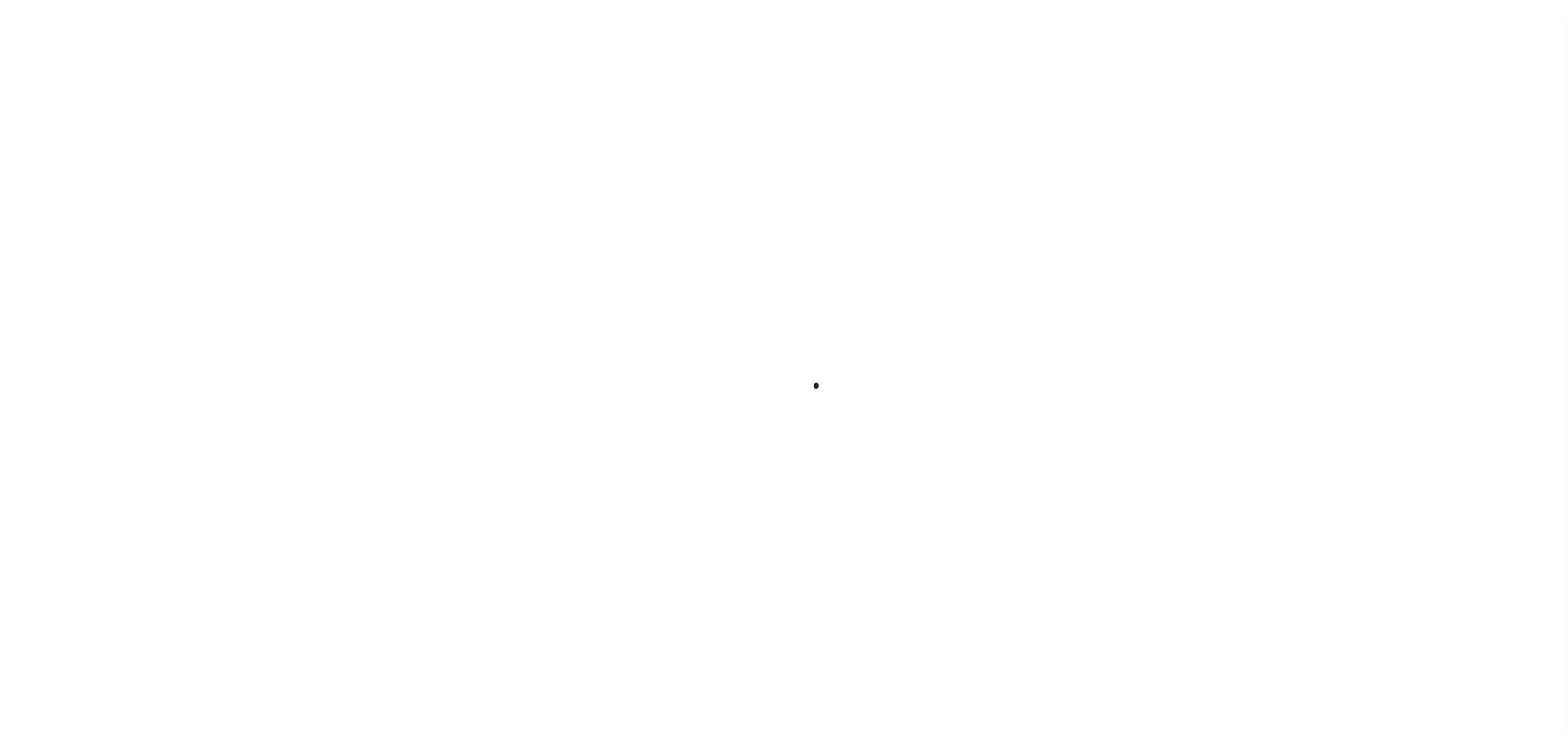
select select
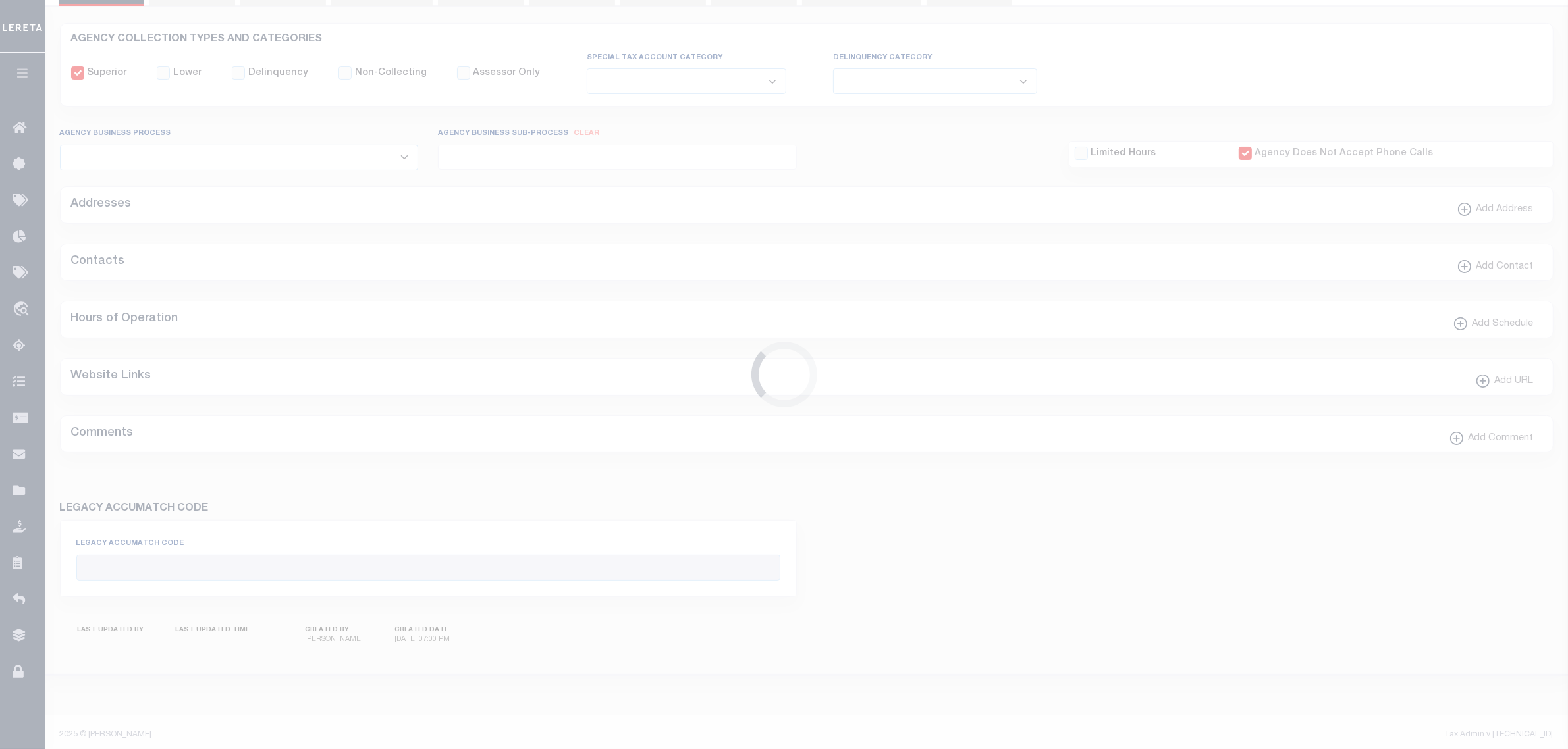
checkbox input "false"
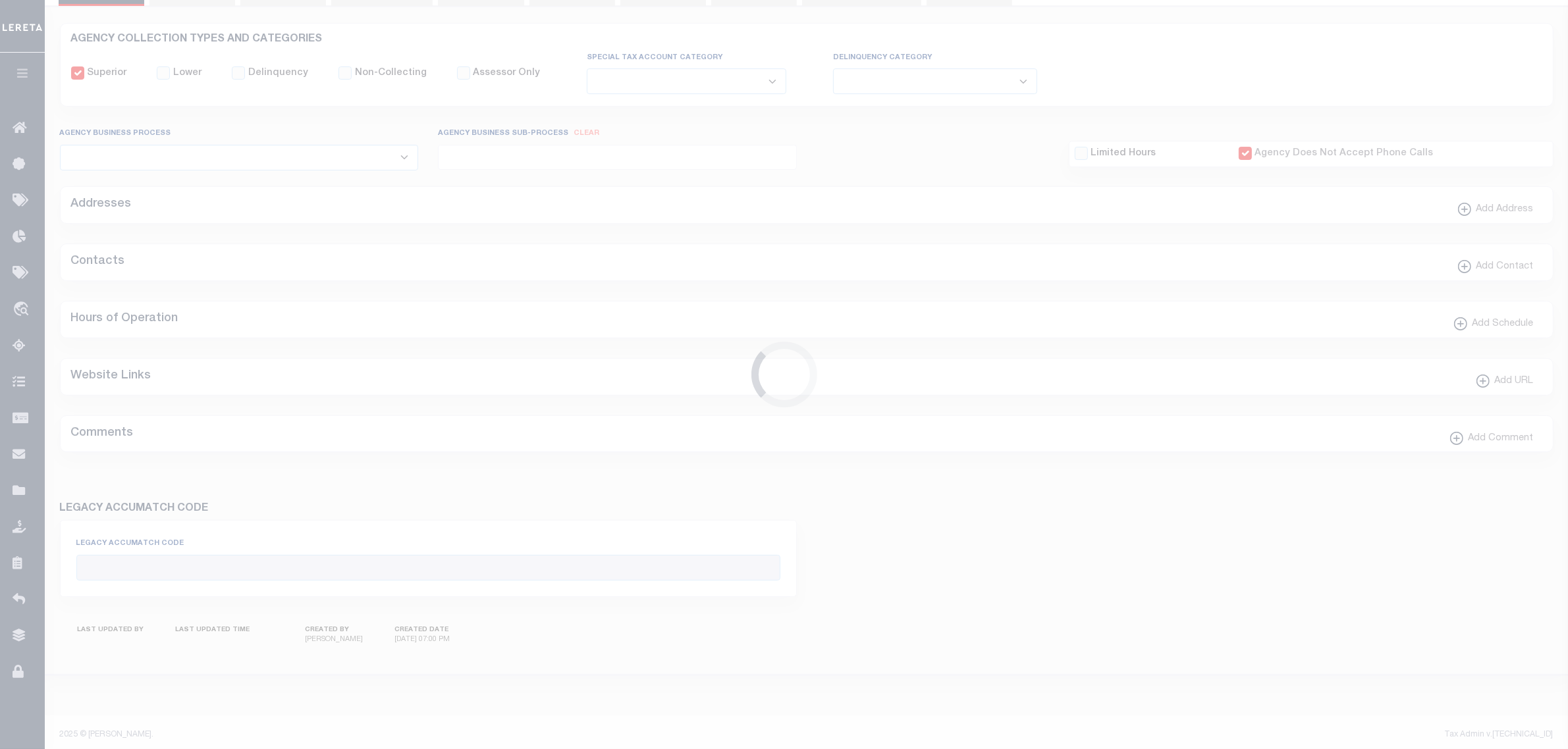
checkbox input "true"
type input "2303117008"
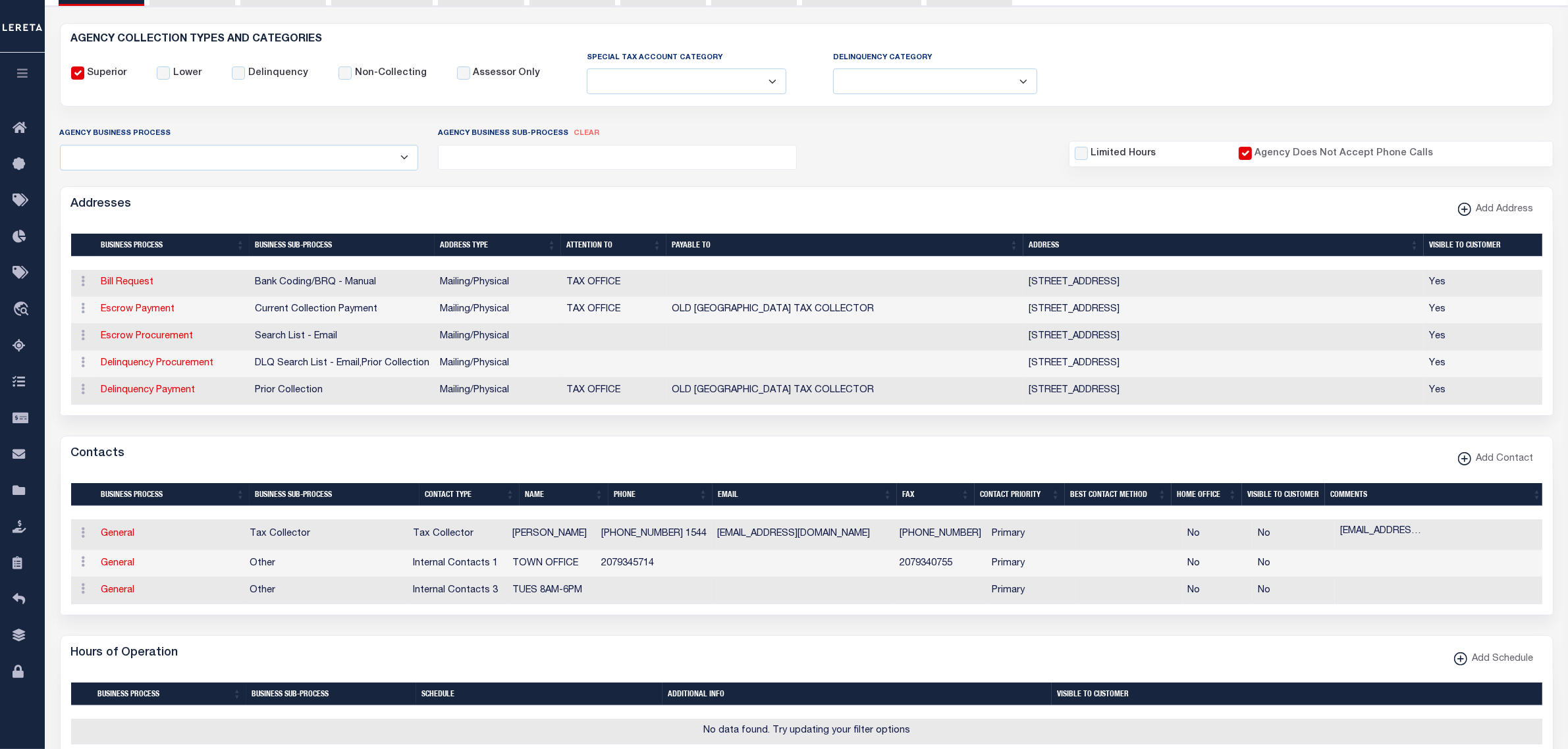
scroll to position [82, 0]
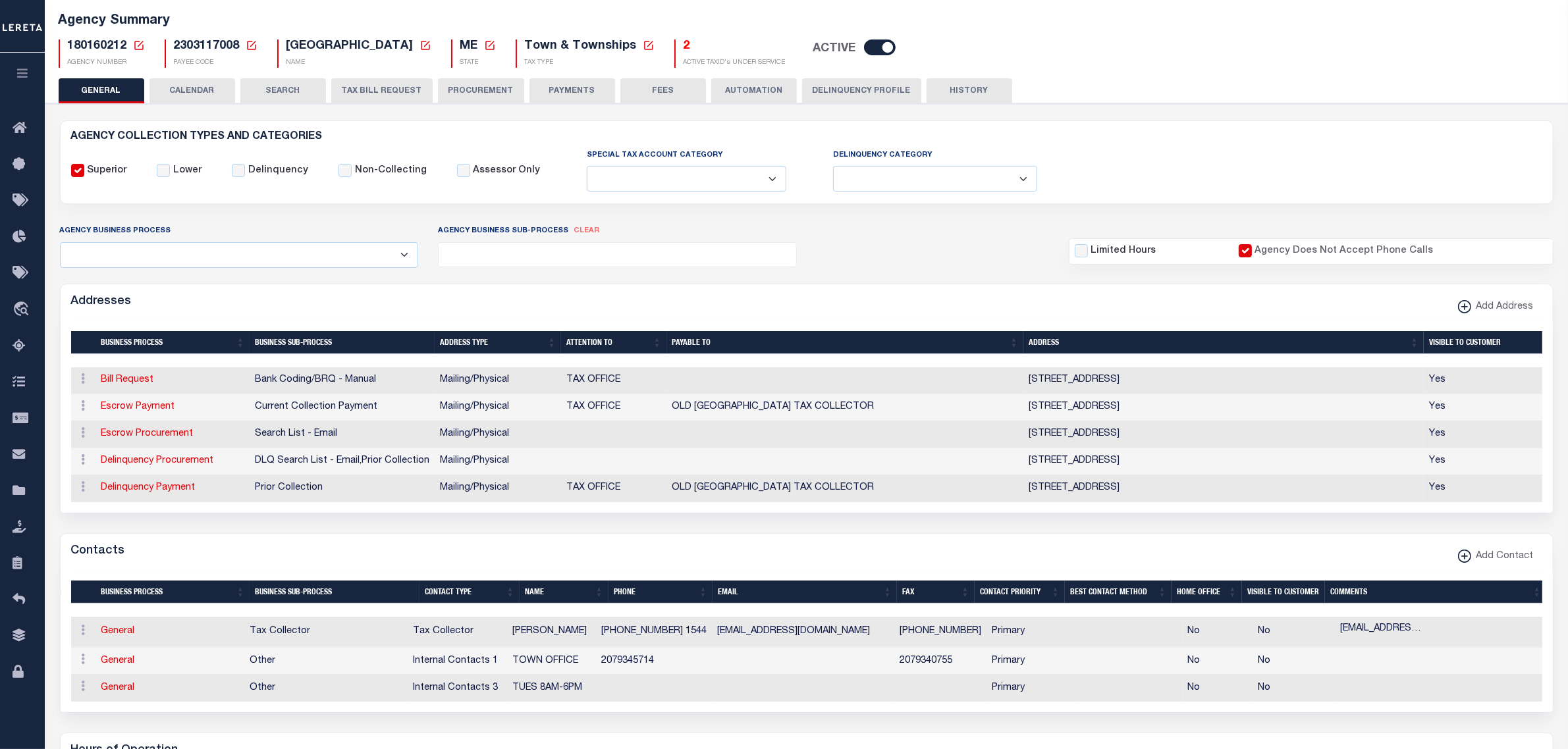
click at [136, 41] on icon at bounding box center [139, 45] width 9 height 9
click at [185, 91] on input "Agency Number" at bounding box center [294, 93] width 265 height 26
type input "210030210"
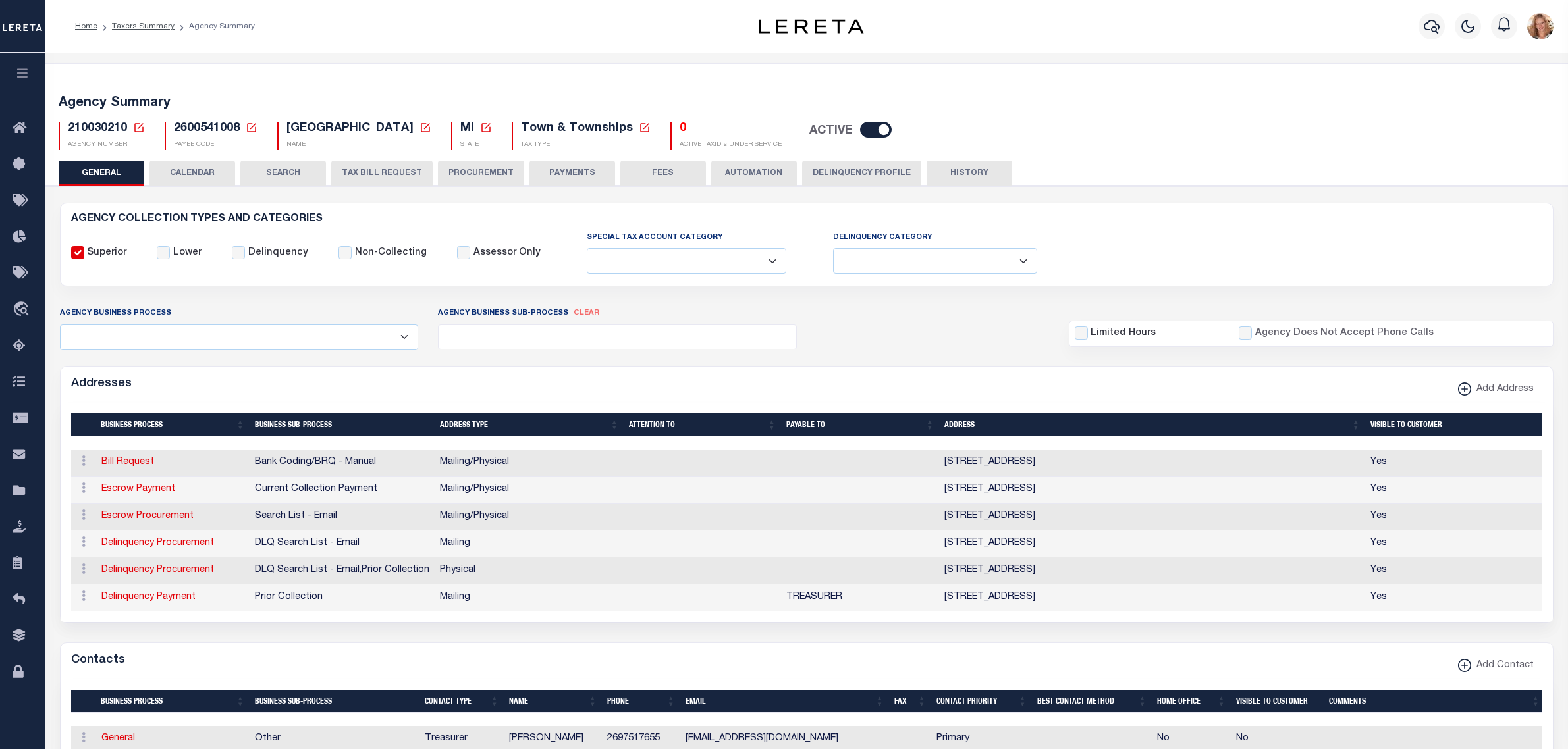
select select
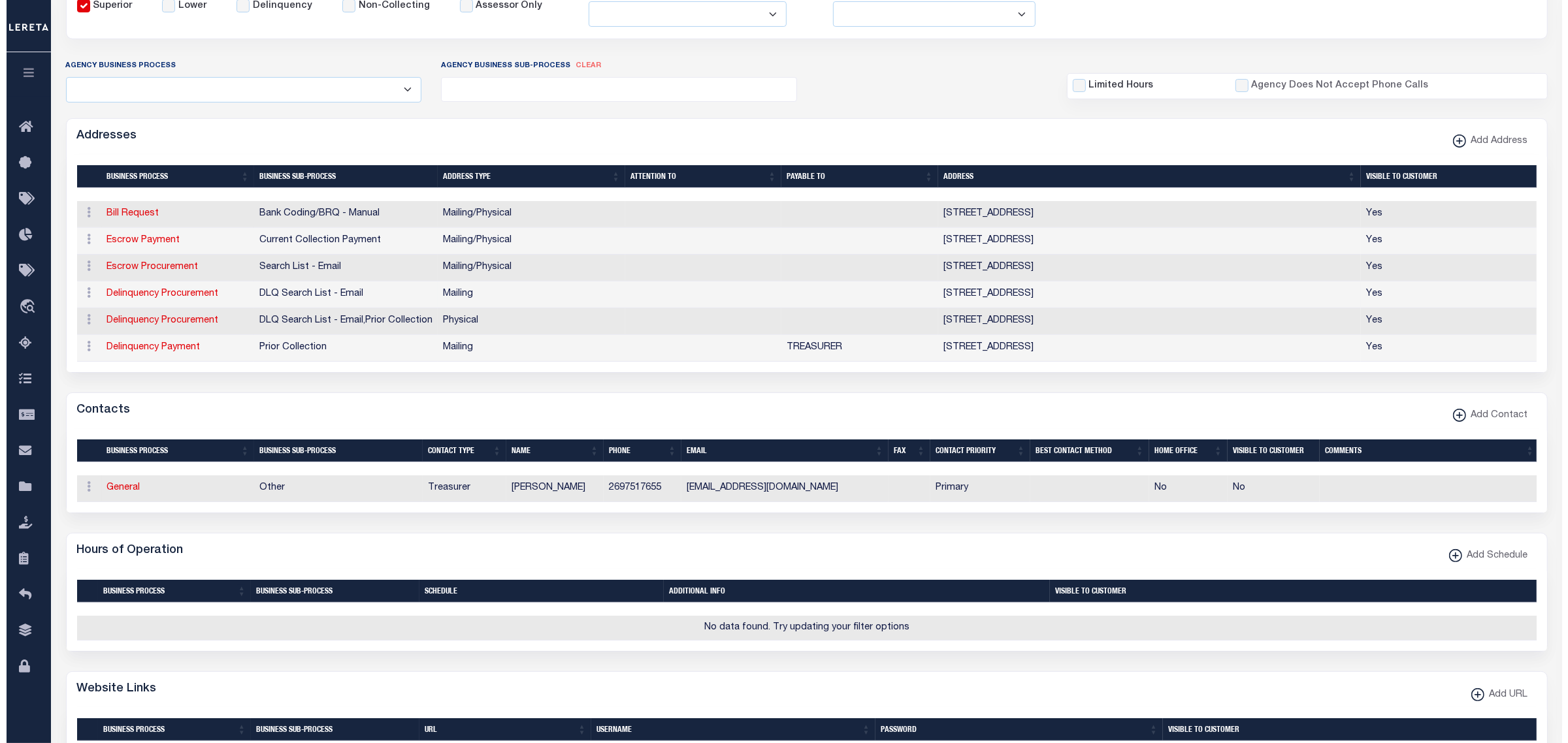
scroll to position [245, 0]
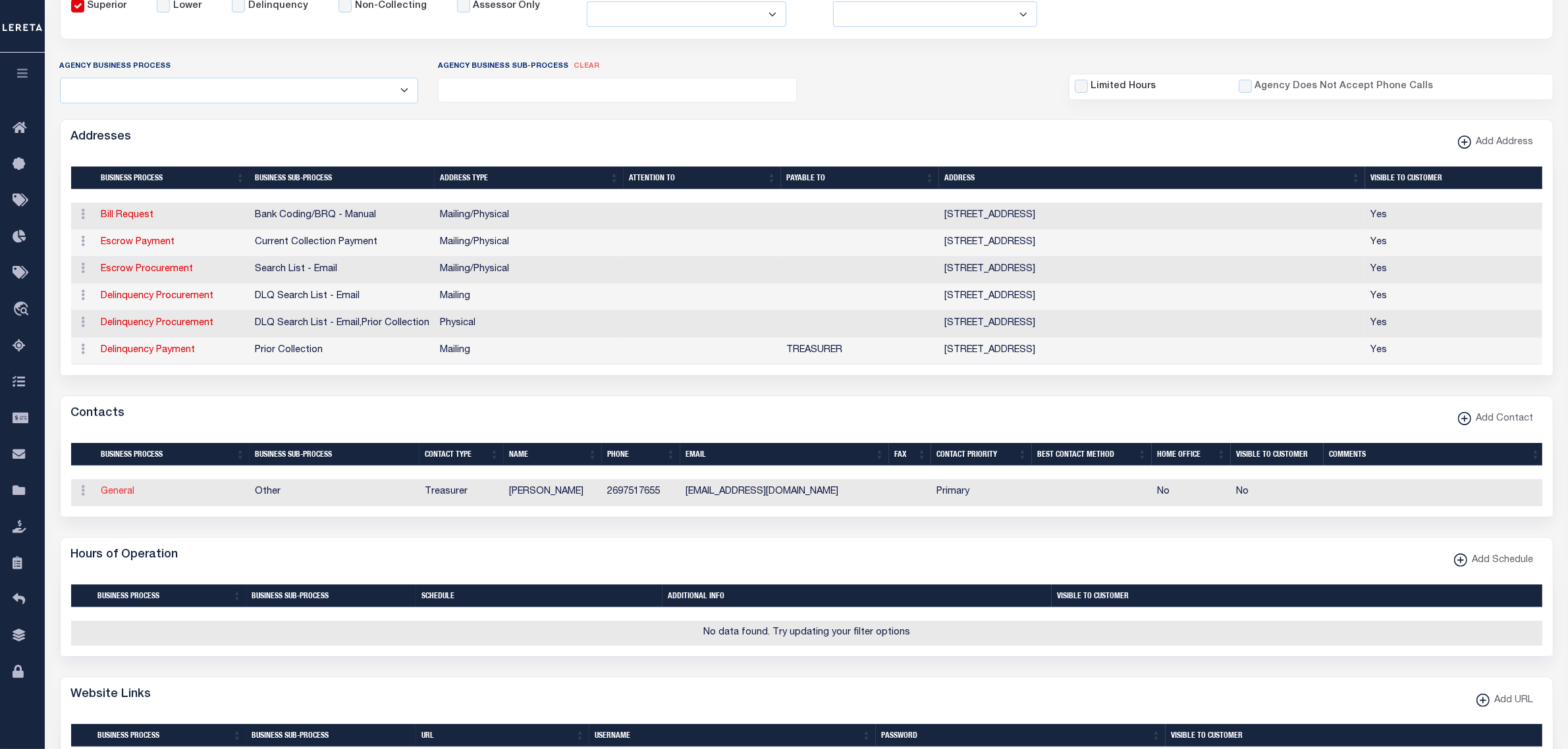
click at [123, 497] on link "General" at bounding box center [118, 492] width 33 height 9
checkbox input "false"
select select
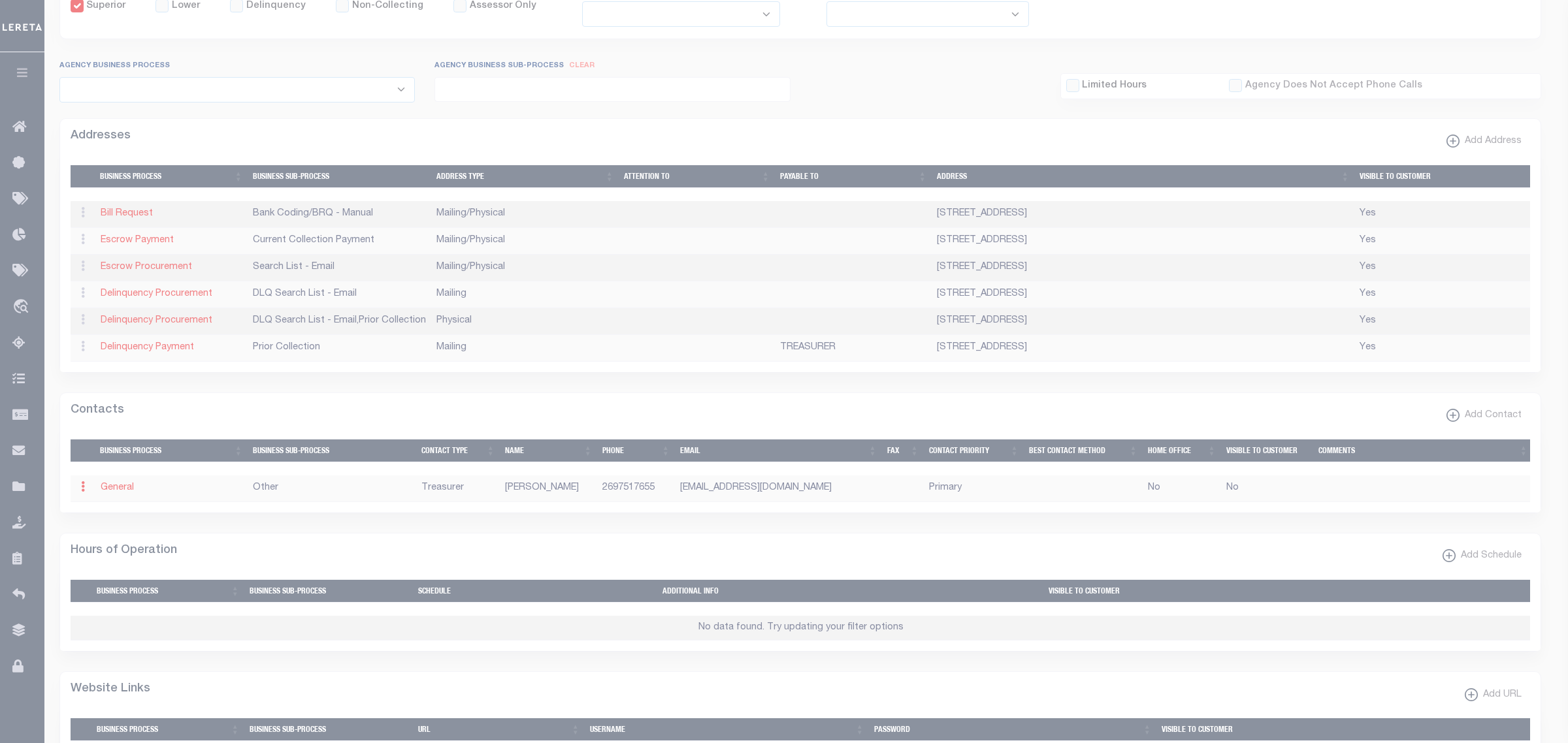
select select "3"
select select "1"
type input "[PERSON_NAME]"
type input "2697517655"
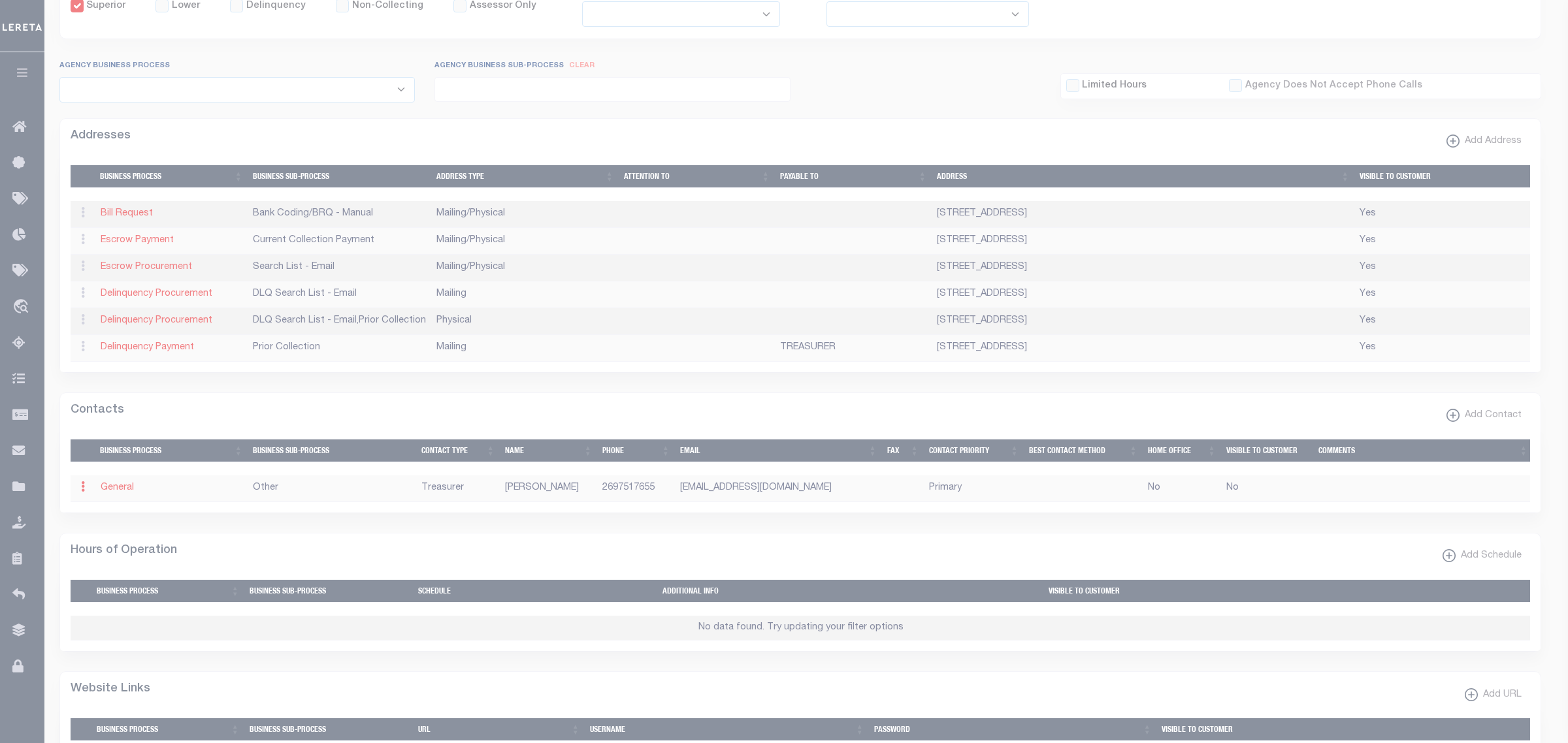
type input "[EMAIL_ADDRESS][DOMAIN_NAME]"
select select "6"
select select "39"
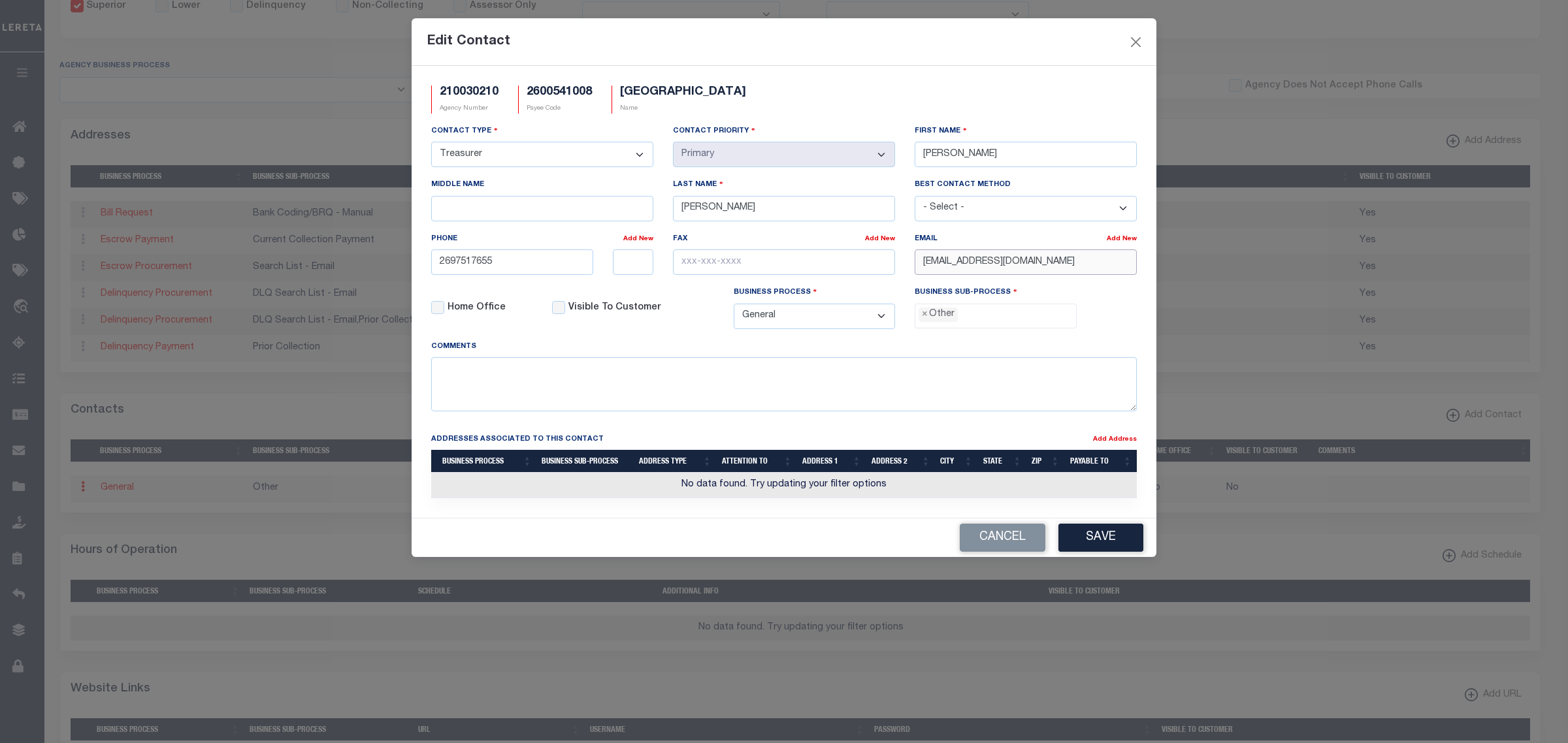
drag, startPoint x: 918, startPoint y: 268, endPoint x: 1124, endPoint y: 273, distance: 206.1
click at [1128, 268] on input "FILLMORETOWNSHIP@GMAIL.COM" at bounding box center [1025, 262] width 222 height 26
paste input "@FILLMORETOWNSHIP.ORG"
type input "FILLMORE@FILLMORETOWNSHIP.ORG"
click at [468, 261] on input "2697517655" at bounding box center [512, 262] width 162 height 26
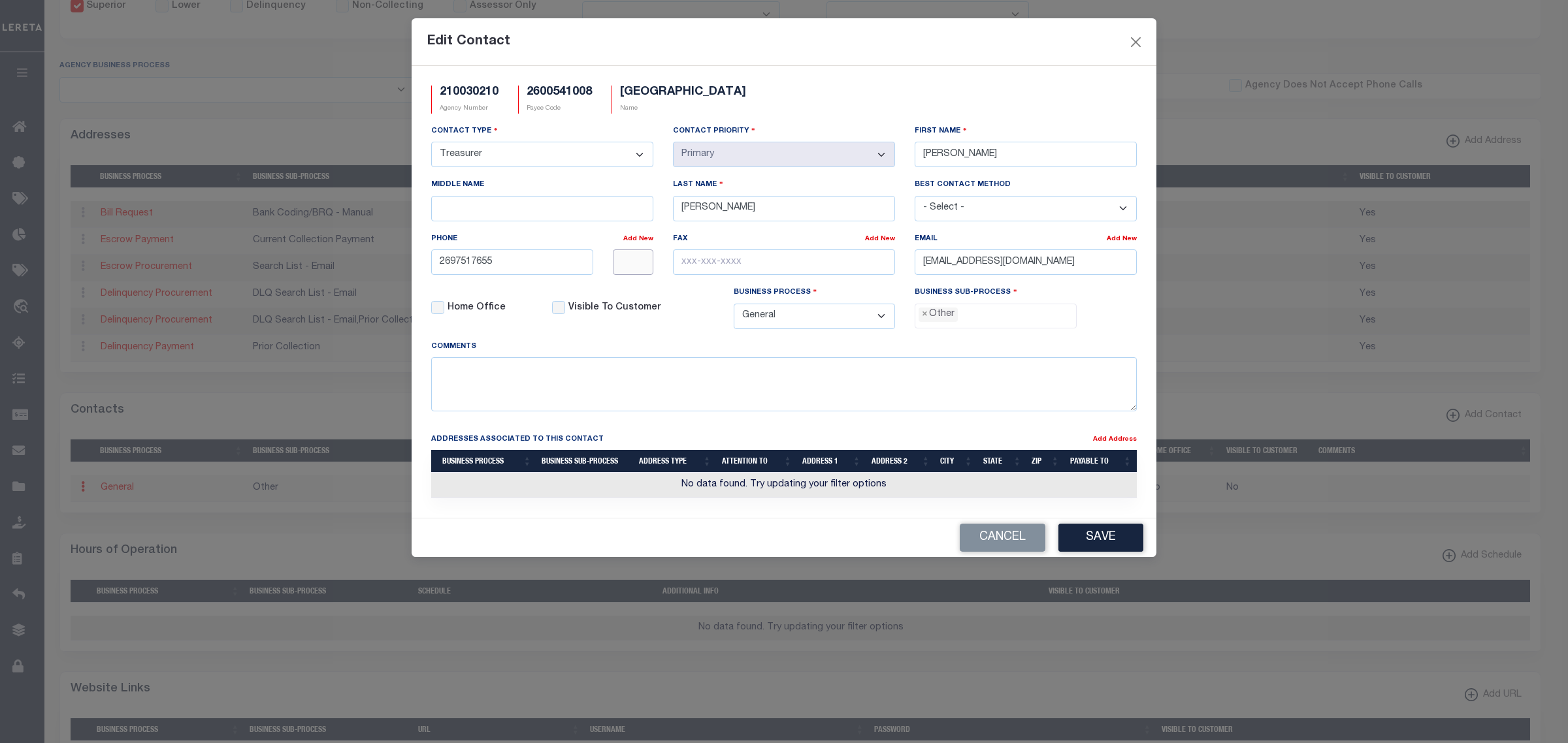
type input "269-751-7655"
click at [923, 322] on span "×" at bounding box center [924, 314] width 5 height 15
select select "32"
click at [1097, 552] on button "Save" at bounding box center [1100, 537] width 85 height 28
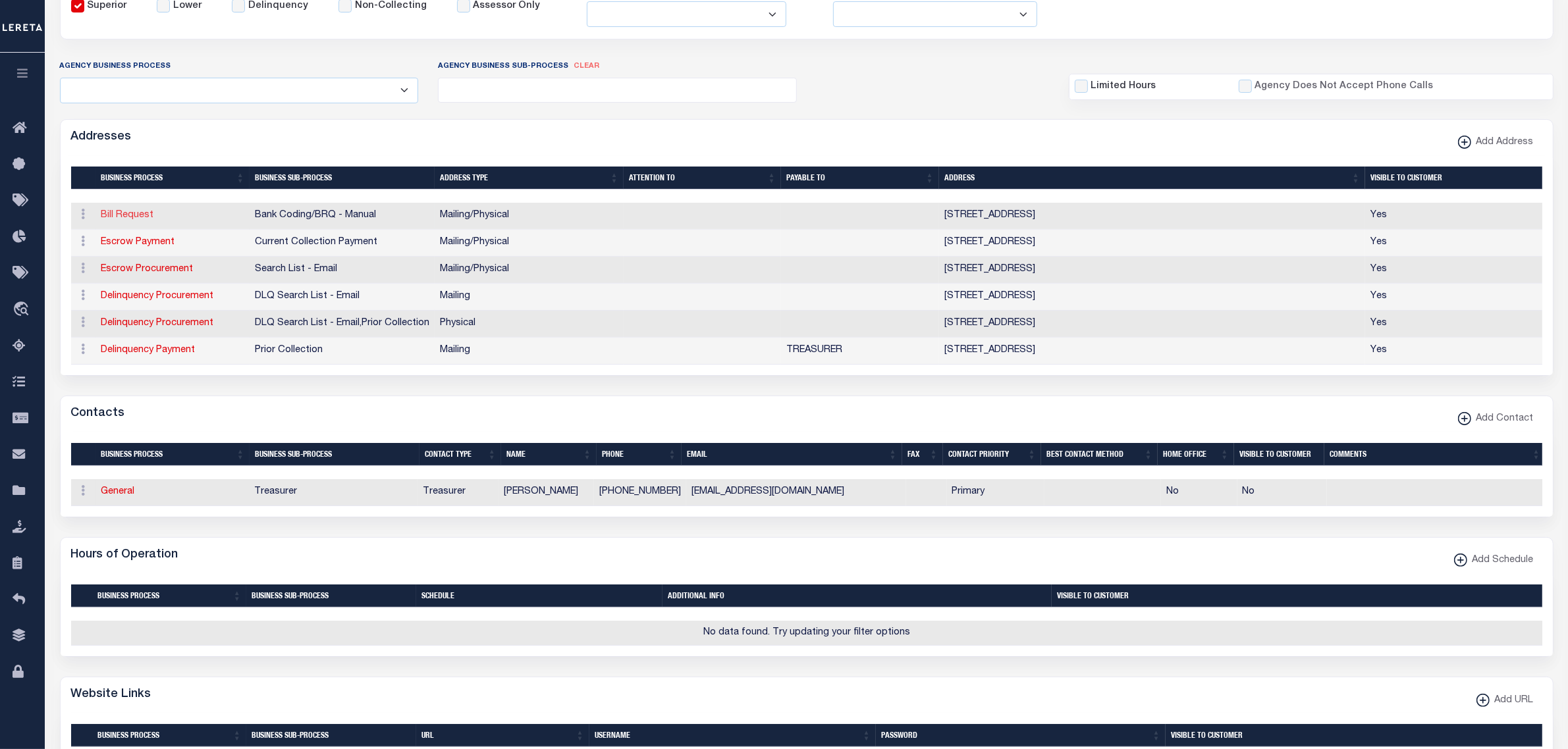
click at [119, 219] on link "Bill Request" at bounding box center [127, 216] width 53 height 9
select select "1"
checkbox input "false"
select select
type input "4219 - 52ND ST"
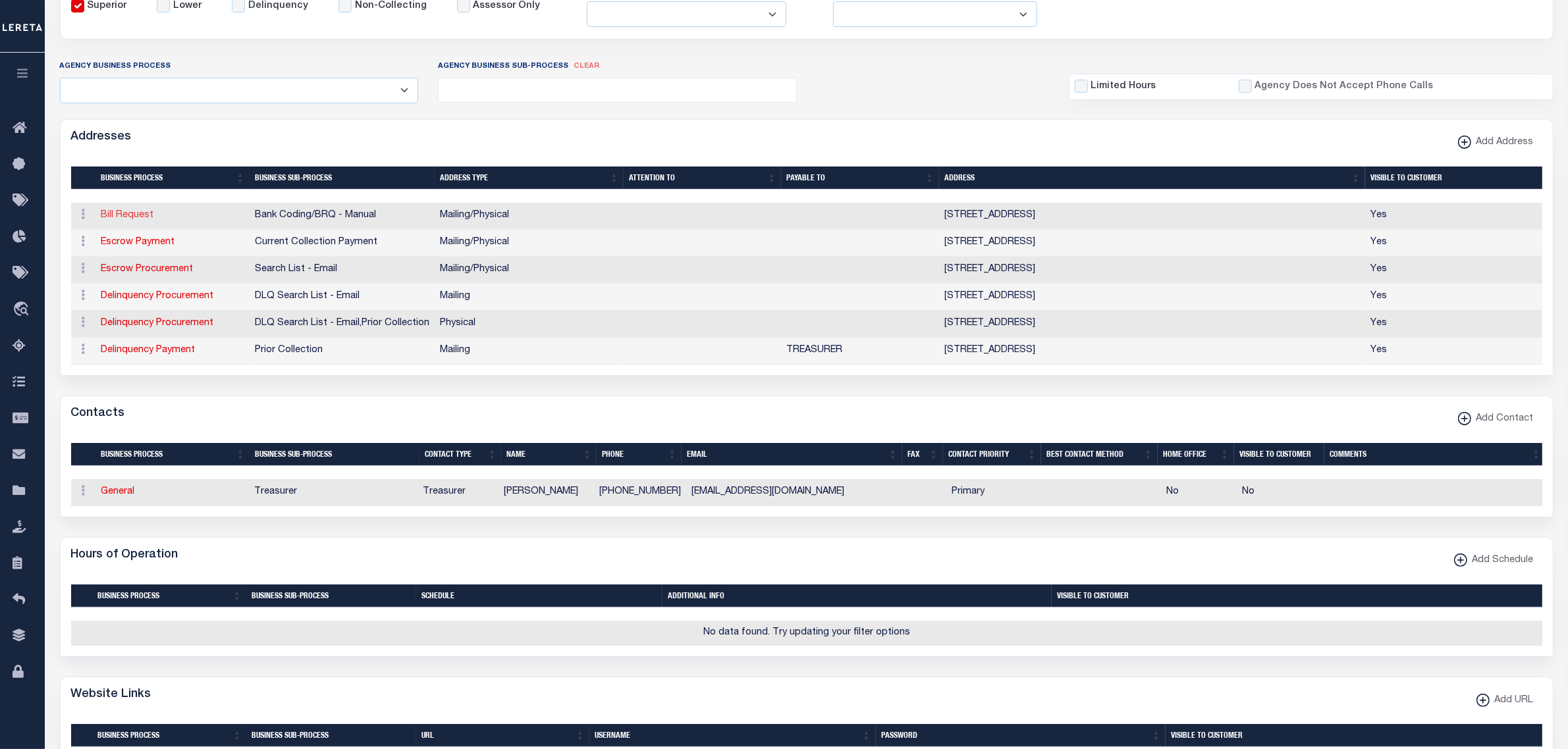
type input "HOLLAND"
select select "MI"
type input "49423"
select select "5"
checkbox input "true"
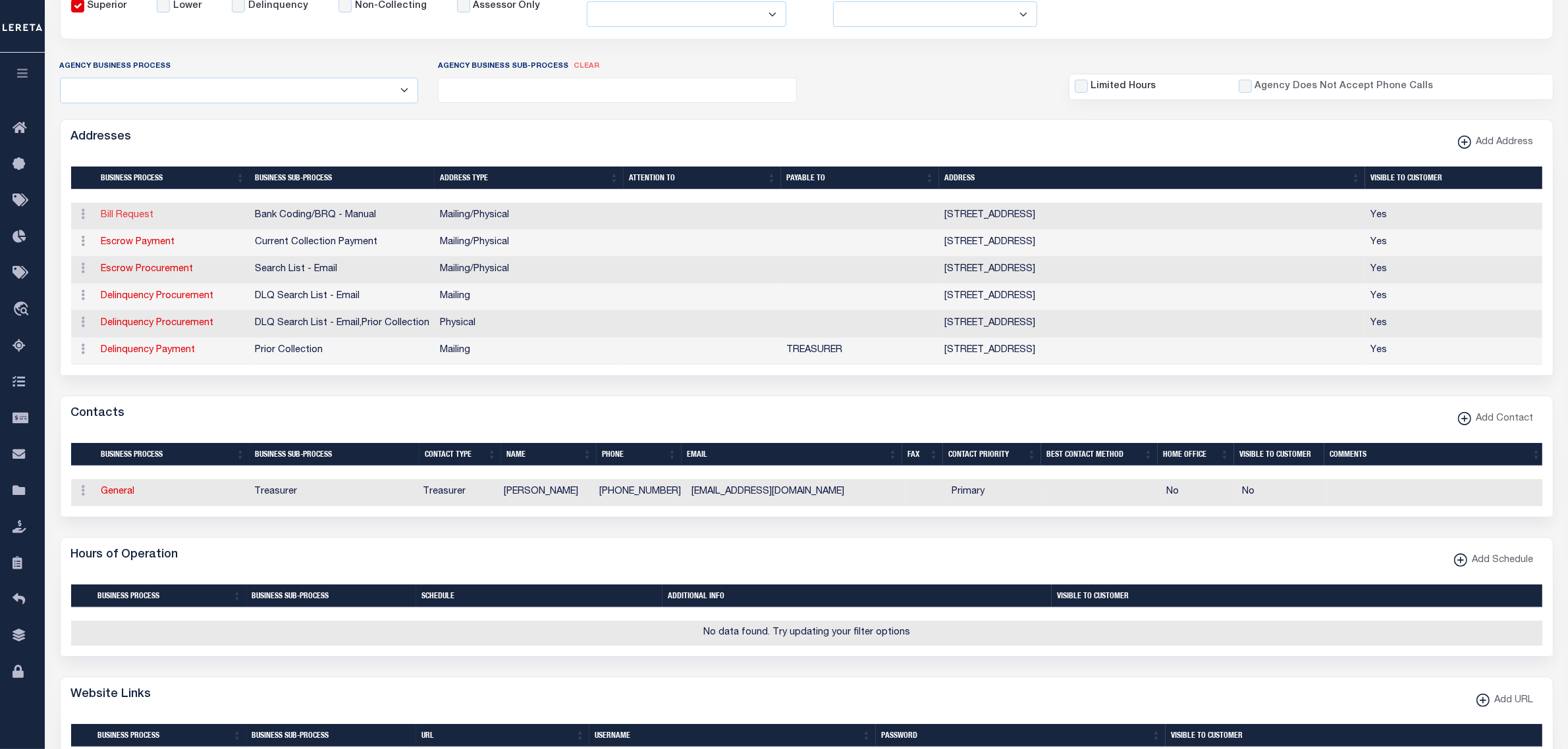
select select "1"
select select "2"
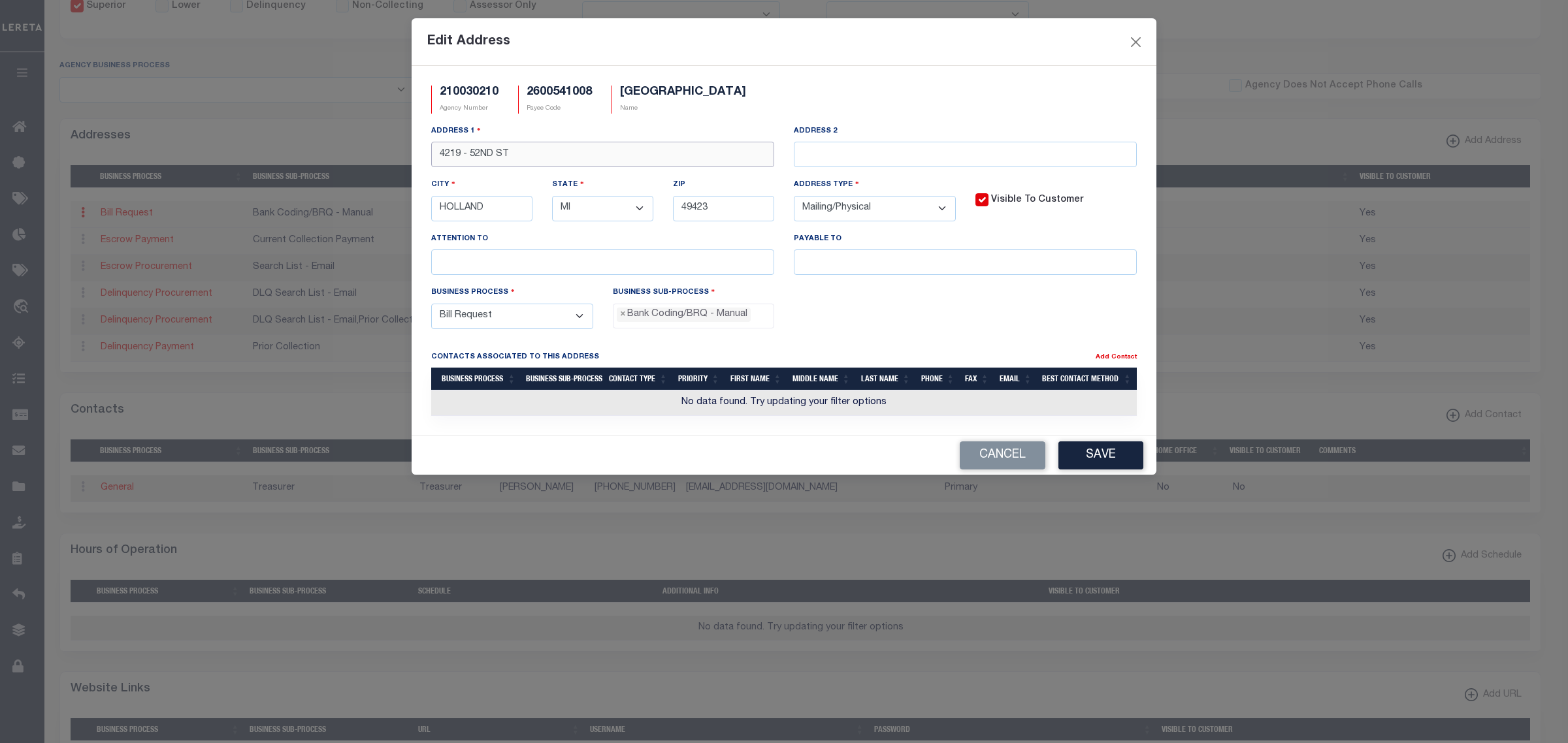
click at [469, 156] on input "4219 - 52ND ST" at bounding box center [603, 154] width 343 height 26
type input "4219 52ND ST"
click at [1085, 461] on button "Save" at bounding box center [1100, 455] width 85 height 28
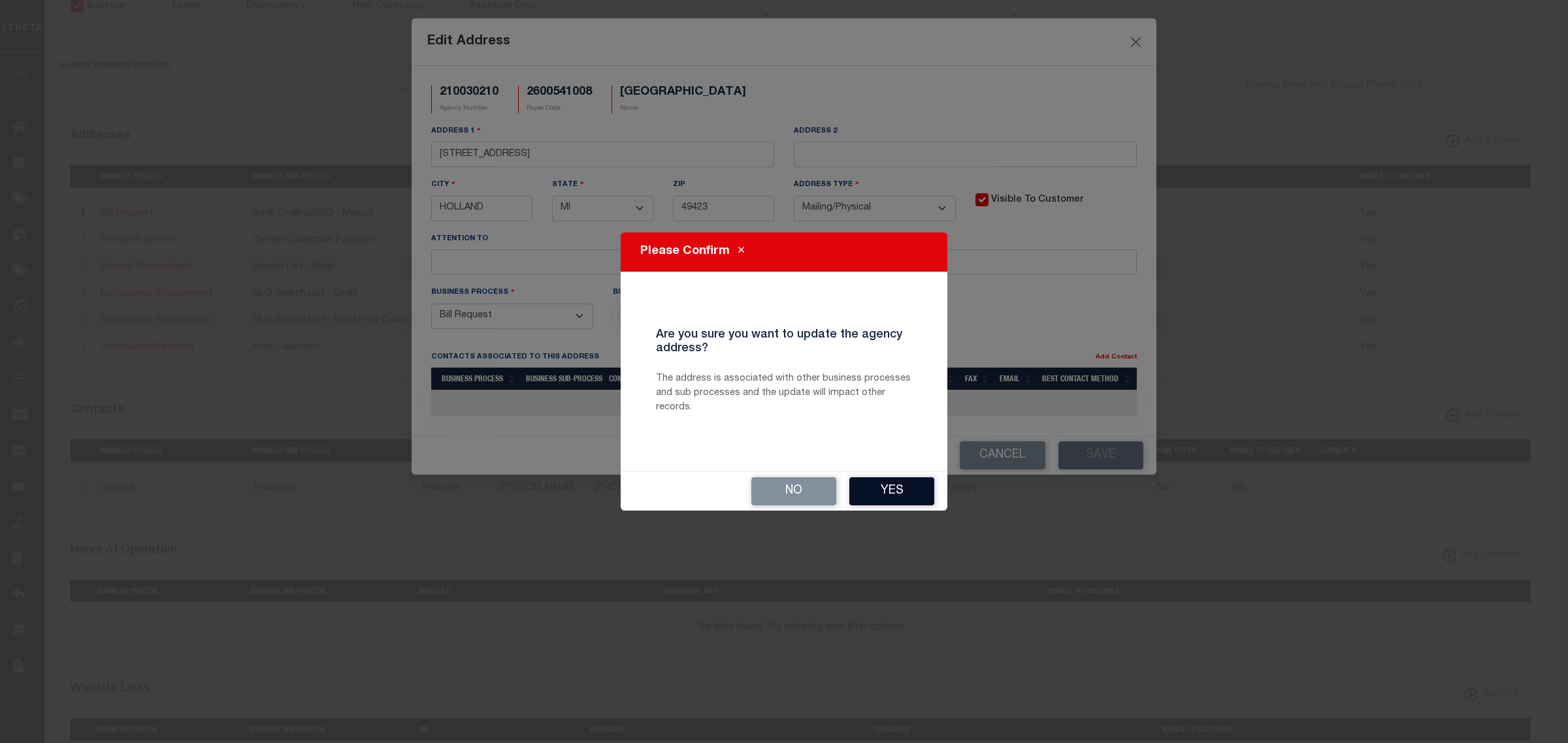
click at [875, 496] on button "Yes" at bounding box center [891, 491] width 85 height 28
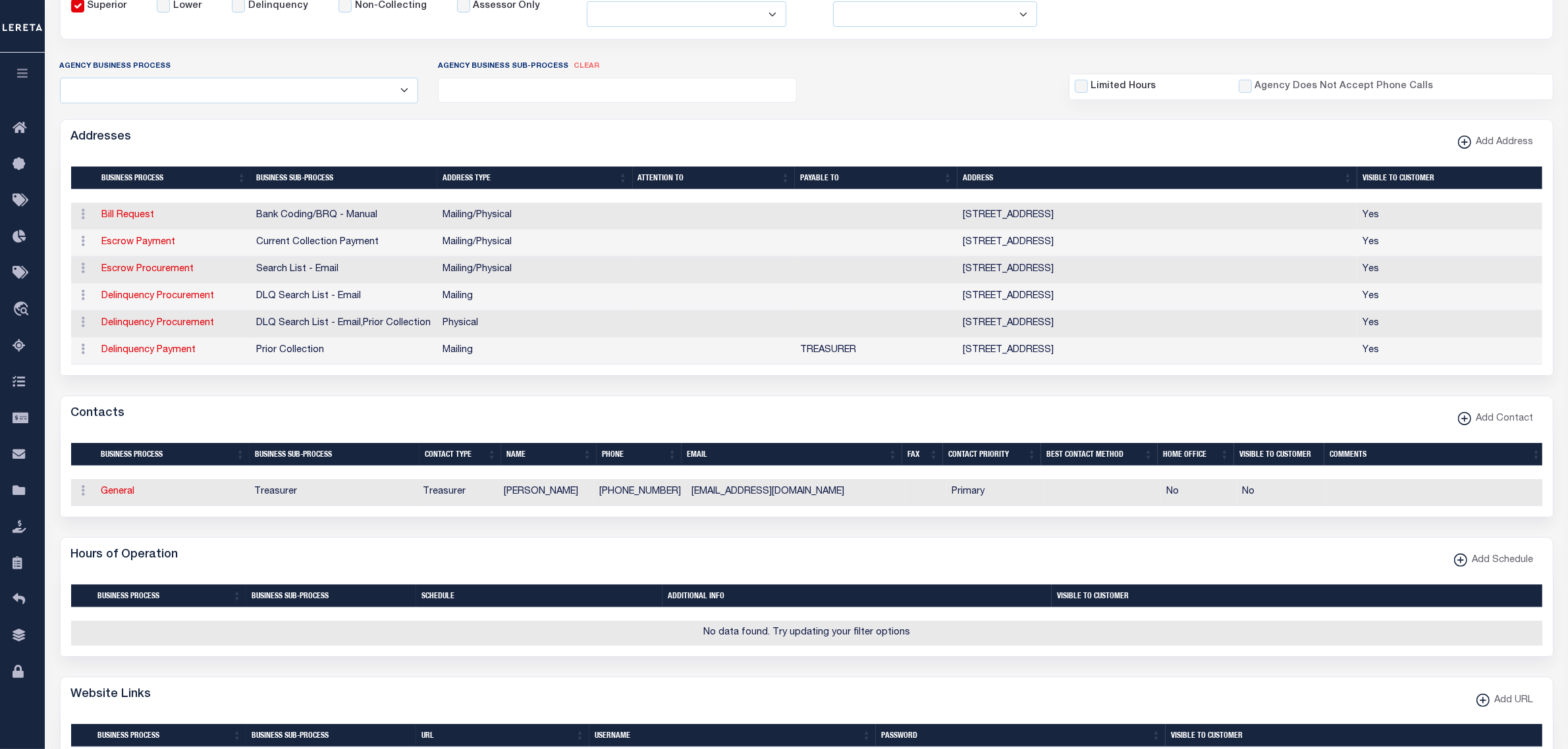
scroll to position [0, 0]
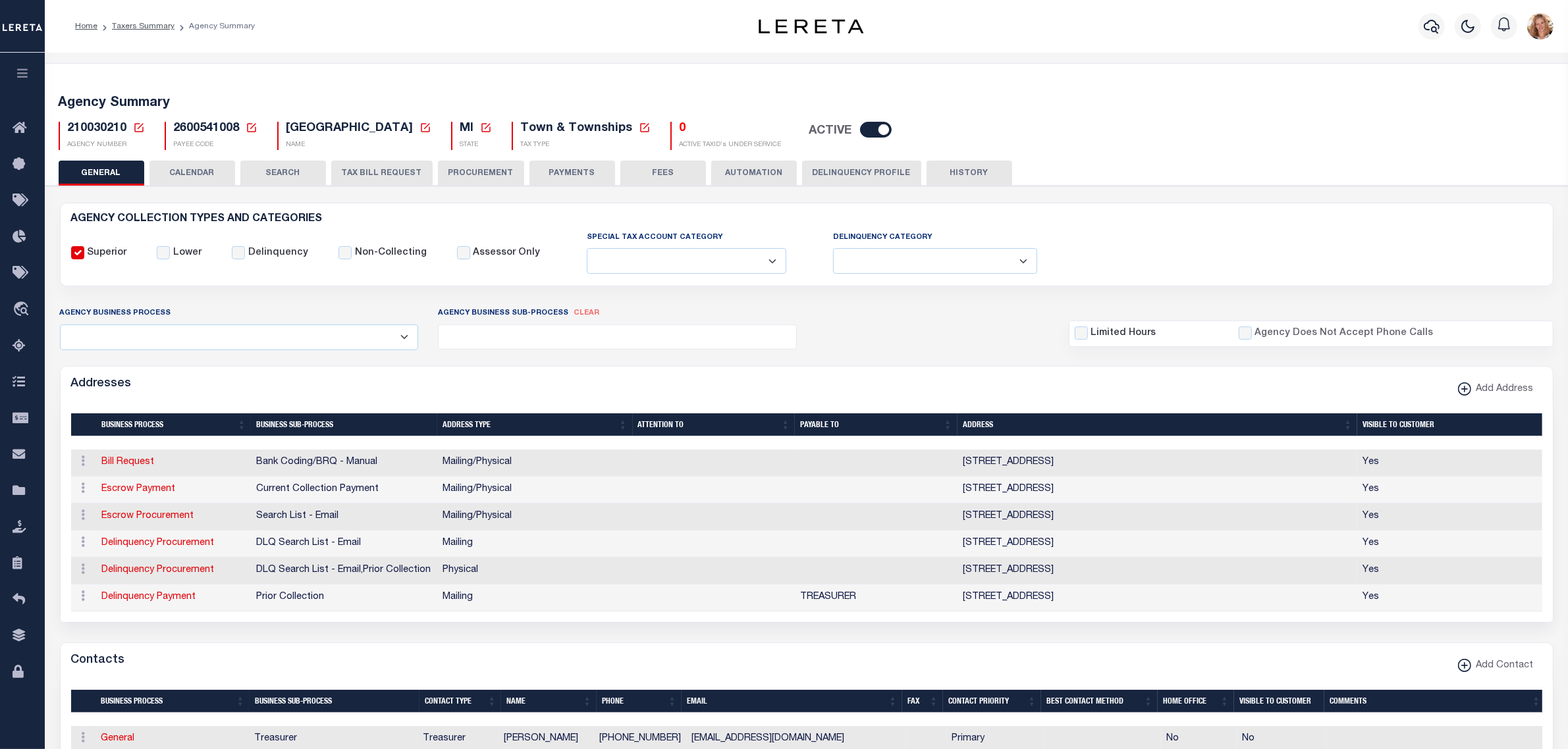
click at [136, 125] on icon at bounding box center [138, 127] width 12 height 12
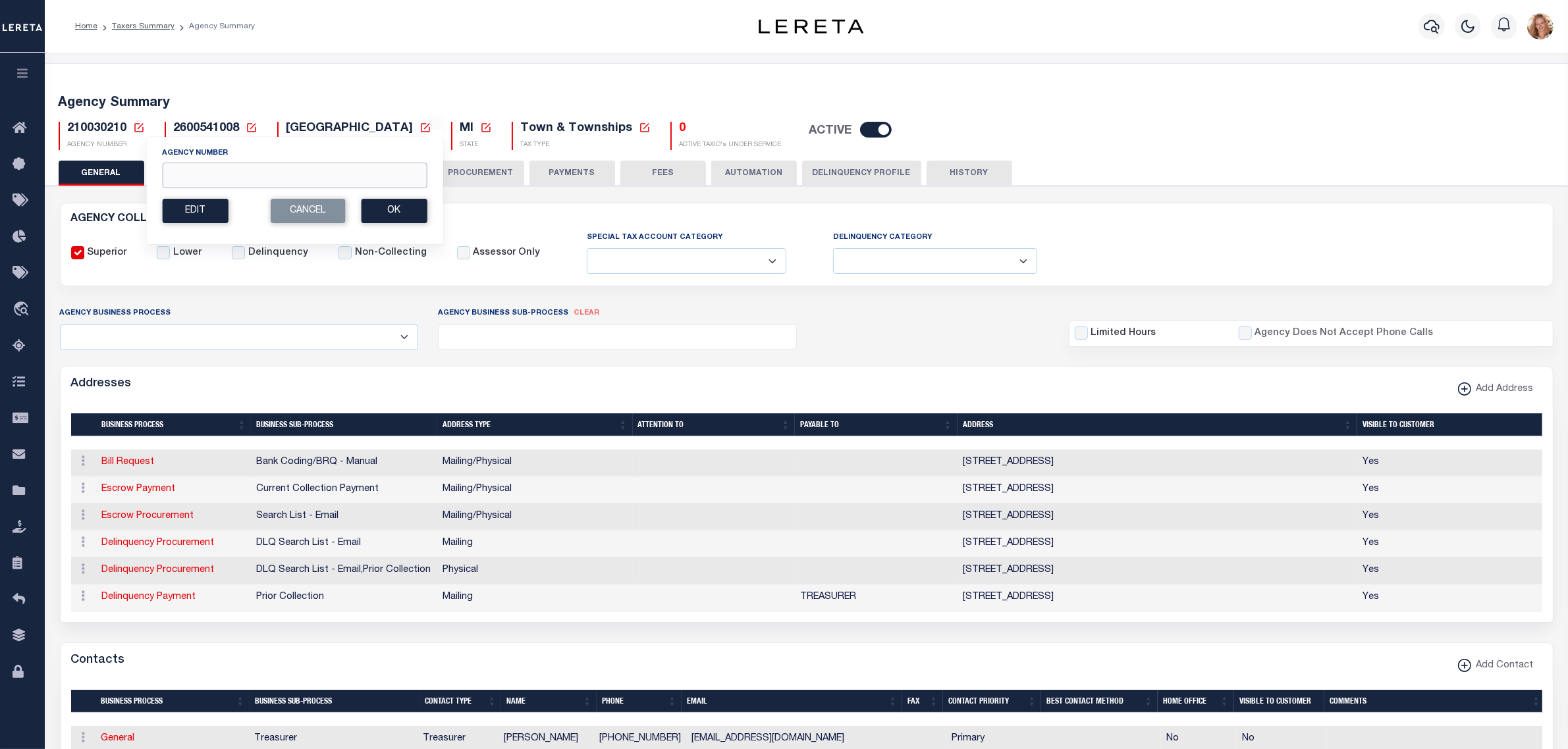
click at [192, 176] on input "Agency Number" at bounding box center [294, 175] width 265 height 26
type input "210620226"
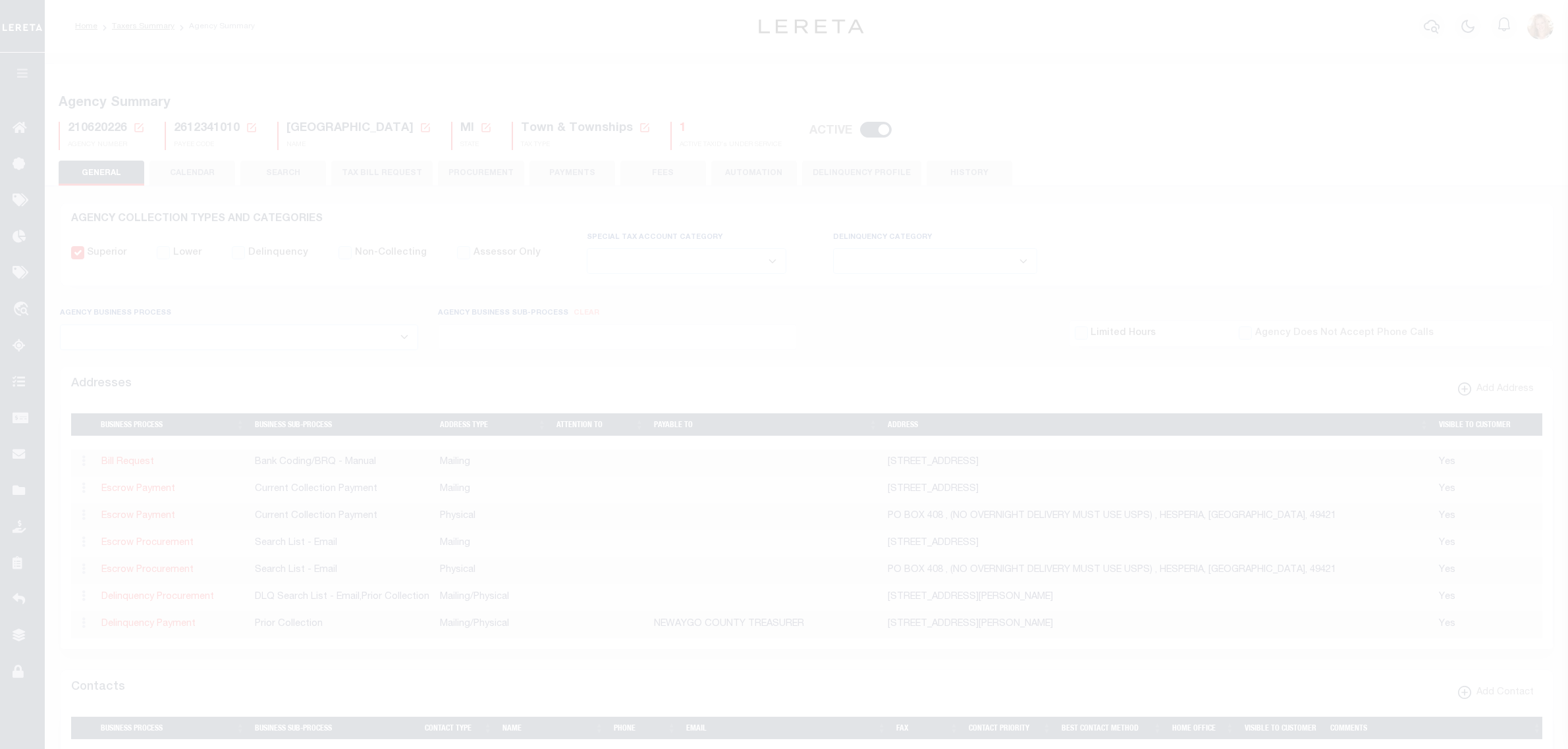
select select
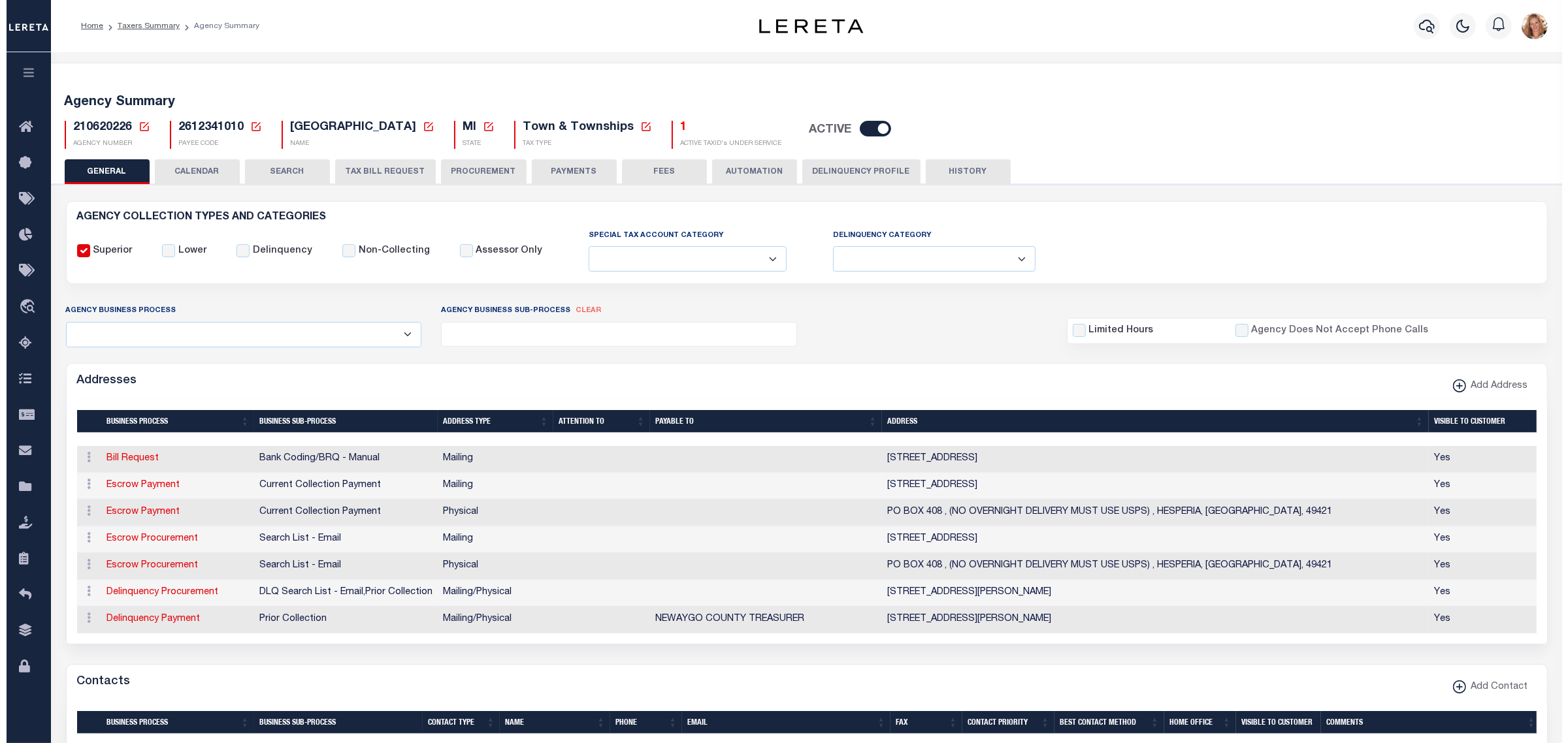
scroll to position [164, 0]
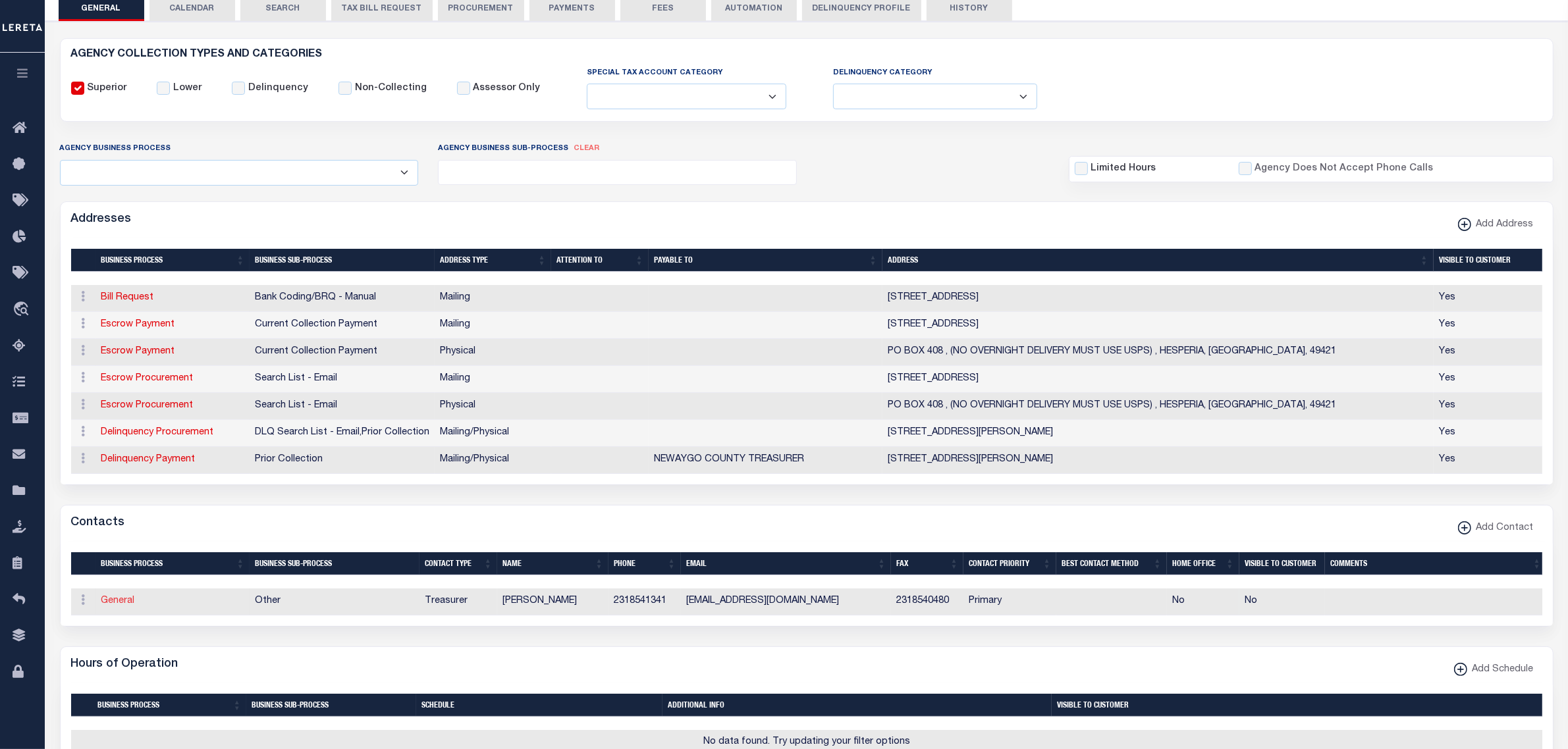
click at [119, 605] on link "General" at bounding box center [118, 601] width 33 height 9
checkbox input "false"
select select
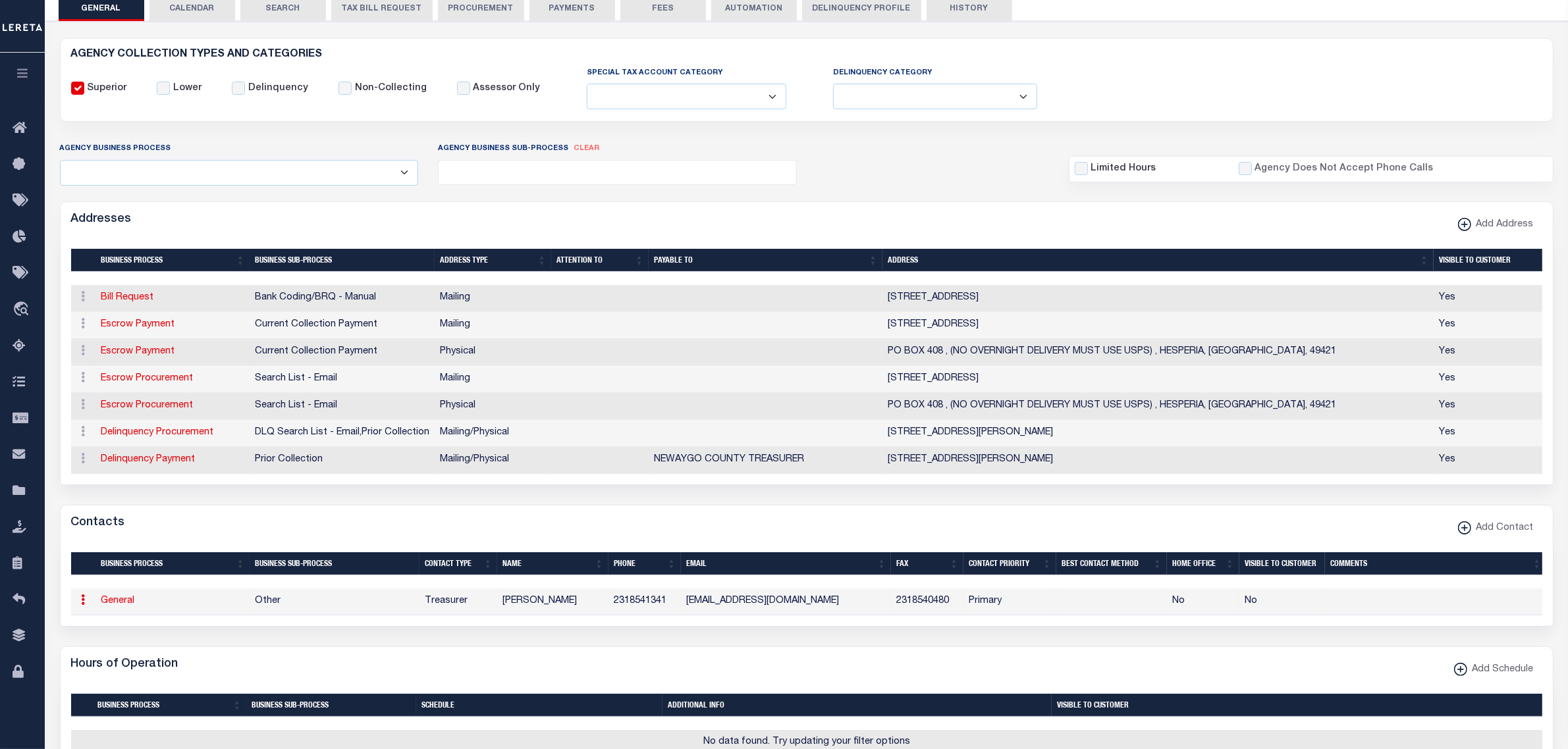
select select "3"
select select "1"
type input "CHAR"
type input "[PERSON_NAME]"
type input "2318541341"
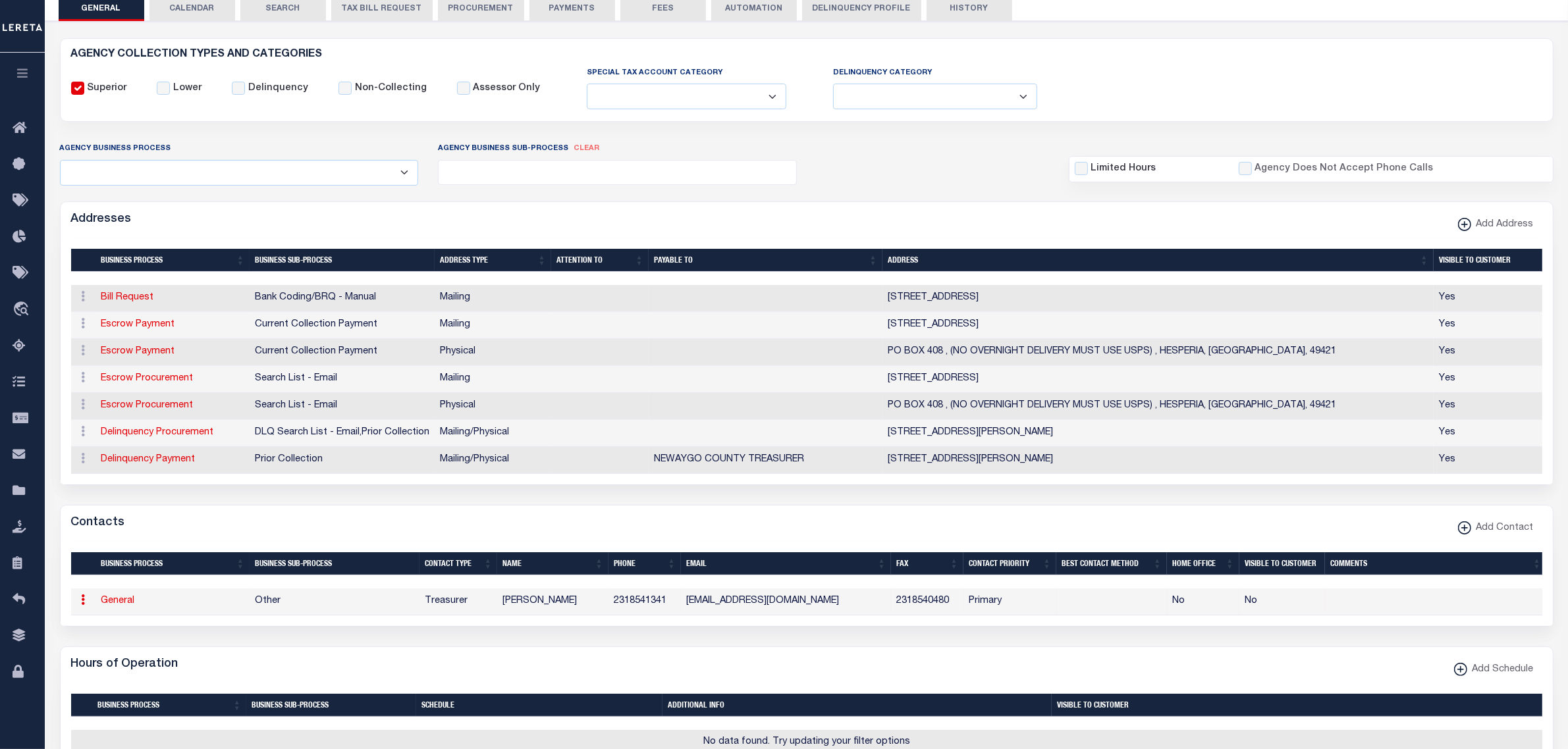
type input "2318540480"
type input "TREASURER@DENVERTOWNSHIP.ORG"
select select "6"
select select "39"
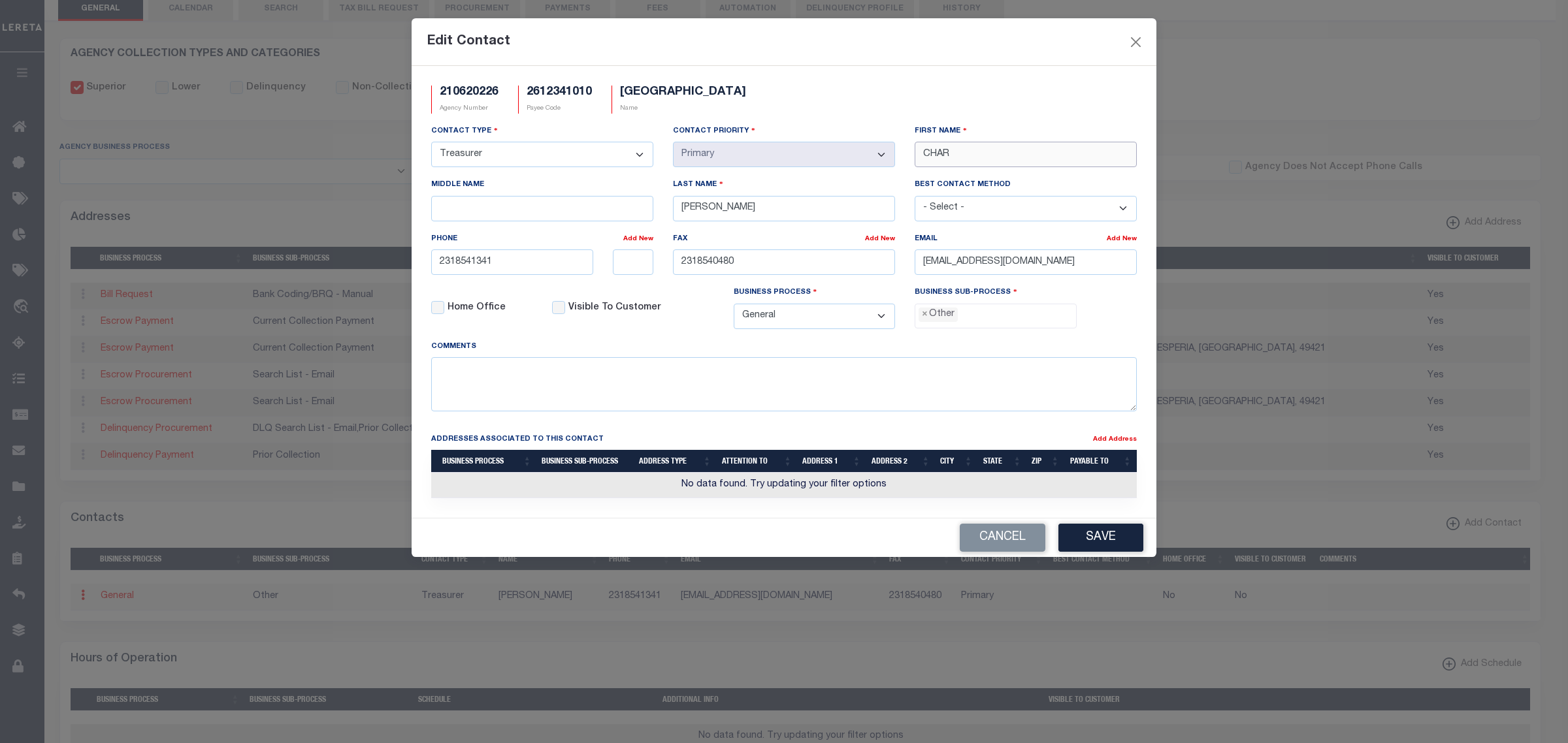
click at [941, 157] on input "CHAR" at bounding box center [1025, 154] width 222 height 26
type input "SHERRILEE"
type input "CRANER"
click at [491, 269] on input "231-854-1341" at bounding box center [512, 262] width 162 height 26
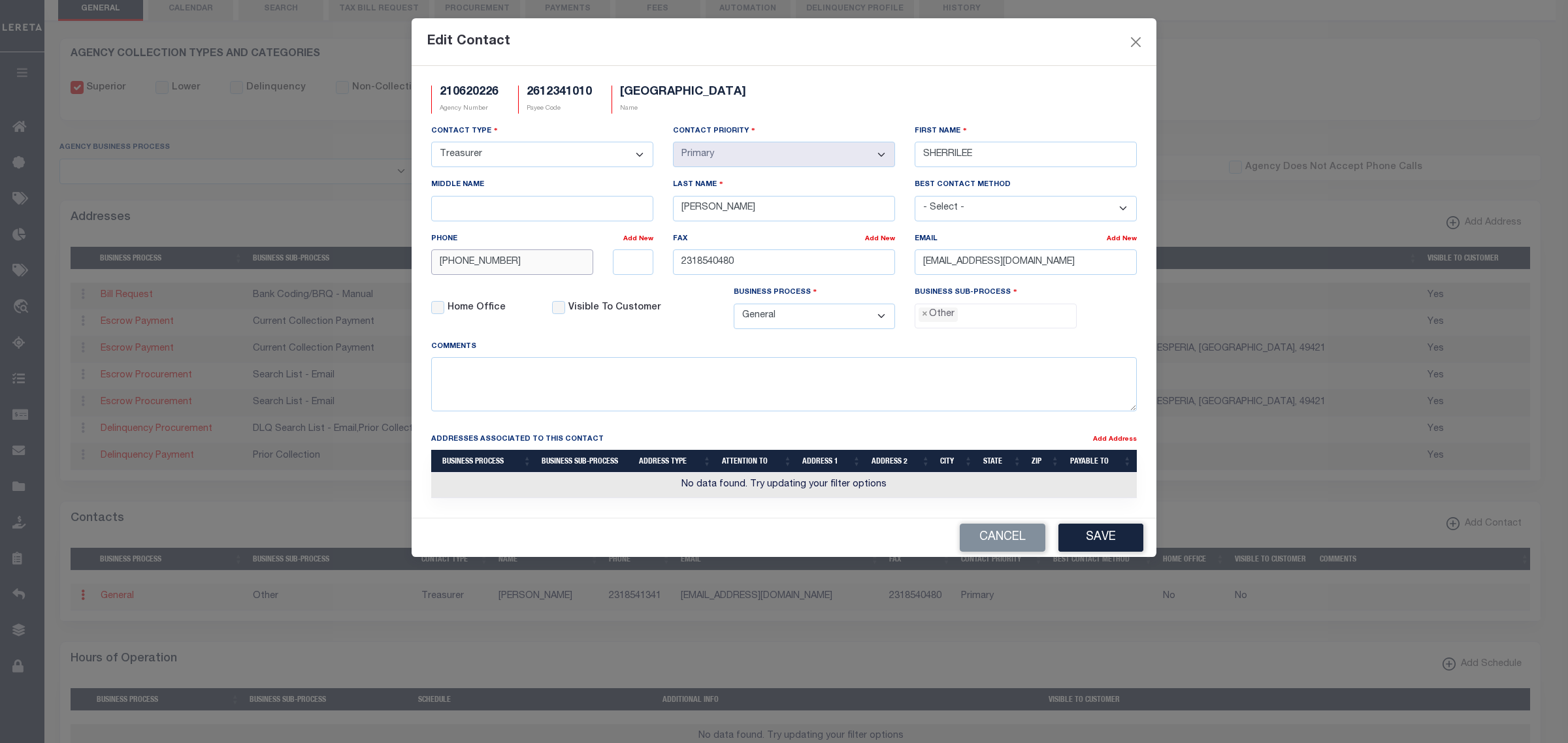
drag, startPoint x: 520, startPoint y: 262, endPoint x: 359, endPoint y: 262, distance: 161.0
click at [359, 262] on div "Edit Contact 210620226 Agency Number 2612341010 Payee Code DENVER TOWNSHIP Name…" at bounding box center [784, 371] width 1568 height 743
paste input "0480"
type input "231-854-0480"
click at [703, 269] on input "2318540480" at bounding box center [784, 262] width 222 height 26
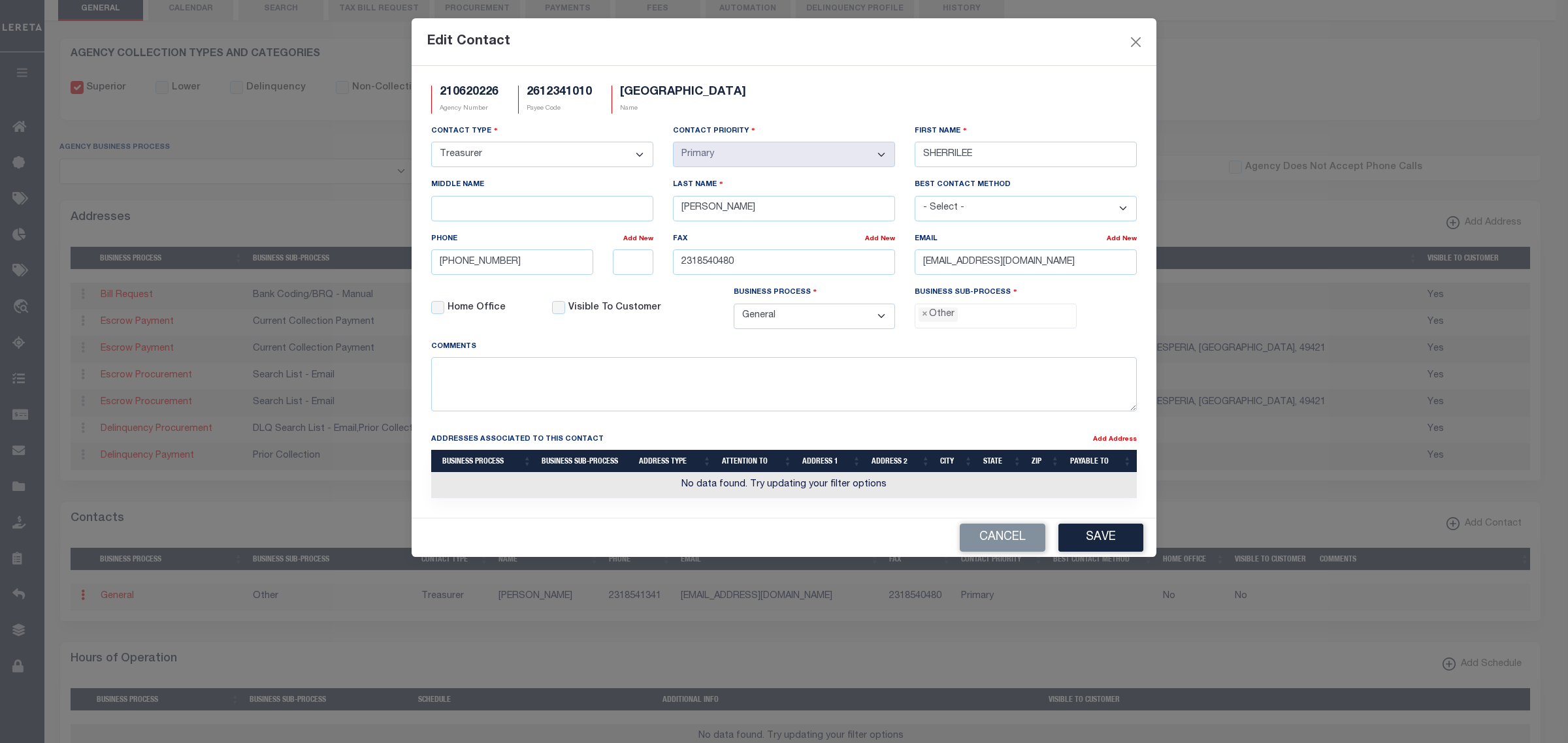
type input "231-854-0480"
click at [923, 321] on span "×" at bounding box center [924, 314] width 5 height 15
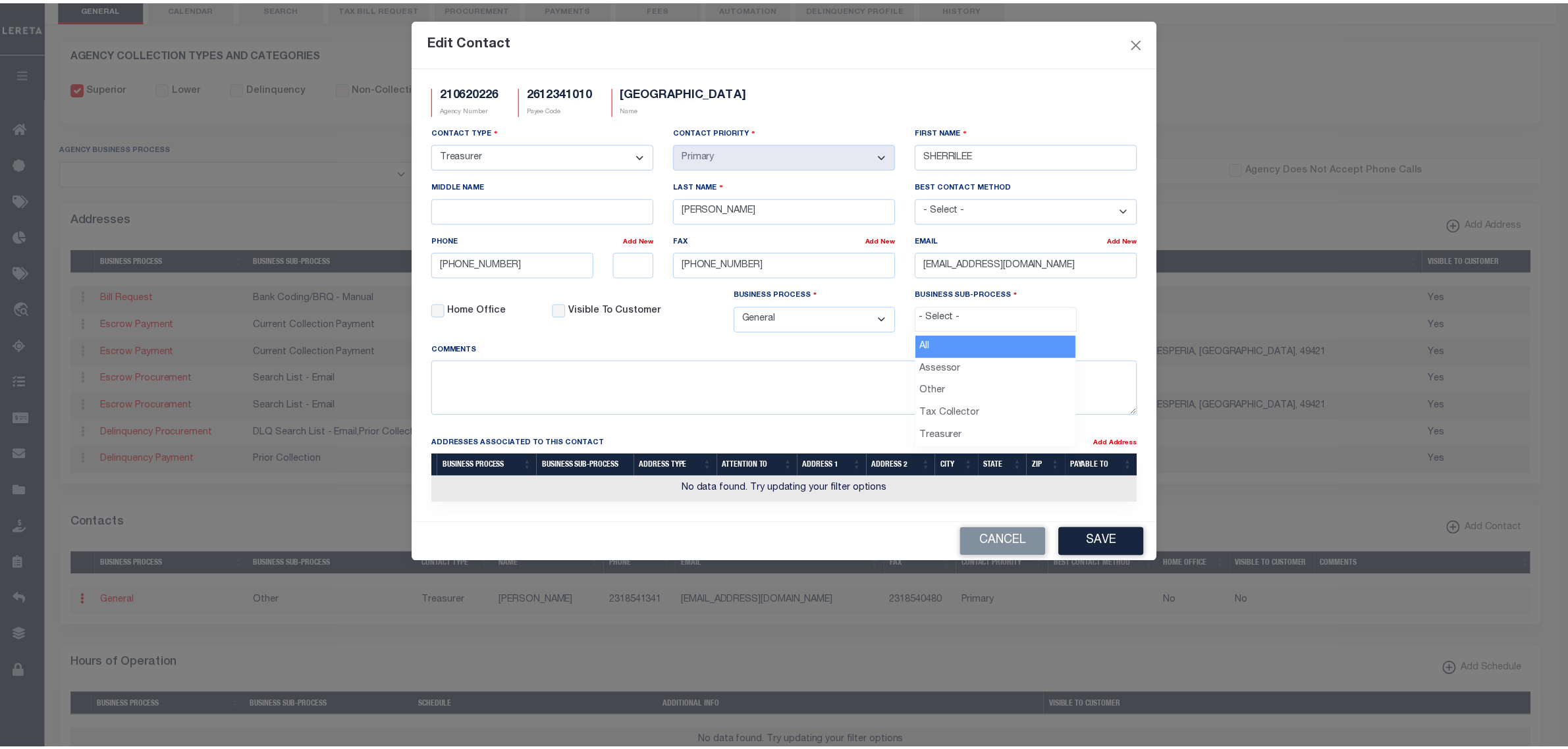
scroll to position [23, 0]
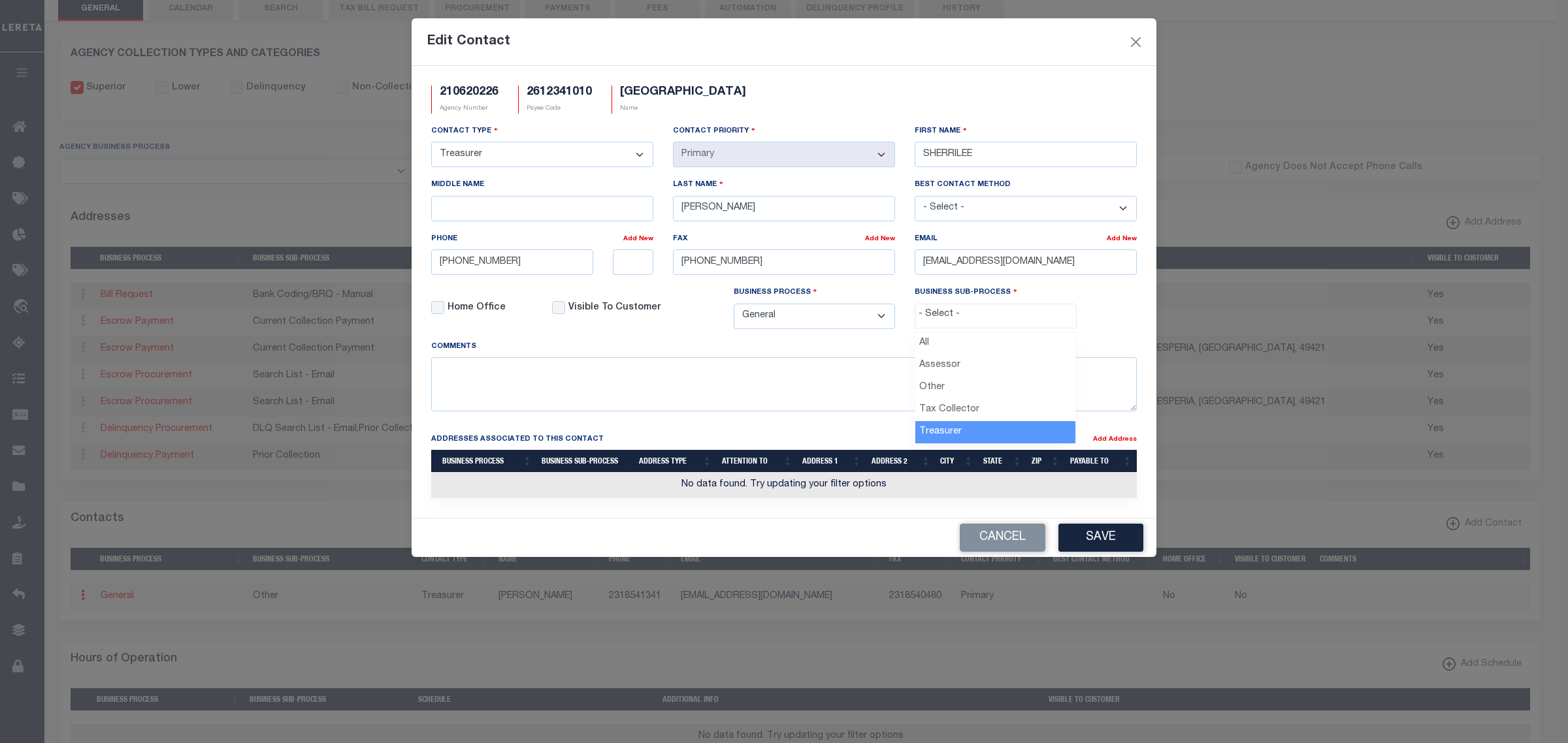
select select "32"
click at [1083, 540] on button "Save" at bounding box center [1100, 537] width 85 height 28
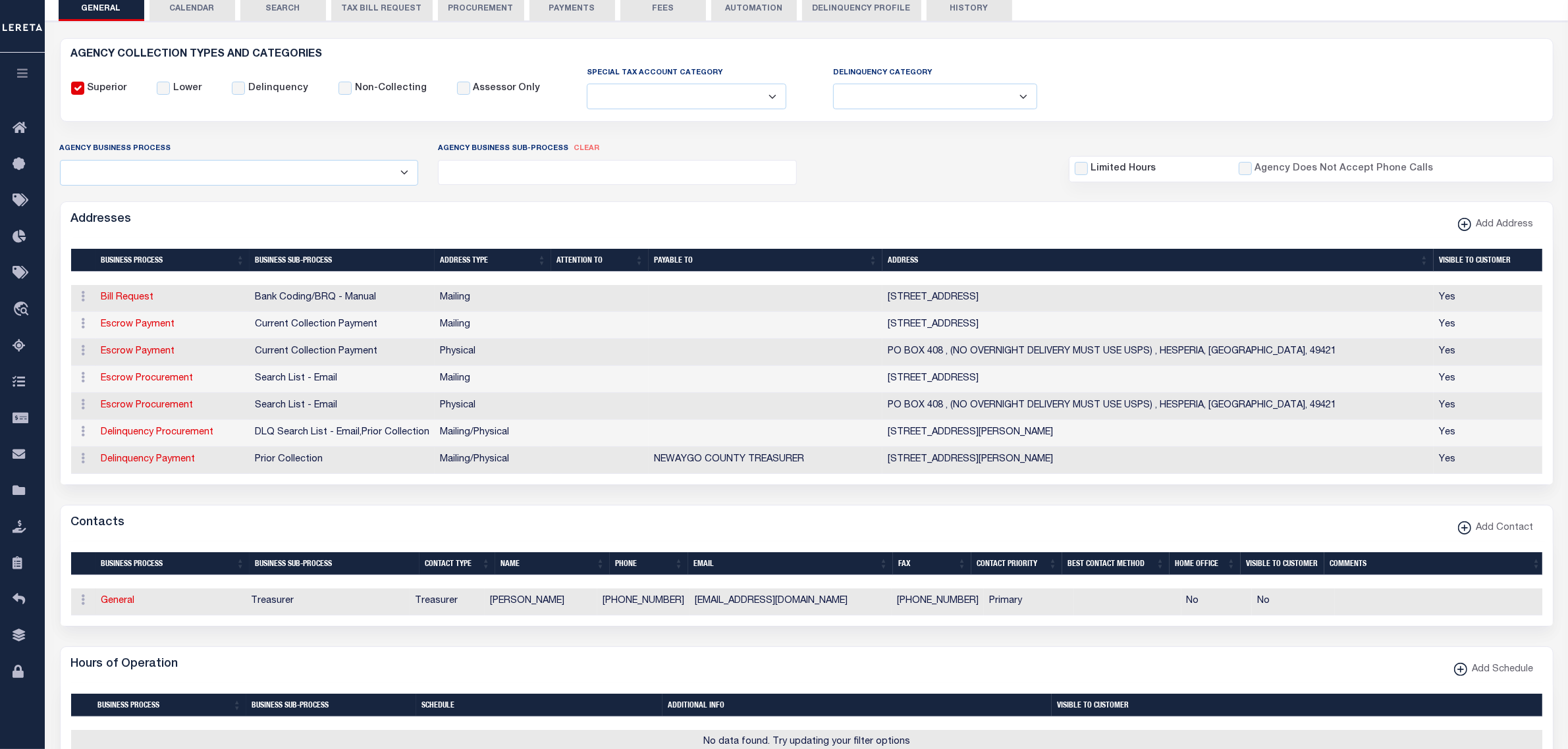
scroll to position [0, 0]
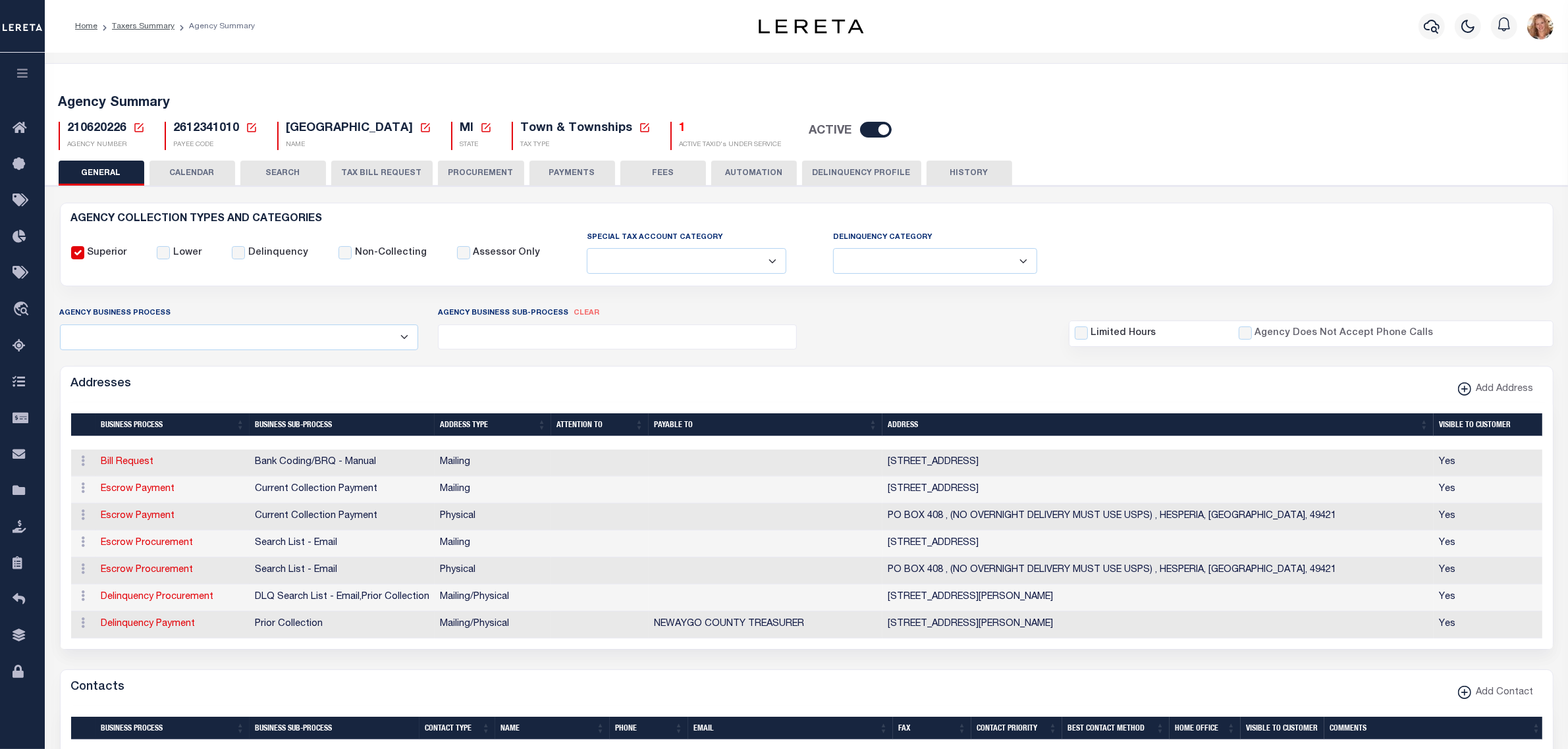
click at [140, 126] on icon at bounding box center [138, 127] width 12 height 12
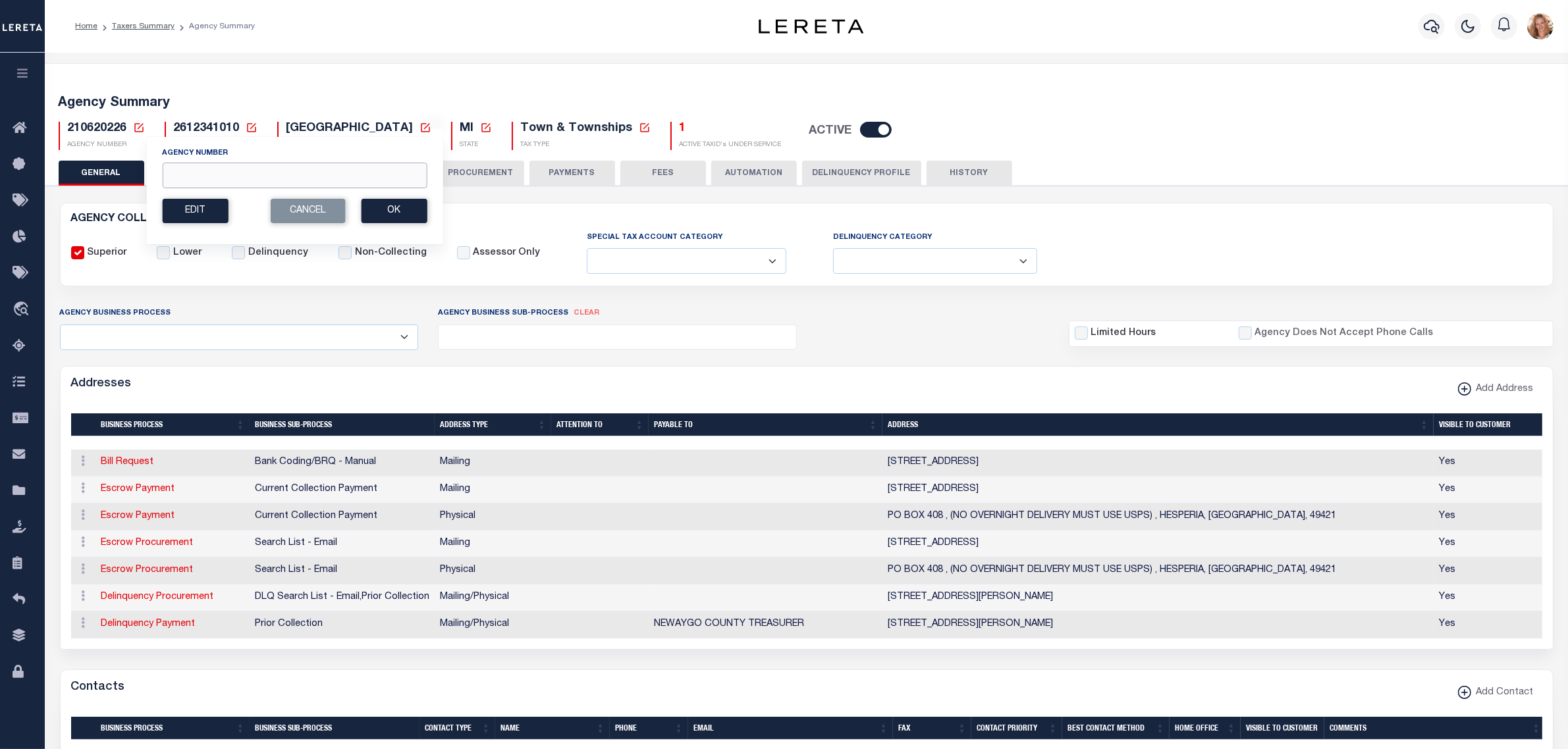
click at [179, 178] on input "Agency Number" at bounding box center [294, 175] width 265 height 26
type input "210740104"
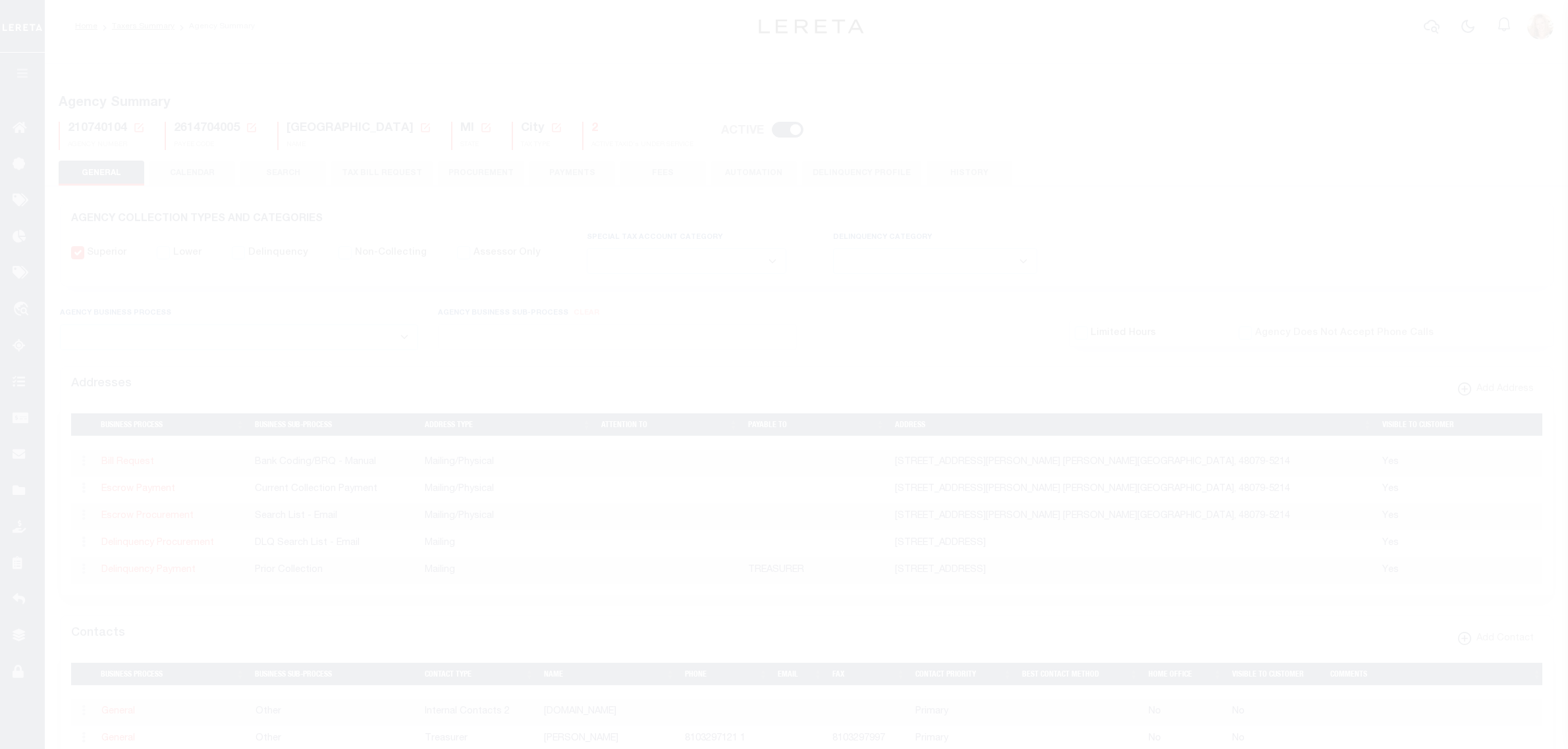
select select
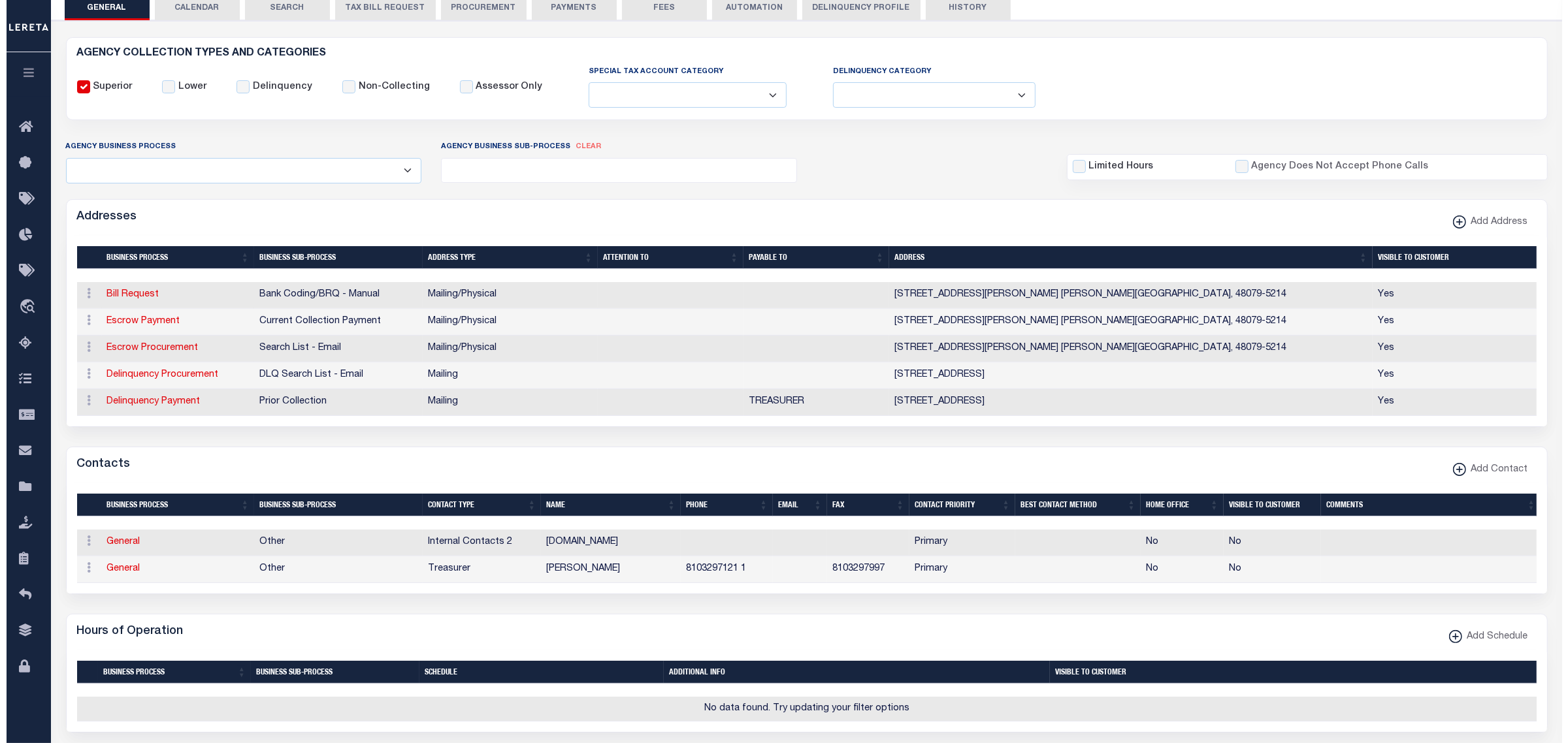
scroll to position [245, 0]
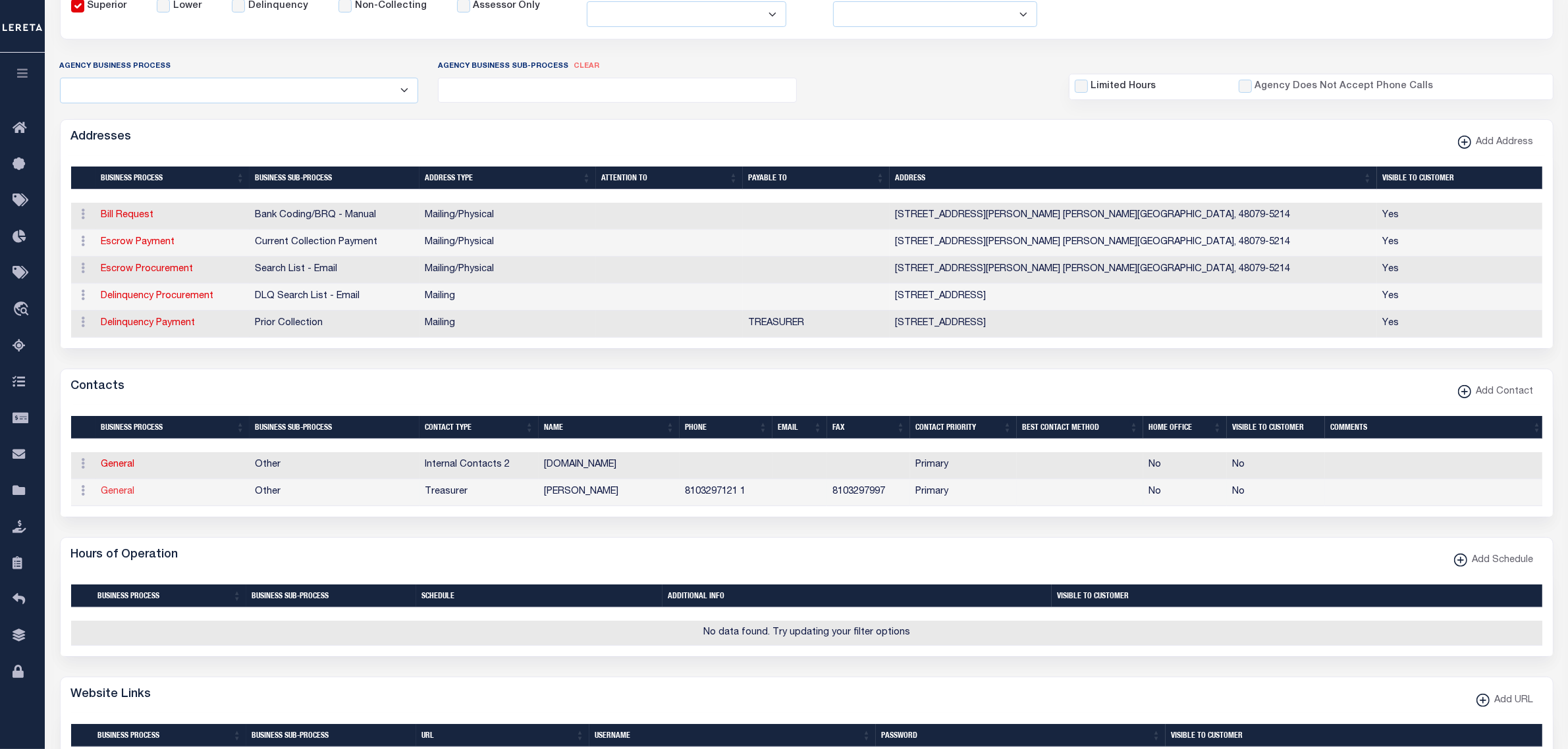
click at [121, 497] on link "General" at bounding box center [118, 492] width 33 height 9
checkbox input "false"
select select
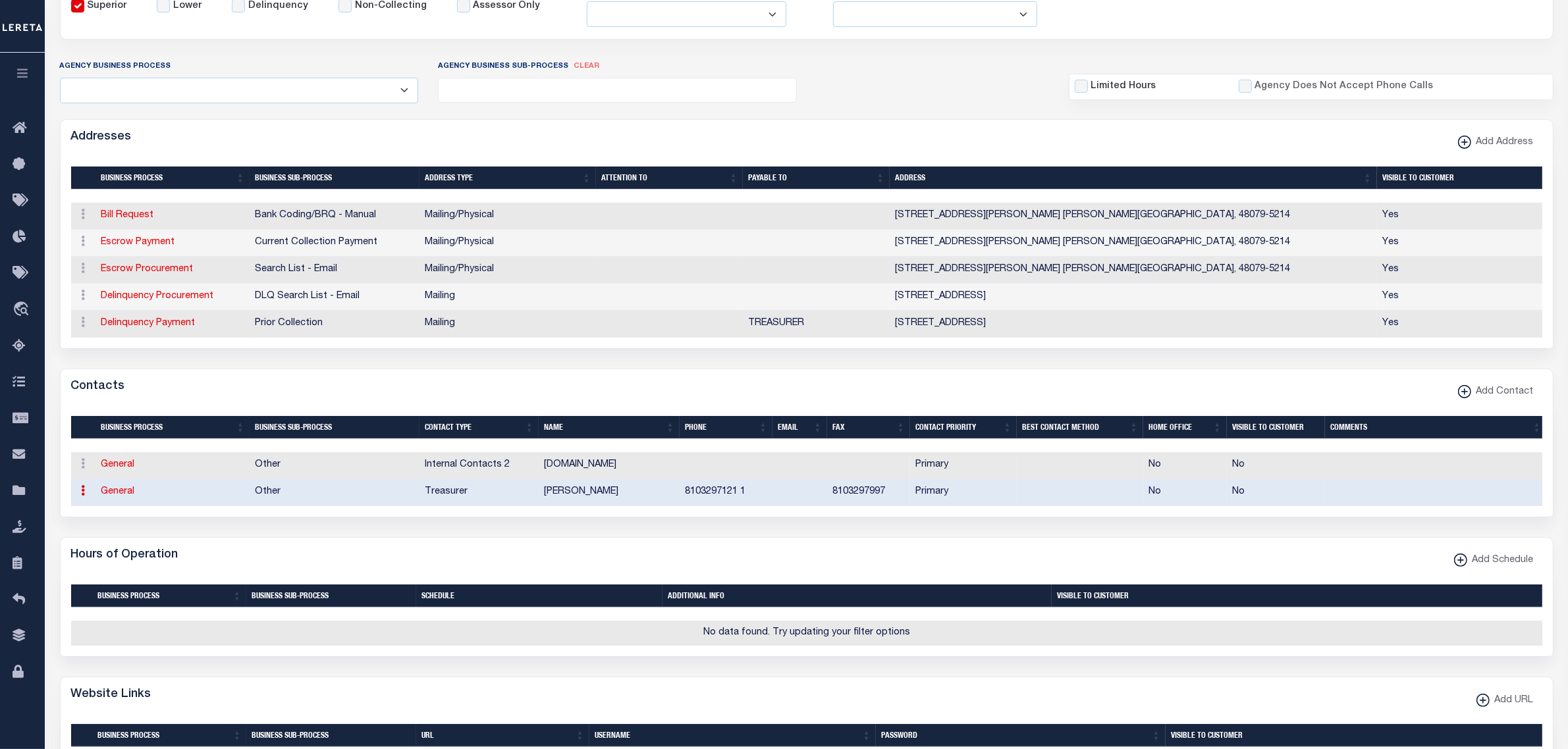
select select "3"
select select "1"
type input "[PERSON_NAME]"
type input "GILROY"
type input "8103297121"
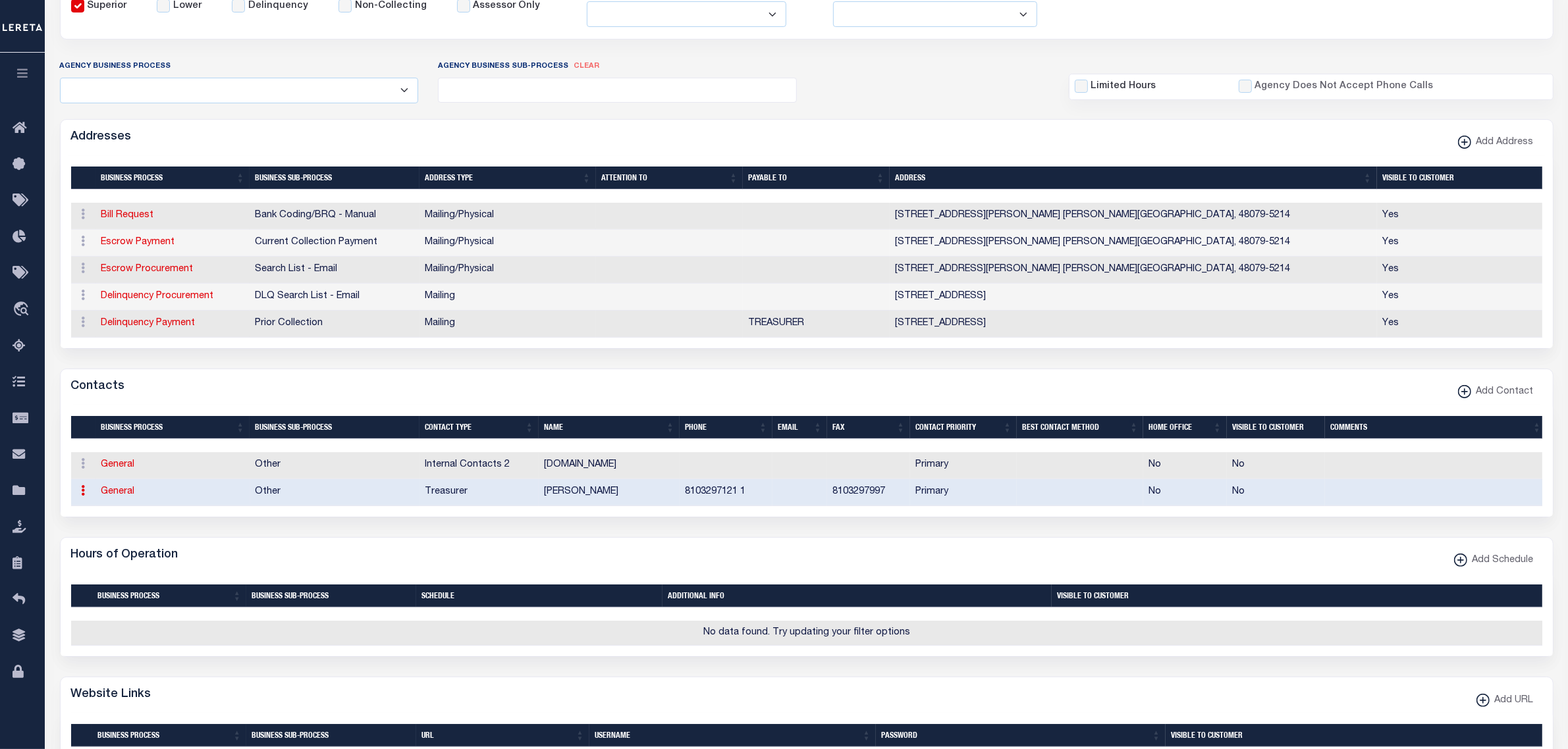
type input "1"
type input "8103297997"
select select "6"
select select "39"
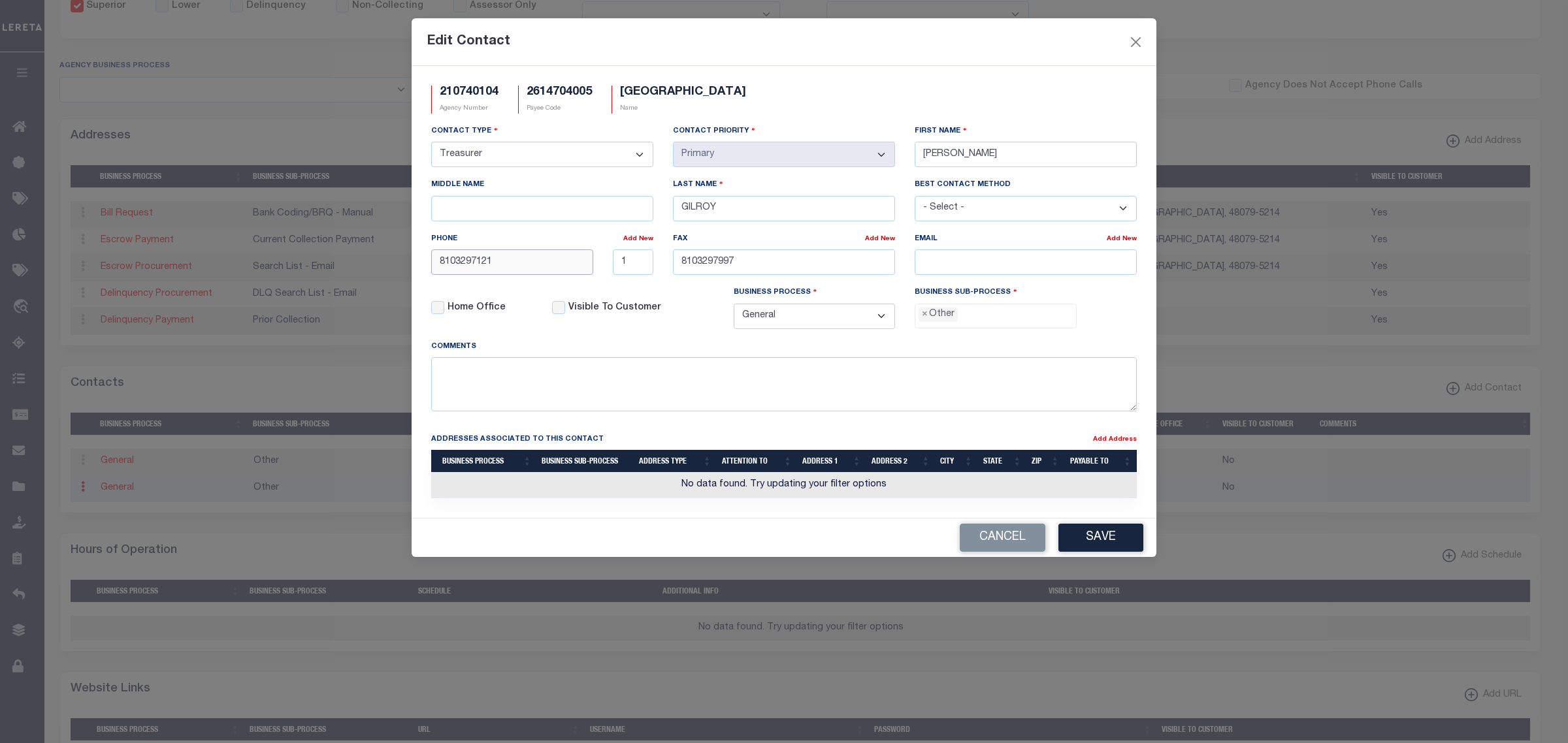
click at [529, 266] on input "8103297121" at bounding box center [512, 262] width 162 height 26
type input "810-329-7121"
type input "810-329-7997"
click at [937, 262] on input "email" at bounding box center [1025, 262] width 222 height 26
paste input "JGILROY@CITYOFSTCLAIR.COM"
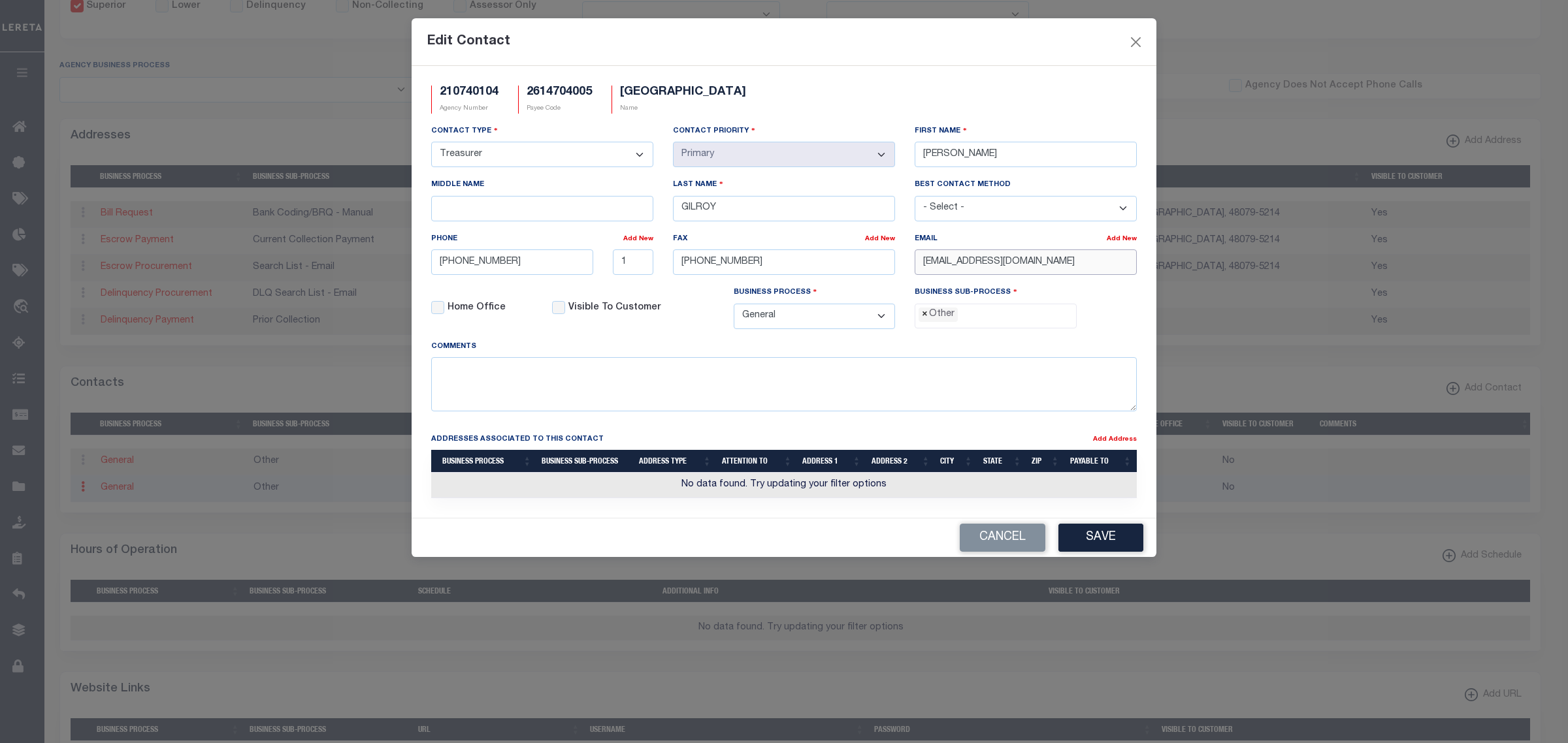
type input "JGILROY@CITYOFSTCLAIR.COM"
click at [925, 321] on span "×" at bounding box center [924, 314] width 5 height 15
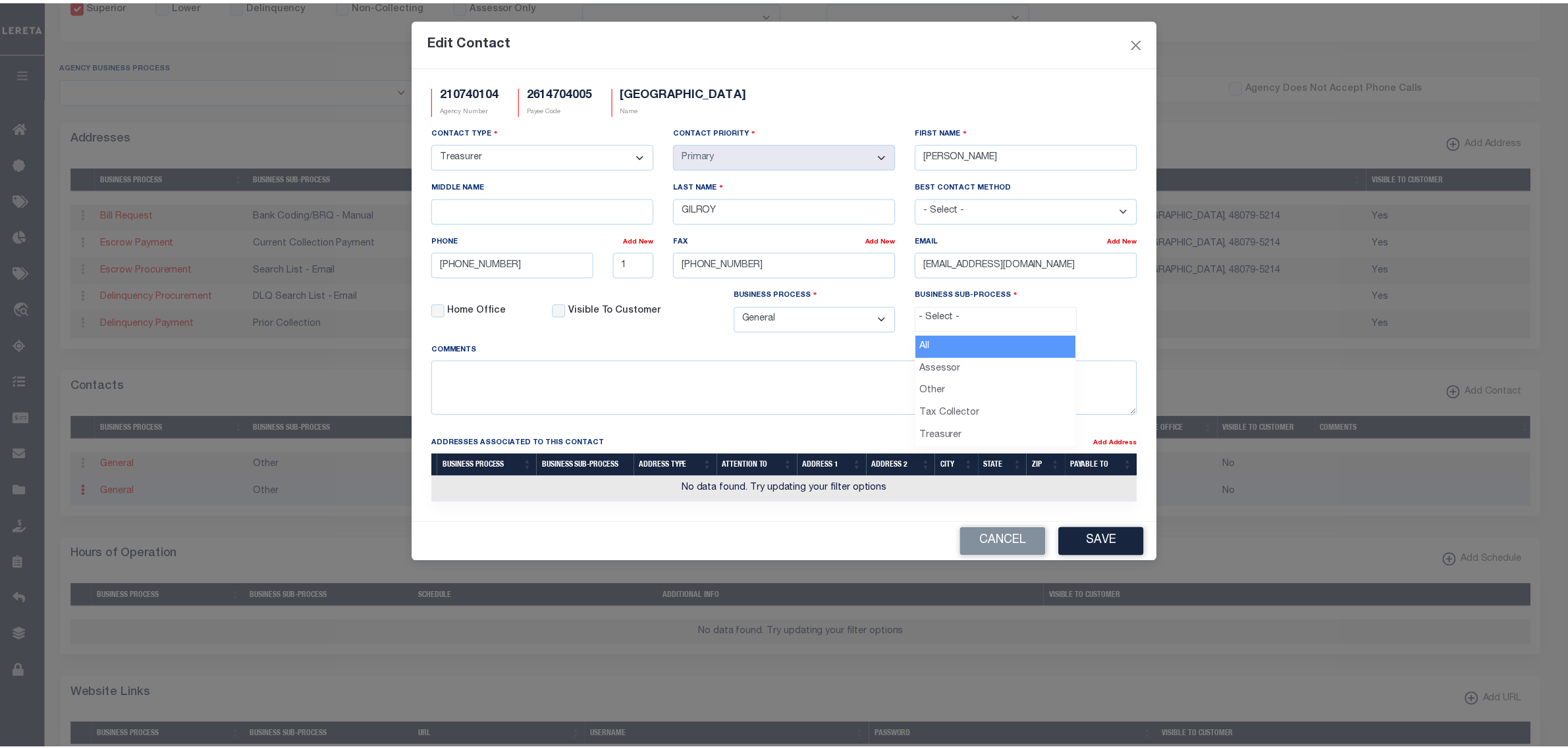
scroll to position [23, 0]
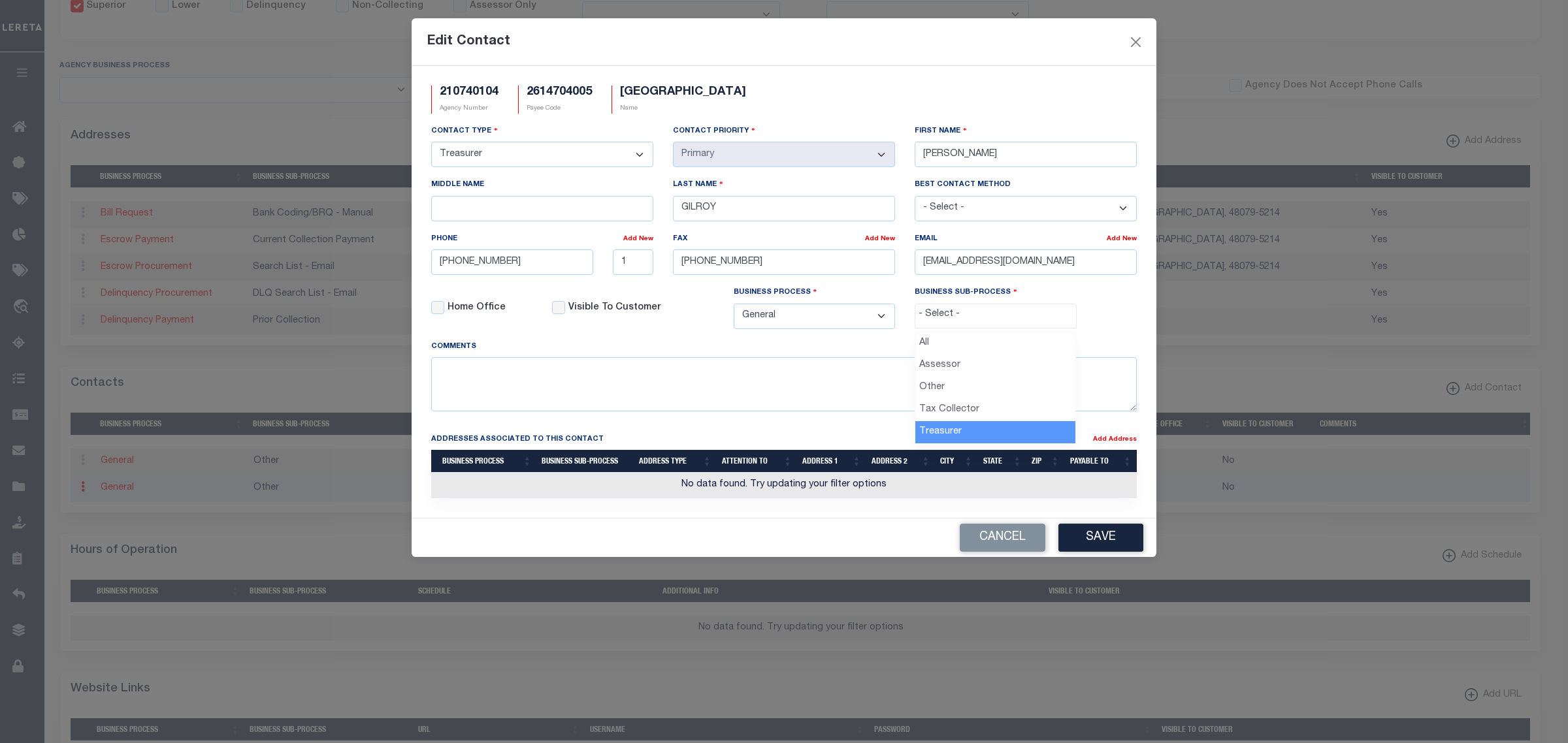
select select "32"
click at [1105, 546] on button "Save" at bounding box center [1100, 537] width 85 height 28
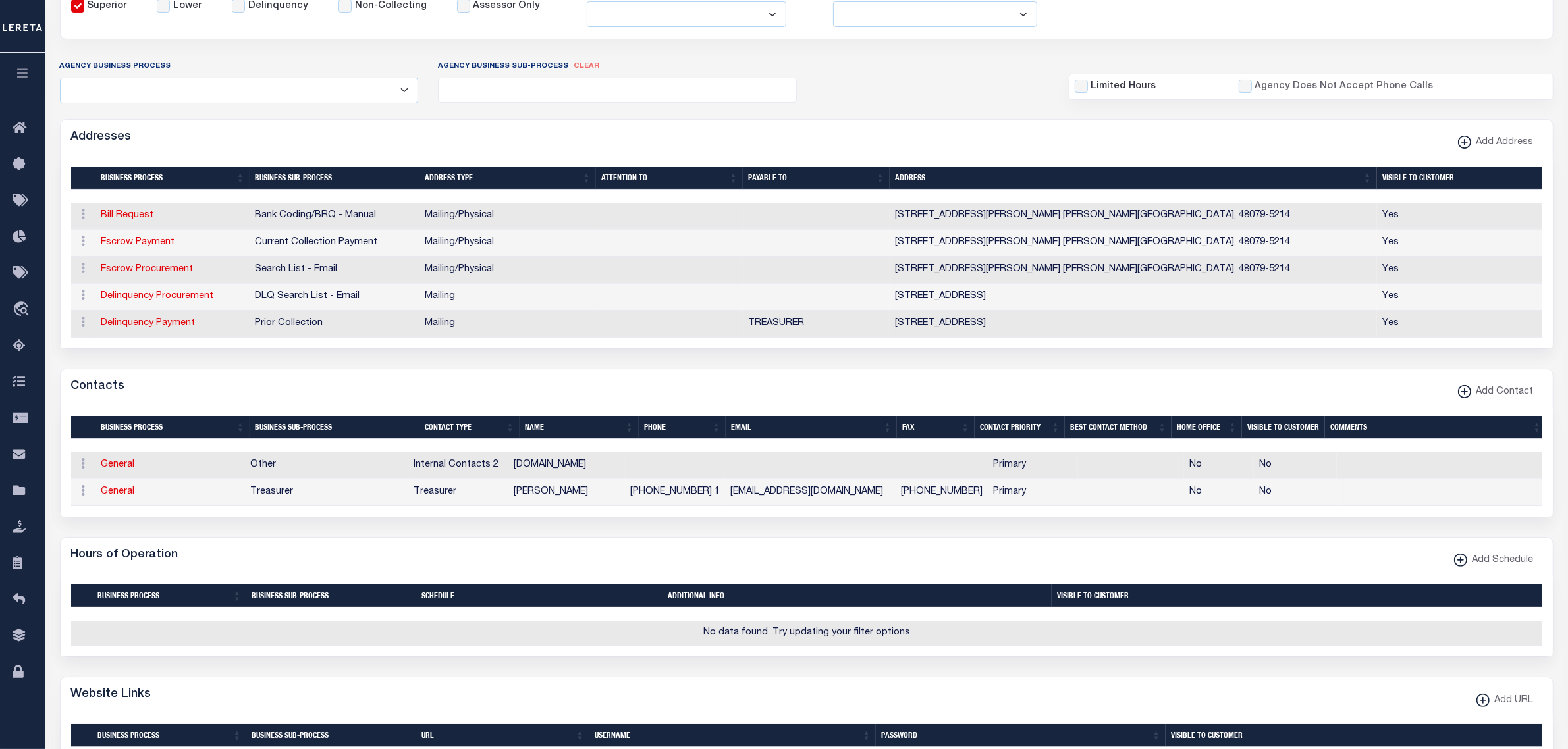
scroll to position [0, 0]
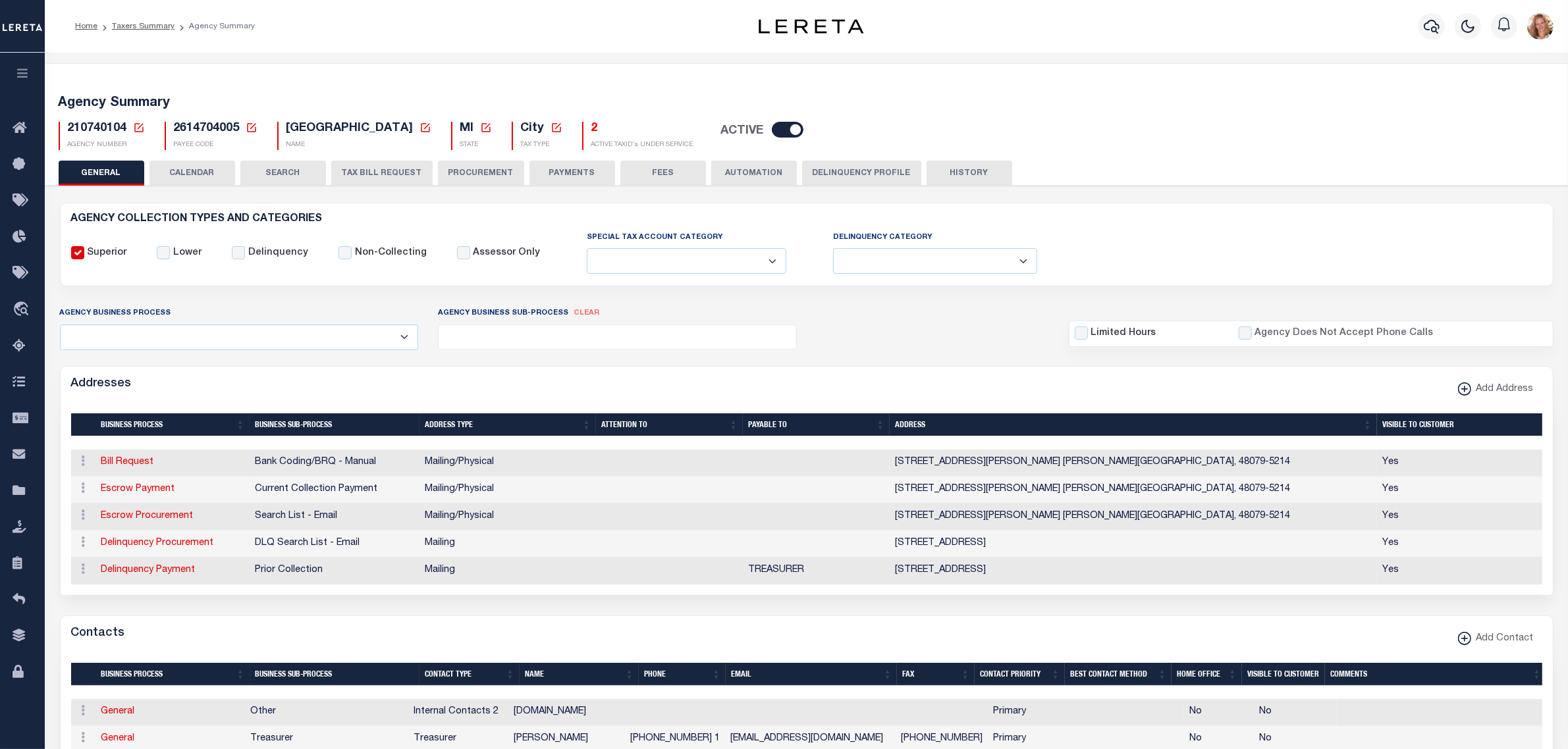
click at [136, 123] on icon at bounding box center [138, 127] width 12 height 12
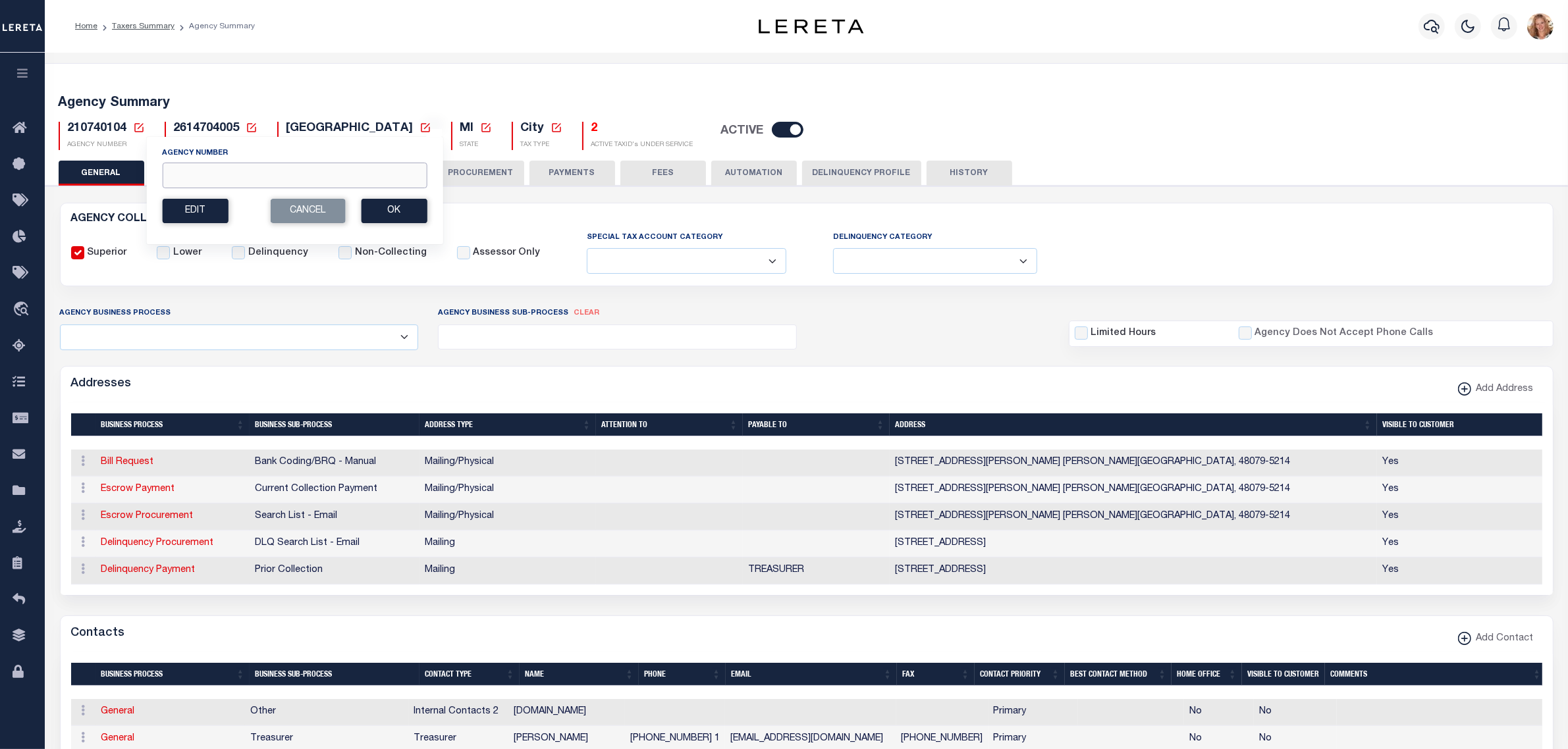
click at [188, 172] on input "Agency Number" at bounding box center [294, 175] width 265 height 26
type input "370110224"
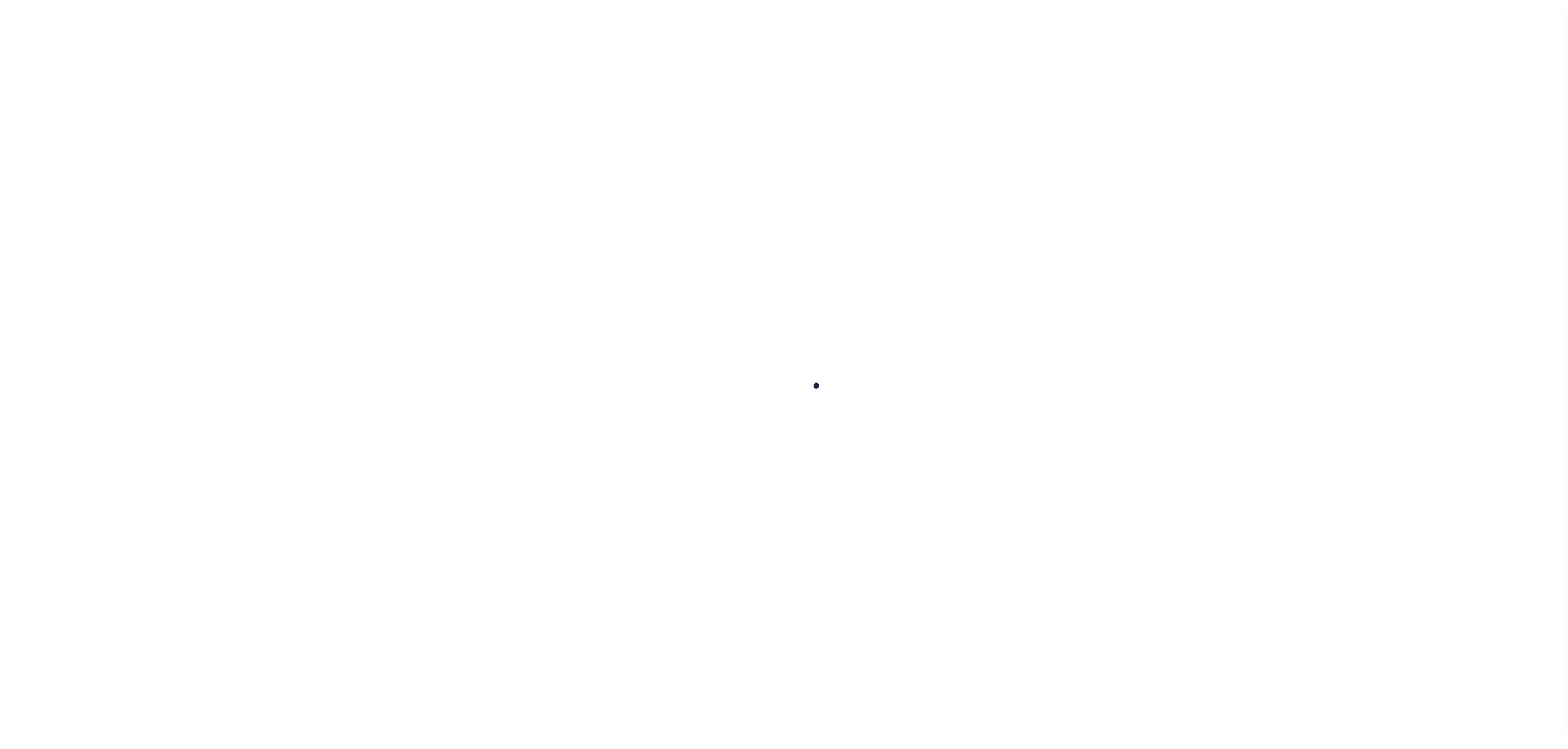
select select
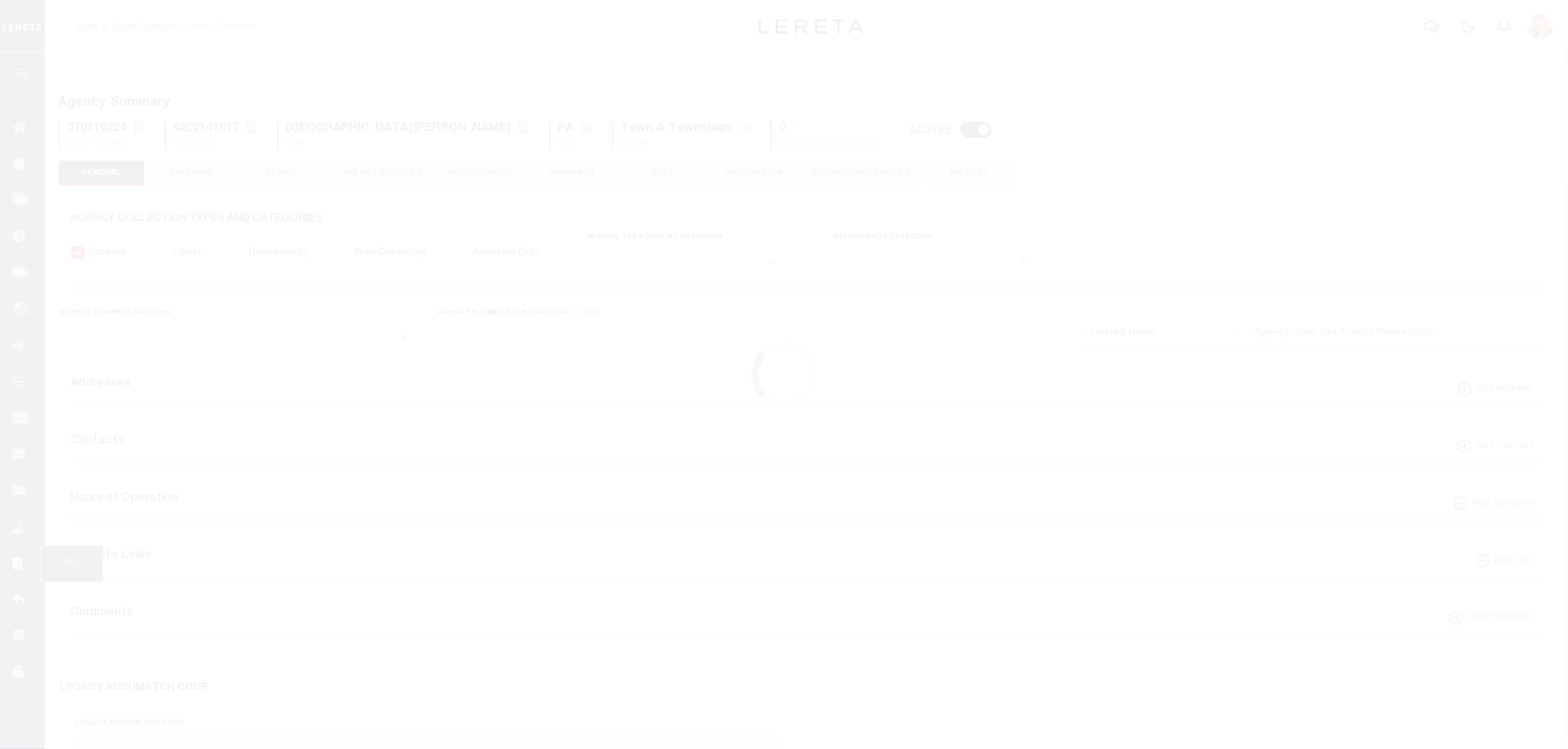
checkbox input "false"
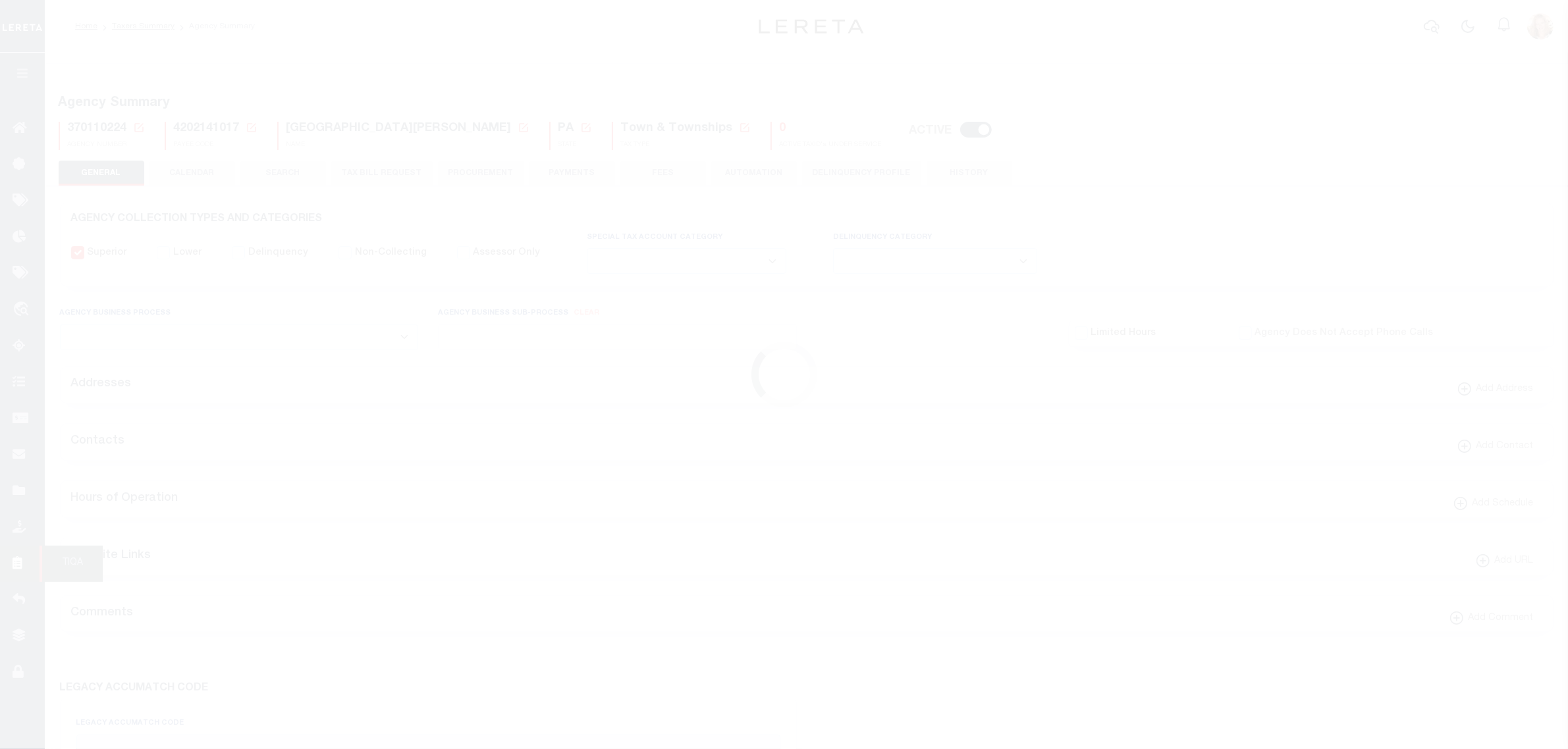
type input "4202141017"
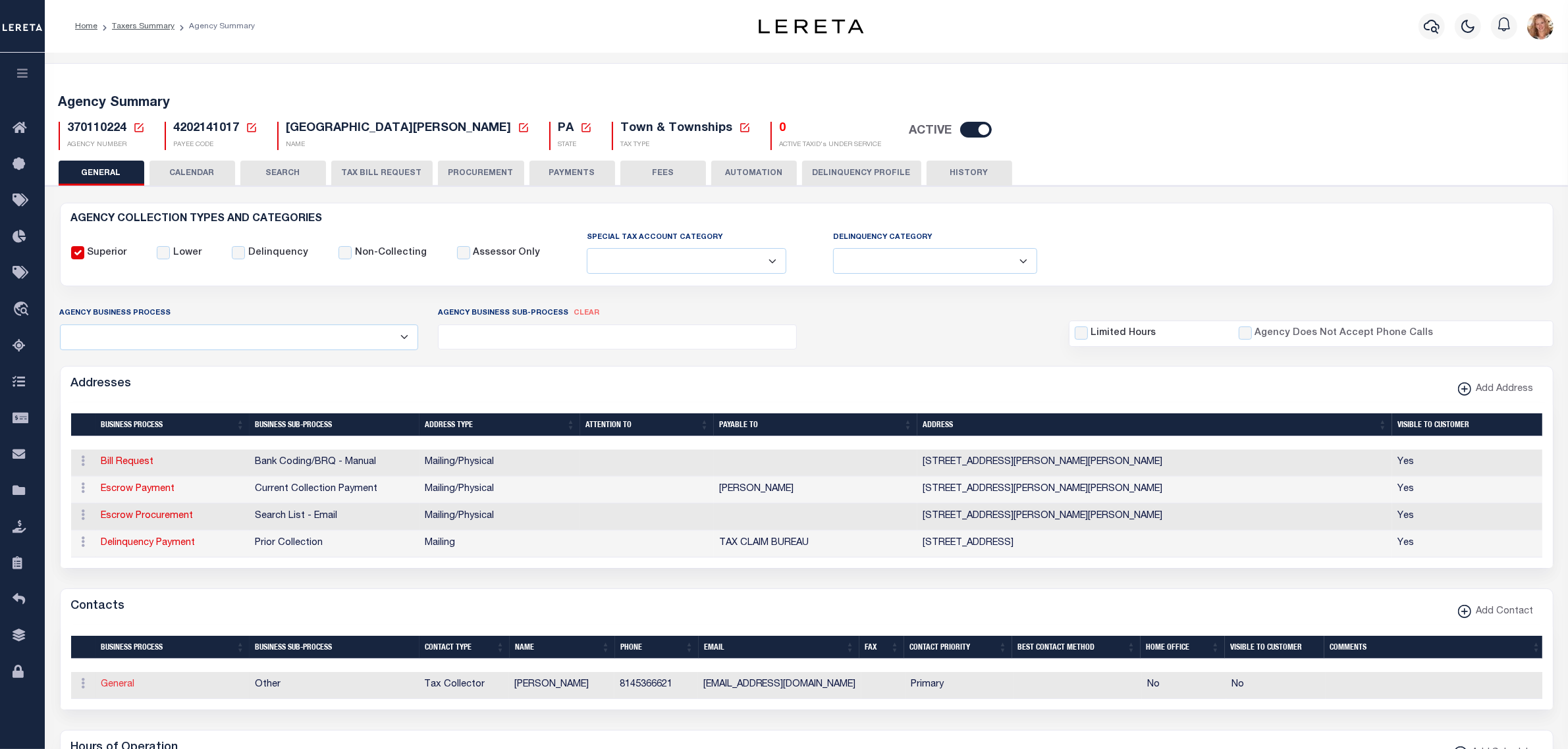
click at [119, 689] on link "General" at bounding box center [118, 685] width 33 height 9
checkbox input "false"
select select
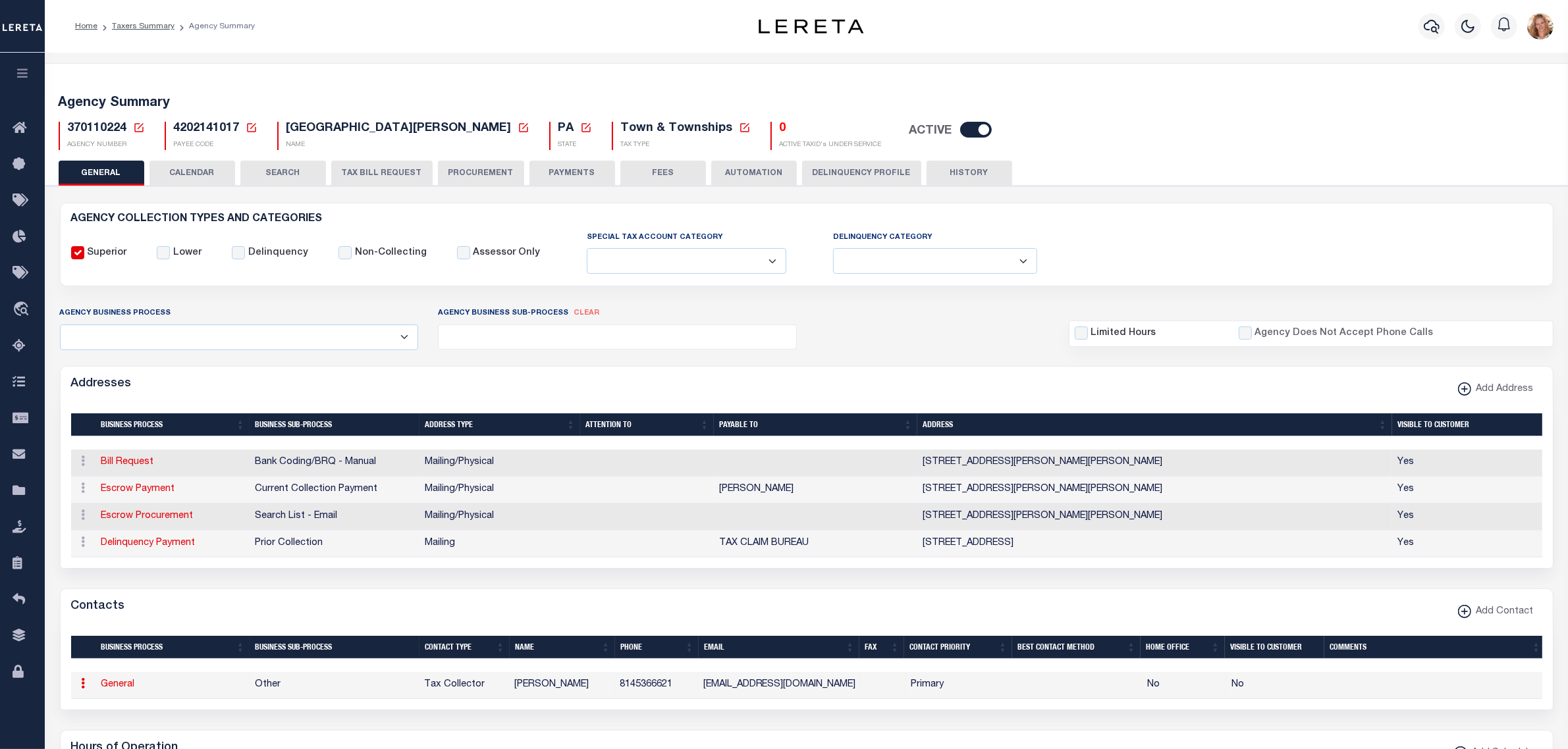
select select "2"
select select "1"
type input "JANICE"
type input "GAGAN"
type input "8145366621"
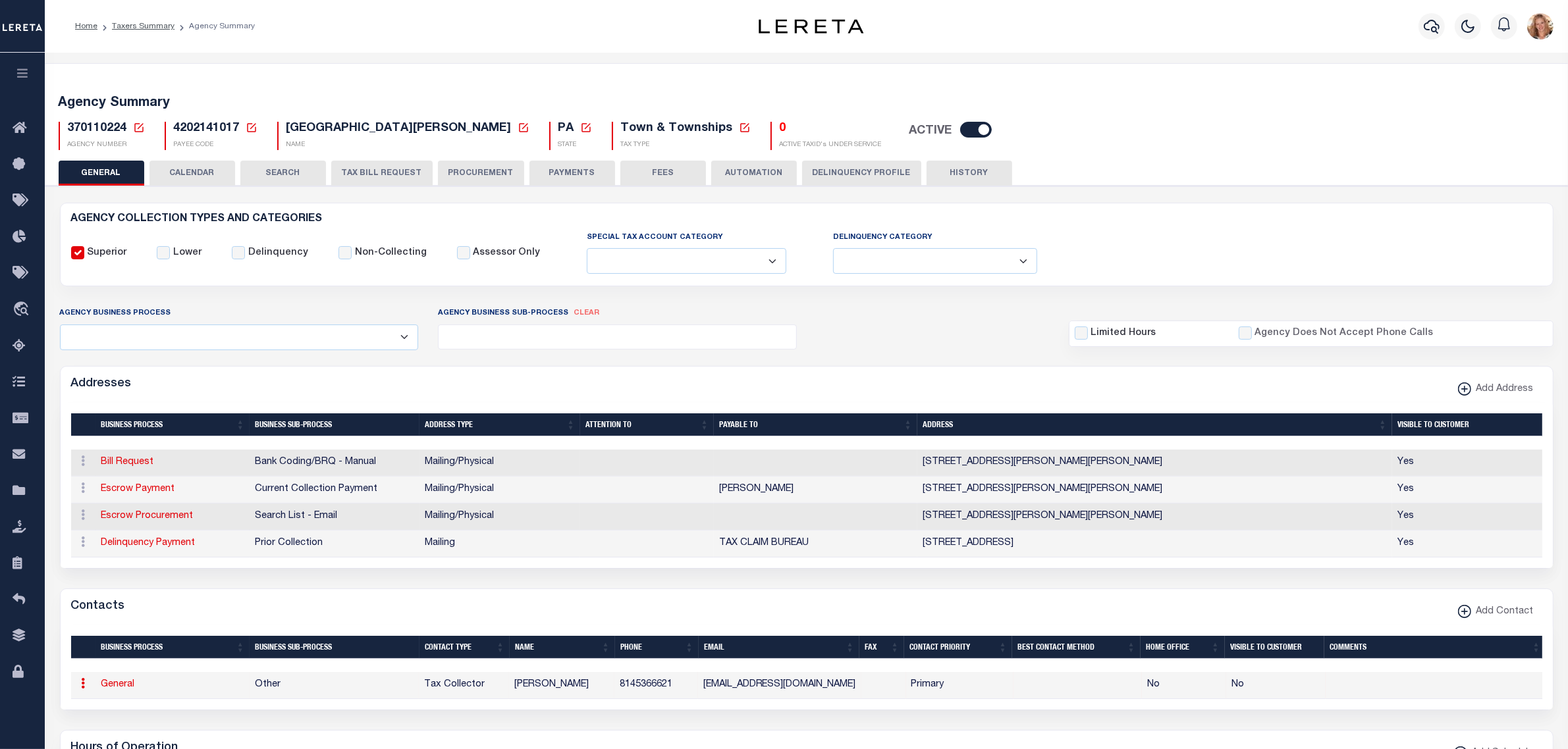
type input "JGAGAN67@GMAIL.COM"
select select "6"
select select "39"
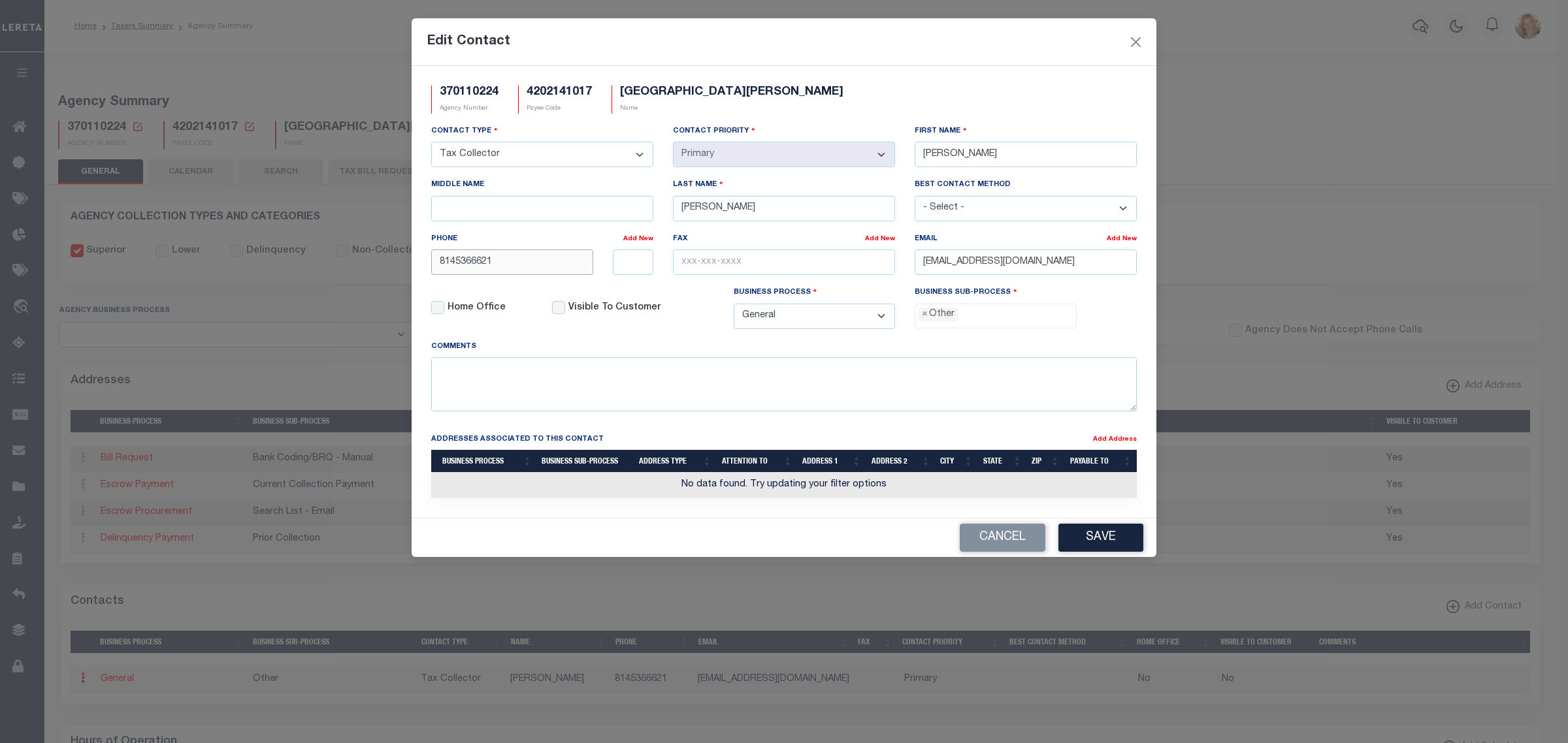
click at [503, 266] on input "8145366621" at bounding box center [512, 262] width 162 height 26
paste input "-792-8414"
type input "814-792-8414"
click at [925, 321] on span "×" at bounding box center [924, 314] width 5 height 15
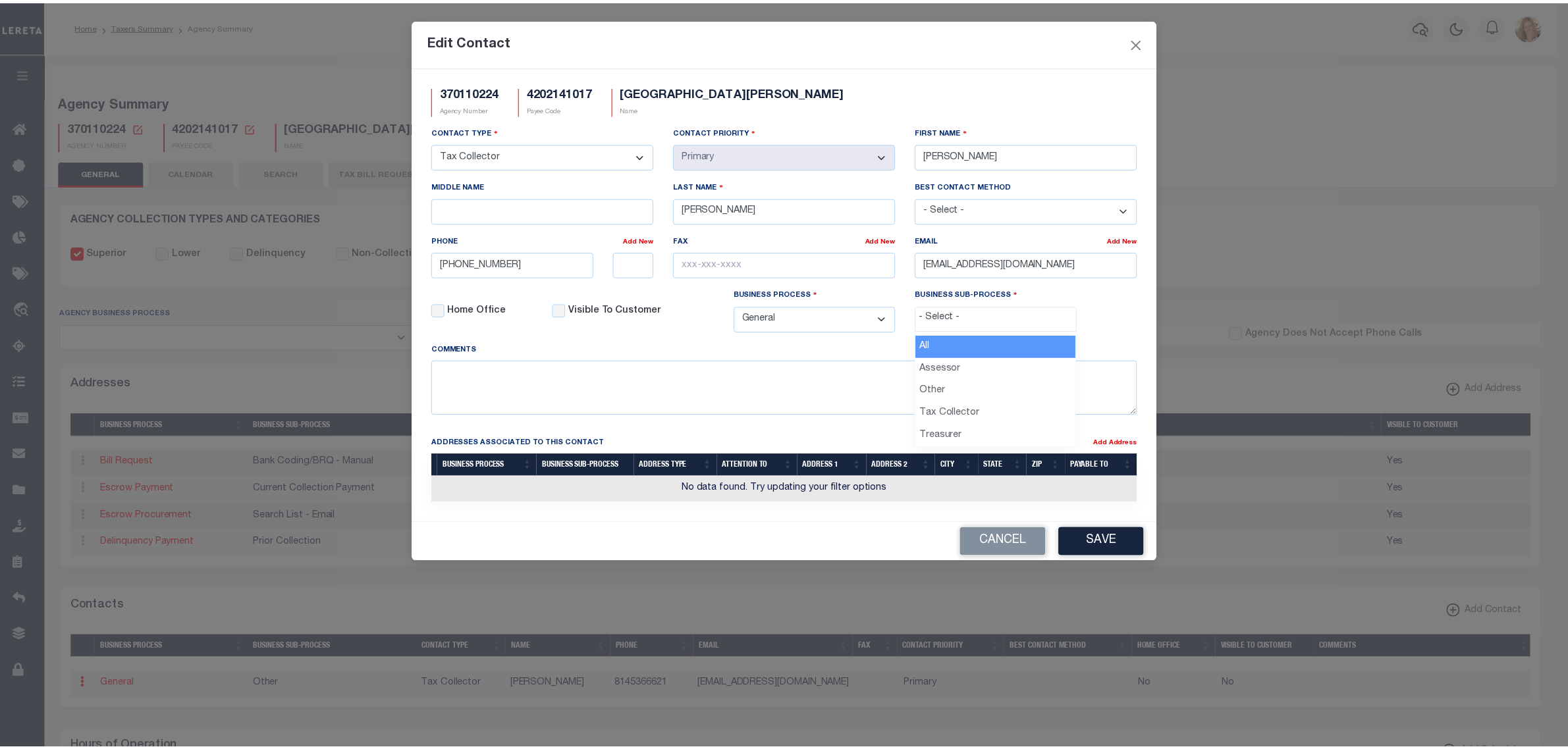
scroll to position [23, 0]
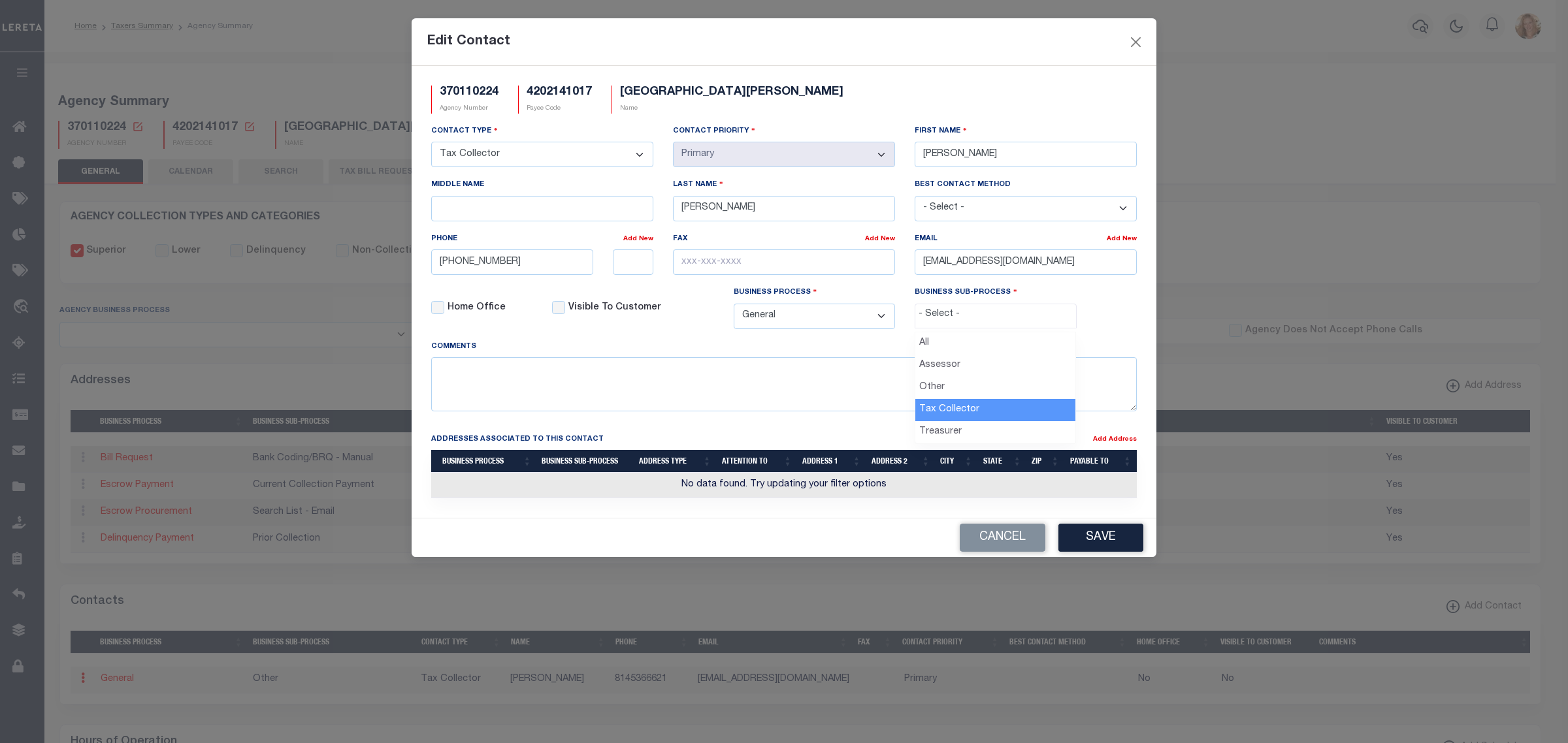
select select "31"
click at [1084, 550] on button "Save" at bounding box center [1100, 537] width 85 height 28
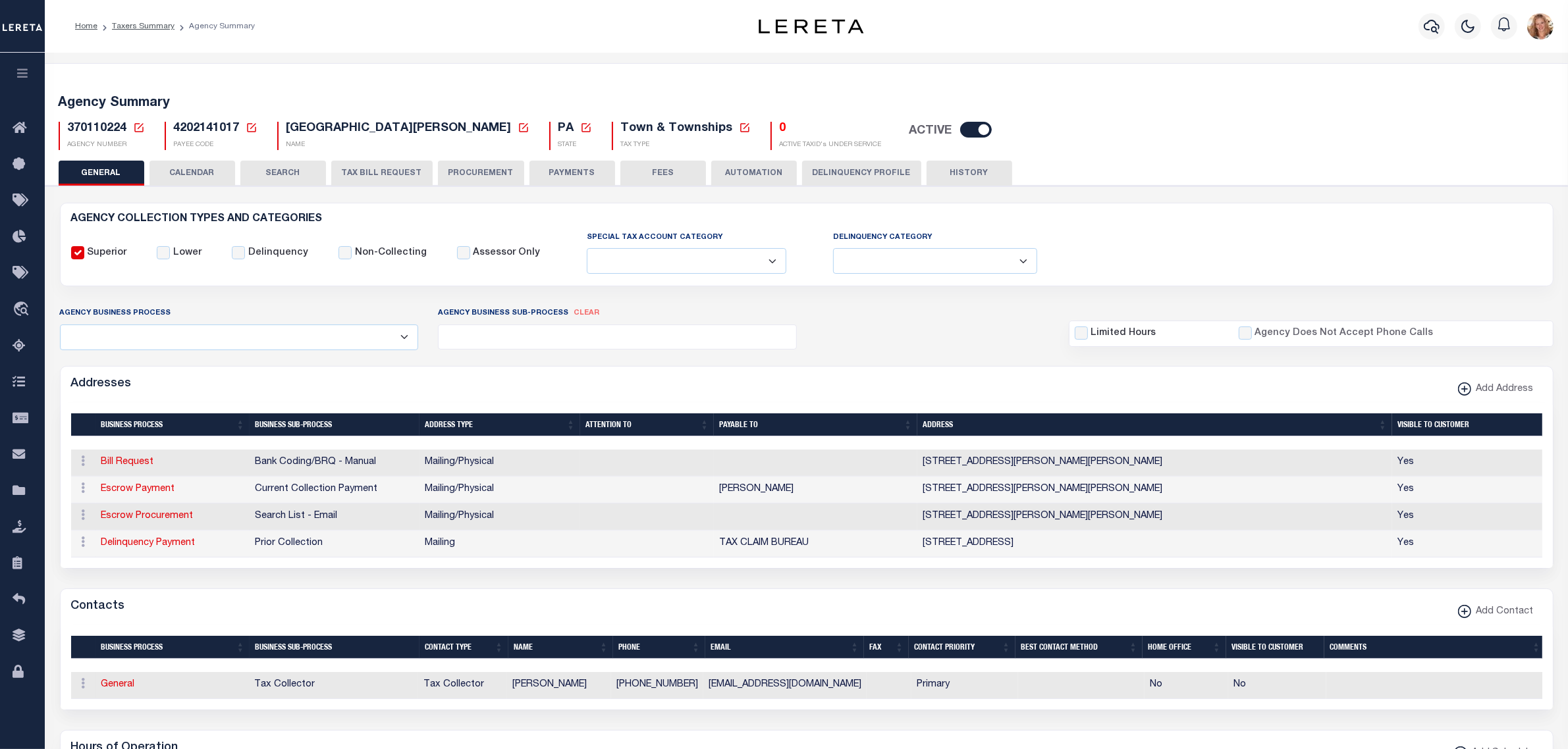
click at [567, 162] on button "PAYMENTS" at bounding box center [572, 172] width 86 height 25
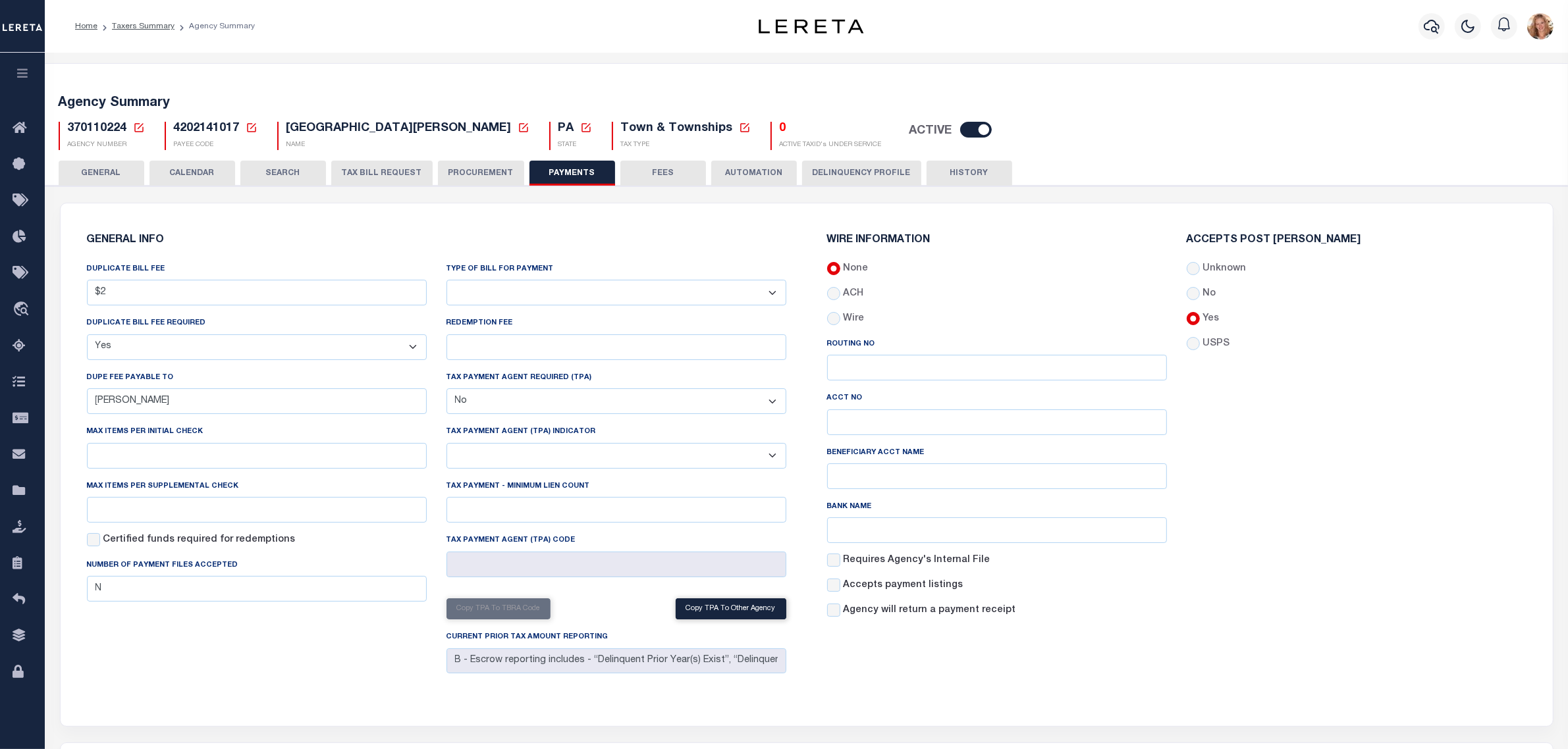
click at [548, 296] on select "Bar-Coded Tax Statement Print Tax Bills from Web. No DBF Required. Memo Bill Or…" at bounding box center [616, 293] width 340 height 26
select select "35"
click at [446, 280] on select "Bar-Coded Tax Statement Print Tax Bills from Web. No DBF Required. Memo Bill Or…" at bounding box center [616, 293] width 340 height 26
click at [1537, 727] on button "Save Edits" at bounding box center [1502, 731] width 107 height 29
drag, startPoint x: 122, startPoint y: 171, endPoint x: 138, endPoint y: 145, distance: 30.5
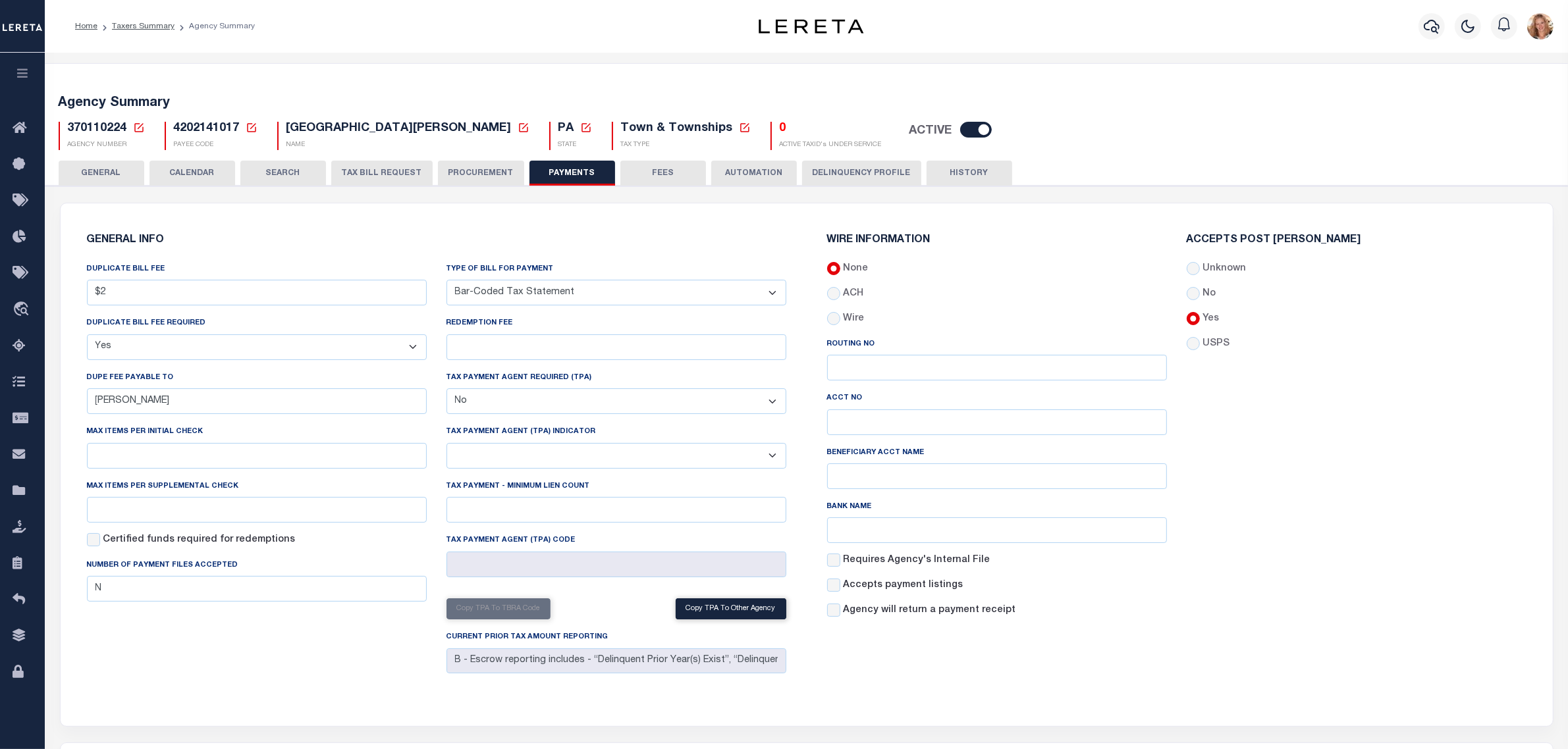
click at [122, 171] on button "GENERAL" at bounding box center [101, 172] width 86 height 25
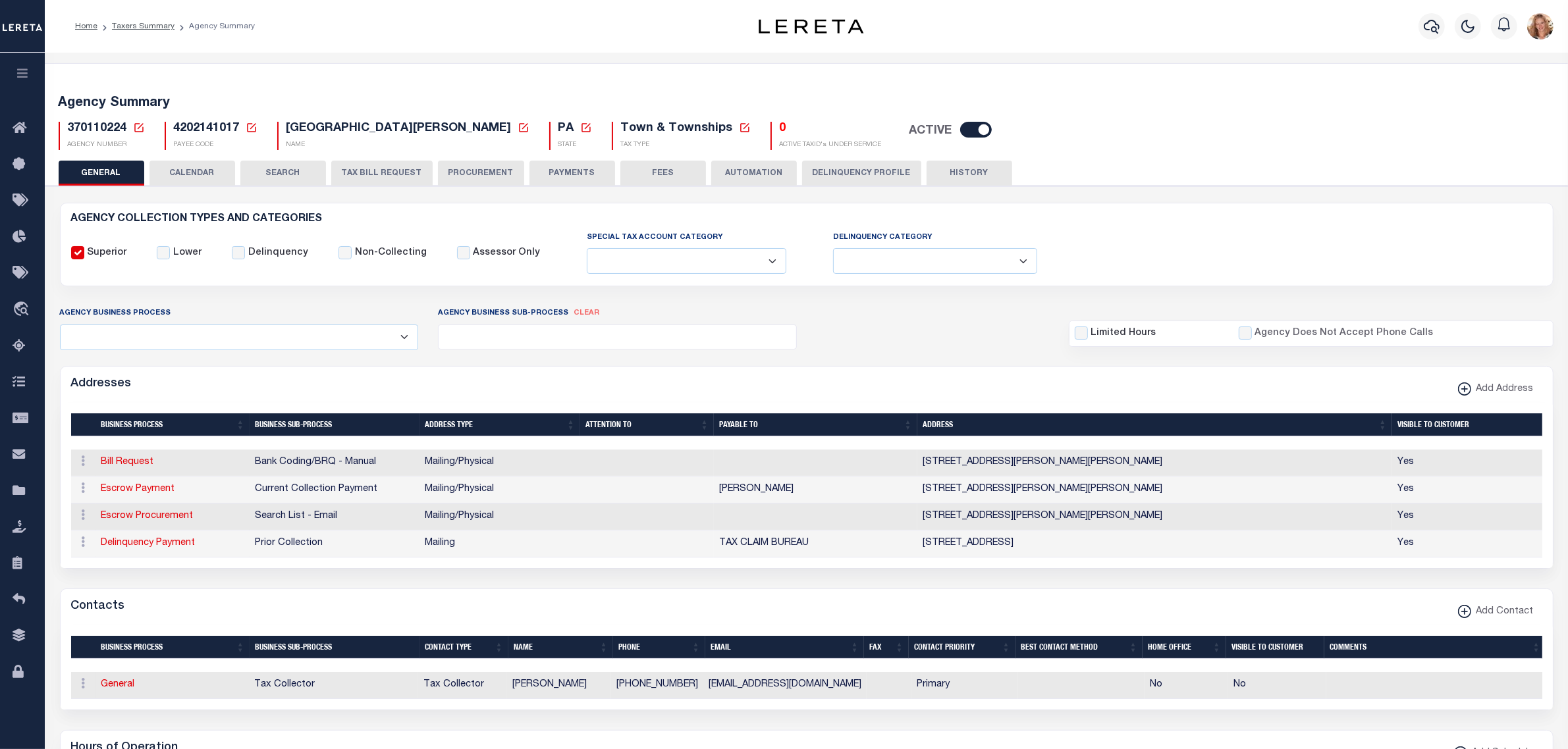
click at [140, 130] on icon at bounding box center [138, 127] width 12 height 12
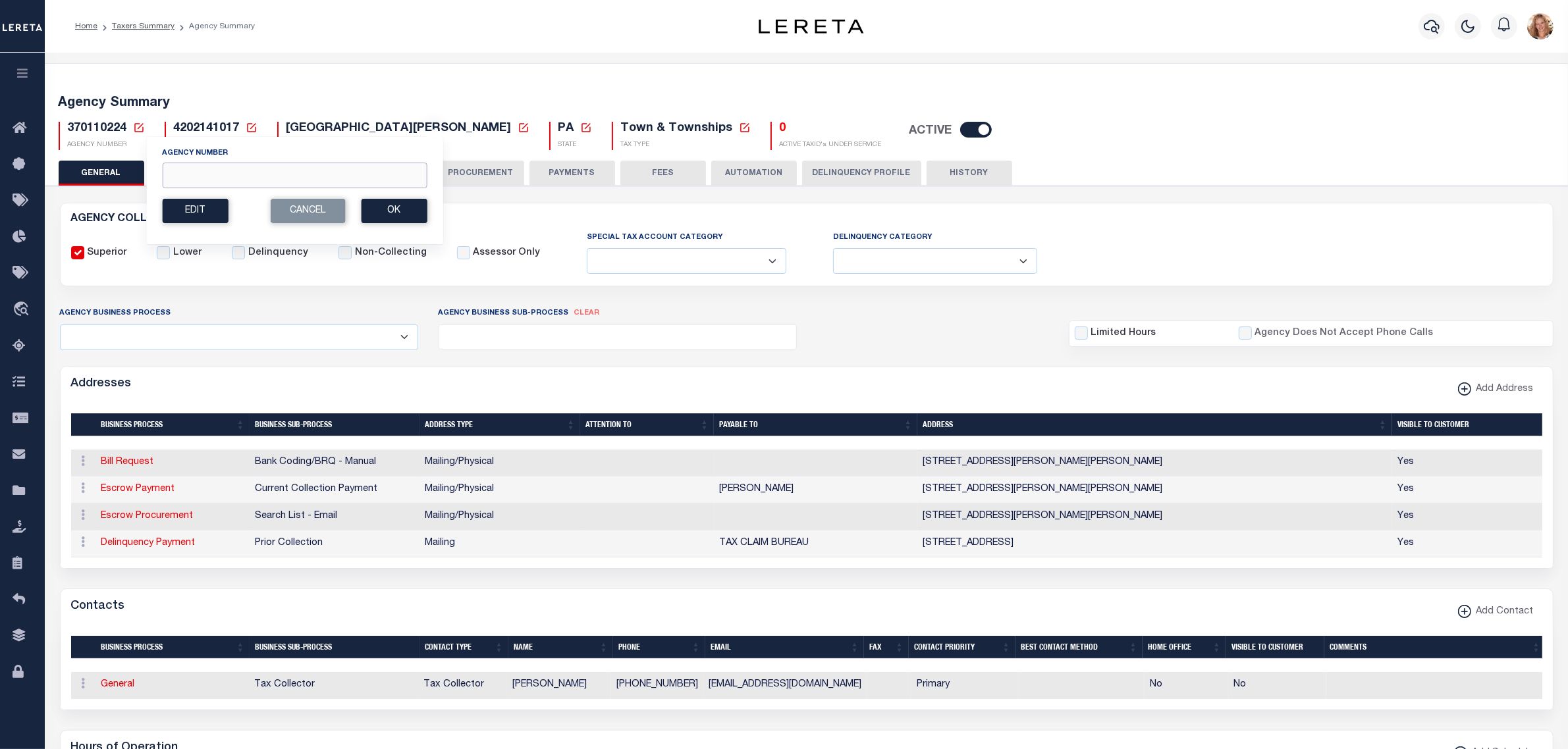
click at [199, 176] on input "Agency Number" at bounding box center [294, 175] width 265 height 26
type input "370110622"
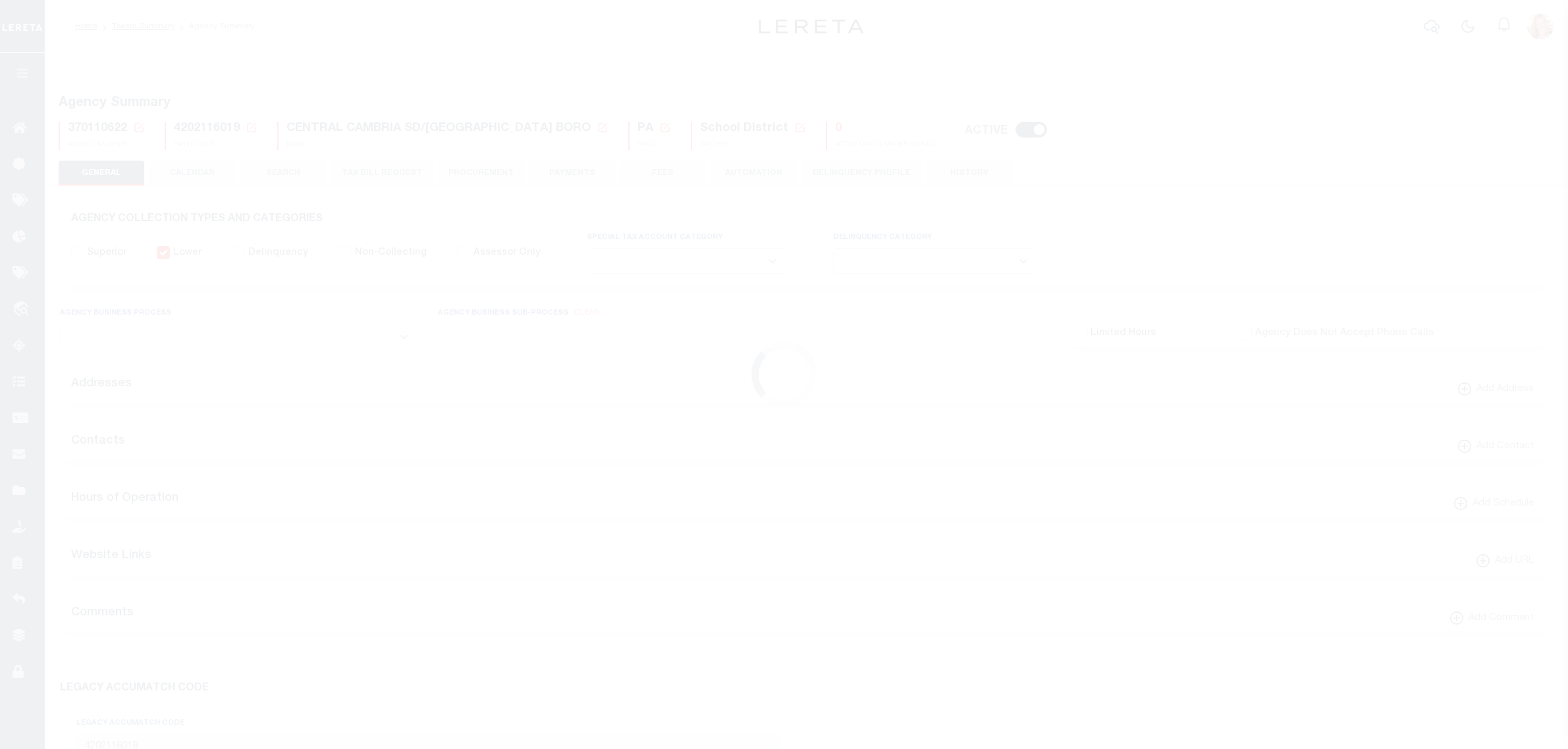
select select
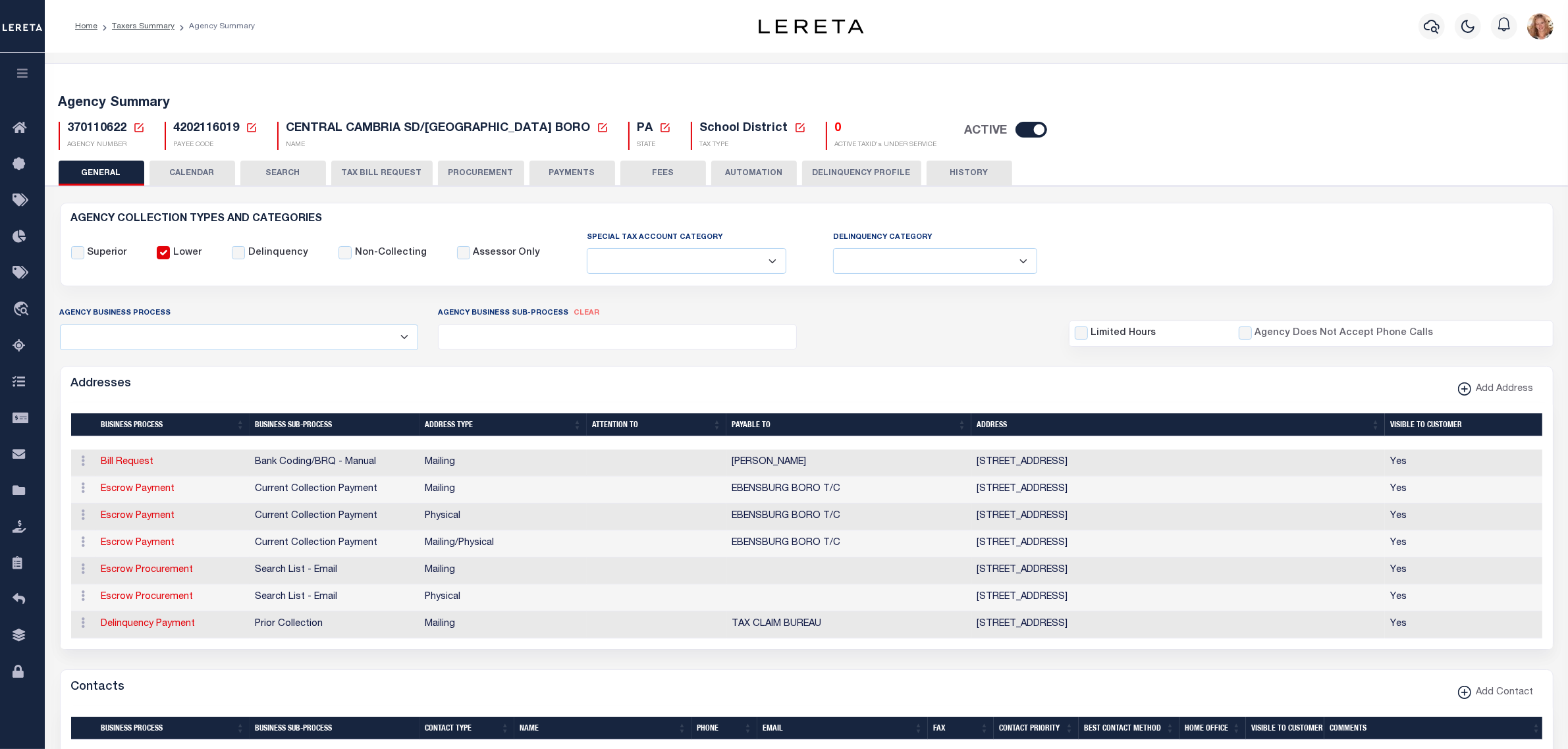
click at [583, 171] on button "PAYMENTS" at bounding box center [572, 172] width 86 height 25
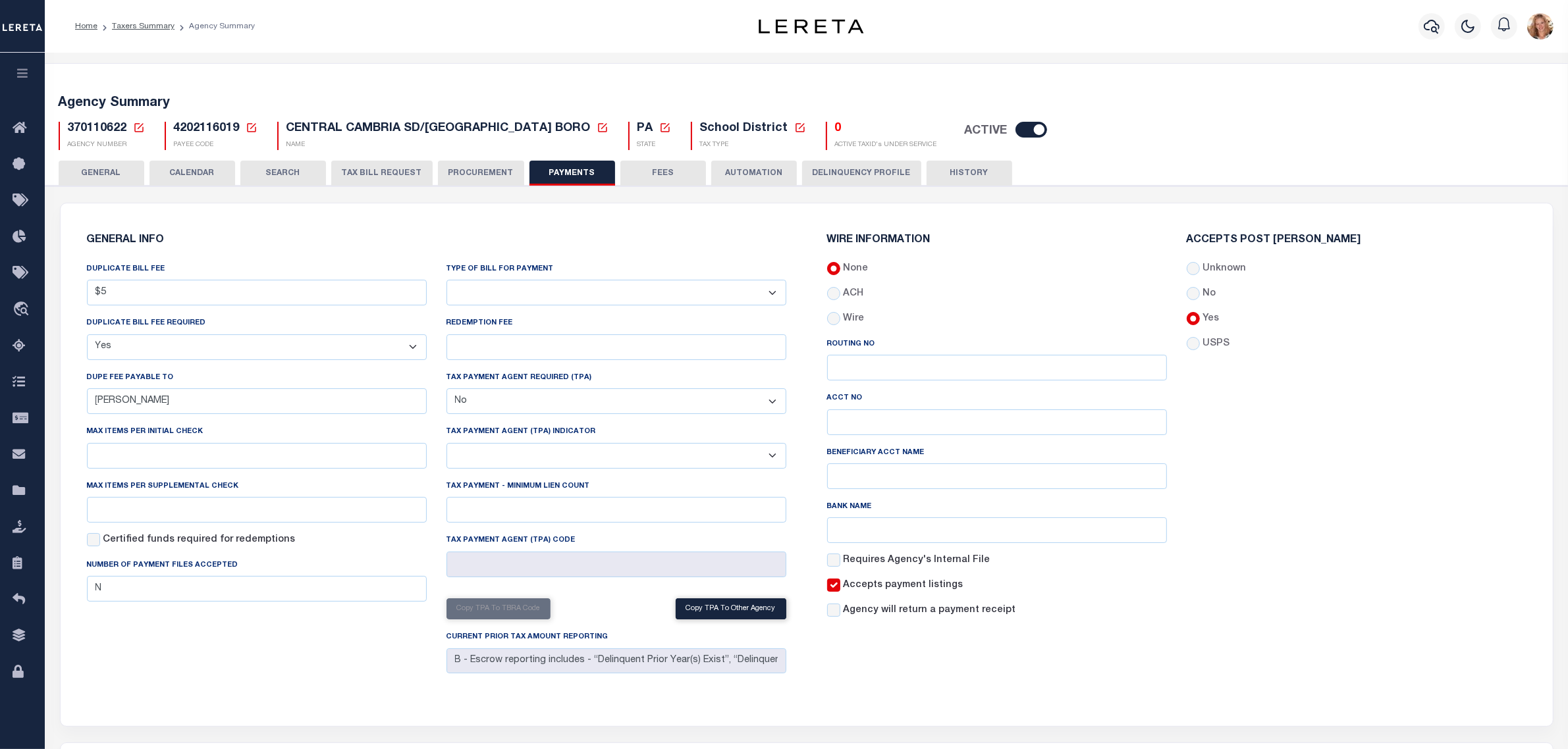
click at [584, 287] on select "Bar-Coded Tax Statement Print Tax Bills from Web. No DBF Required. Memo Bill Or…" at bounding box center [616, 293] width 340 height 26
select select "35"
click at [446, 280] on select "Bar-Coded Tax Statement Print Tax Bills from Web. No DBF Required. Memo Bill Or…" at bounding box center [616, 293] width 340 height 26
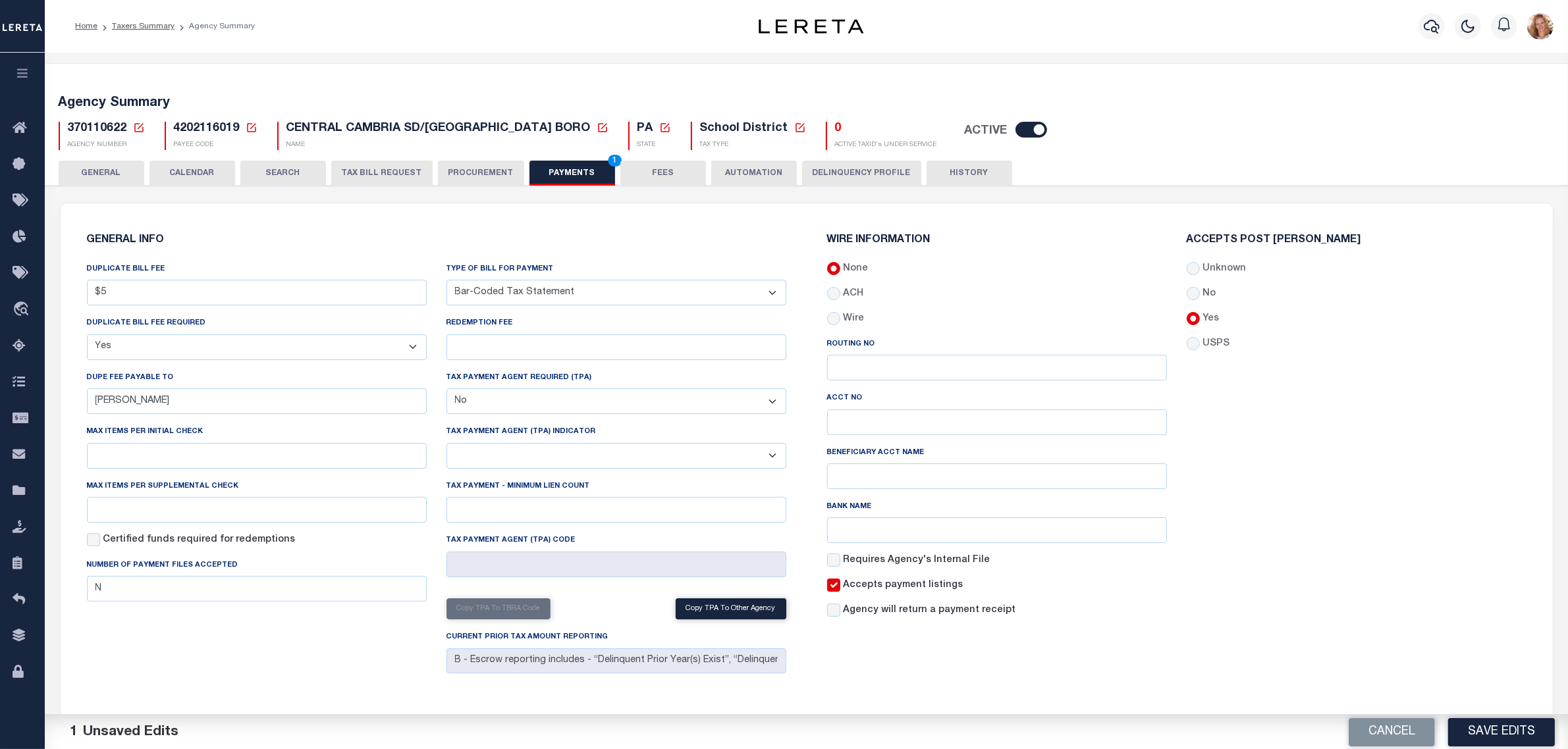
click at [609, 257] on div "GENERAL INFO DUPLICATE BILL FEE $5 DUPLICATE BILL FEE REQUIRED Yes No DUPE FEE …" at bounding box center [437, 457] width 721 height 475
click at [1483, 734] on button "Save Edits" at bounding box center [1502, 731] width 107 height 29
click at [637, 165] on button "FEES" at bounding box center [663, 172] width 86 height 25
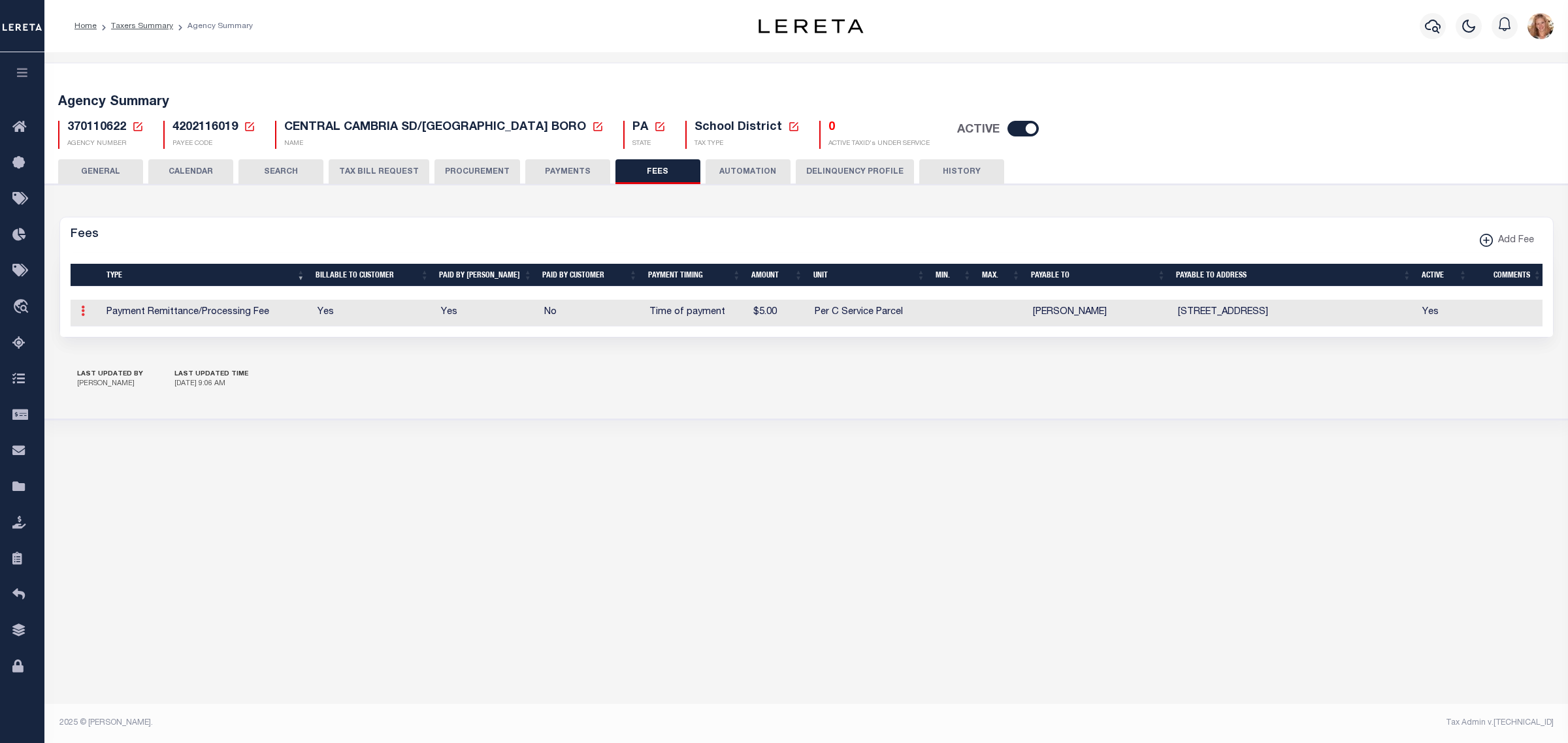
click at [83, 315] on icon at bounding box center [83, 310] width 4 height 10
click at [101, 346] on link "Edit" at bounding box center [106, 353] width 59 height 22
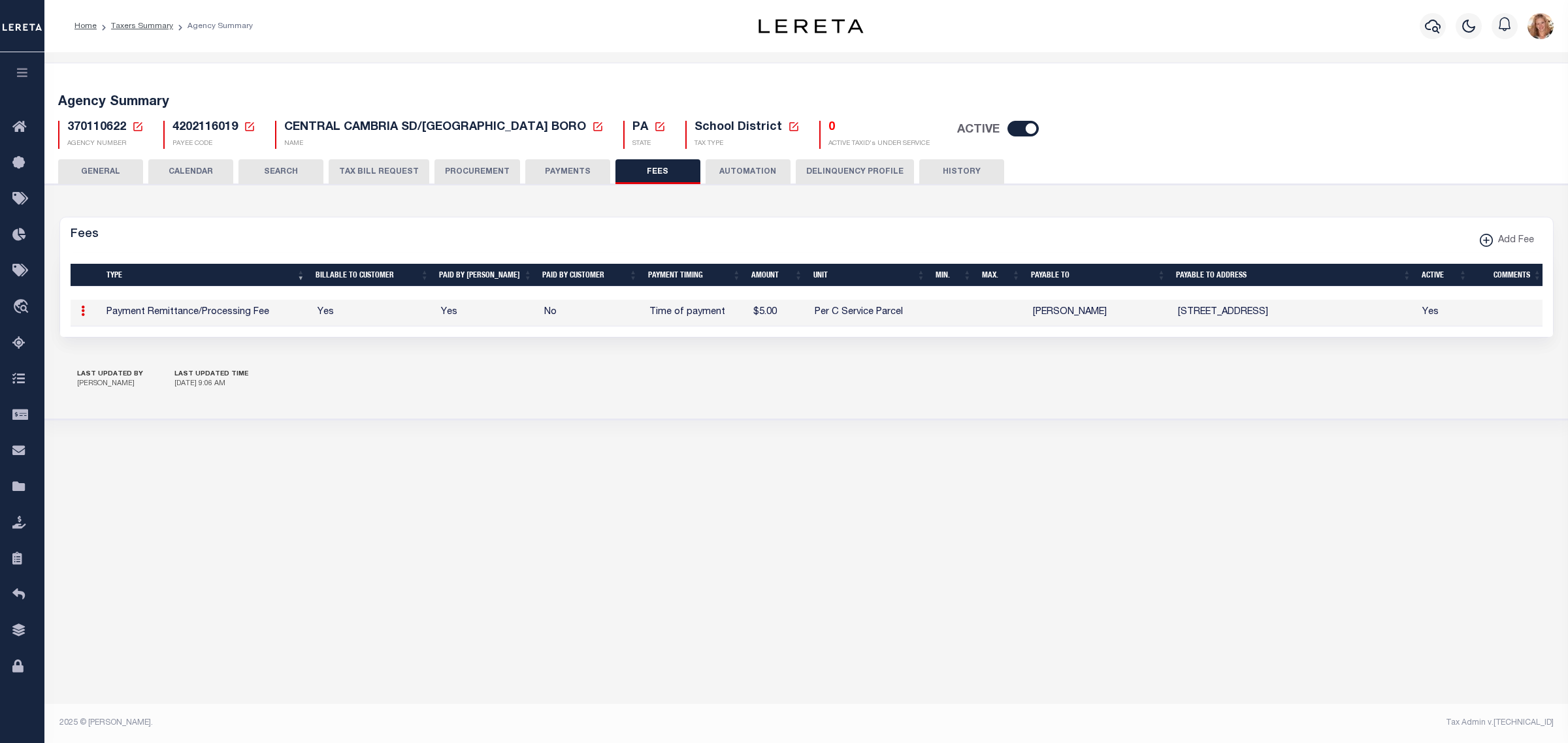
select select
checkbox input "false"
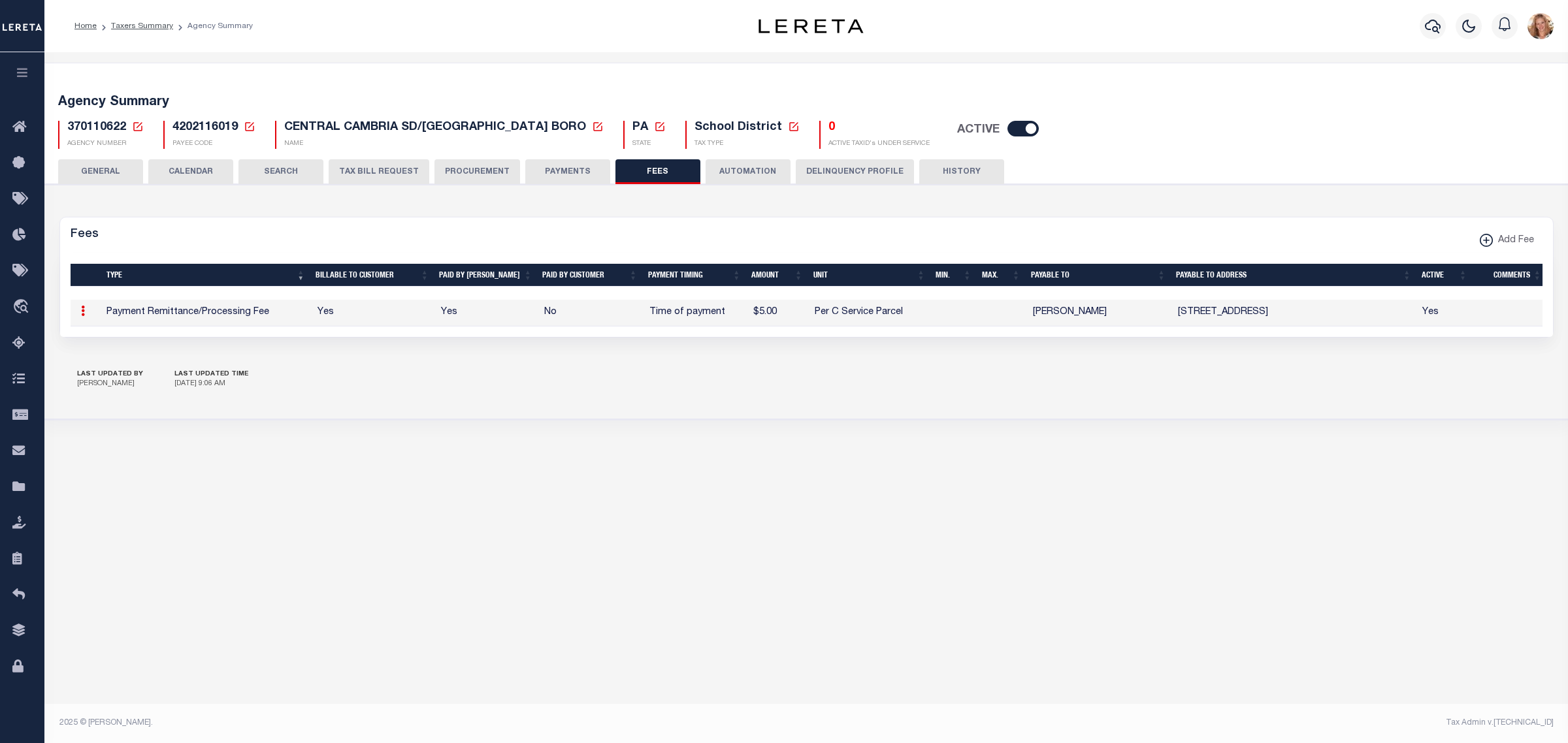
checkbox input "false"
select select "10"
select select "7"
type input "$5"
select select
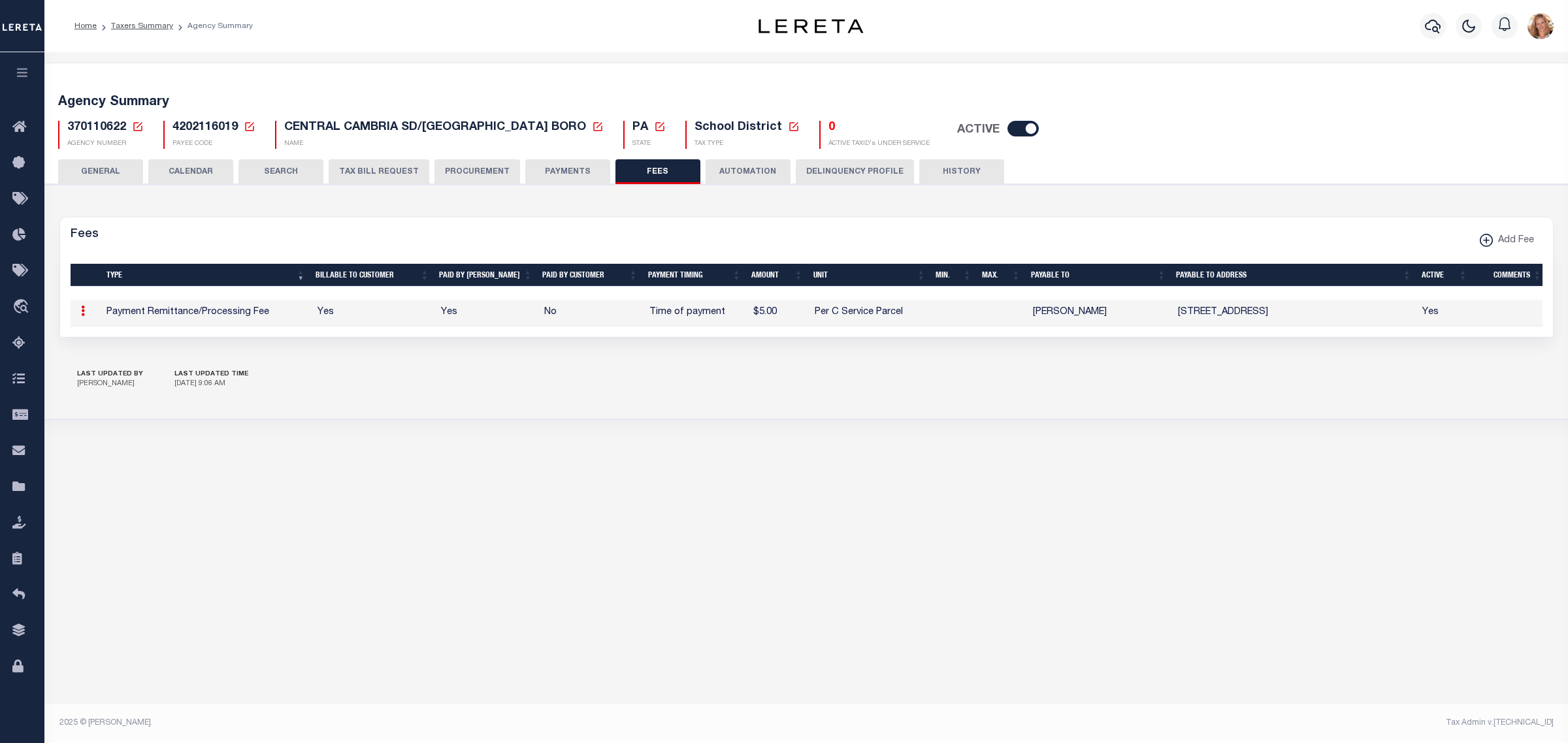
select select
select select "5"
checkbox input "true"
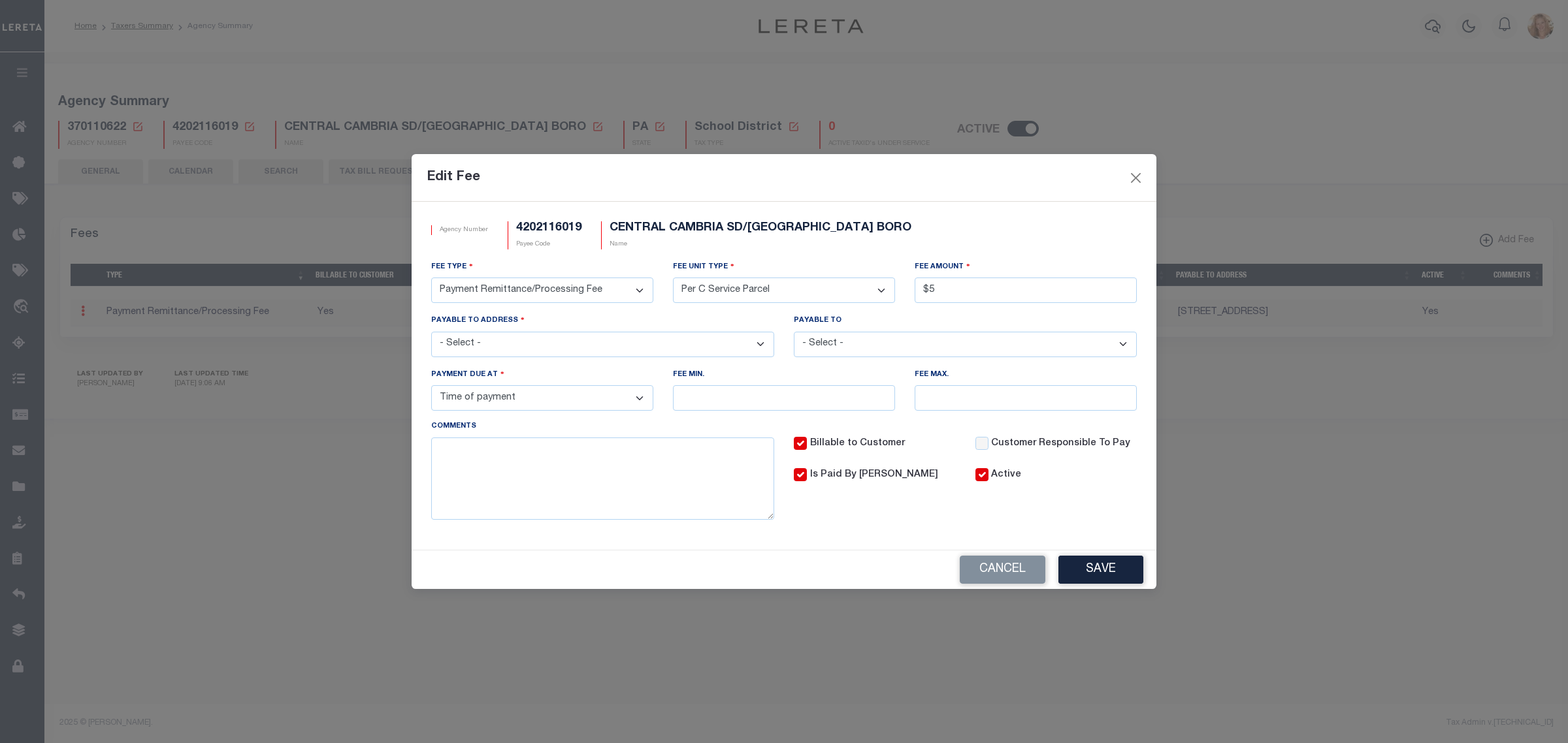
click at [575, 293] on select "3rd Party Web Extract Fee Current 3rd Party Web Extract Fee Prior Automation Fe…" at bounding box center [542, 291] width 222 height 26
select select "1"
click at [432, 278] on select "3rd Party Web Extract Fee Current 3rd Party Web Extract Fee Prior Automation Fe…" at bounding box center [542, 291] width 222 height 26
click at [488, 400] on select "- Select - File download Invoice (Prepay) Invoice (Trailing) Time of payment Ti…" at bounding box center [542, 398] width 222 height 26
select select "3"
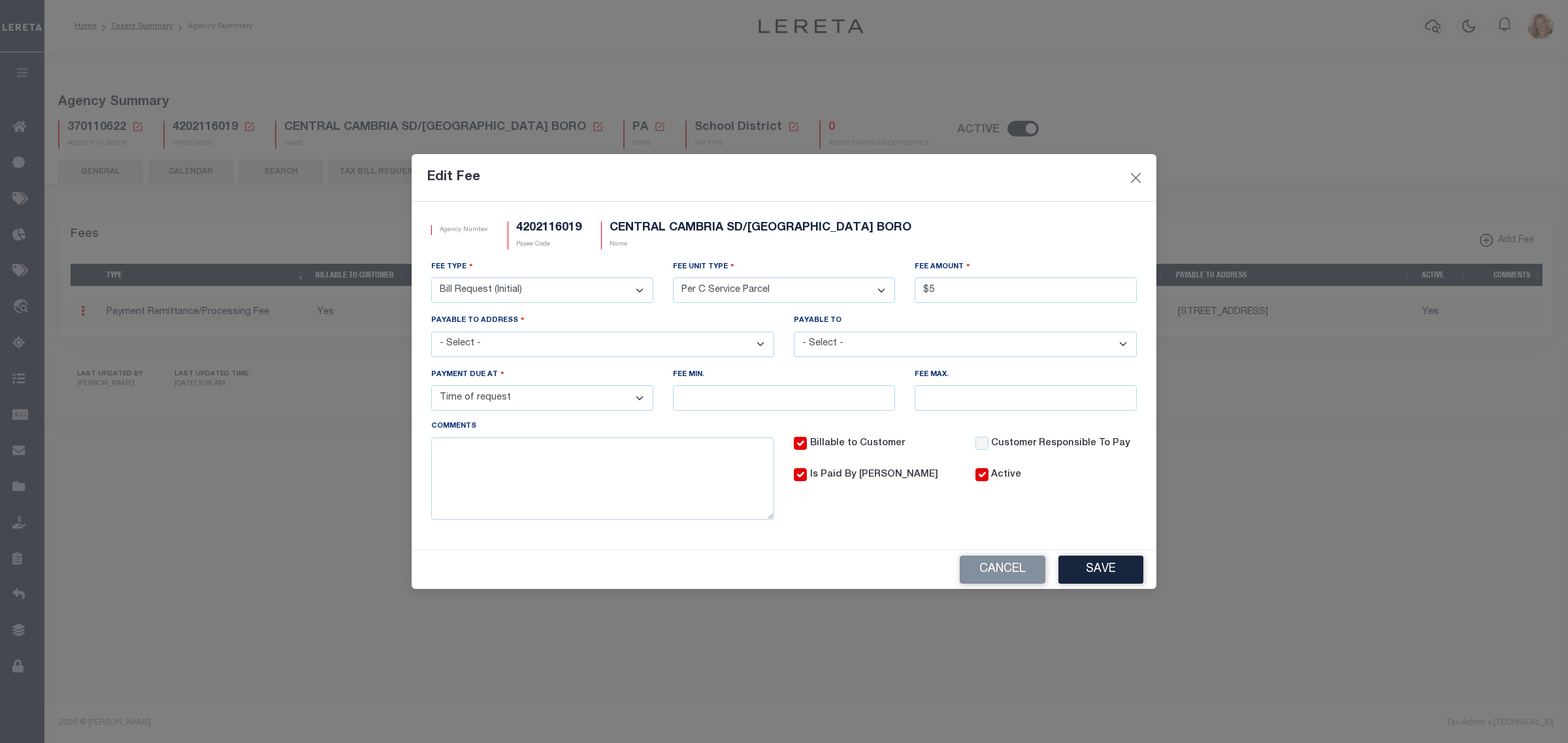
click at [432, 387] on select "- Select - File download Invoice (Prepay) Invoice (Trailing) Time of payment Ti…" at bounding box center [542, 398] width 222 height 26
click at [1095, 570] on button "Save" at bounding box center [1100, 569] width 85 height 28
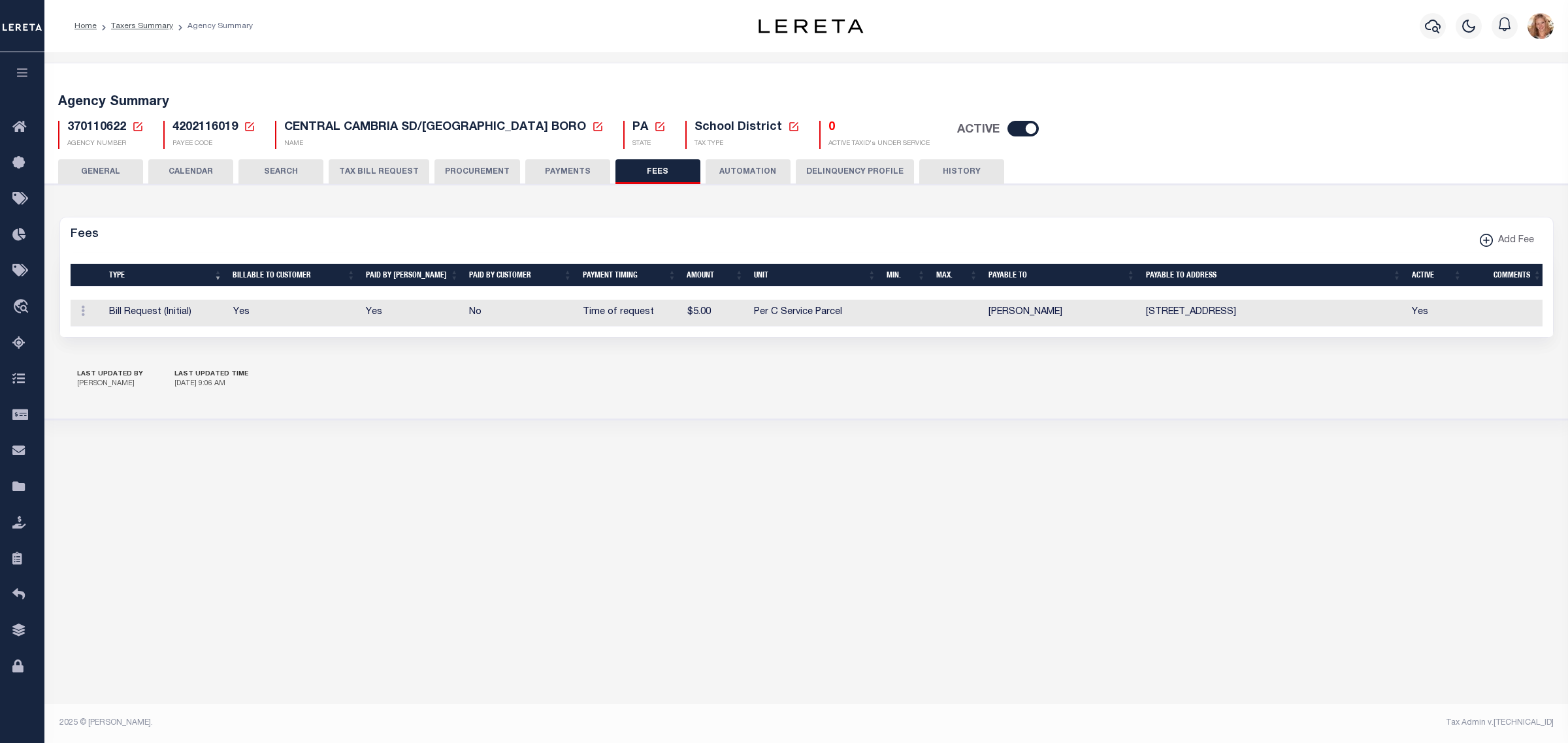
click at [109, 167] on button "GENERAL" at bounding box center [101, 171] width 85 height 25
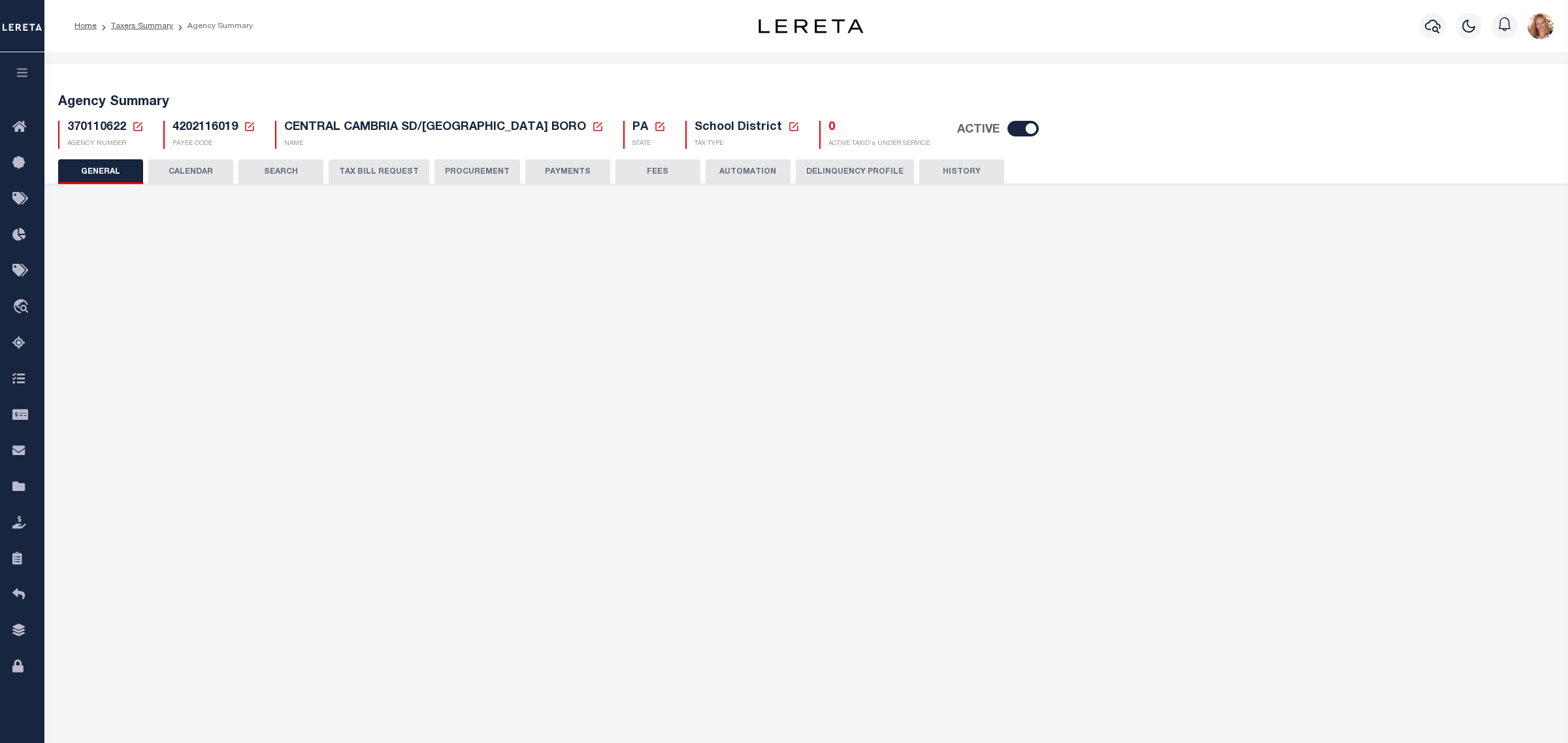
drag, startPoint x: 136, startPoint y: 127, endPoint x: 144, endPoint y: 141, distance: 16.1
click at [136, 127] on icon at bounding box center [138, 127] width 9 height 9
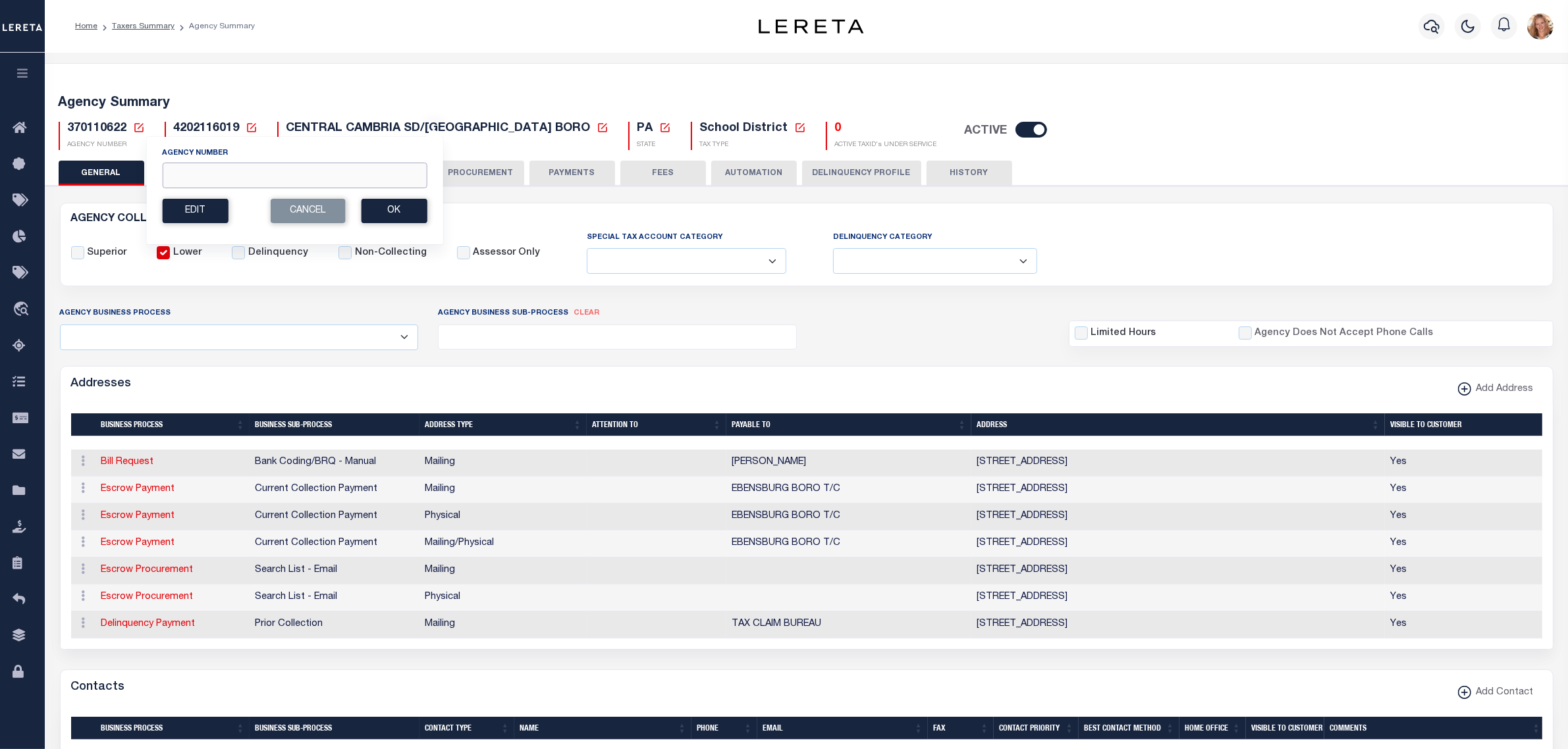
click at [221, 166] on input "Agency Number" at bounding box center [294, 175] width 265 height 26
type input "220038801"
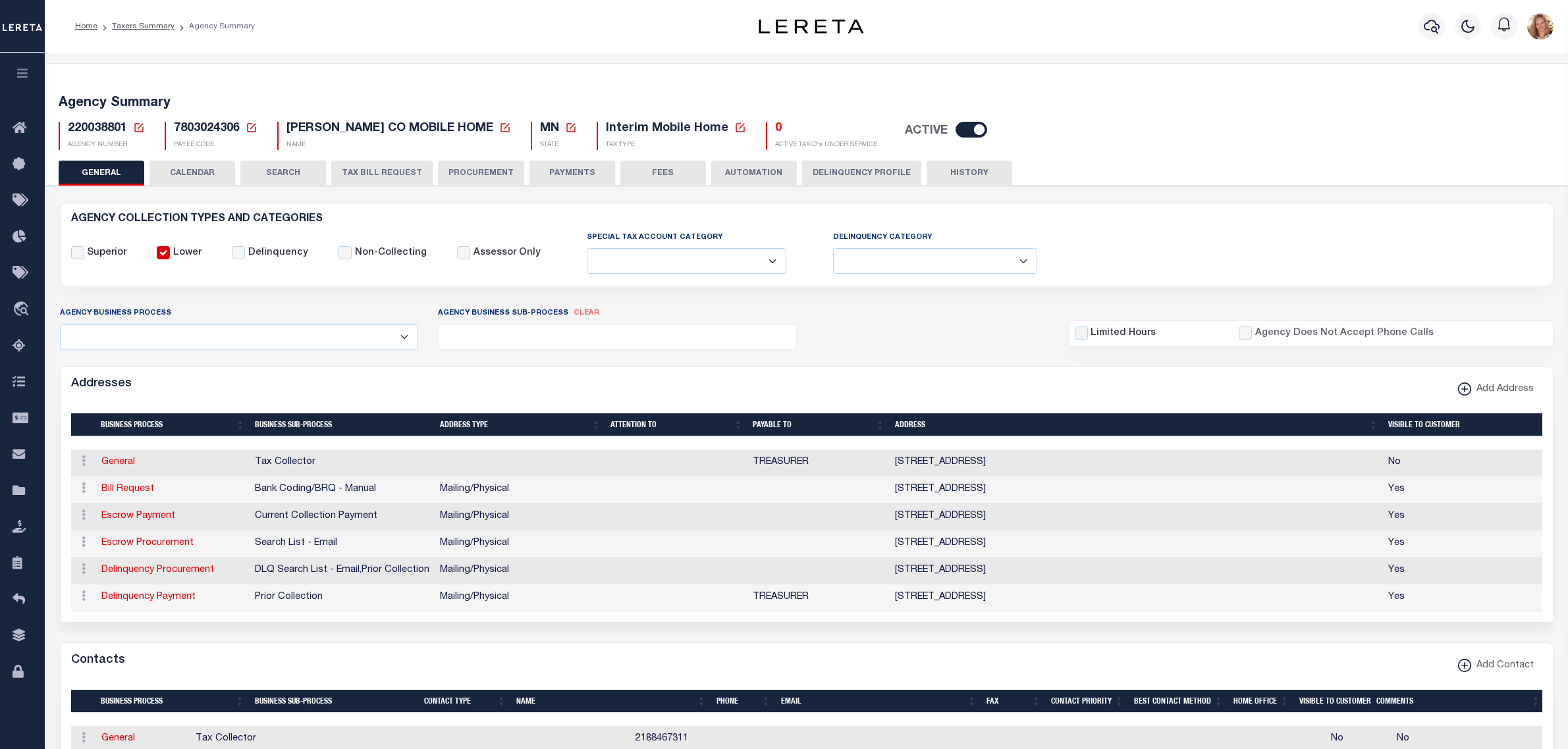
select select
drag, startPoint x: 566, startPoint y: 176, endPoint x: 635, endPoint y: 176, distance: 69.0
click at [566, 176] on button "PAYMENTS" at bounding box center [572, 172] width 86 height 25
click at [635, 176] on button "FEES" at bounding box center [663, 172] width 86 height 25
